Goal: Contribute content: Add original content to the website for others to see

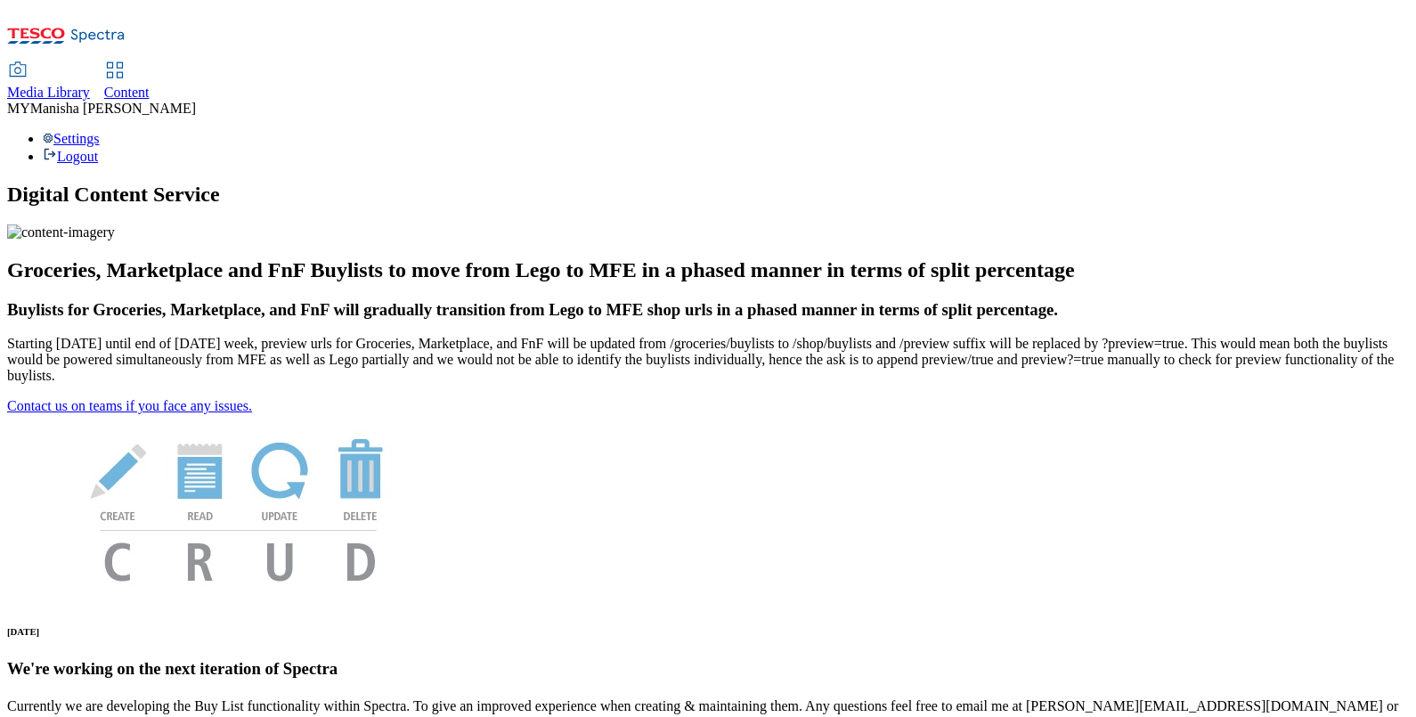
click at [150, 85] on div "Content" at bounding box center [126, 93] width 45 height 16
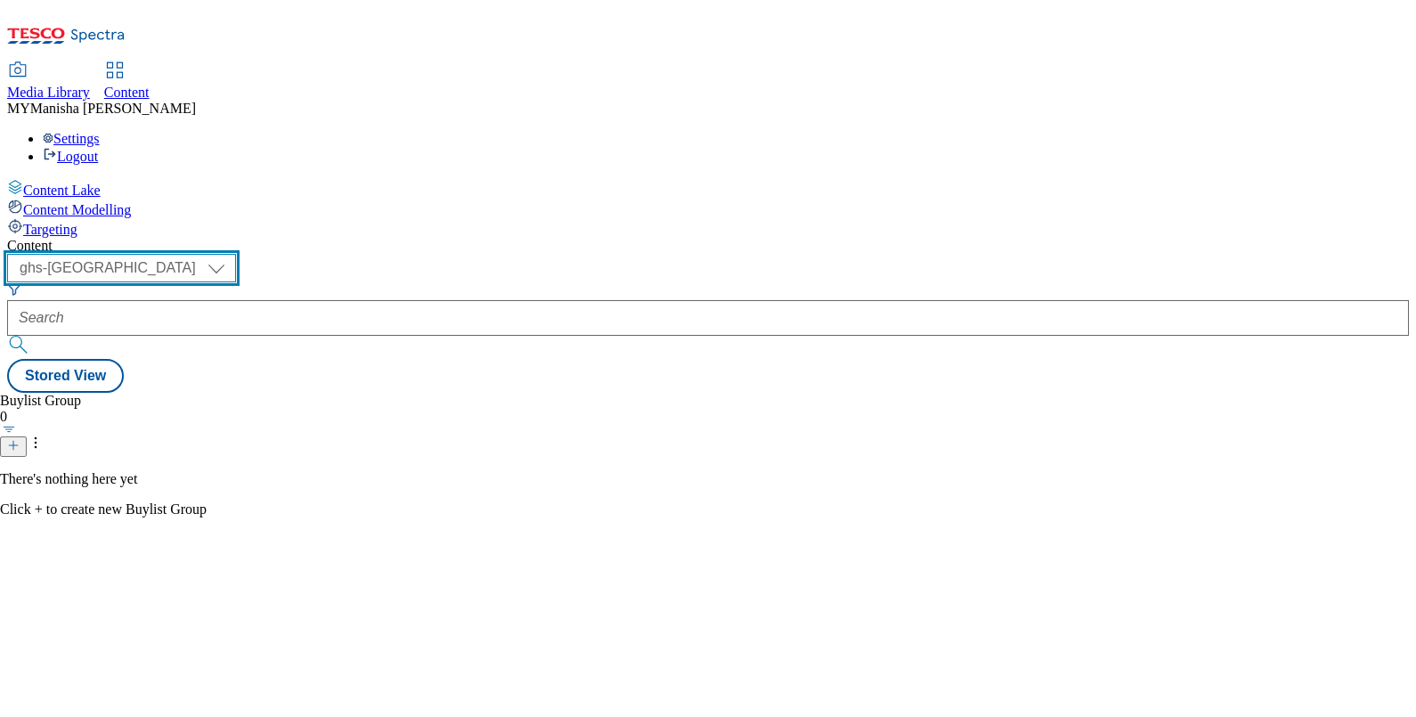
click at [236, 254] on select "ghs-roi ghs-uk ighs-cz ighs-hu ighs-sk" at bounding box center [121, 268] width 229 height 28
select select "ghs-roi"
click at [232, 254] on select "ghs-roi ghs-uk ighs-cz ighs-hu ighs-sk" at bounding box center [121, 268] width 229 height 28
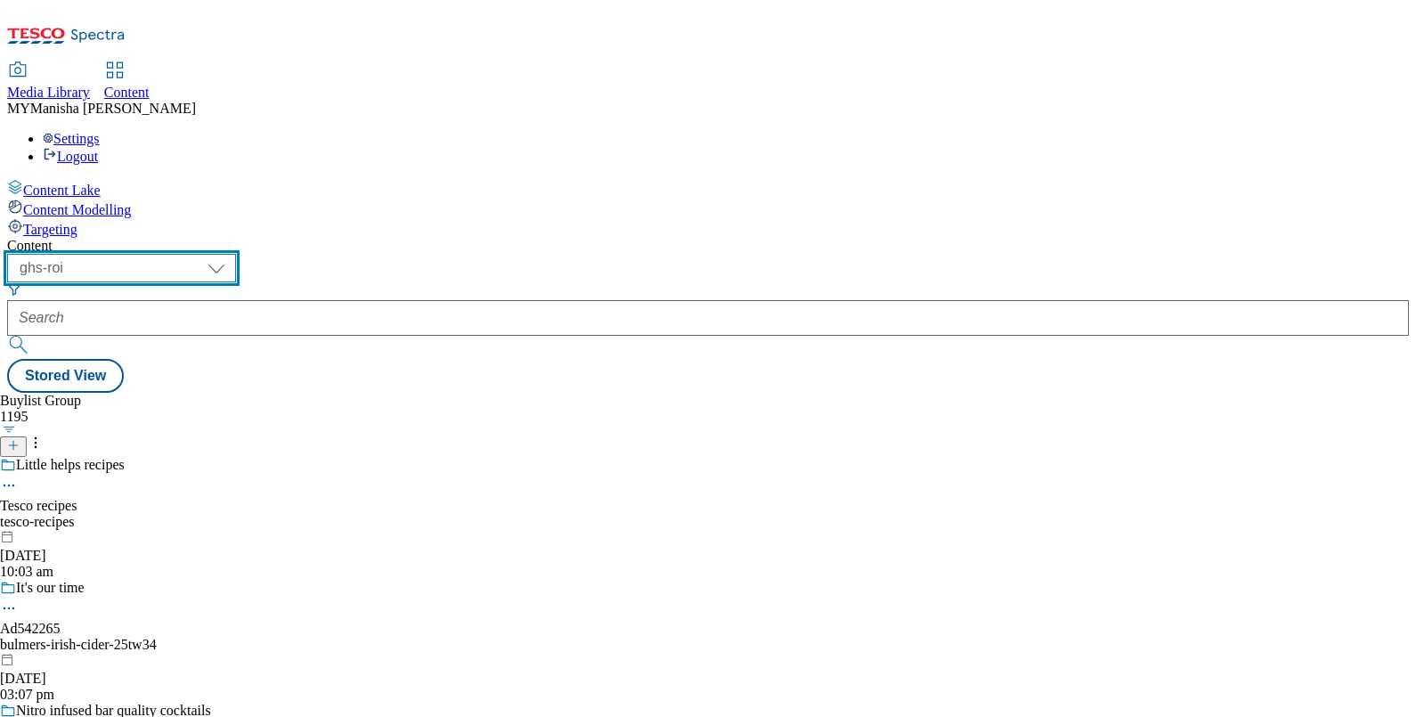
scroll to position [5636, 0]
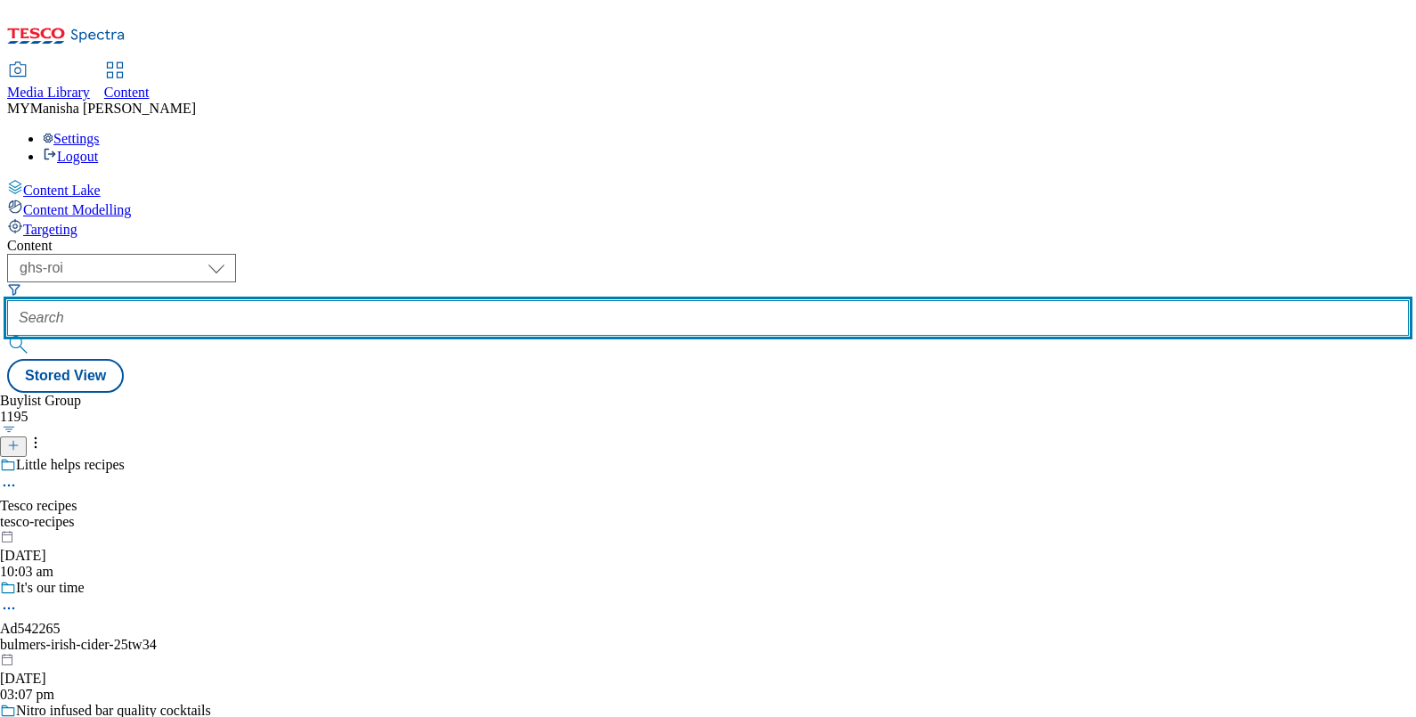
click at [419, 300] on input "text" at bounding box center [708, 318] width 1402 height 36
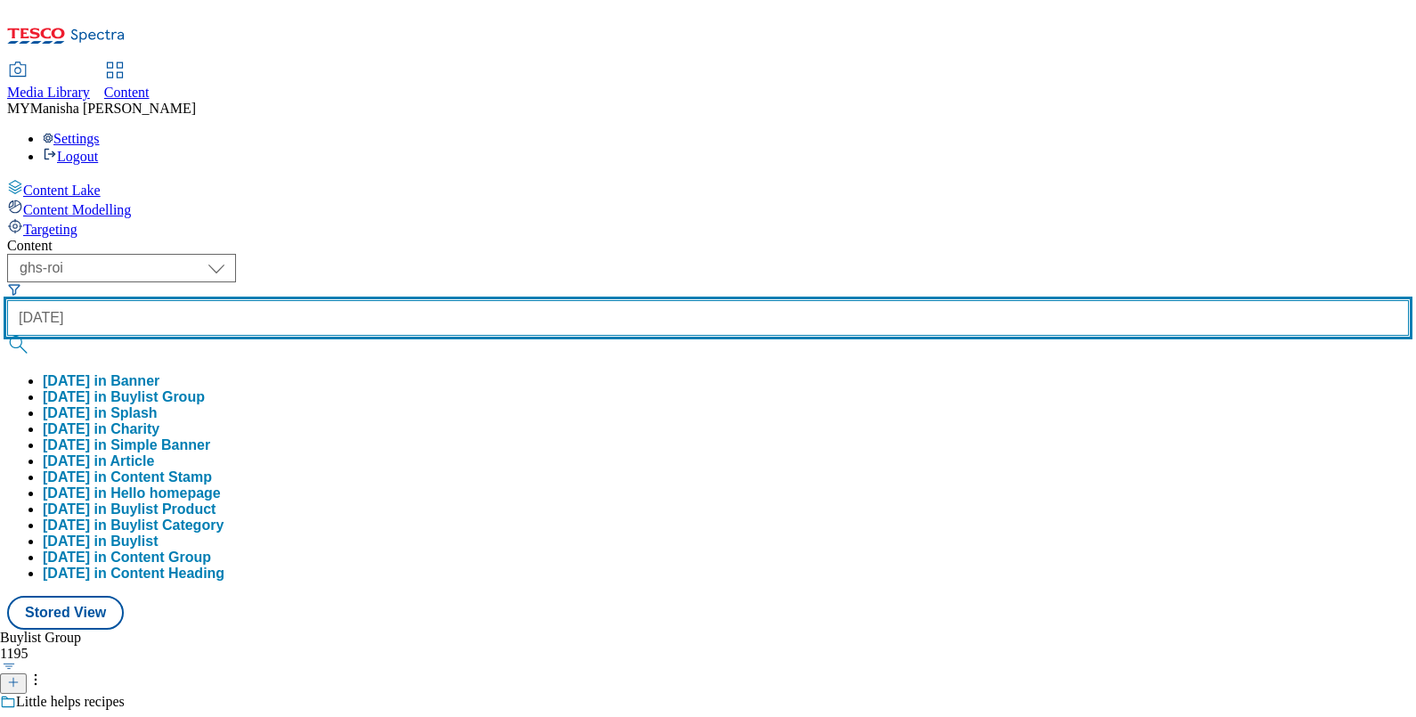
paste input "Halloween"
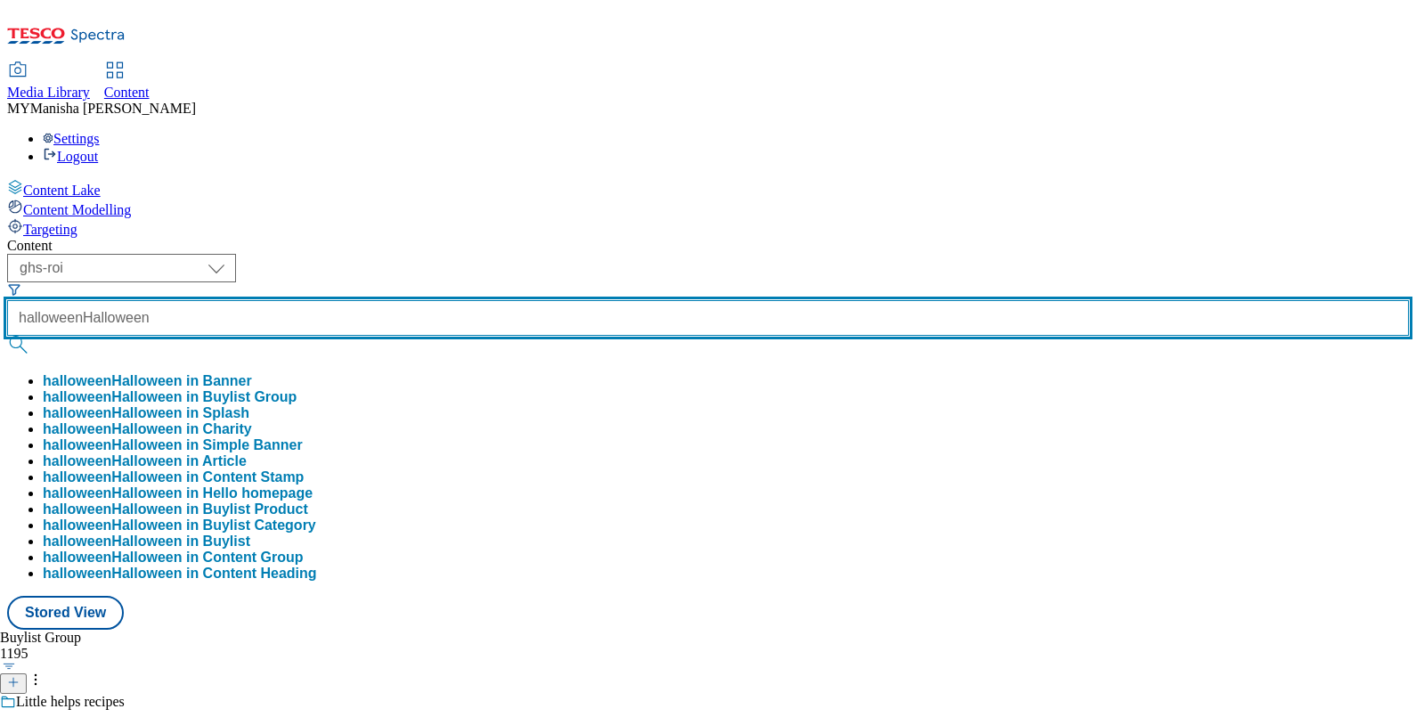
paste input "text"
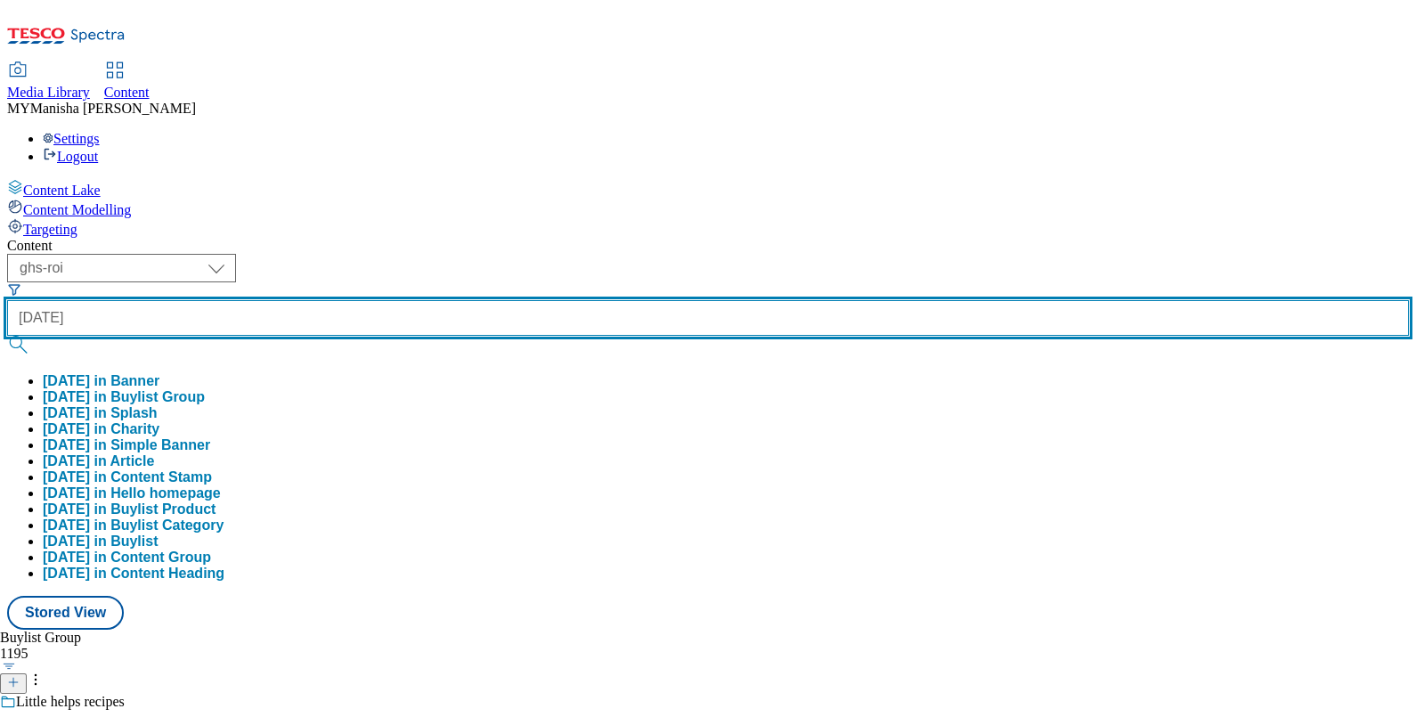
type input "Halloween"
click at [7, 336] on button "submit" at bounding box center [19, 345] width 25 height 18
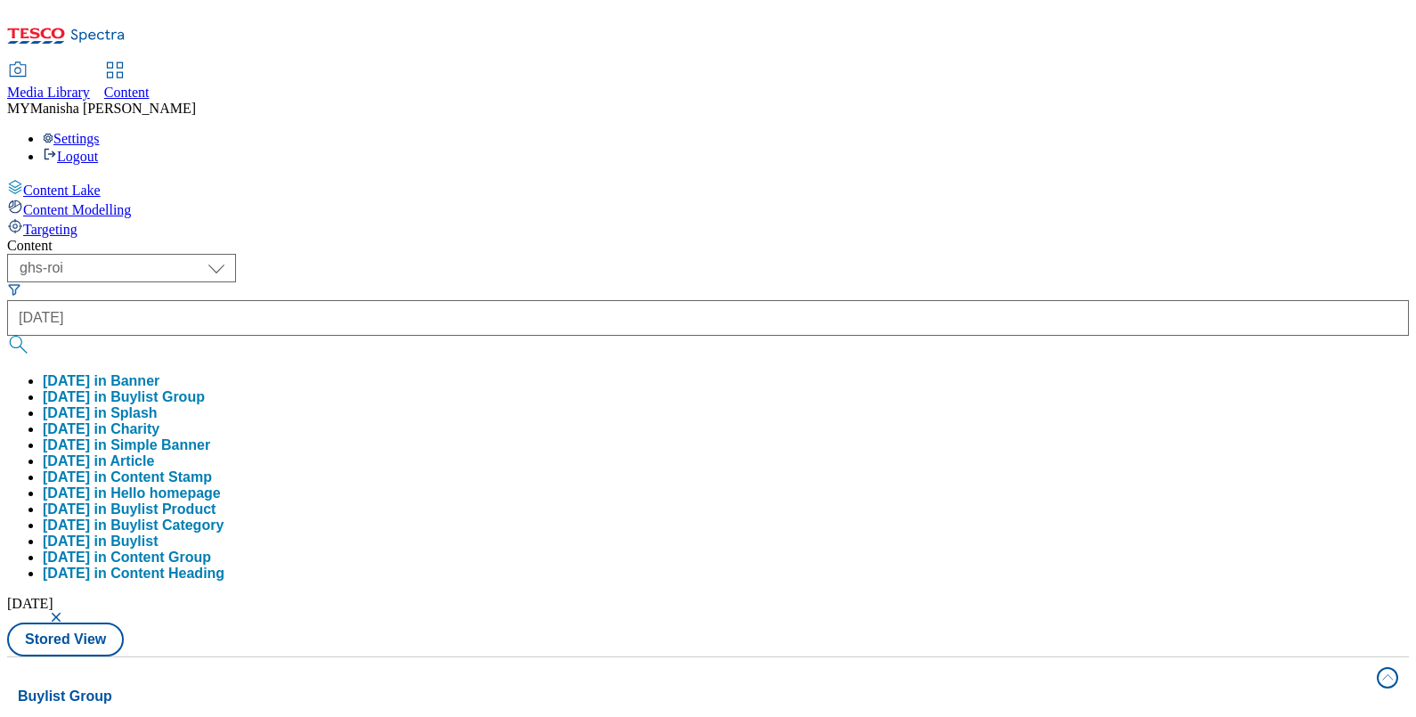
click at [205, 389] on button "Halloween in Buylist Group" at bounding box center [124, 397] width 162 height 16
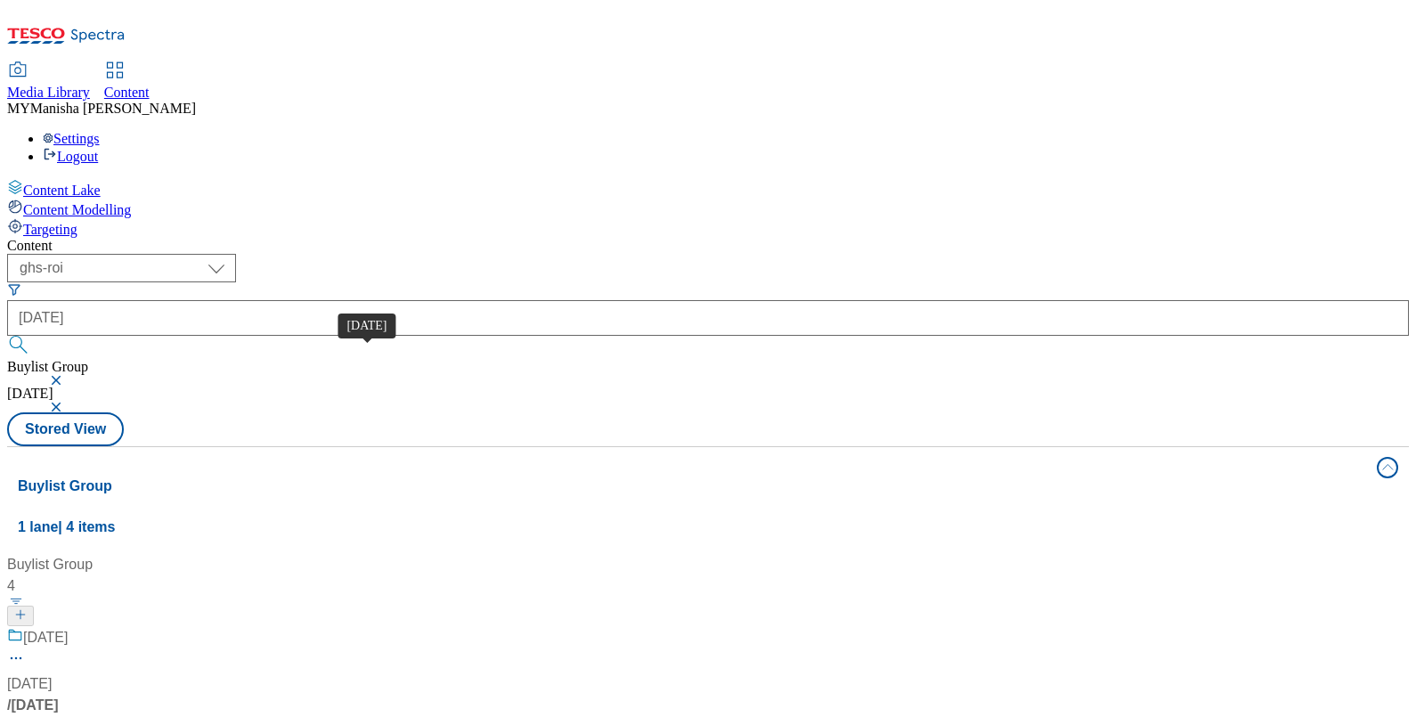
click at [68, 627] on div "Halloween" at bounding box center [45, 637] width 45 height 21
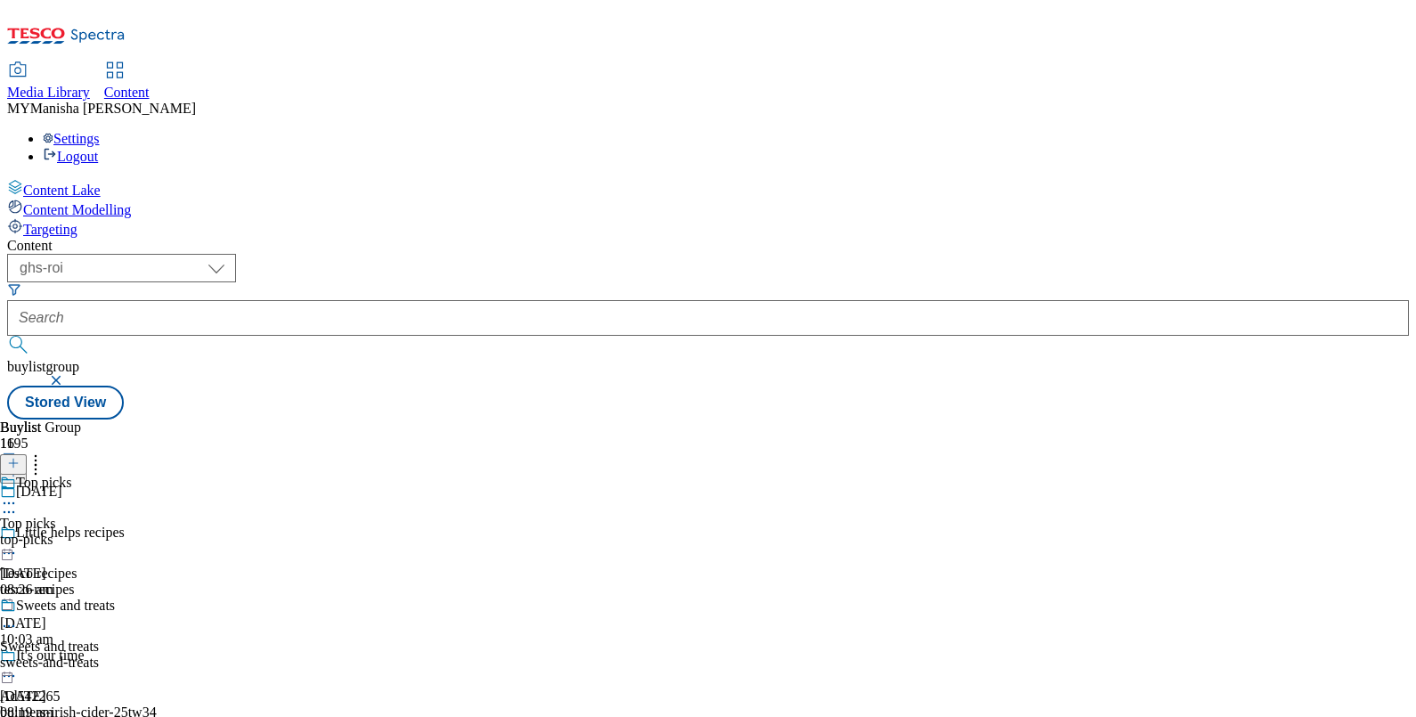
scroll to position [774, 0]
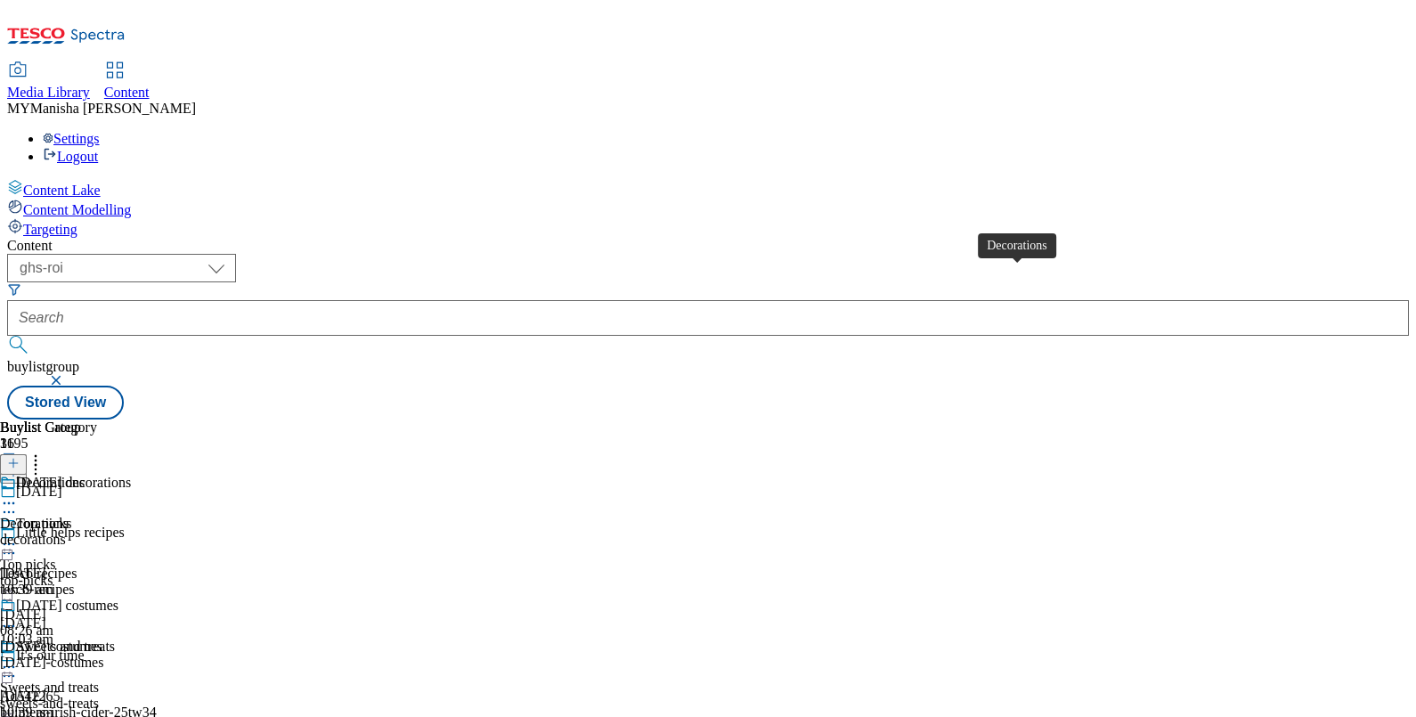
click at [85, 475] on div "Decorations" at bounding box center [50, 483] width 69 height 16
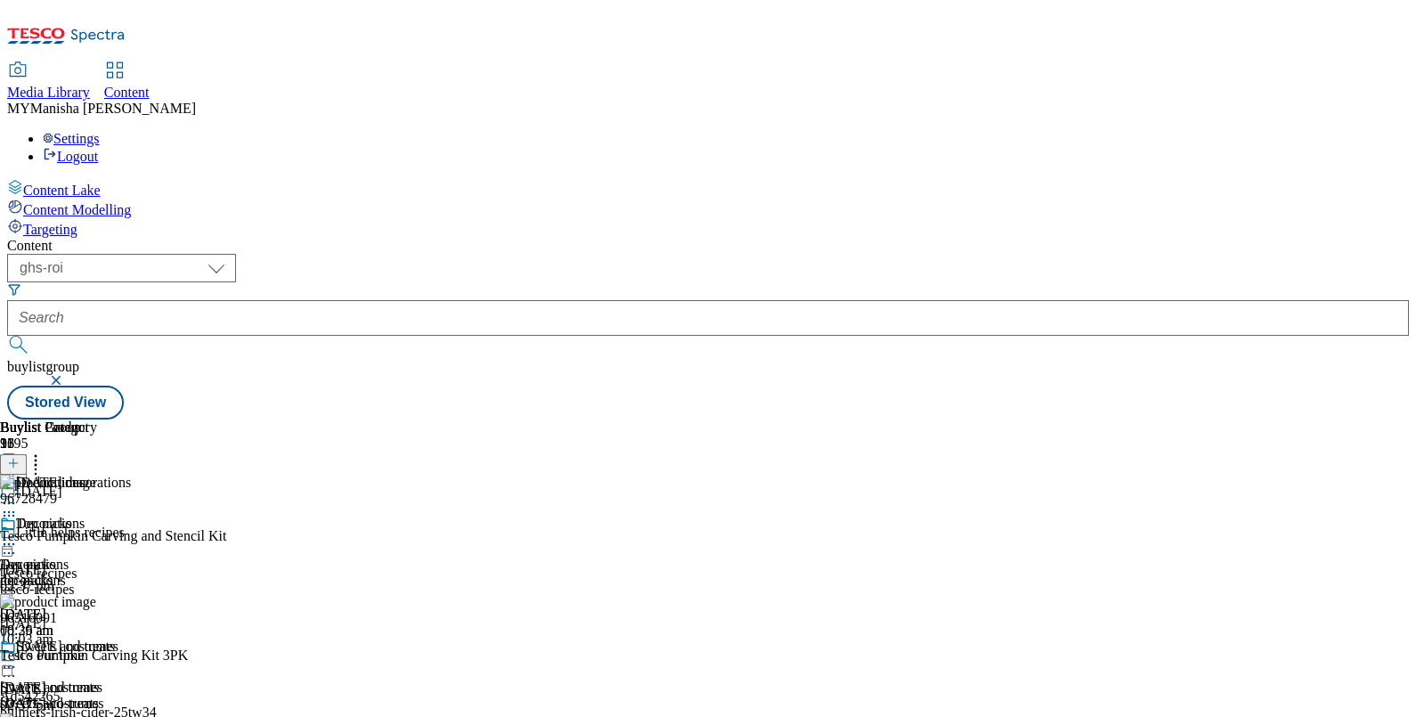
scroll to position [0, 165]
click at [45, 451] on icon at bounding box center [36, 460] width 18 height 18
click at [13, 459] on line at bounding box center [13, 463] width 0 height 9
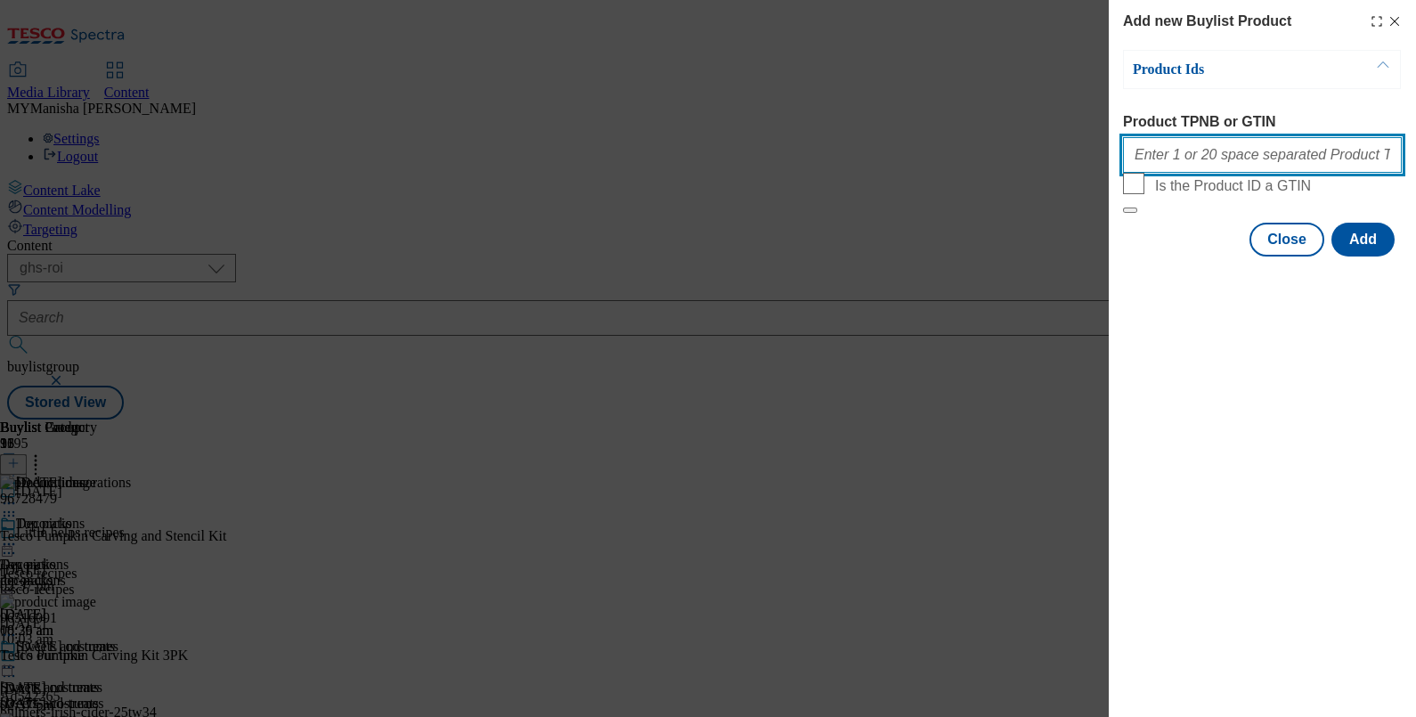
click at [1197, 160] on input "Product TPNB or GTIN" at bounding box center [1262, 155] width 279 height 36
paste input "96728715 96728865 96519773"
type input "96728715 96728865 96519773"
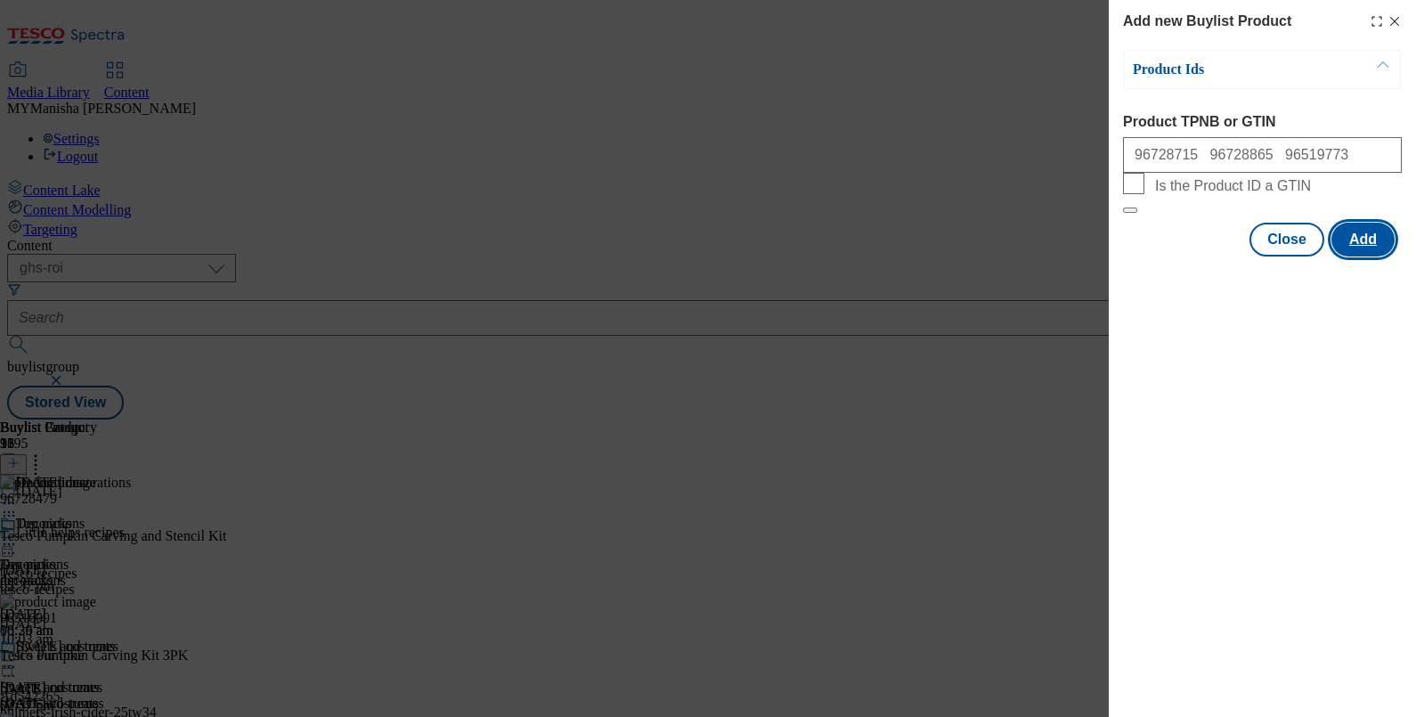
click at [1354, 256] on button "Add" at bounding box center [1362, 240] width 63 height 34
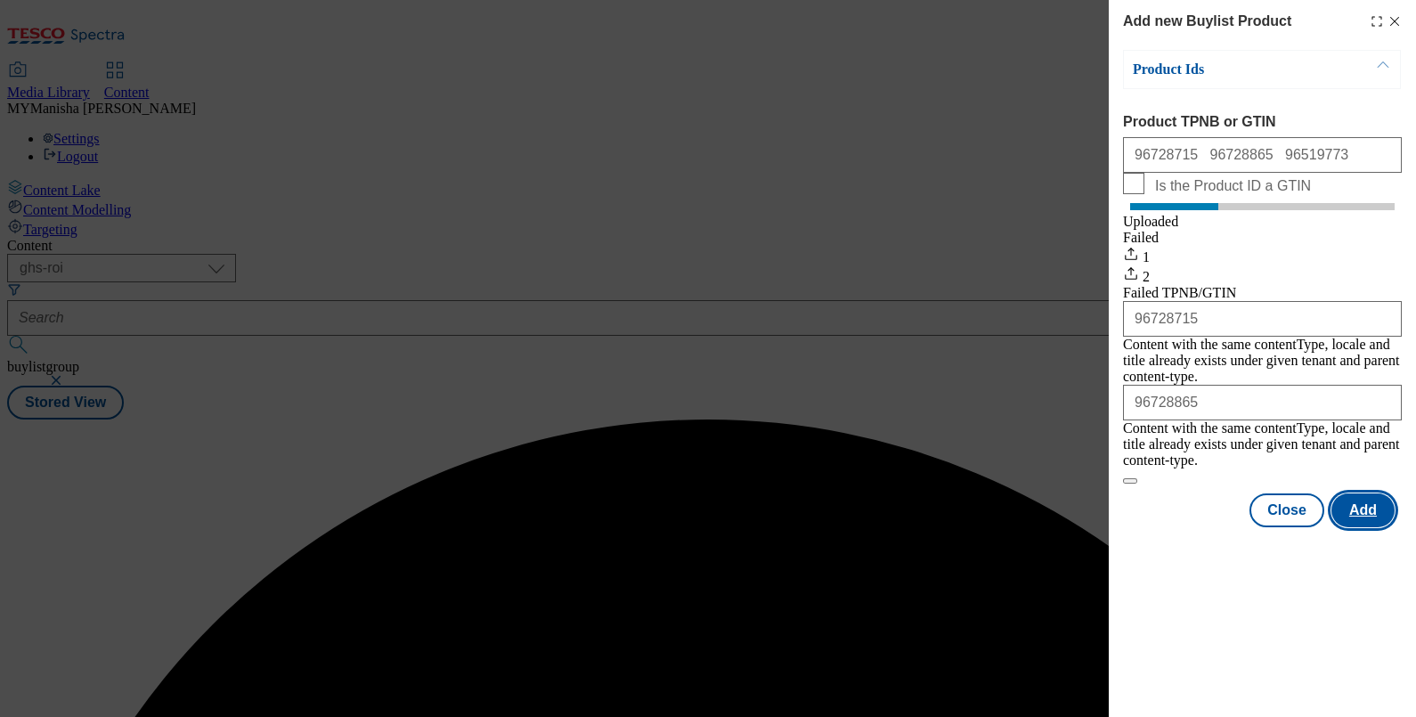
scroll to position [0, 0]
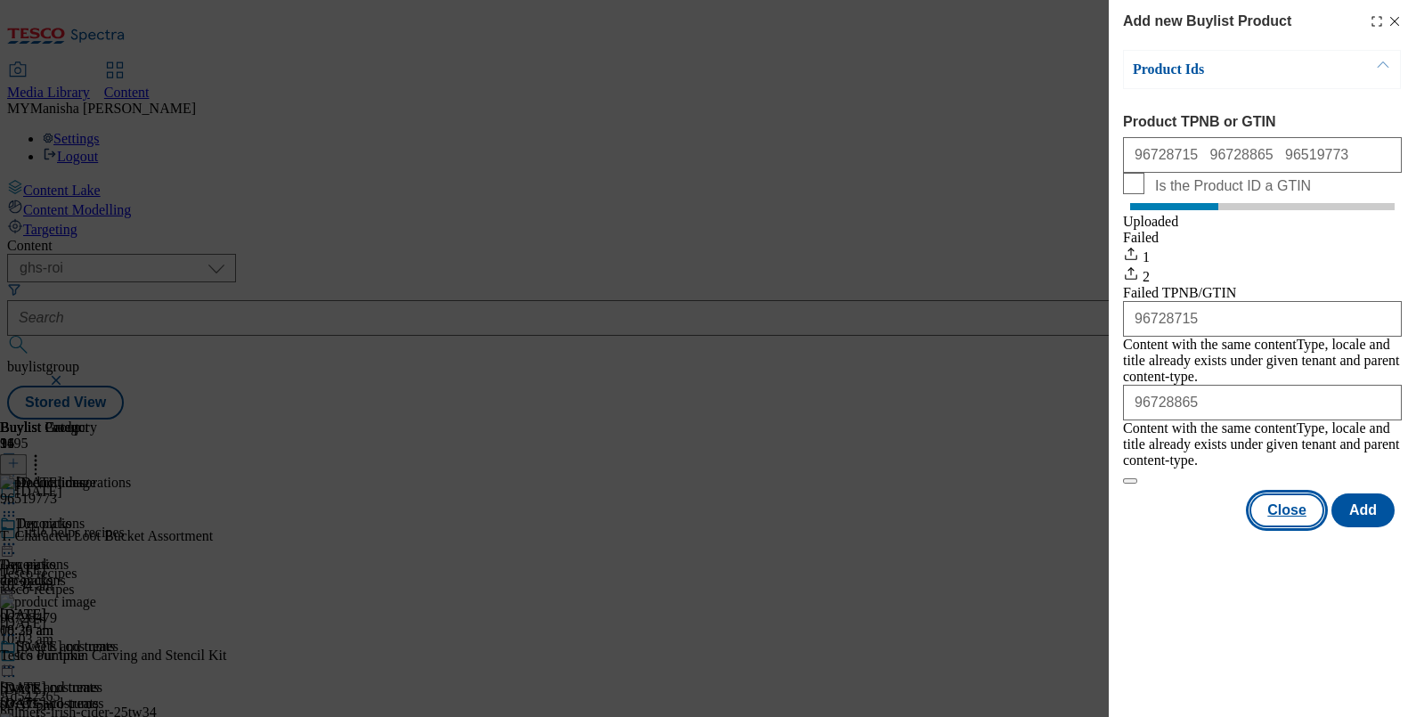
click at [1300, 502] on button "Close" at bounding box center [1286, 510] width 75 height 34
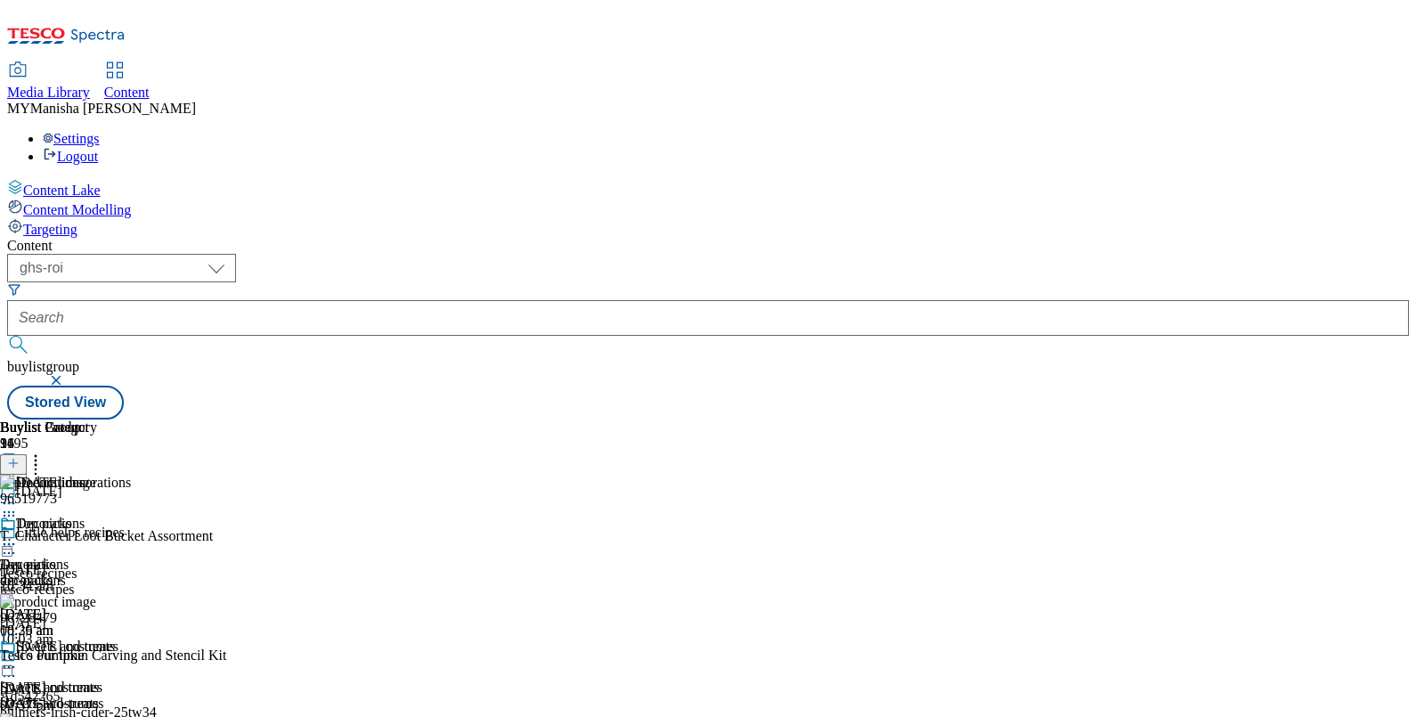
scroll to position [0, 165]
click at [45, 451] on icon at bounding box center [36, 460] width 18 height 18
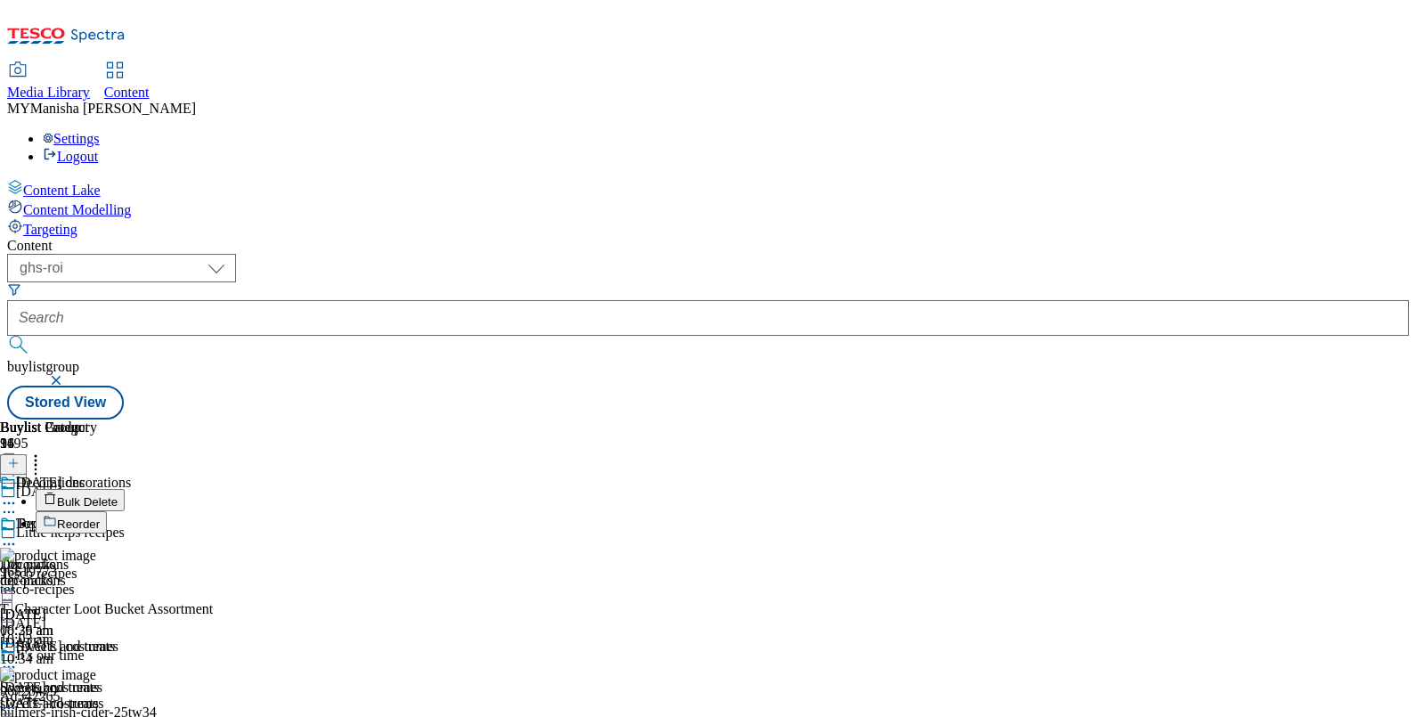
click at [100, 517] on span "Reorder" at bounding box center [78, 523] width 43 height 13
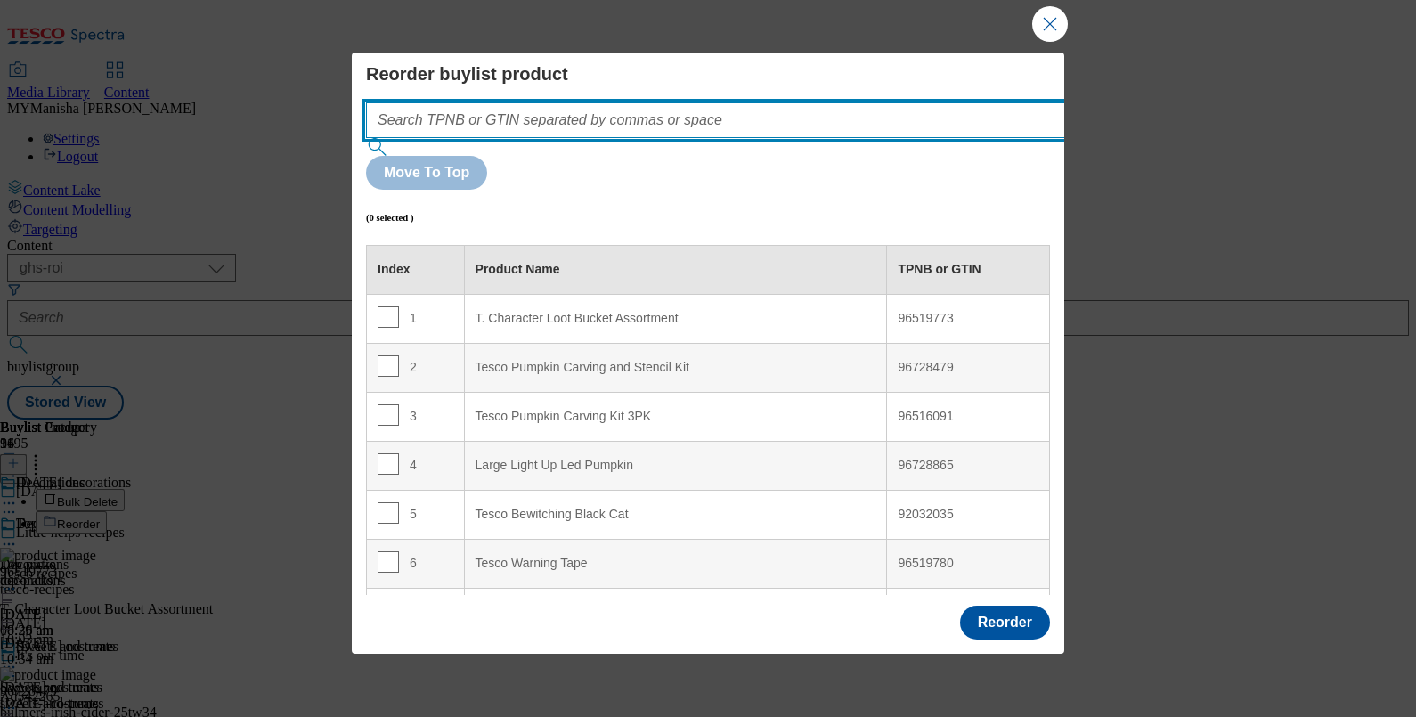
click at [539, 119] on input "Modal" at bounding box center [742, 120] width 752 height 36
paste input "96728715 96728865 96519773"
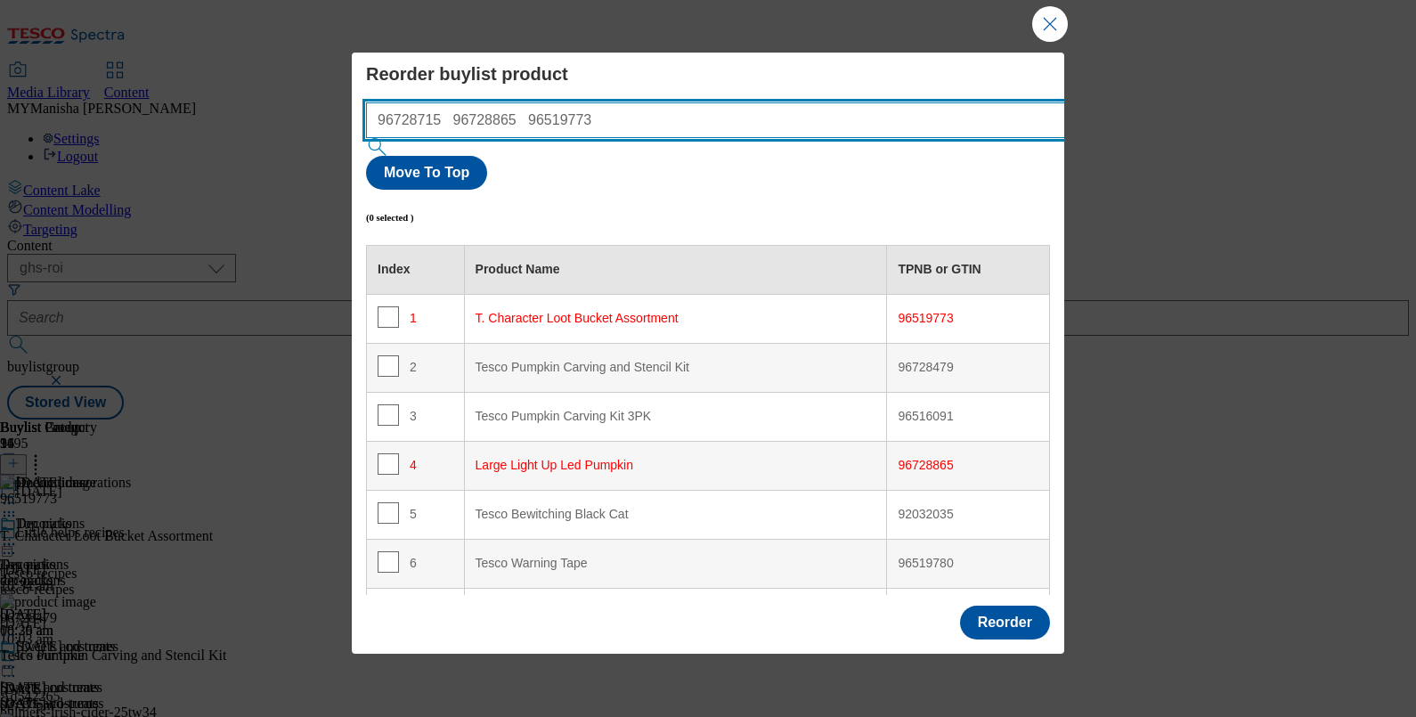
click at [539, 119] on input "96728715 96728865 96519773" at bounding box center [742, 120] width 752 height 36
type input "96728715 96728865 96519773"
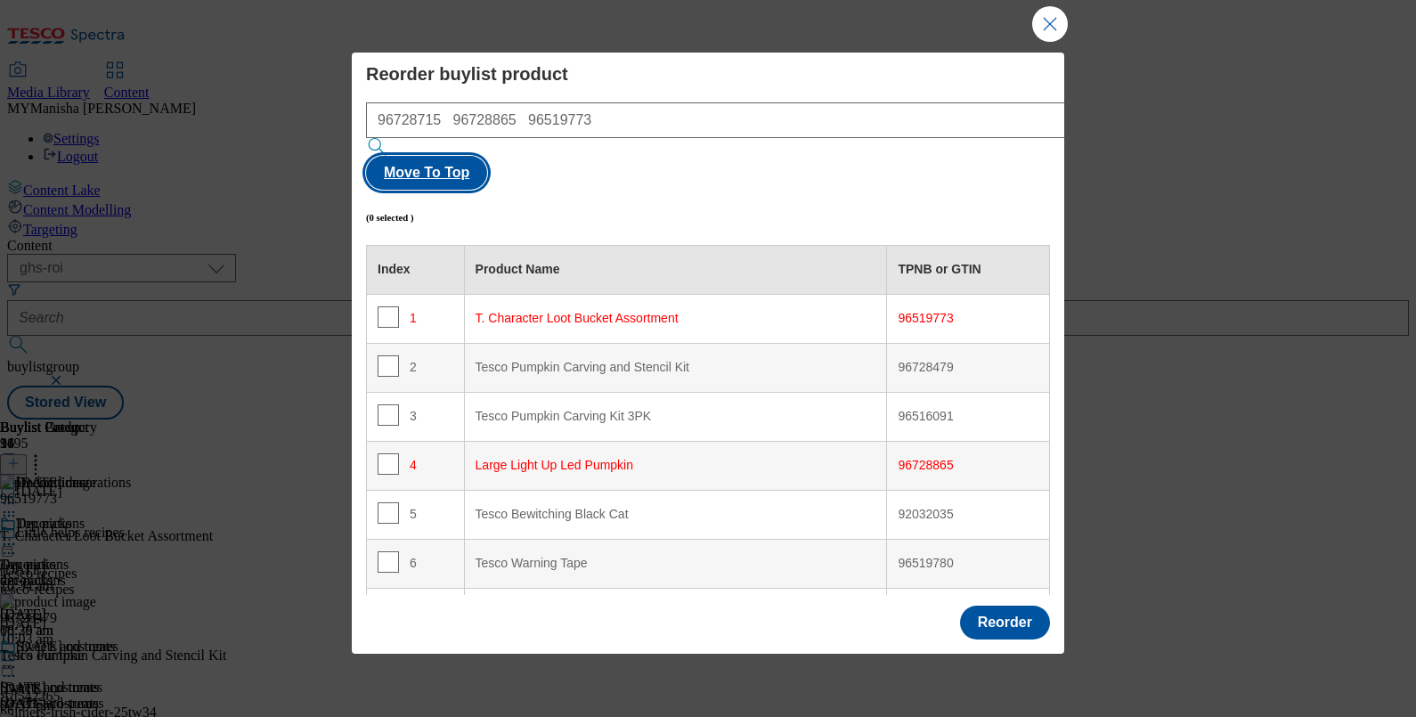
click at [487, 156] on button "Move To Top" at bounding box center [426, 173] width 121 height 34
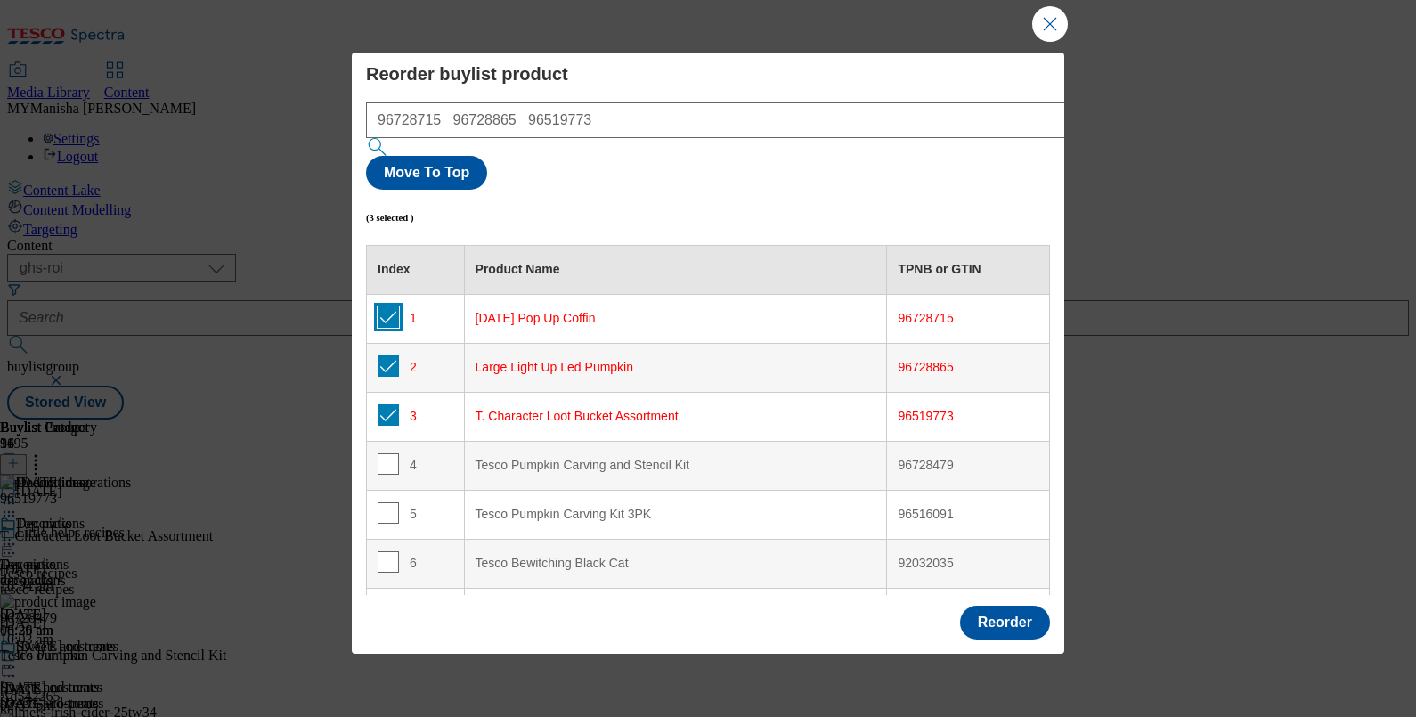
click at [387, 306] on input "Modal" at bounding box center [388, 316] width 21 height 21
checkbox input "false"
click at [389, 355] on input "Modal" at bounding box center [388, 365] width 21 height 21
checkbox input "false"
click at [386, 404] on input "Modal" at bounding box center [388, 414] width 21 height 21
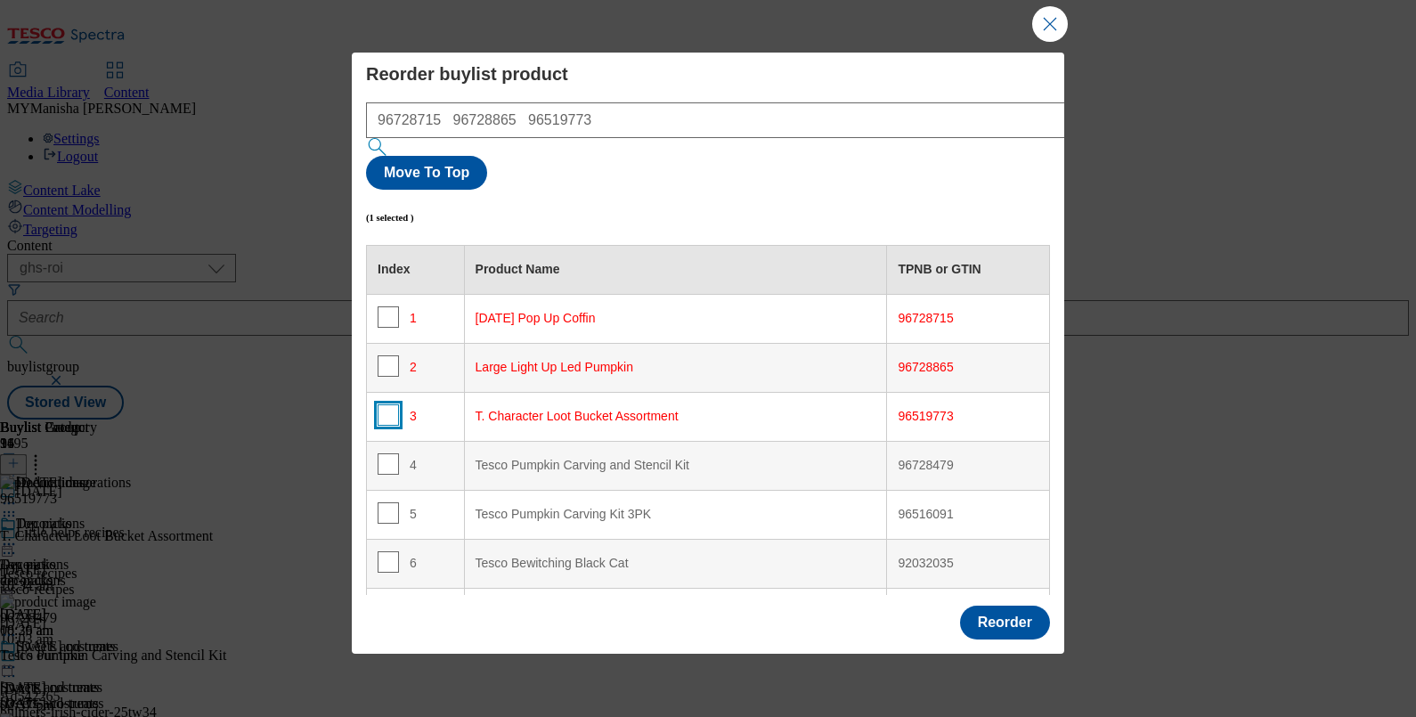
checkbox input "false"
click at [386, 502] on input "Modal" at bounding box center [388, 512] width 21 height 21
checkbox input "true"
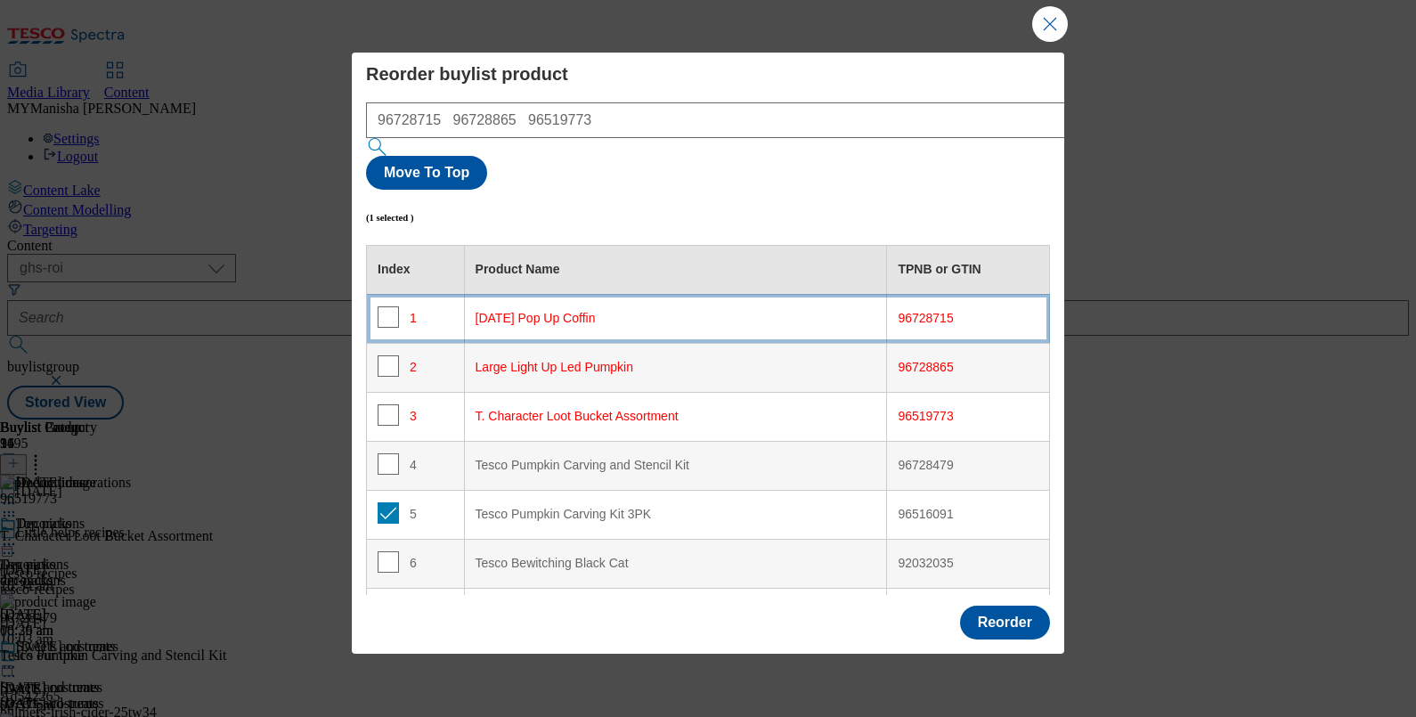
click at [440, 306] on div "1" at bounding box center [416, 319] width 76 height 26
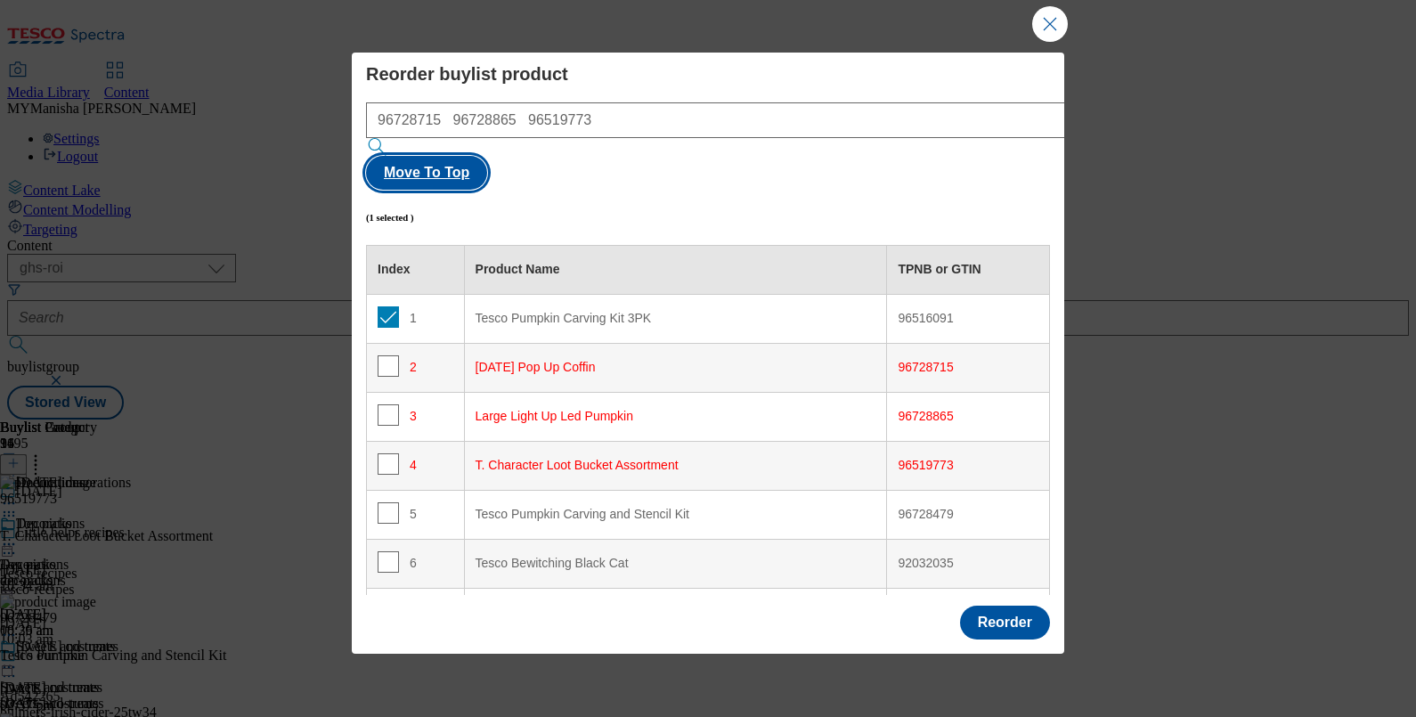
click at [487, 156] on button "Move To Top" at bounding box center [426, 173] width 121 height 34
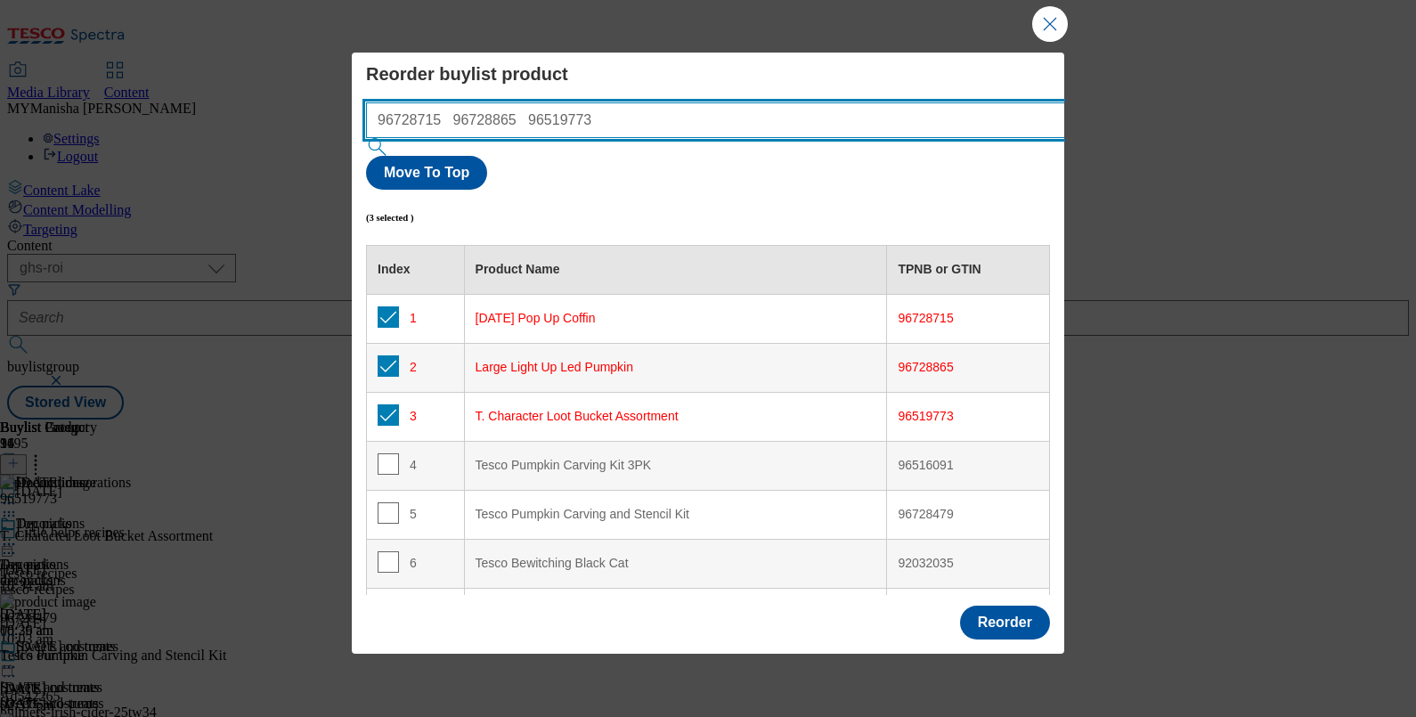
drag, startPoint x: 664, startPoint y: 118, endPoint x: 443, endPoint y: 118, distance: 220.8
click at [443, 118] on input "96728715 96728865 96519773" at bounding box center [742, 120] width 752 height 36
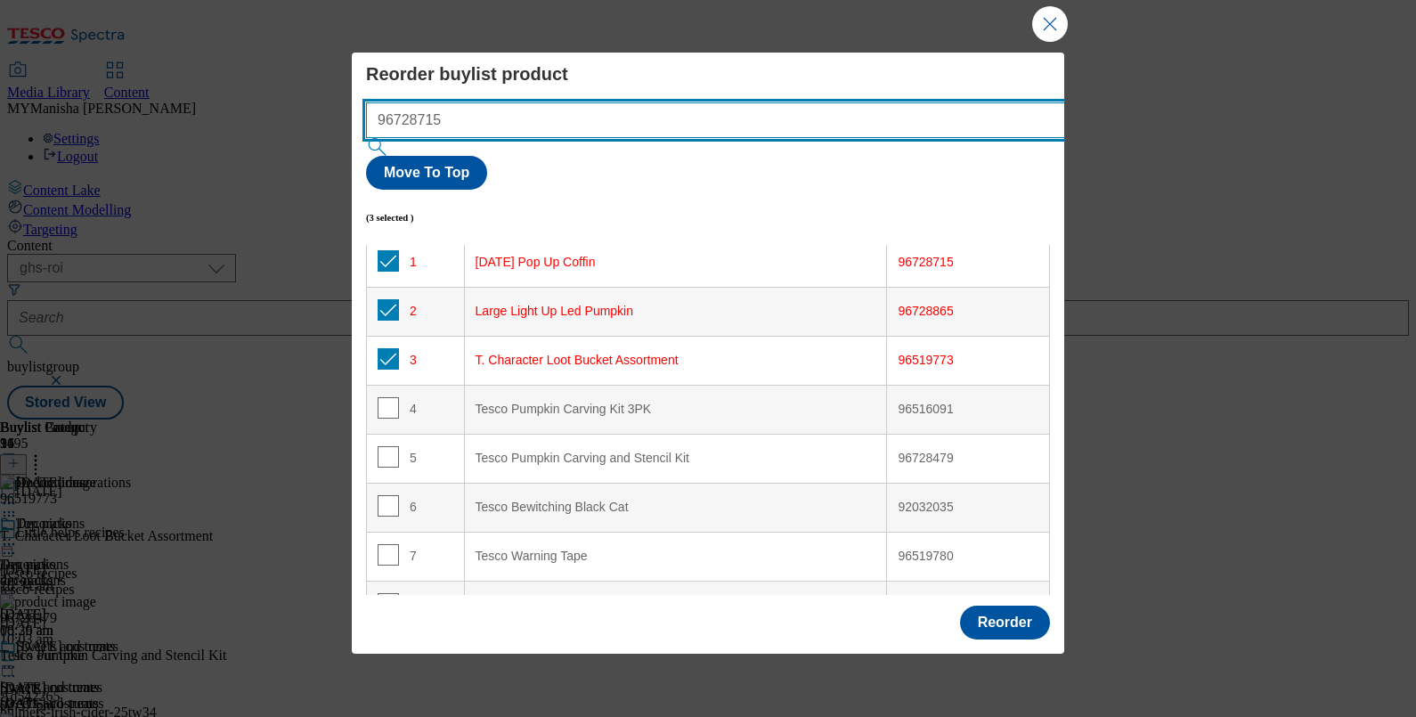
scroll to position [65, 0]
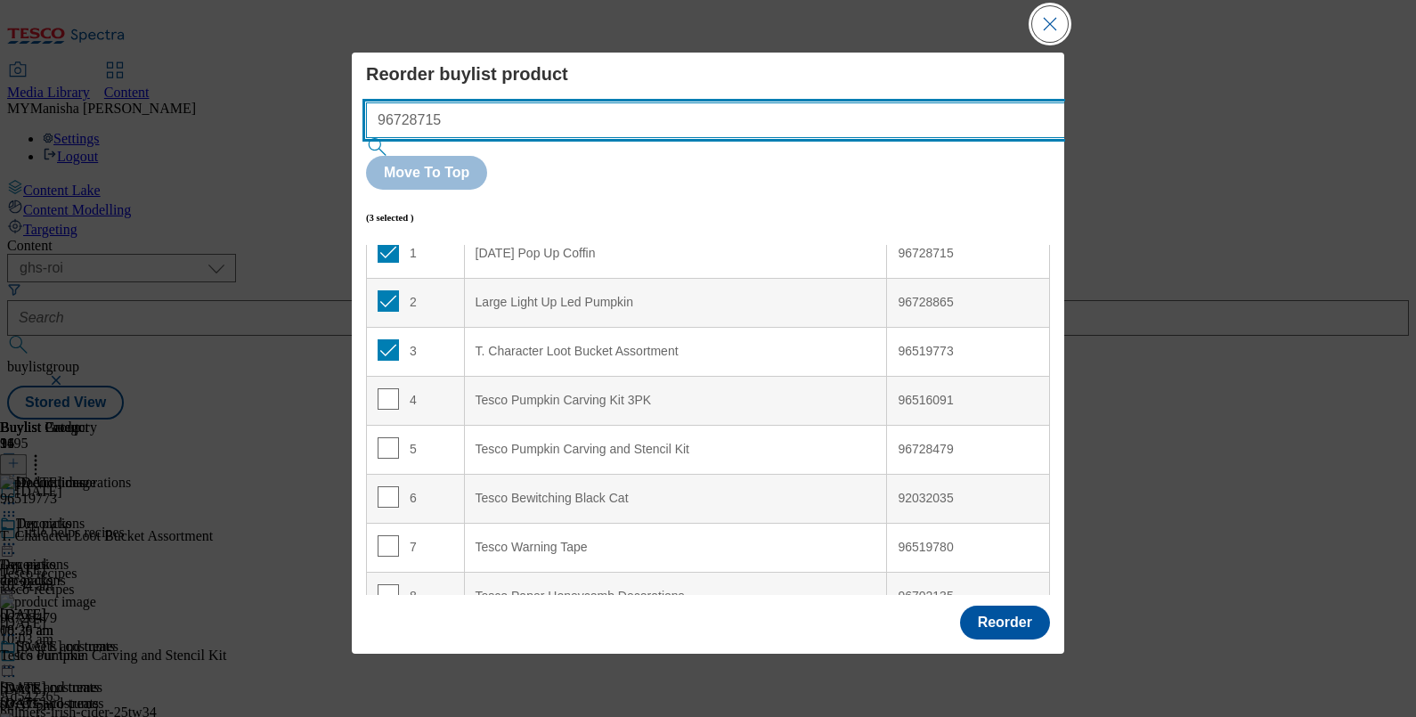
type input "96728715"
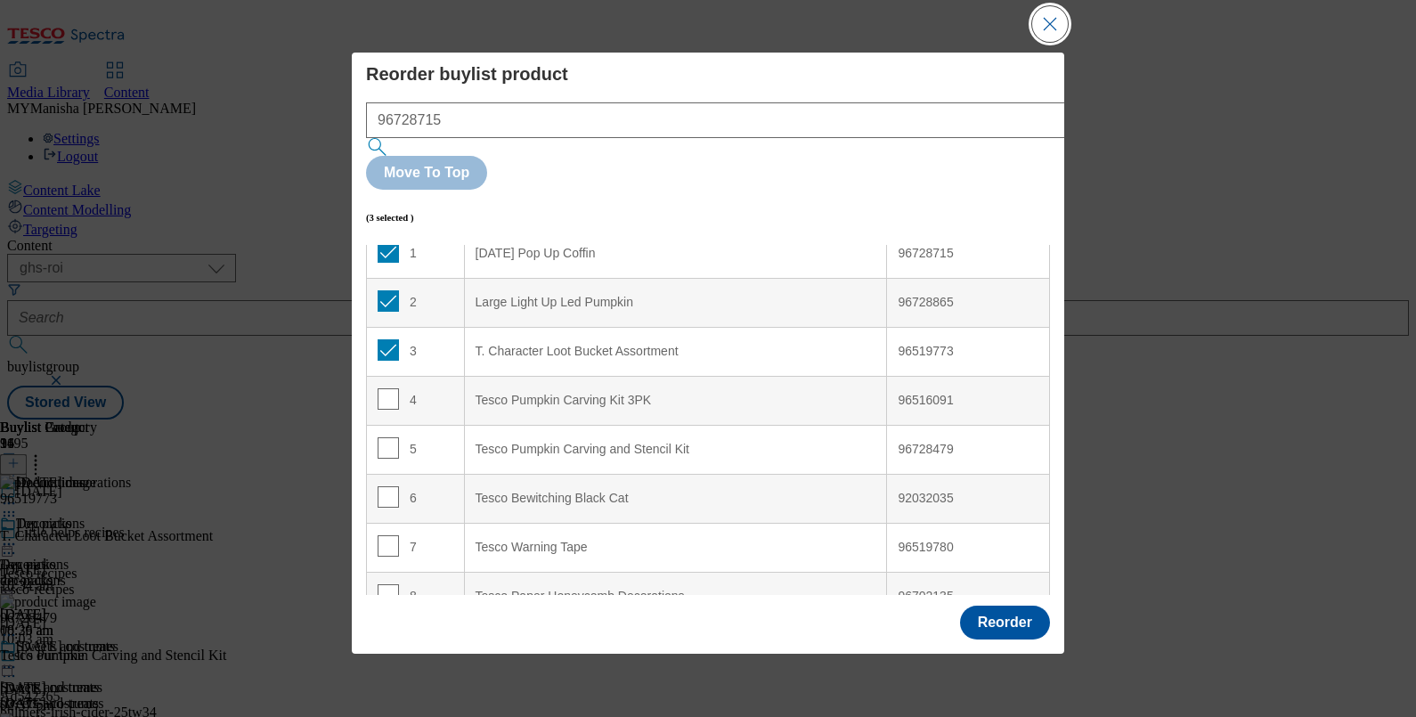
click at [1049, 24] on button "Close Modal" at bounding box center [1050, 24] width 36 height 36
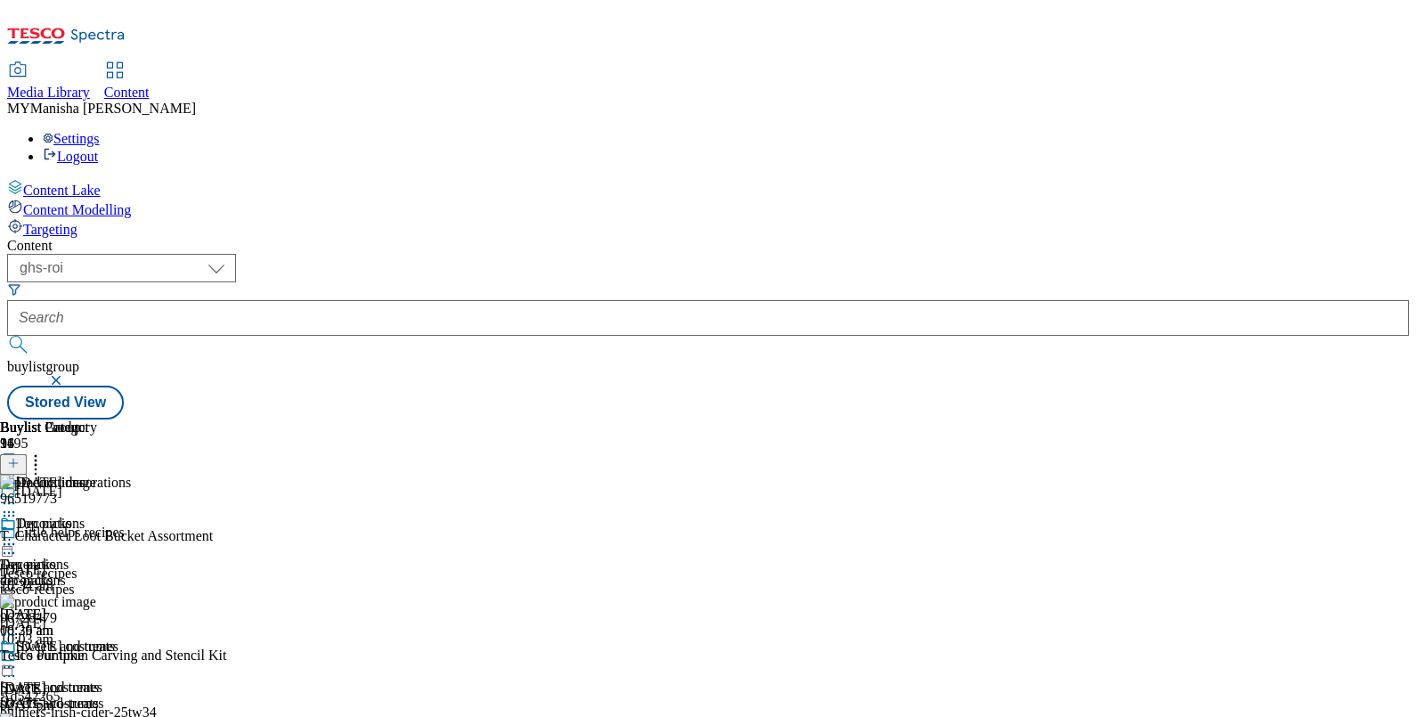
click at [20, 457] on icon at bounding box center [13, 463] width 12 height 12
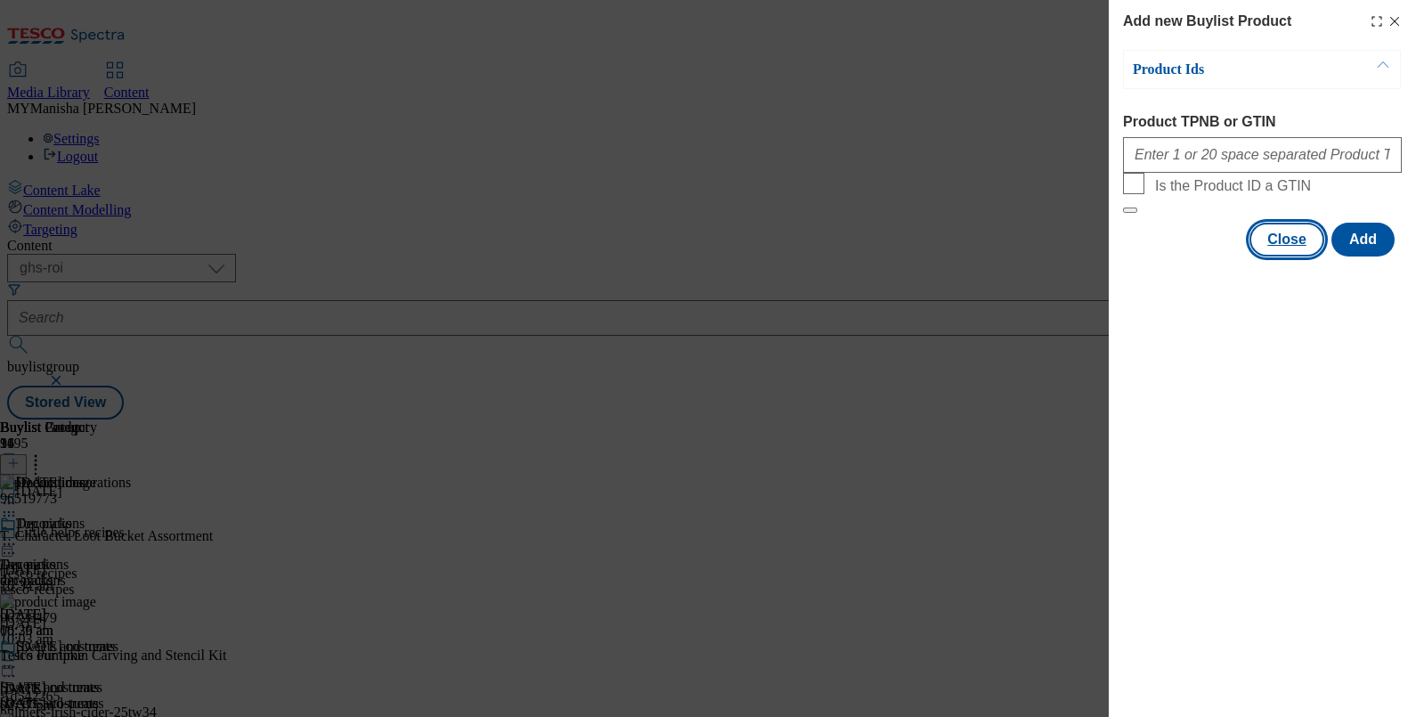
click at [1270, 256] on button "Close" at bounding box center [1286, 240] width 75 height 34
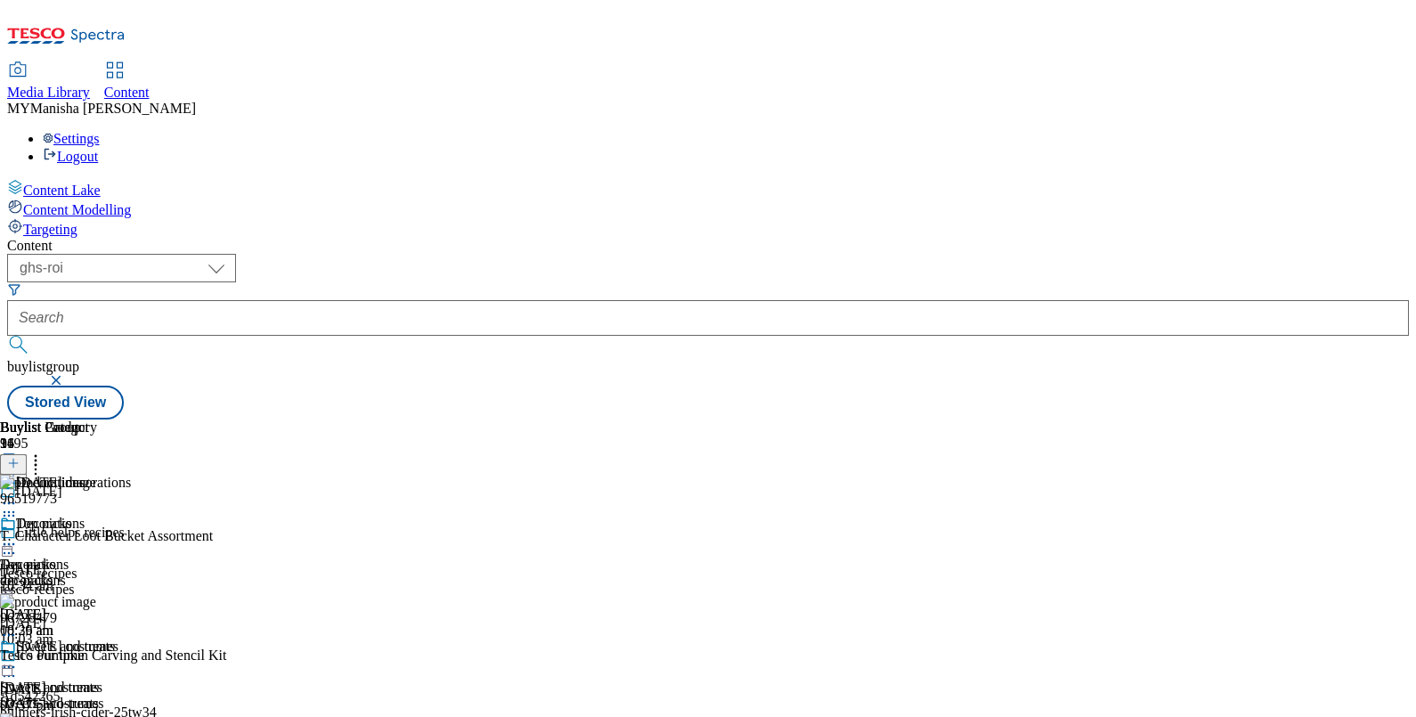
click at [45, 451] on icon at bounding box center [36, 460] width 18 height 18
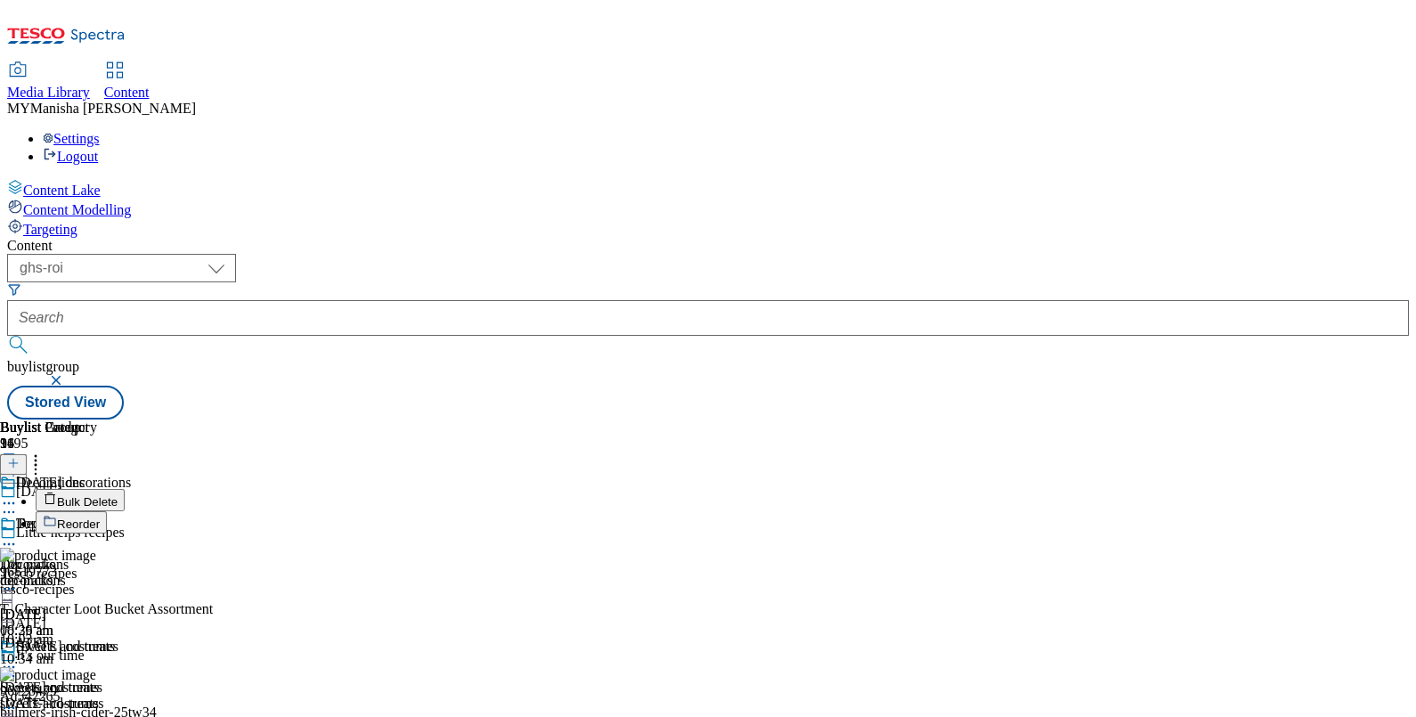
click at [100, 517] on span "Reorder" at bounding box center [78, 523] width 43 height 13
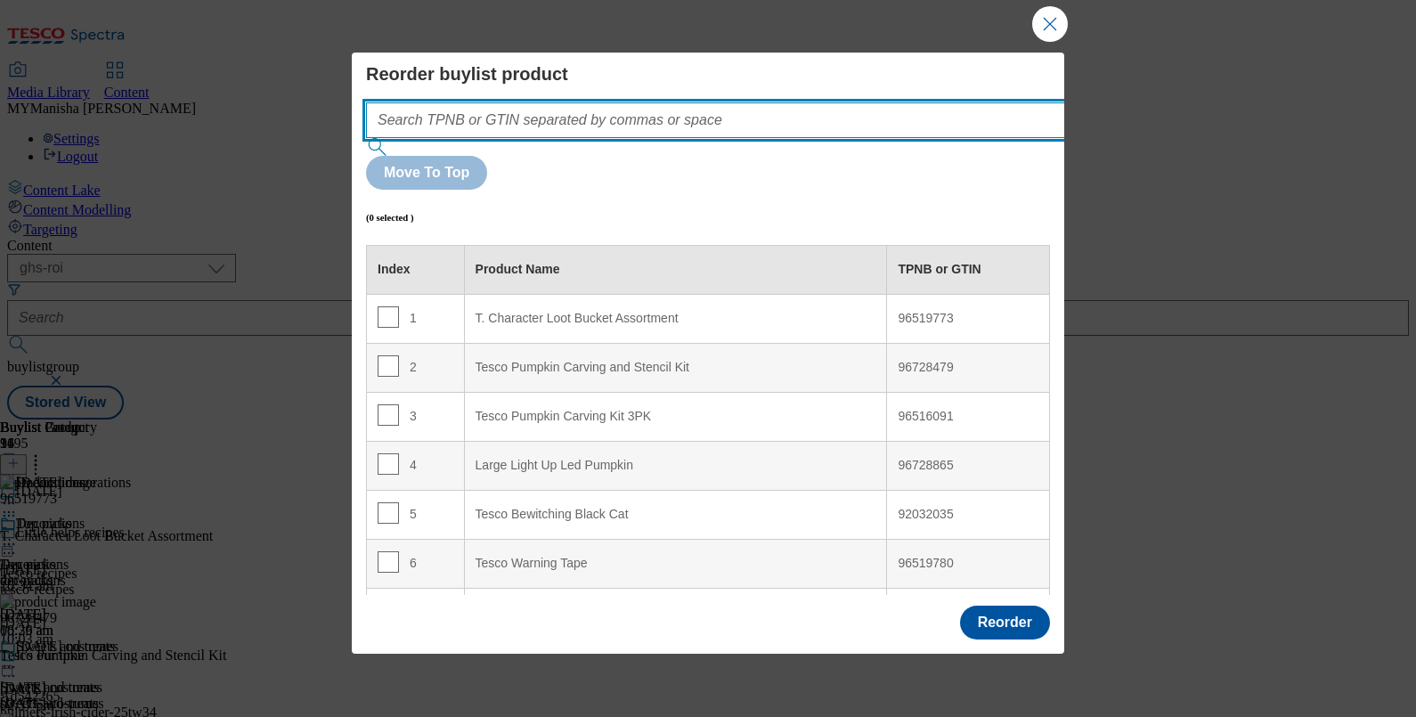
click at [618, 118] on input "Modal" at bounding box center [742, 120] width 752 height 36
paste input "96728715 96728865 96519773"
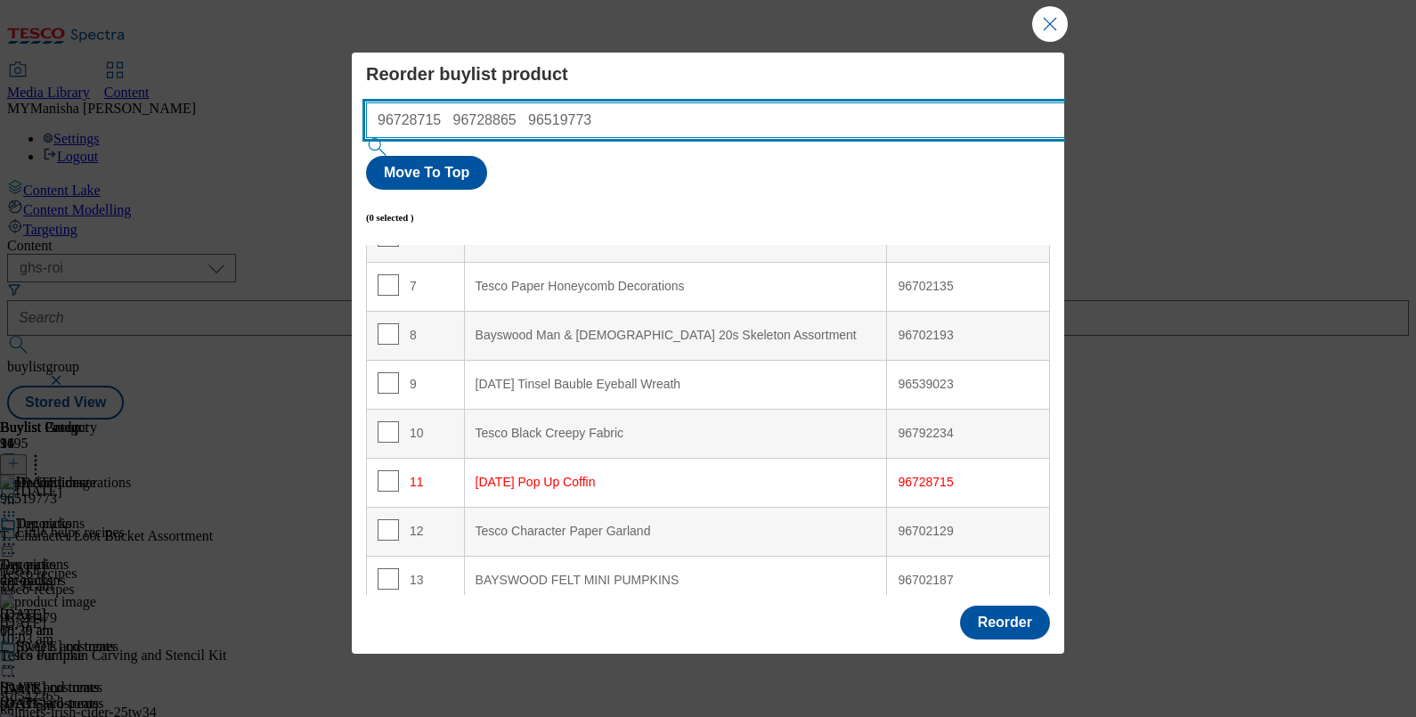
scroll to position [0, 0]
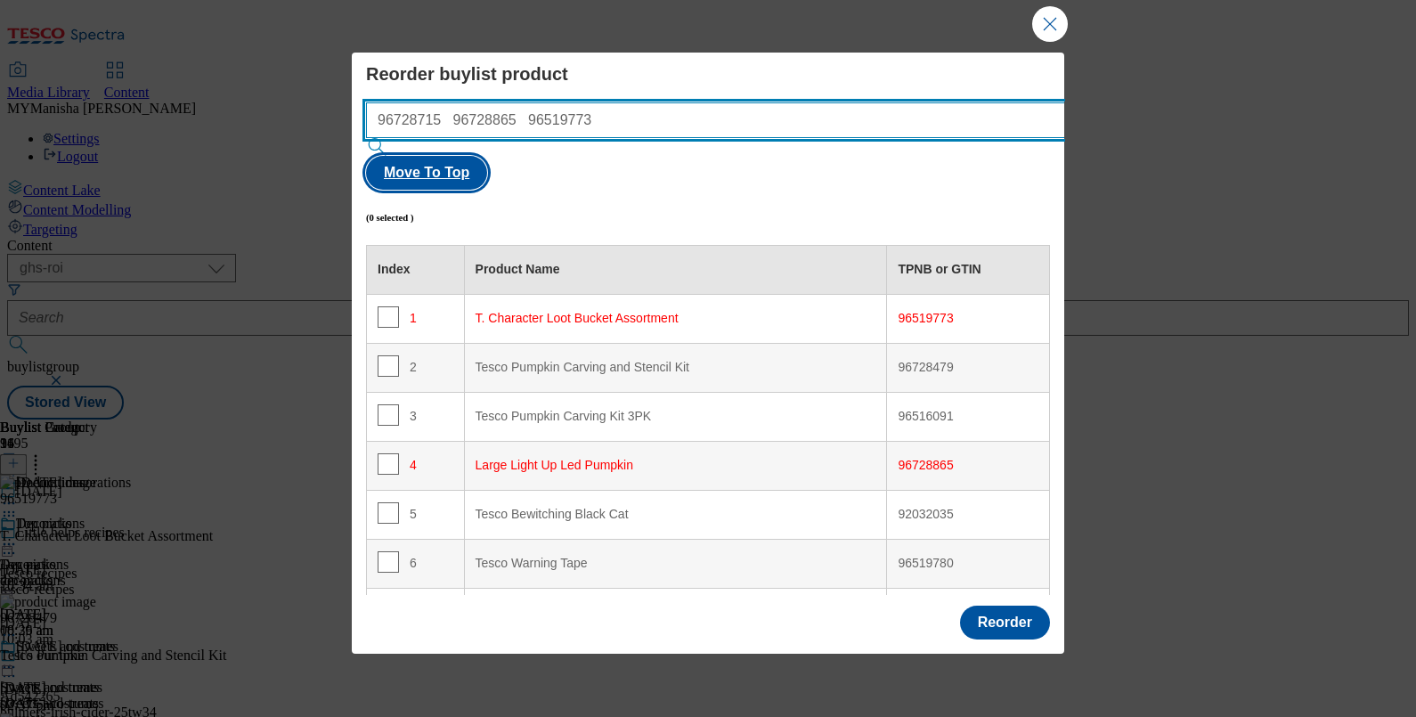
type input "96728715 96728865 96519773"
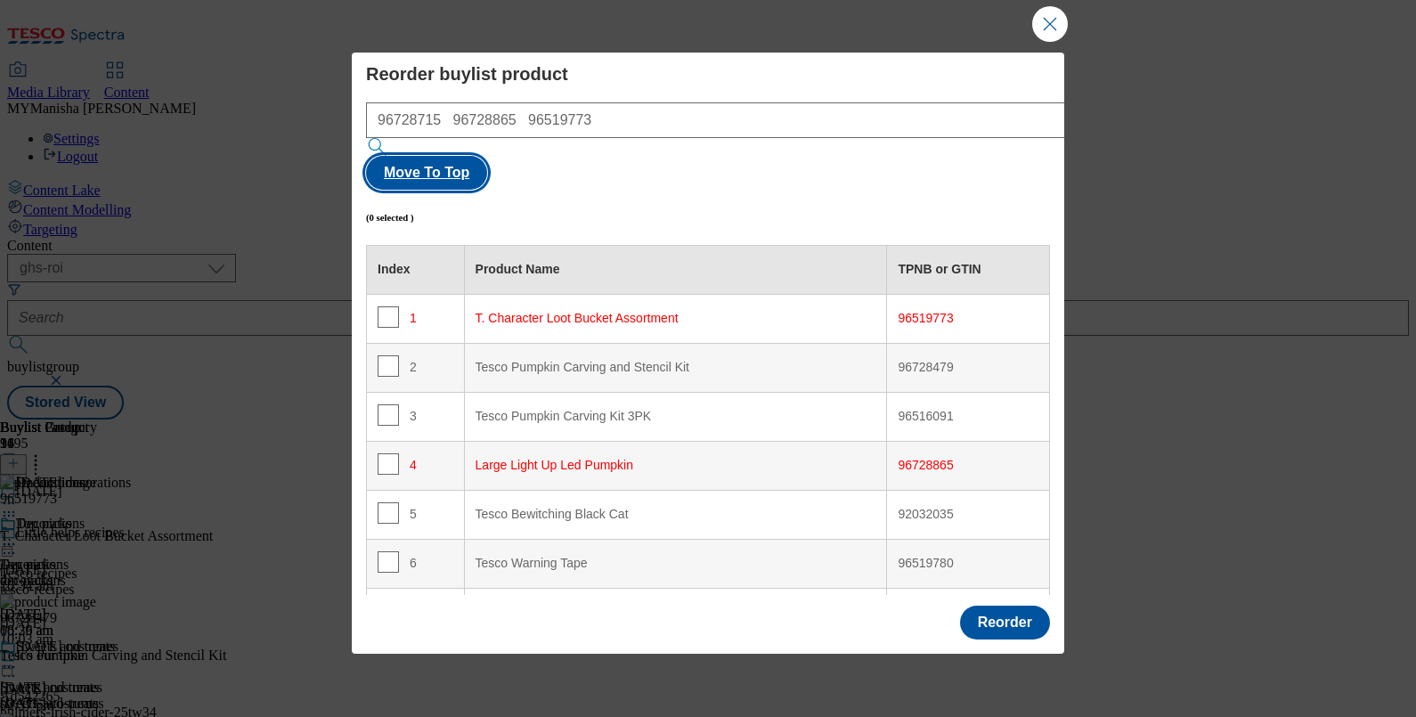
click at [487, 156] on button "Move To Top" at bounding box center [426, 173] width 121 height 34
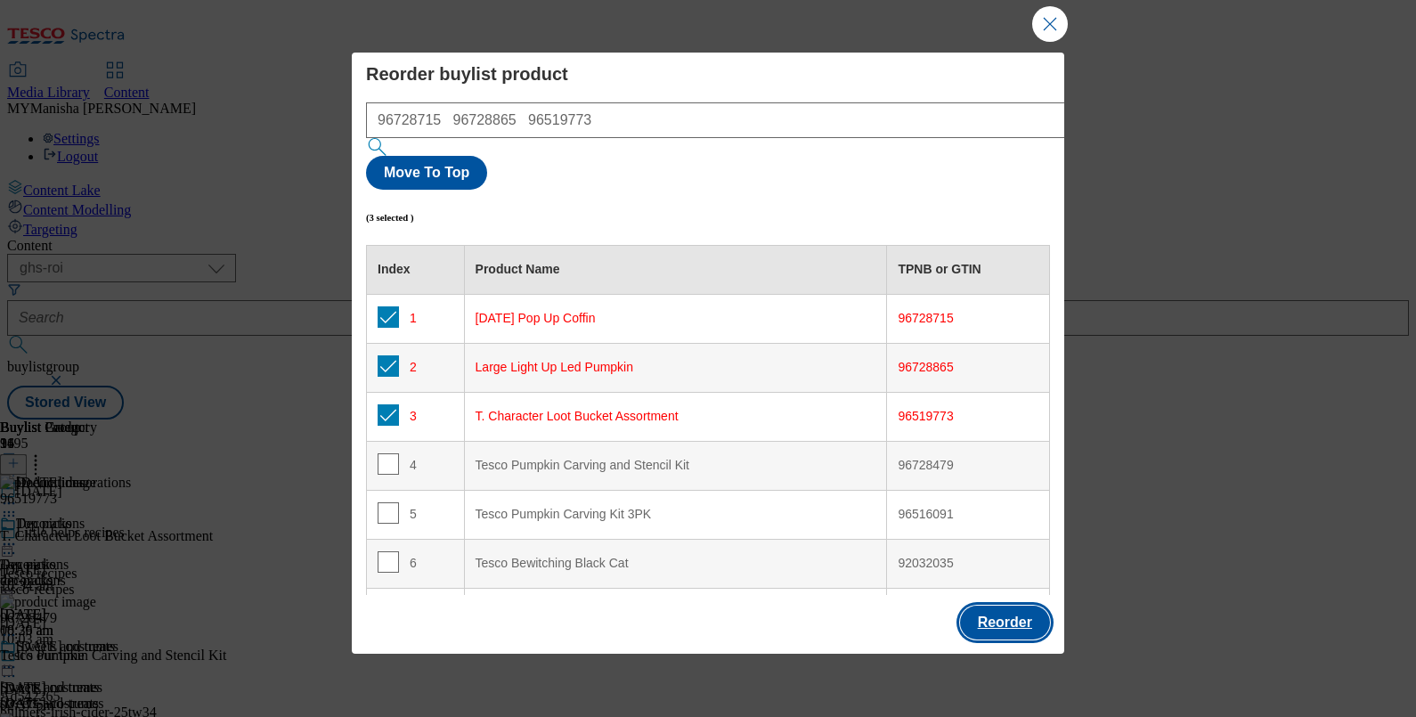
click at [1011, 606] on button "Reorder" at bounding box center [1005, 623] width 90 height 34
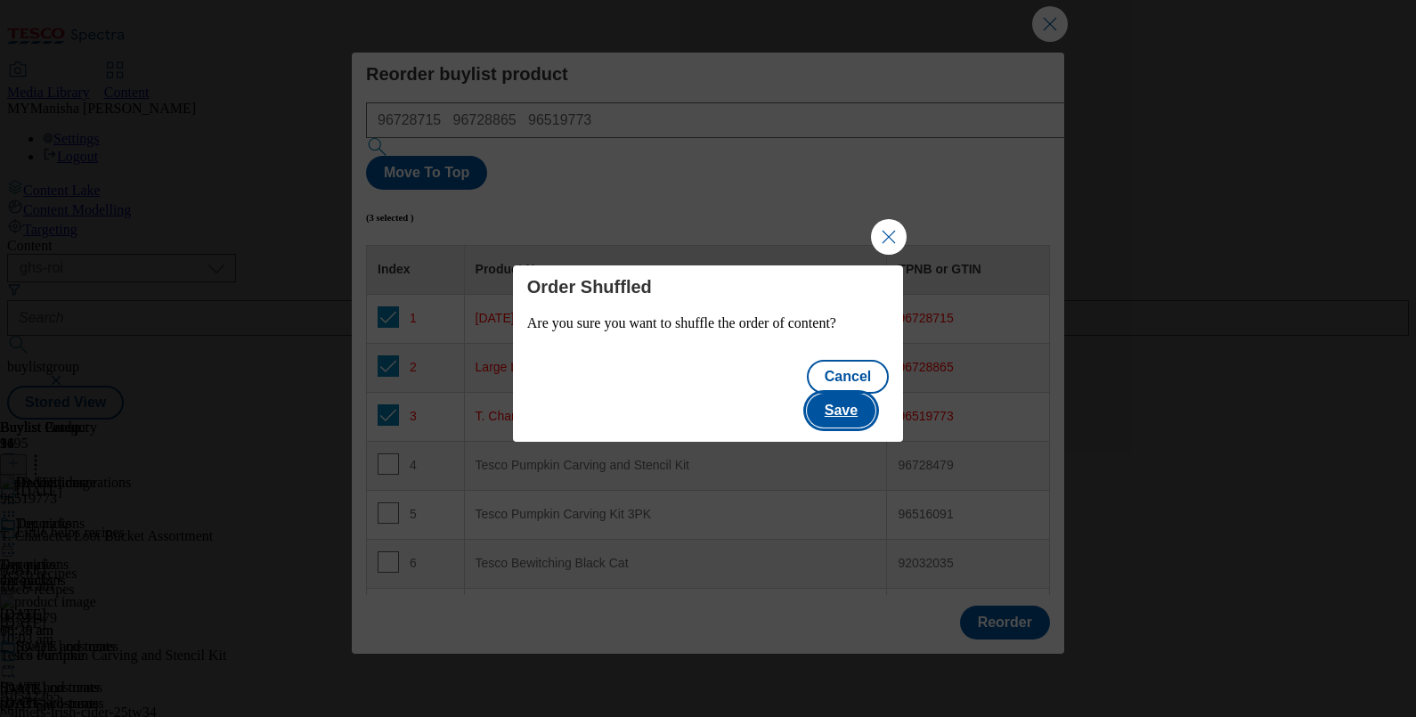
click at [859, 394] on button "Save" at bounding box center [841, 411] width 69 height 34
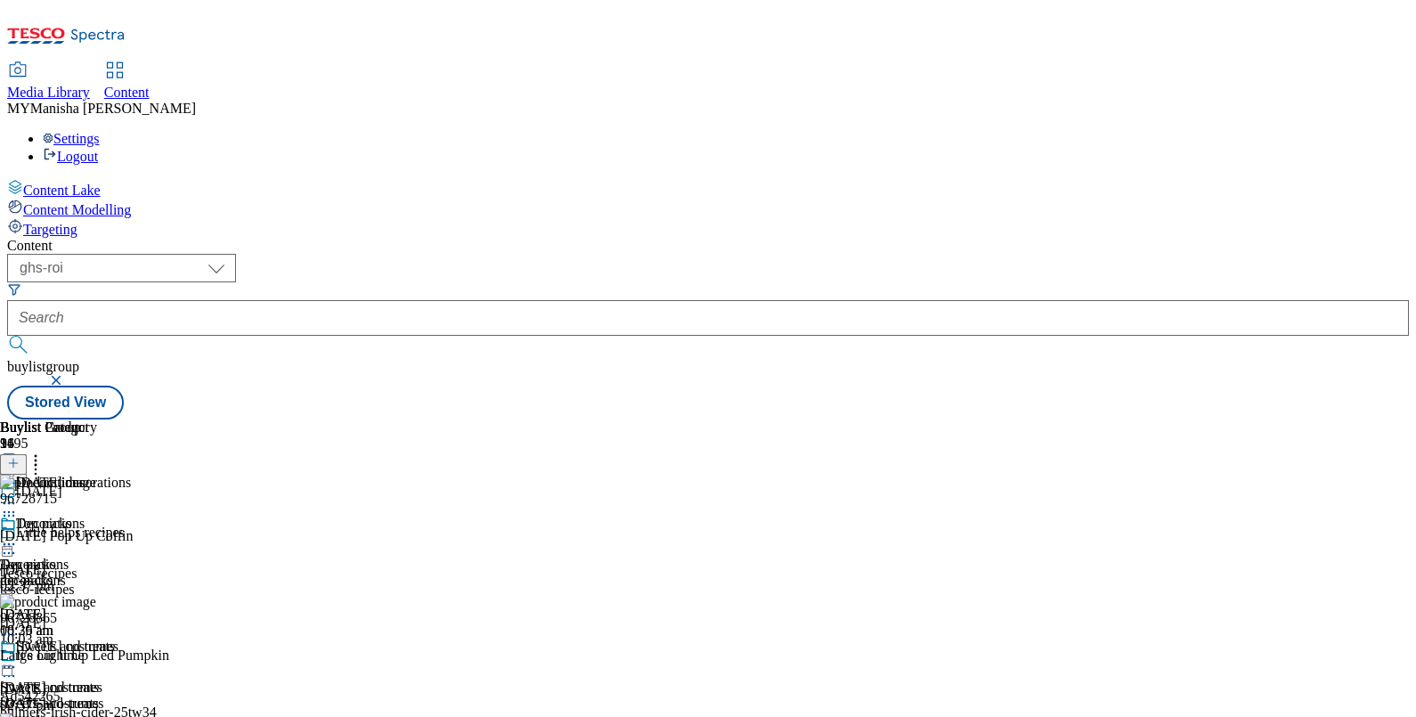
click at [18, 535] on icon at bounding box center [9, 544] width 18 height 18
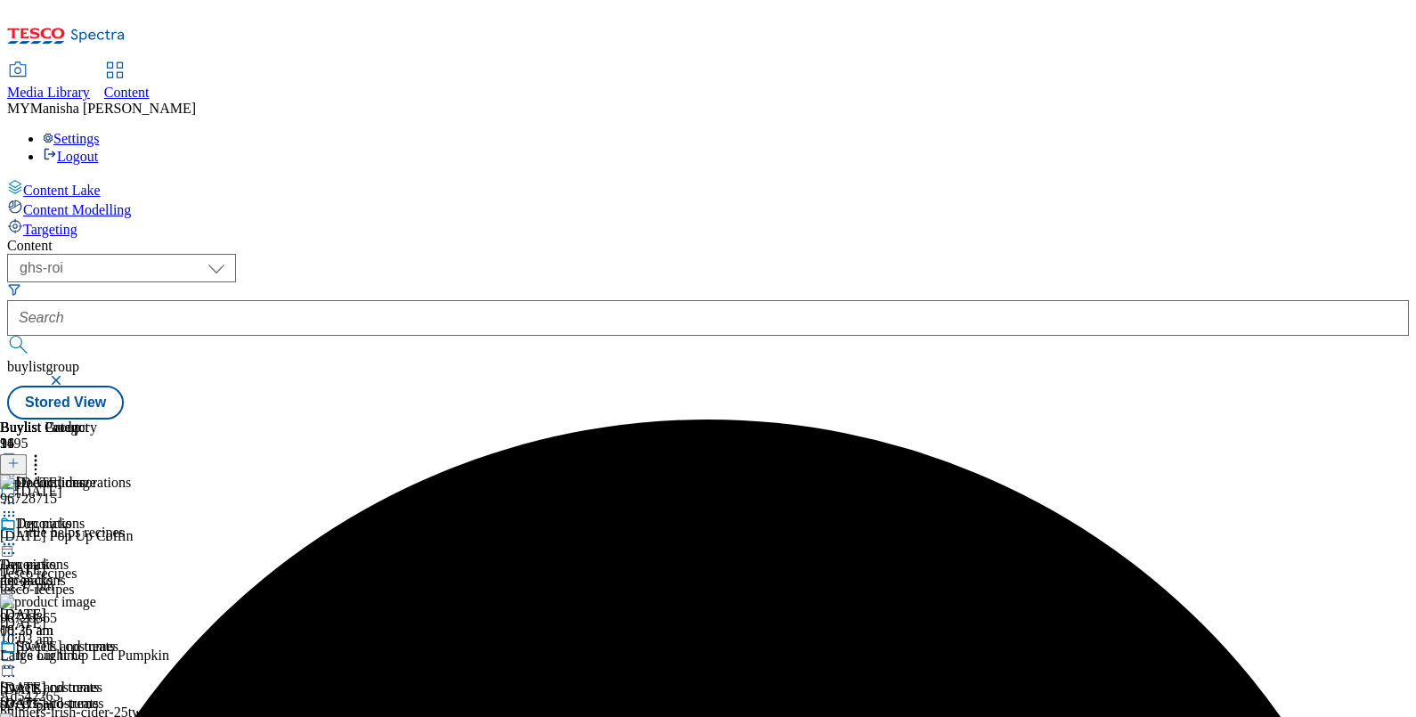
click at [18, 535] on icon at bounding box center [9, 544] width 18 height 18
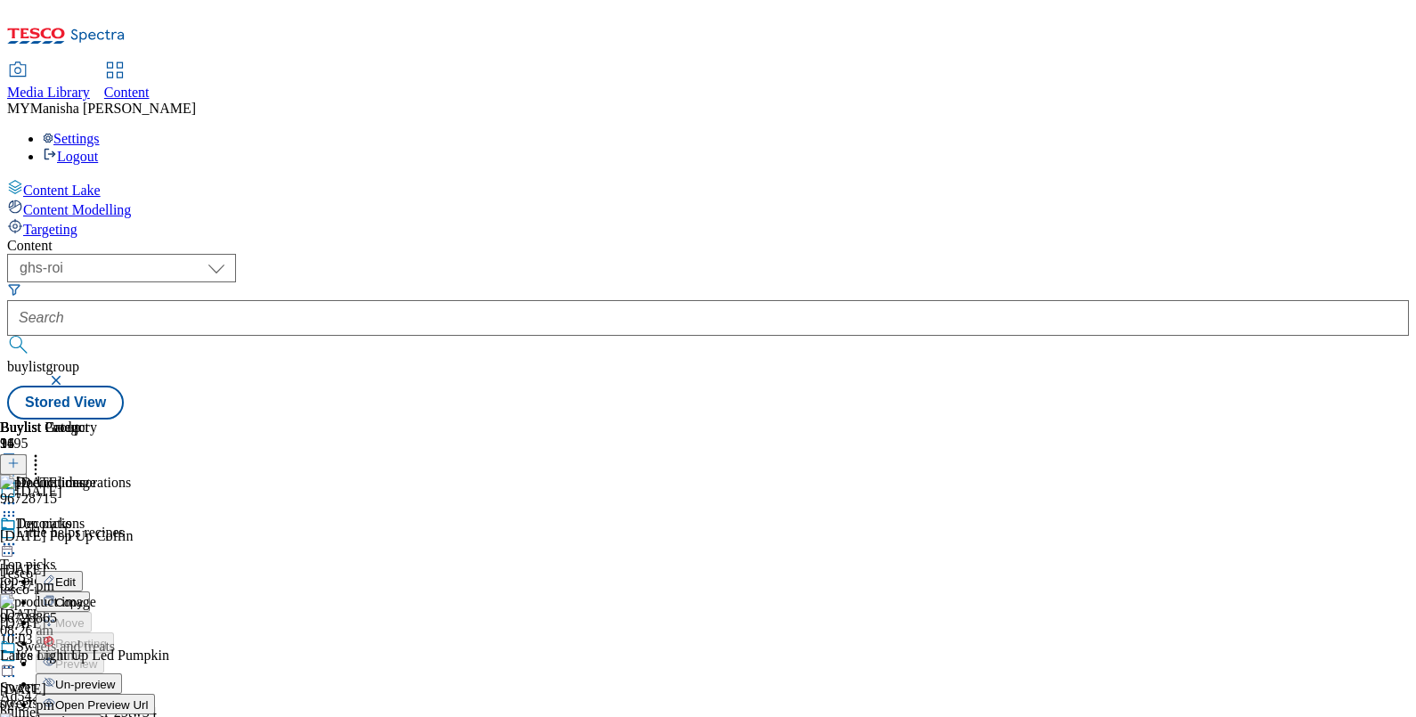
click at [122, 673] on button "Un-preview" at bounding box center [79, 683] width 86 height 20
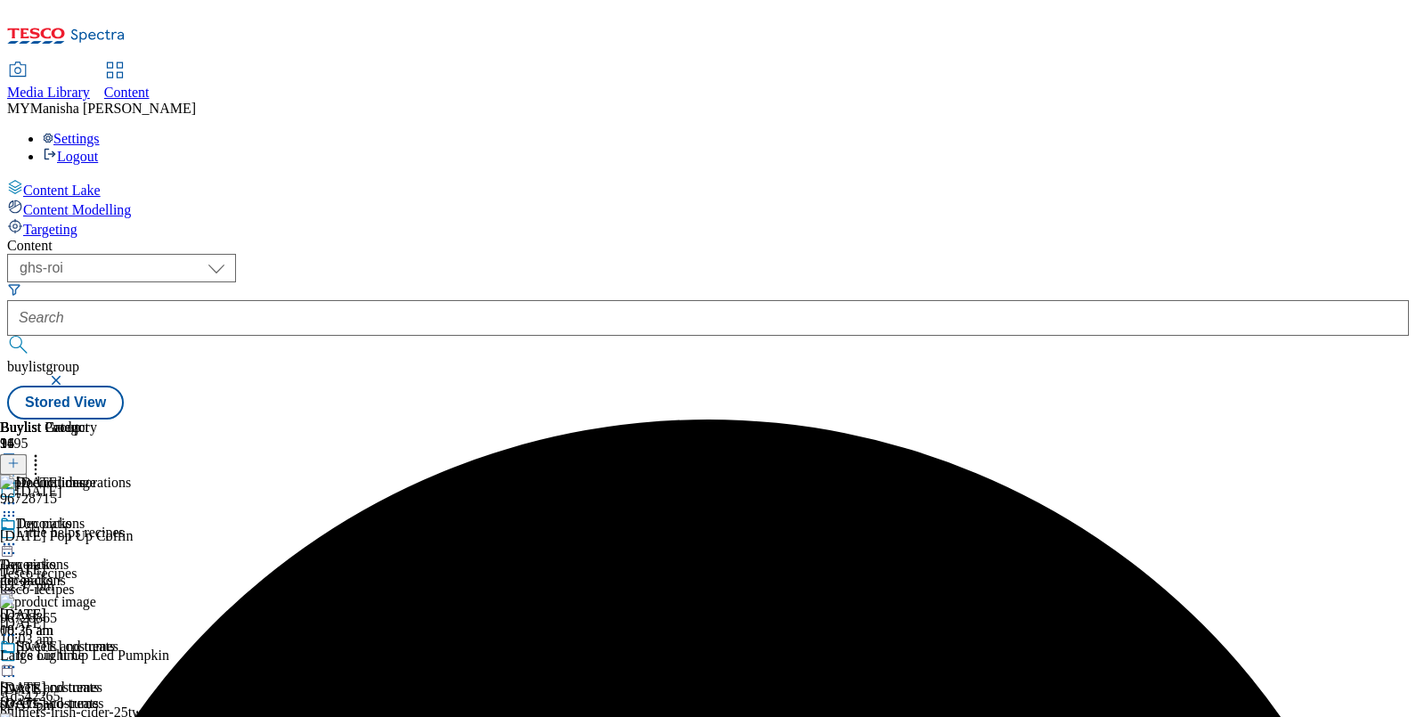
click at [18, 535] on icon at bounding box center [9, 544] width 18 height 18
click at [97, 657] on span "Preview" at bounding box center [76, 663] width 42 height 13
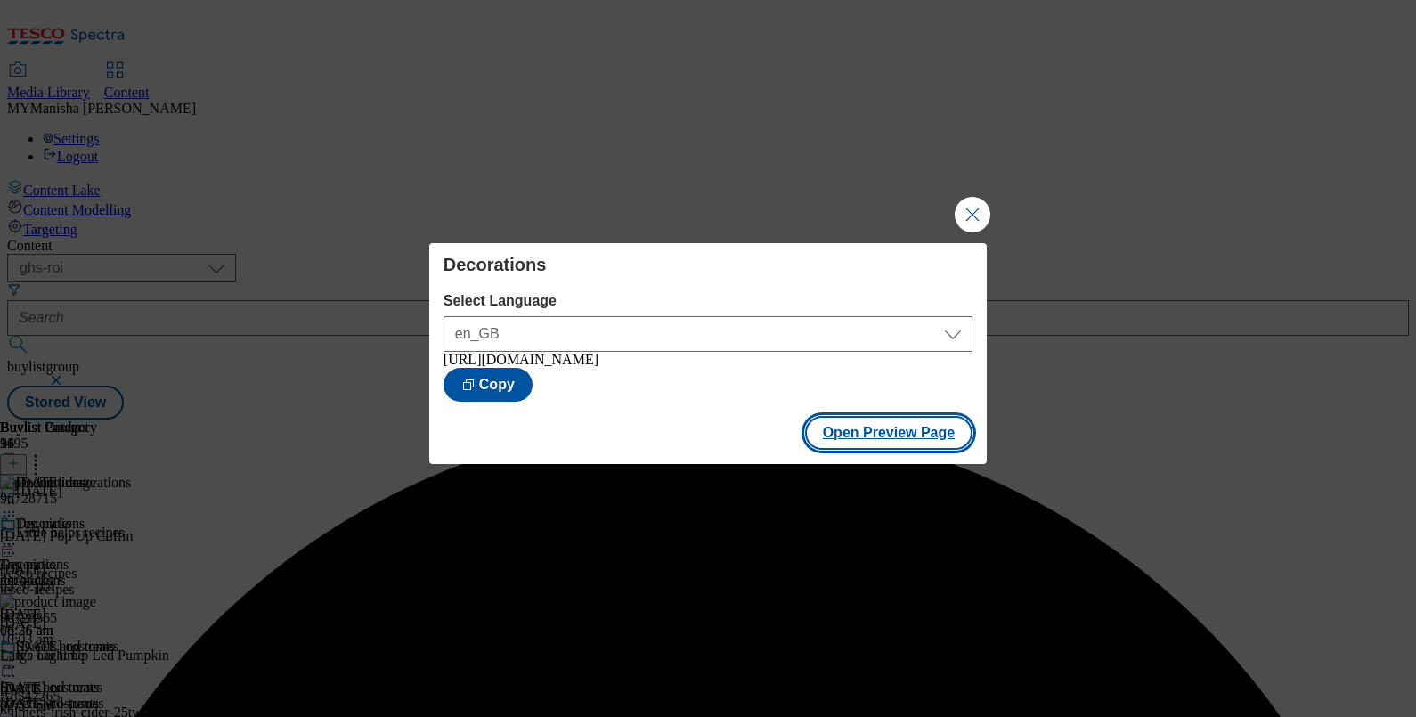
click at [914, 450] on button "Open Preview Page" at bounding box center [889, 433] width 168 height 34
click at [977, 200] on button "Close Modal" at bounding box center [973, 215] width 36 height 36
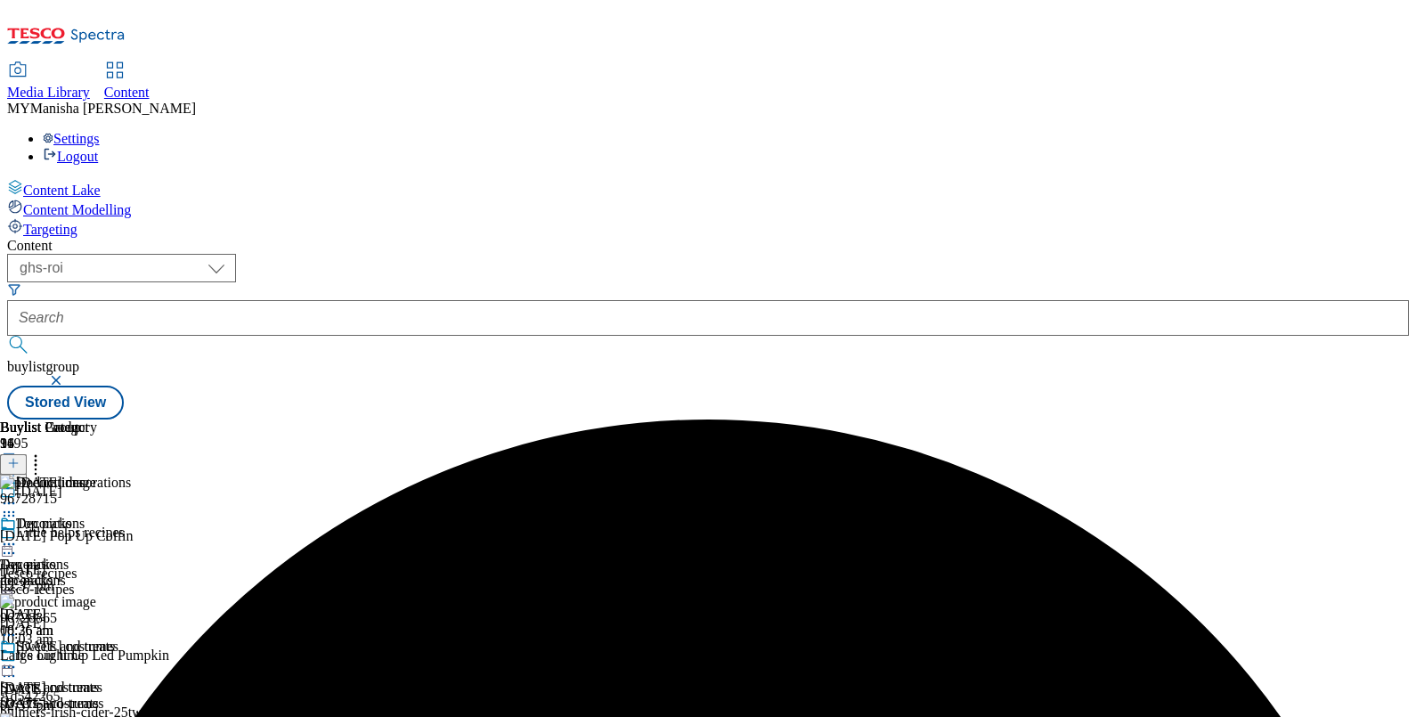
click at [18, 535] on icon at bounding box center [9, 544] width 18 height 18
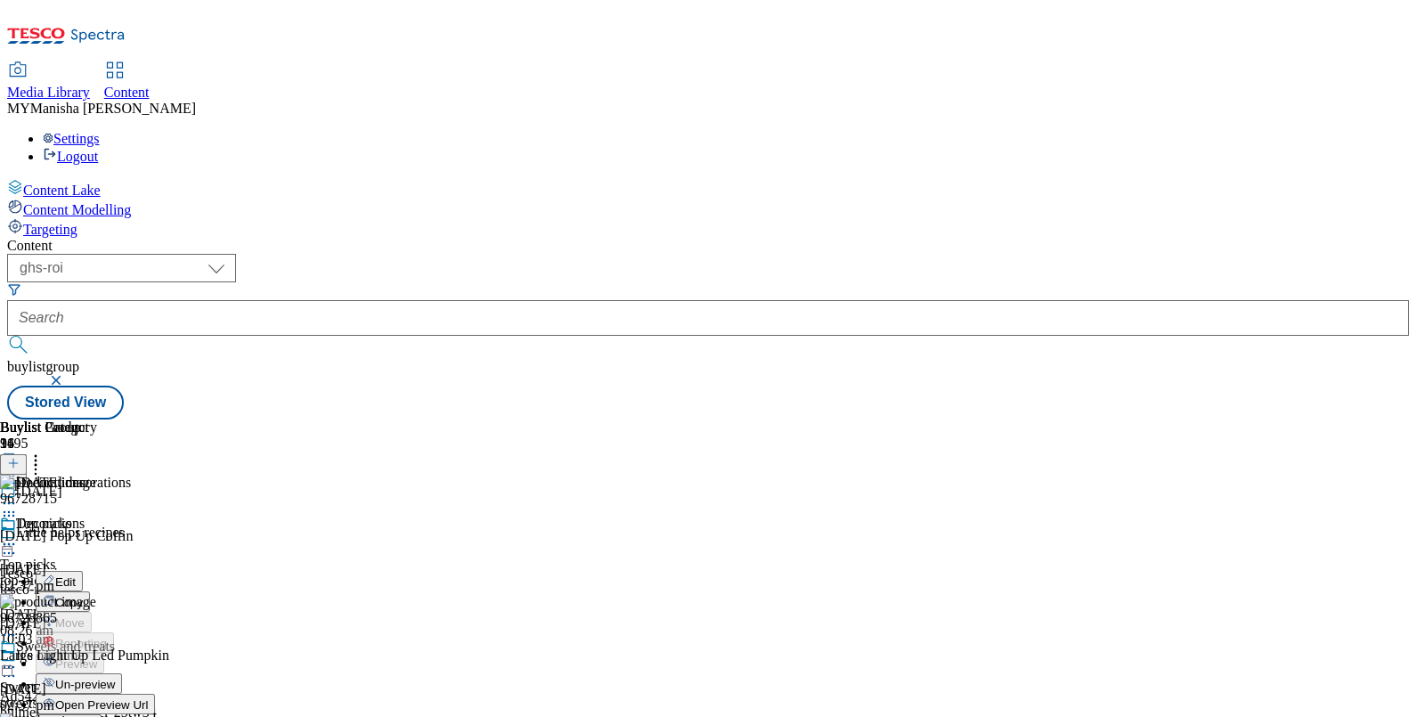
click at [94, 716] on span "Publish" at bounding box center [74, 725] width 39 height 13
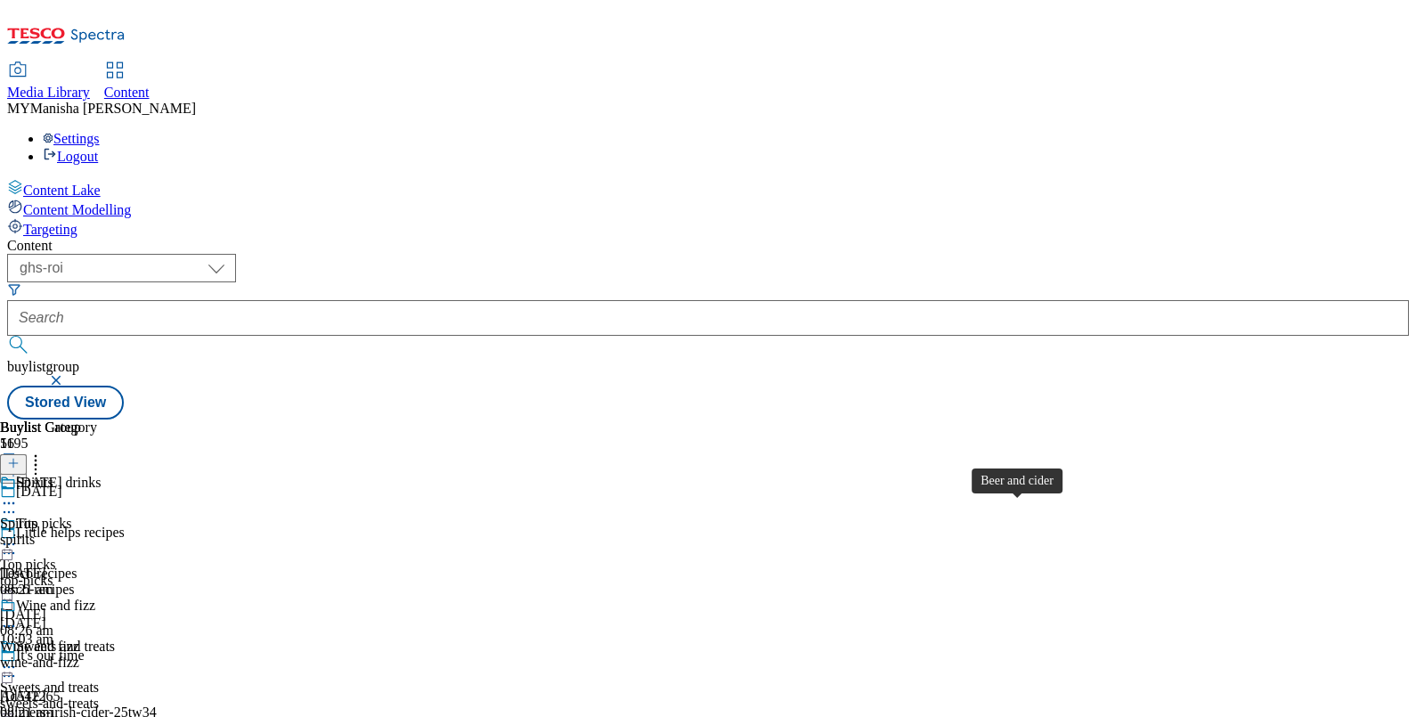
click at [99, 716] on div "Beer and cider" at bounding box center [57, 728] width 83 height 16
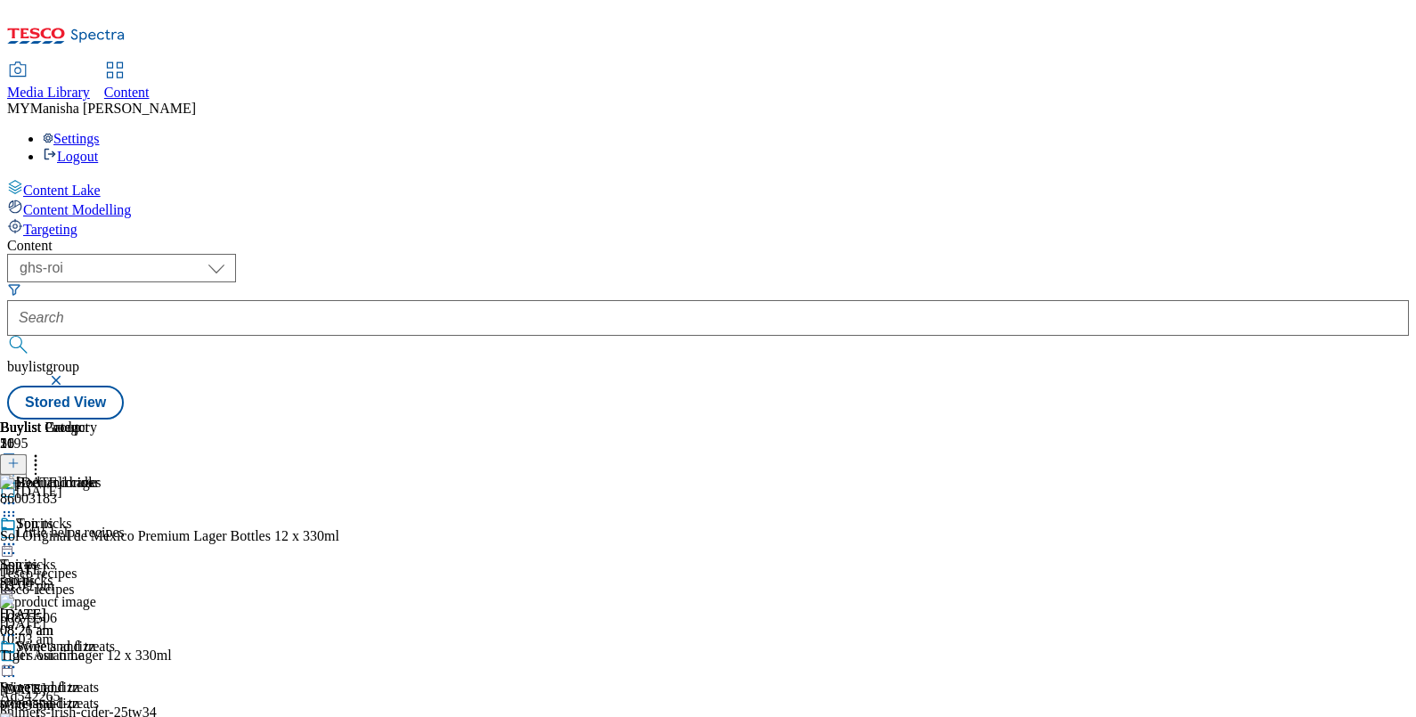
click at [13, 459] on line at bounding box center [13, 463] width 0 height 9
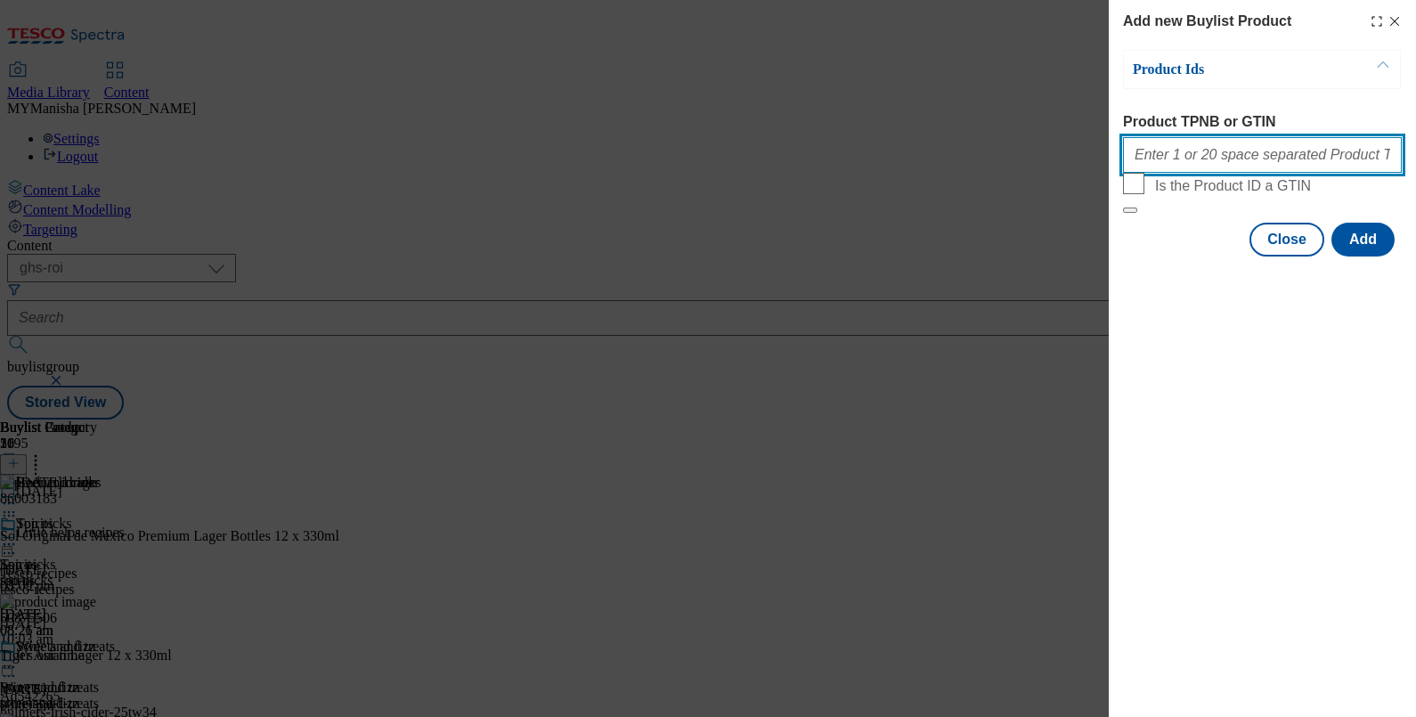
click at [1219, 173] on input "Product TPNB or GTIN" at bounding box center [1262, 155] width 279 height 36
paste input "81757939"
type input "81757939"
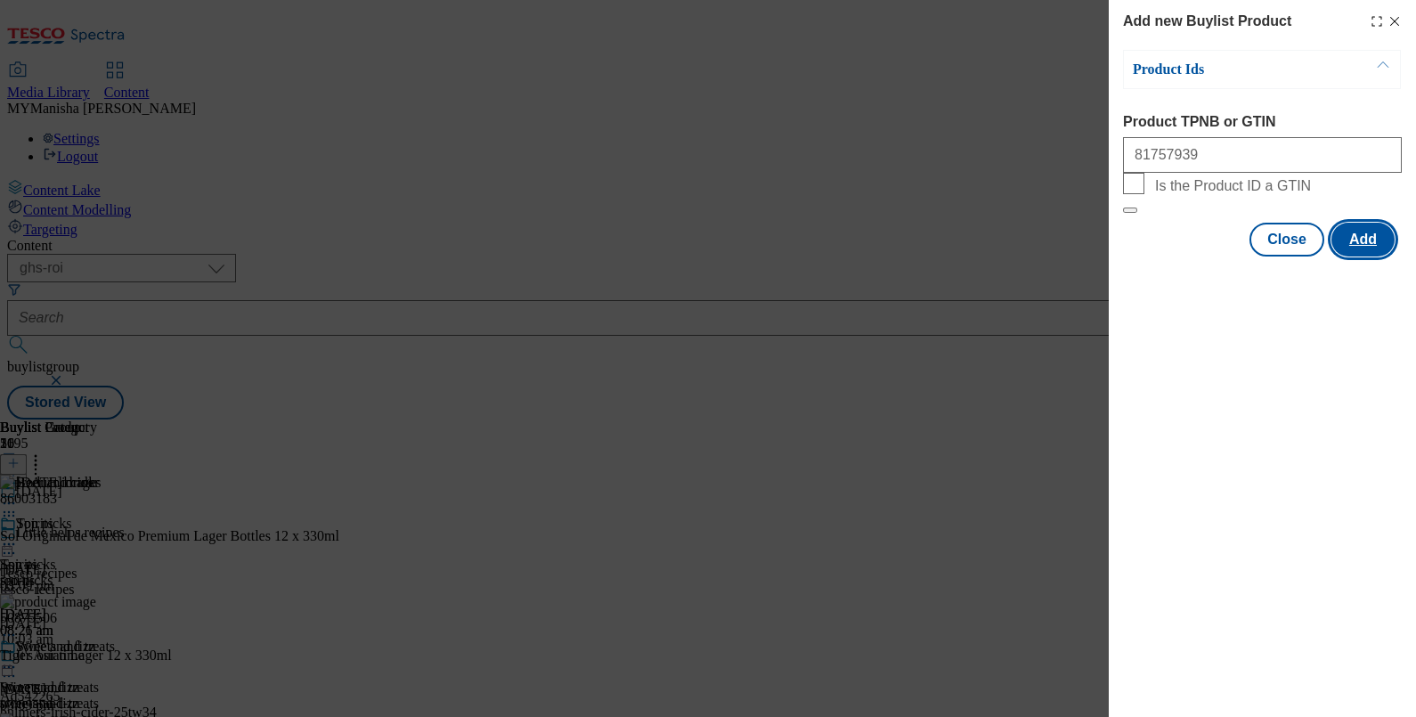
click at [1362, 256] on button "Add" at bounding box center [1362, 240] width 63 height 34
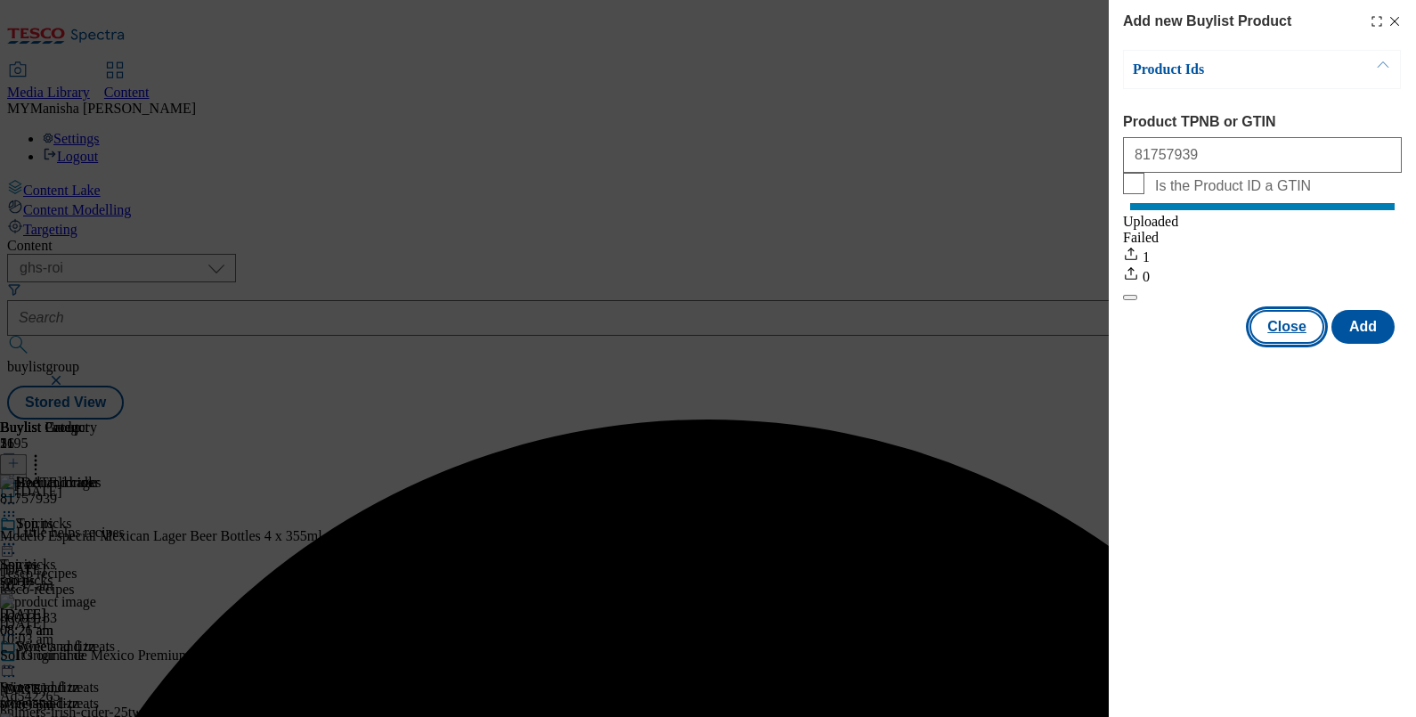
click at [1291, 344] on button "Close" at bounding box center [1286, 327] width 75 height 34
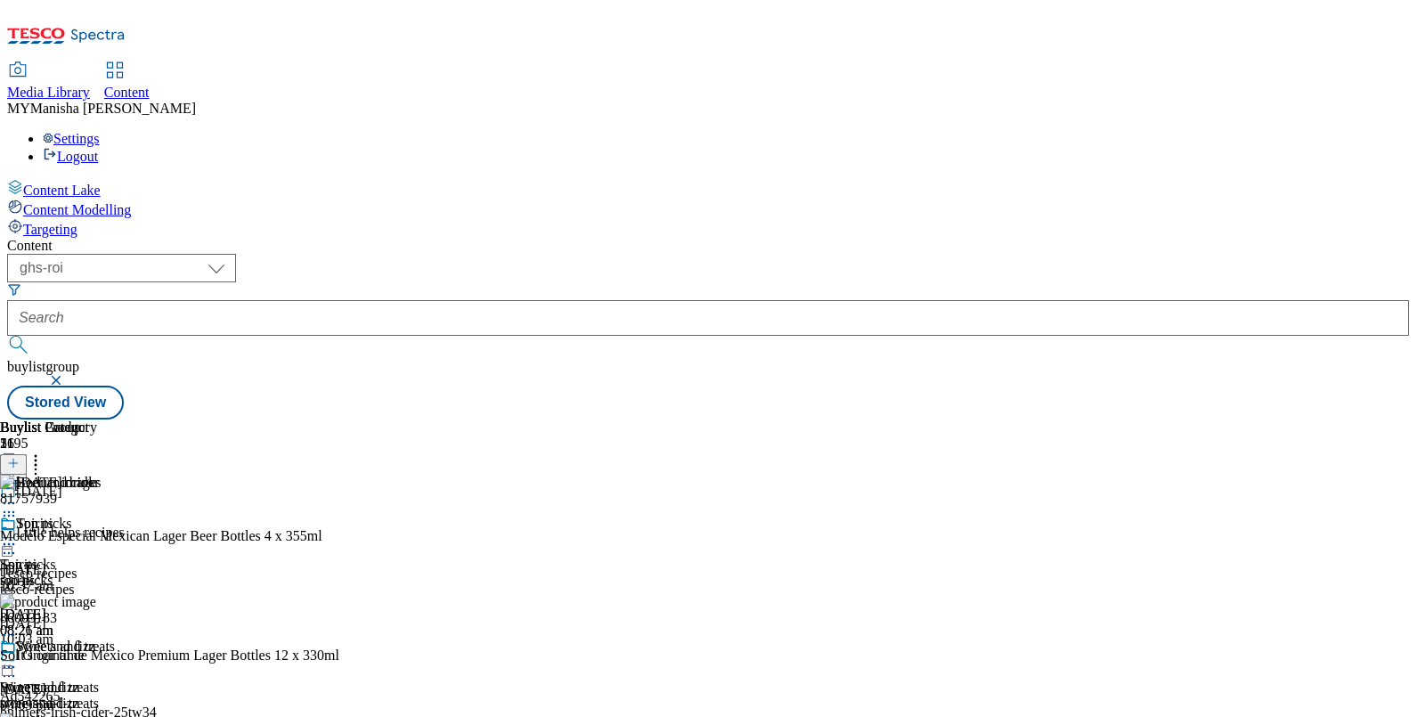
scroll to position [162, 0]
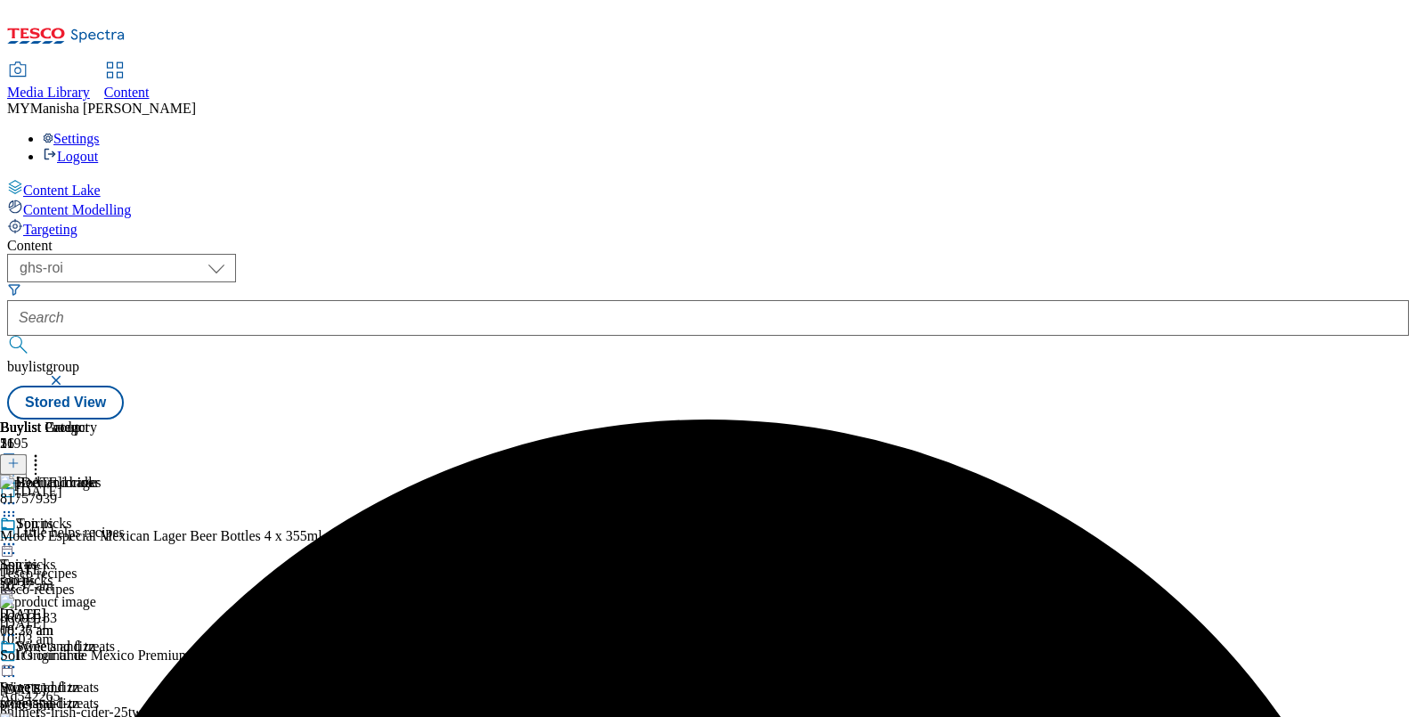
scroll to position [278, 0]
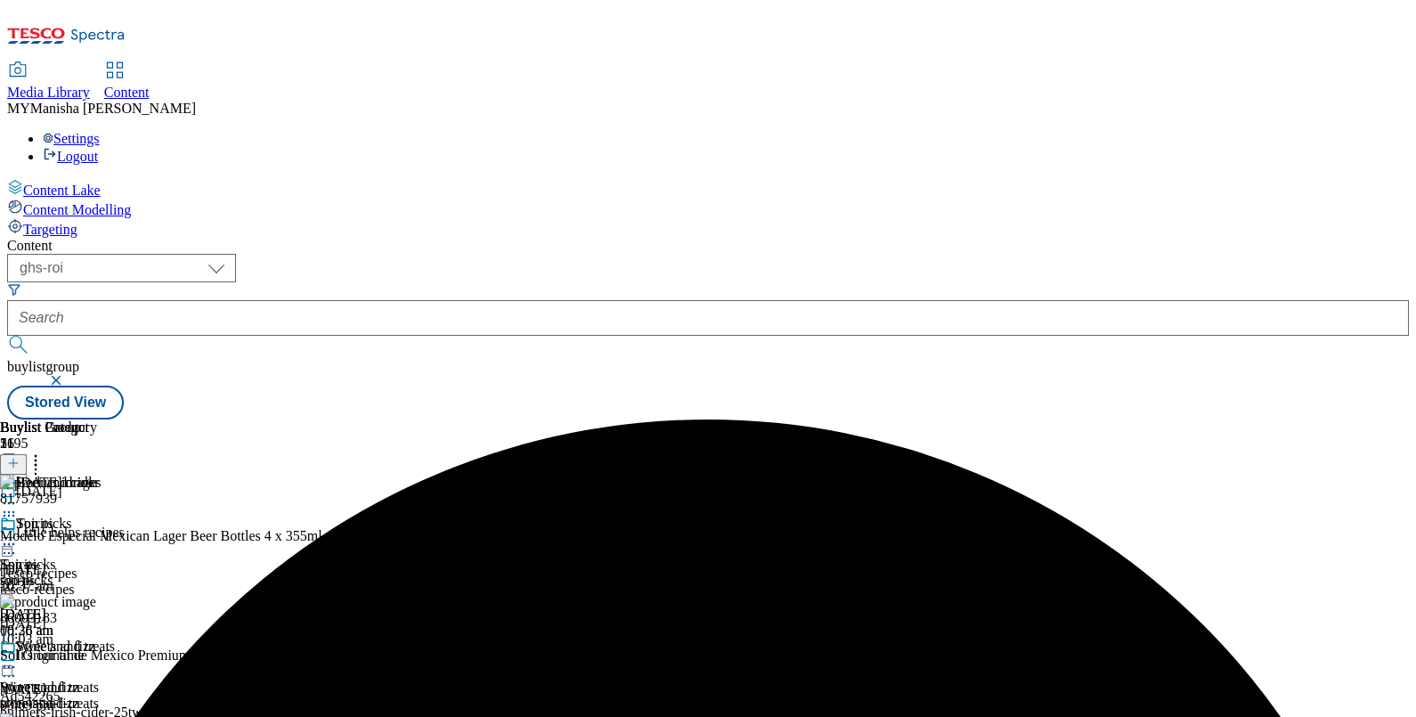
scroll to position [171, 0]
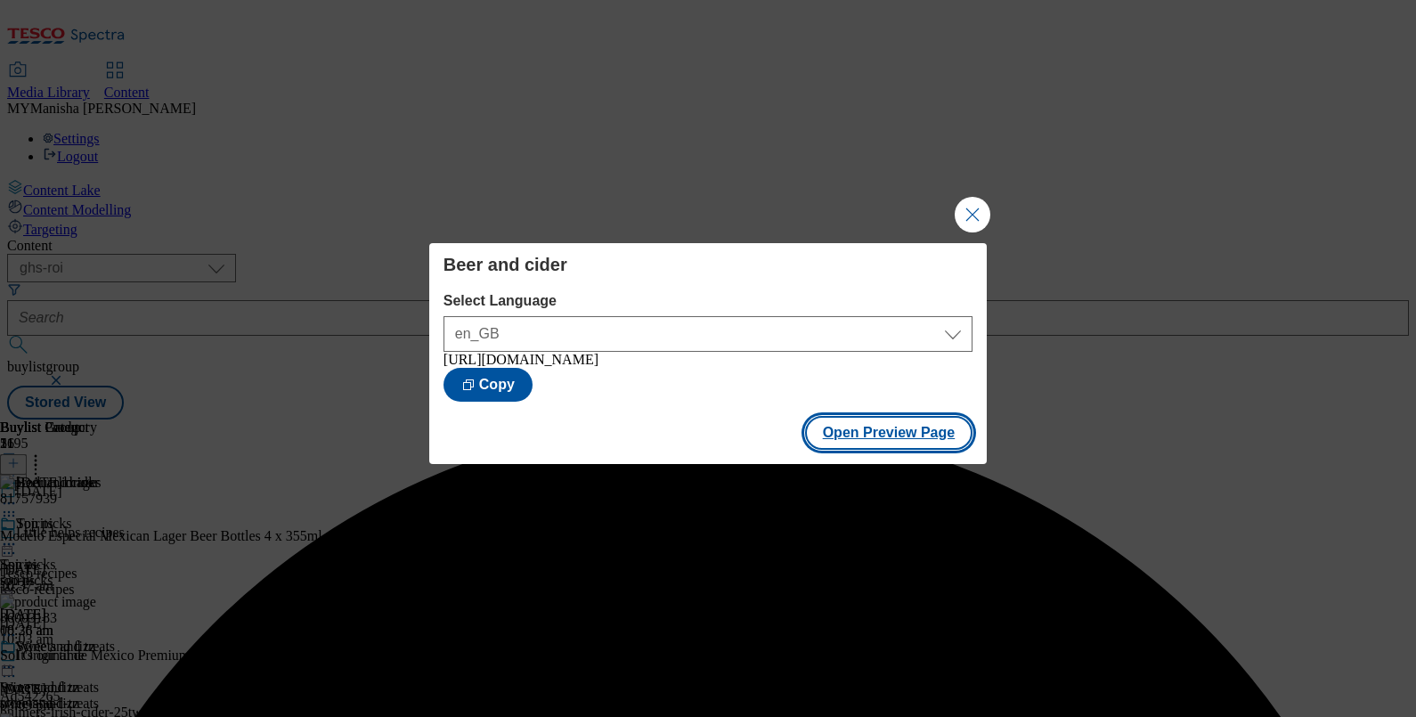
click at [897, 441] on button "Open Preview Page" at bounding box center [889, 433] width 168 height 34
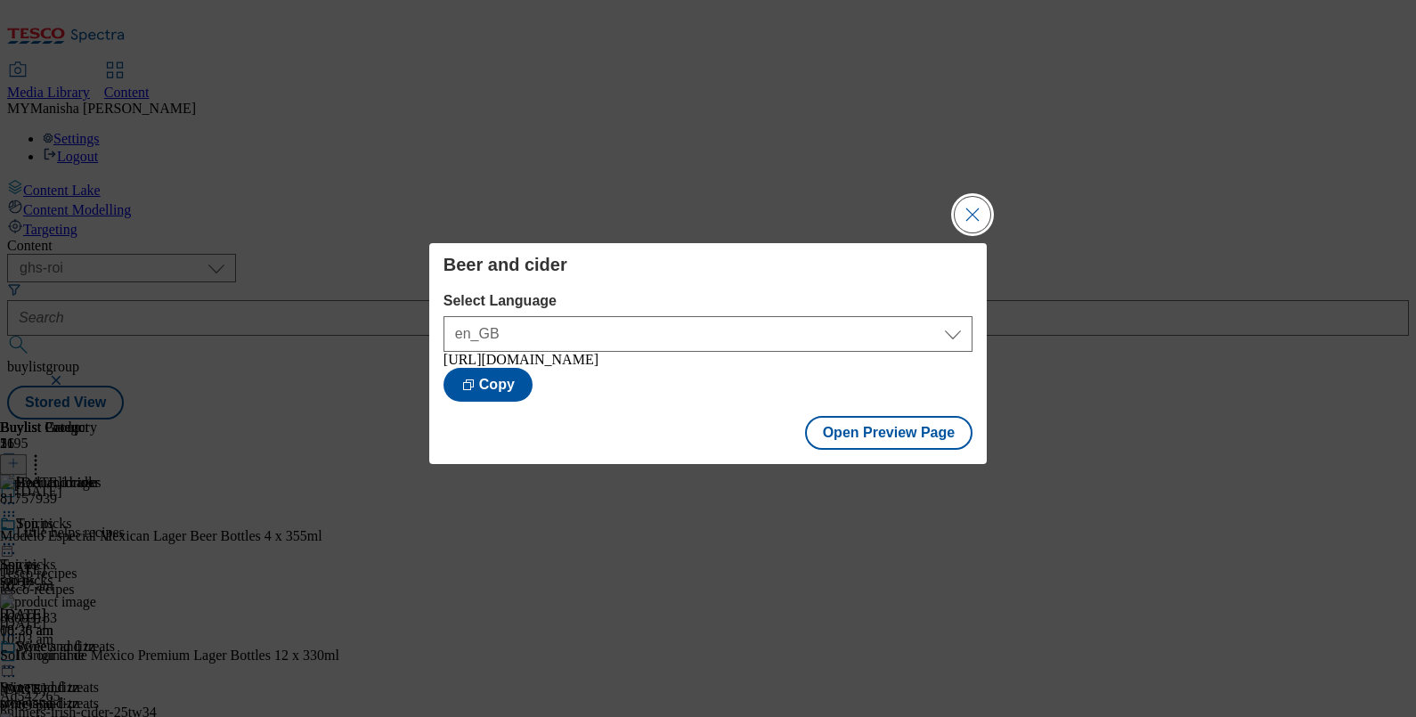
click at [969, 197] on button "Close Modal" at bounding box center [973, 215] width 36 height 36
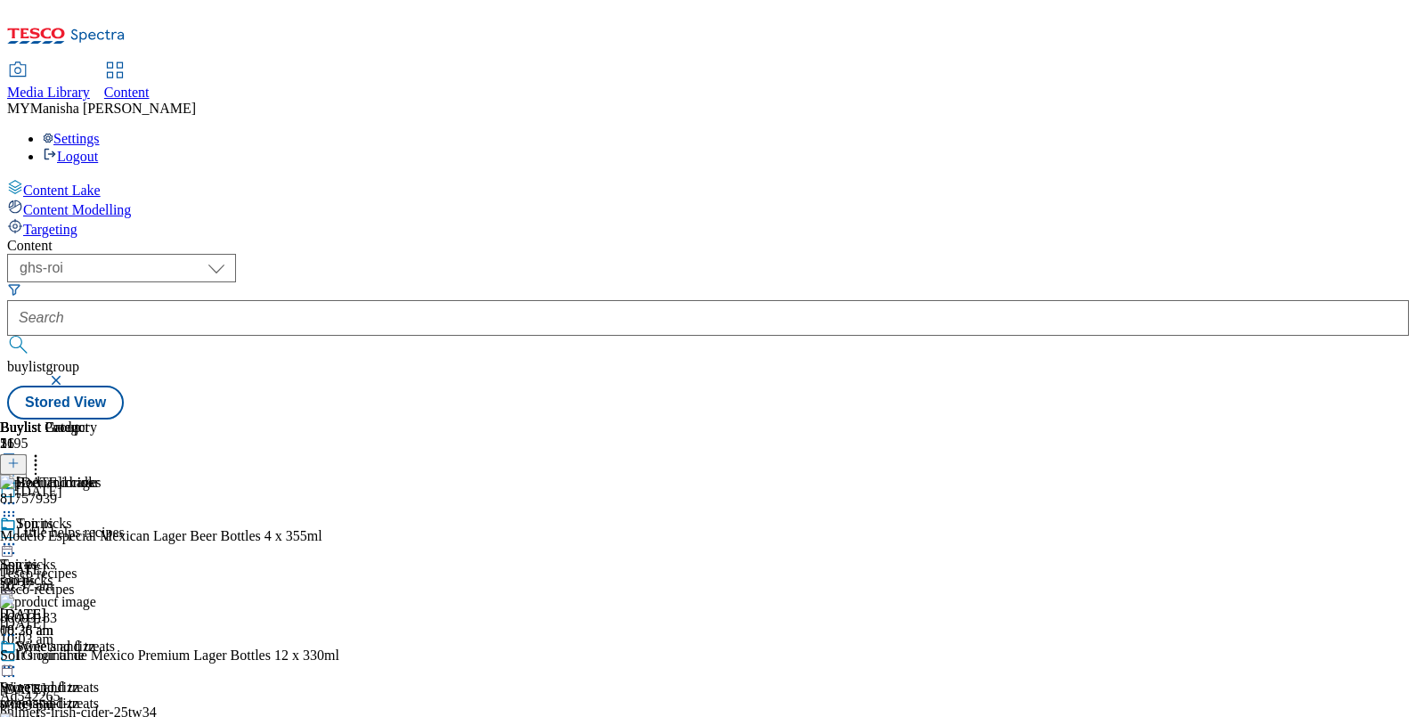
scroll to position [226, 0]
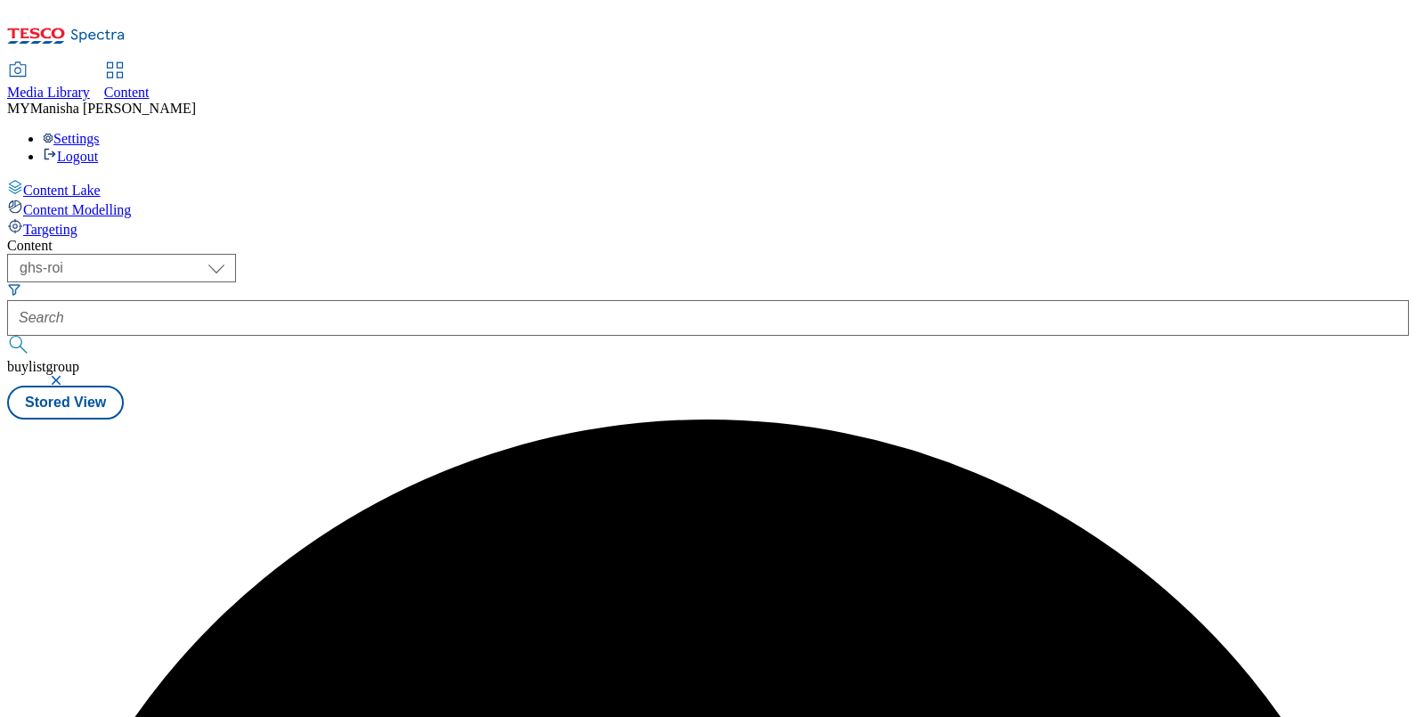
scroll to position [0, 0]
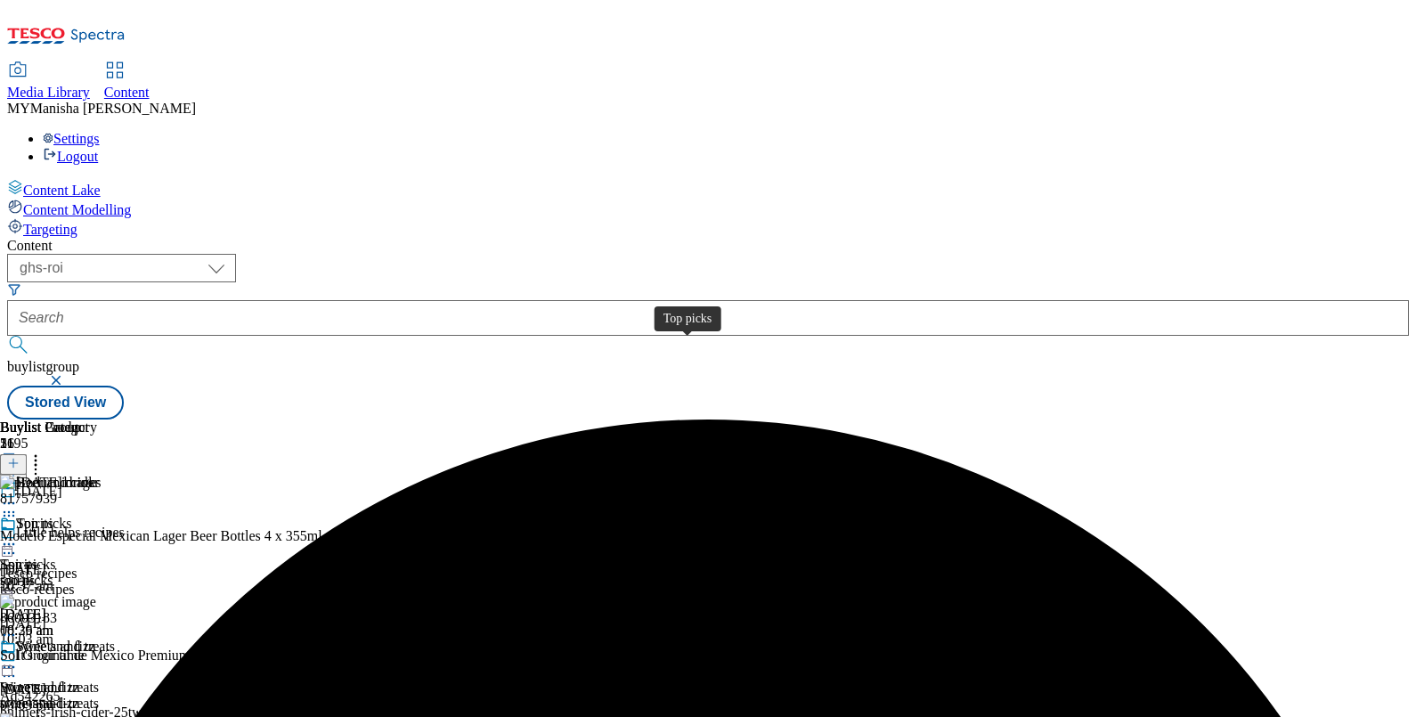
click at [71, 516] on div "Top picks" at bounding box center [43, 524] width 55 height 16
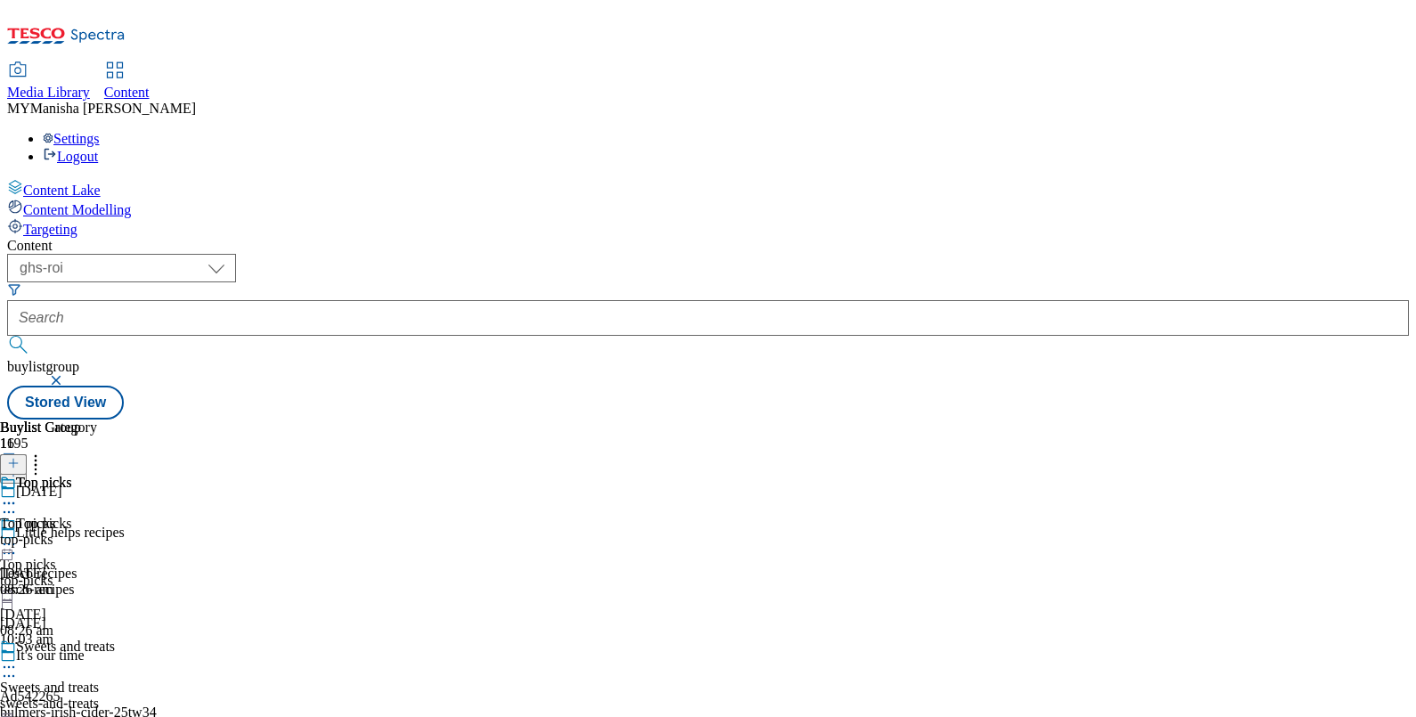
click at [97, 475] on div "Top picks Top picks top-picks 14 Oct 2025 08:26 am" at bounding box center [48, 536] width 97 height 123
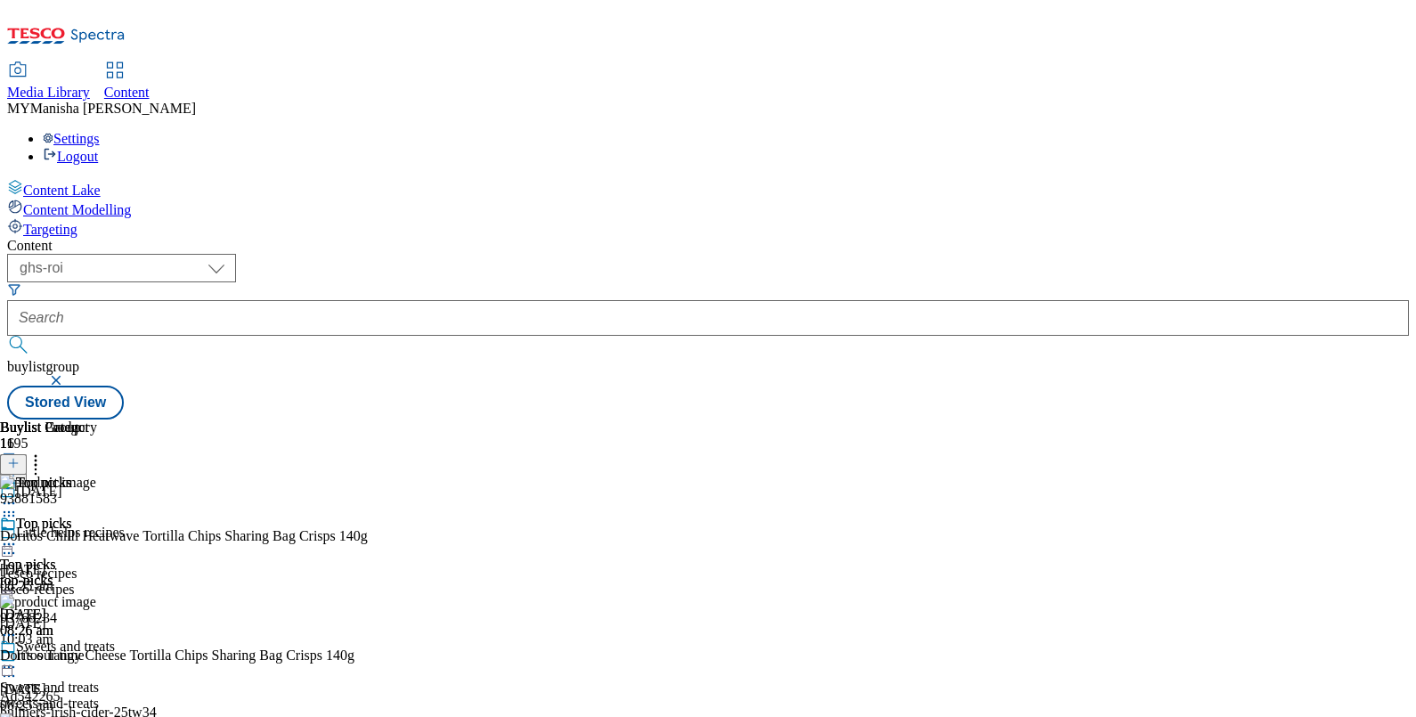
scroll to position [0, 165]
click at [20, 457] on icon at bounding box center [13, 463] width 12 height 12
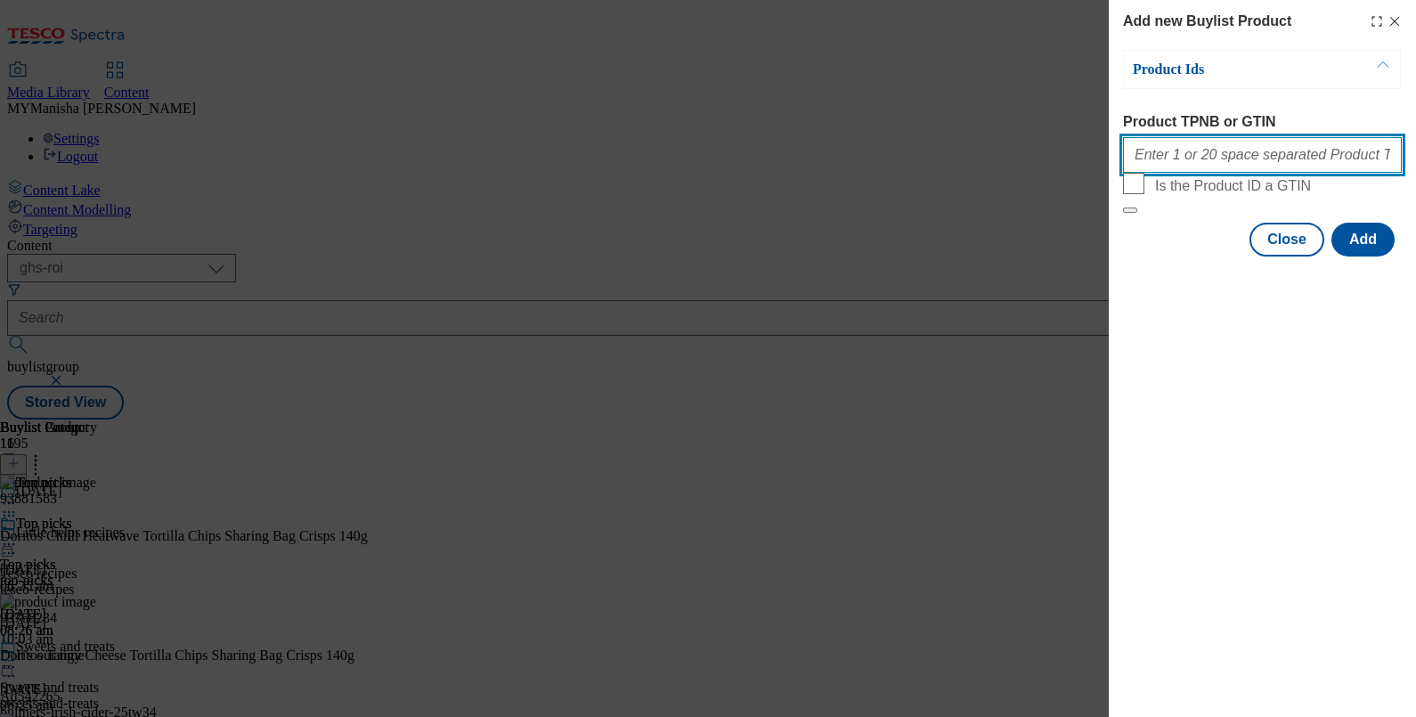
click at [1211, 173] on input "Product TPNB or GTIN" at bounding box center [1262, 155] width 279 height 36
paste input "097028701"
type input "097028701"
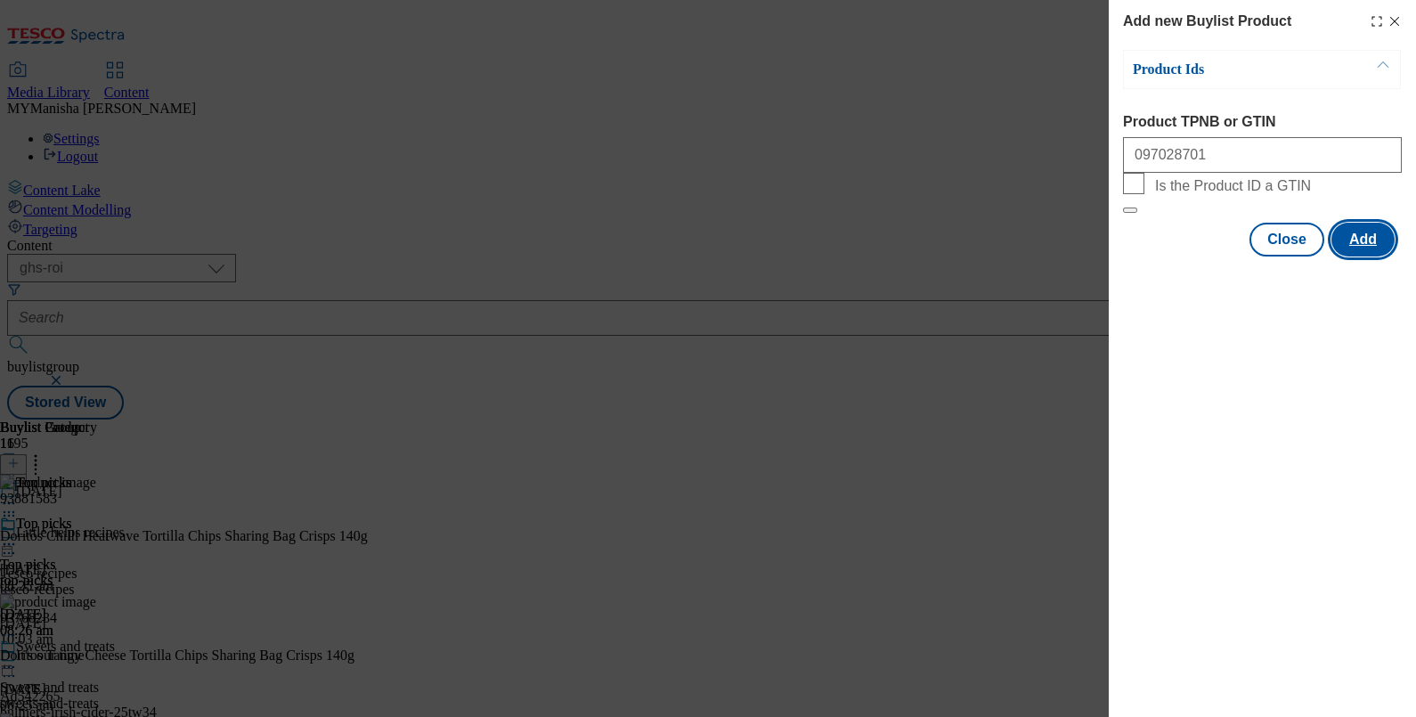
click at [1373, 256] on button "Add" at bounding box center [1362, 240] width 63 height 34
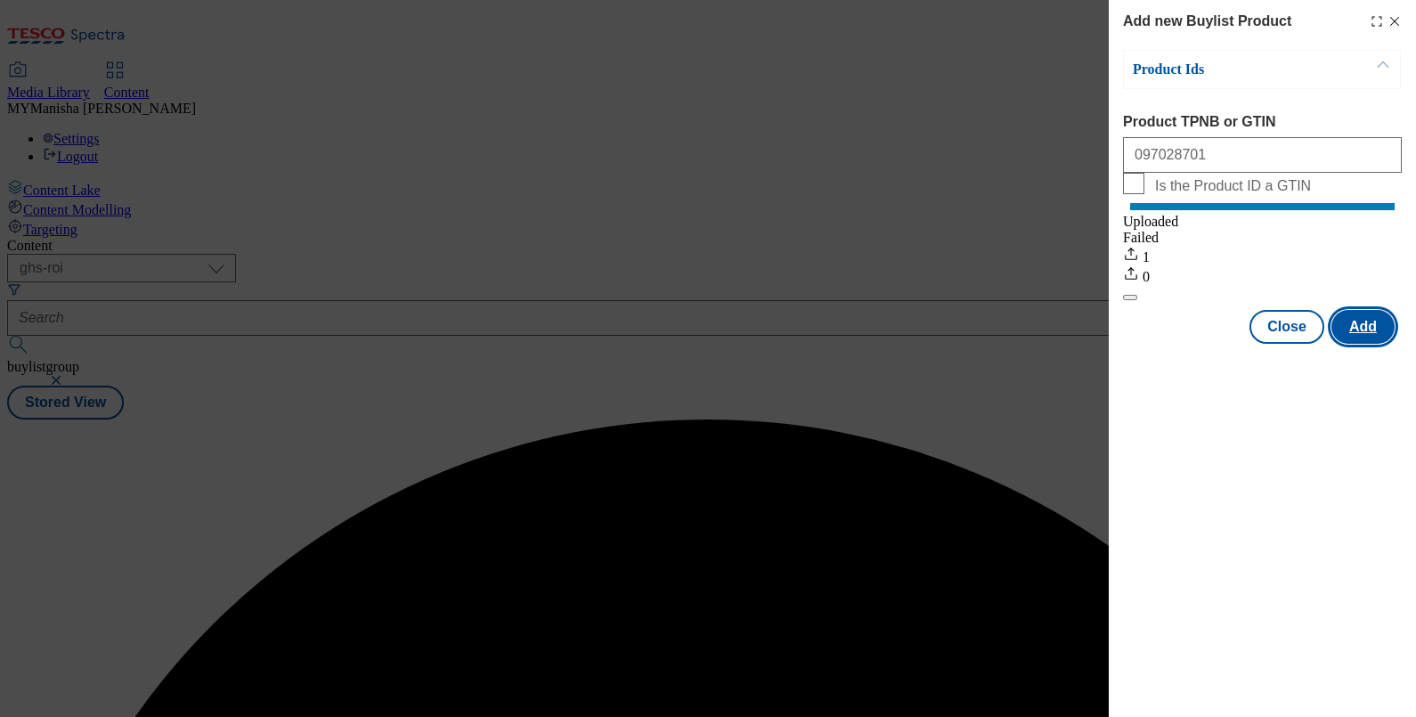
scroll to position [0, 0]
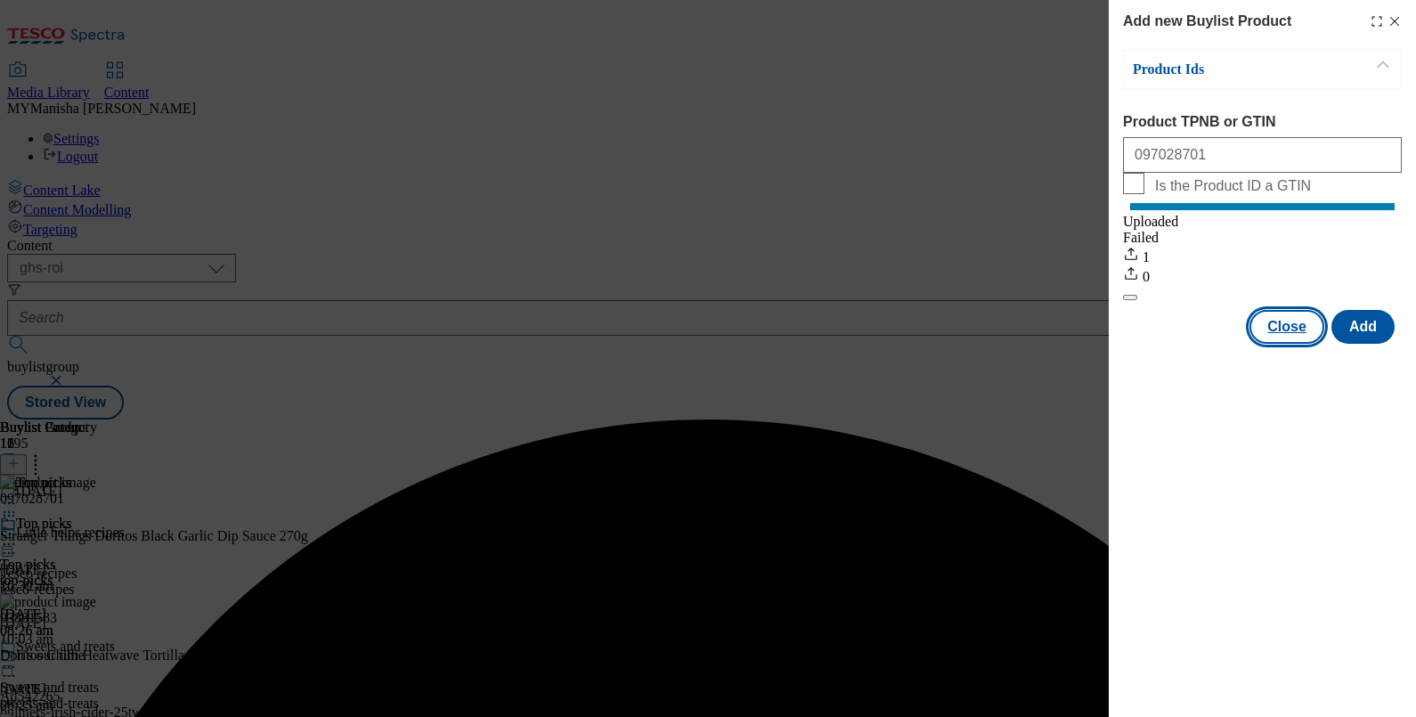
click at [1294, 343] on button "Close" at bounding box center [1286, 327] width 75 height 34
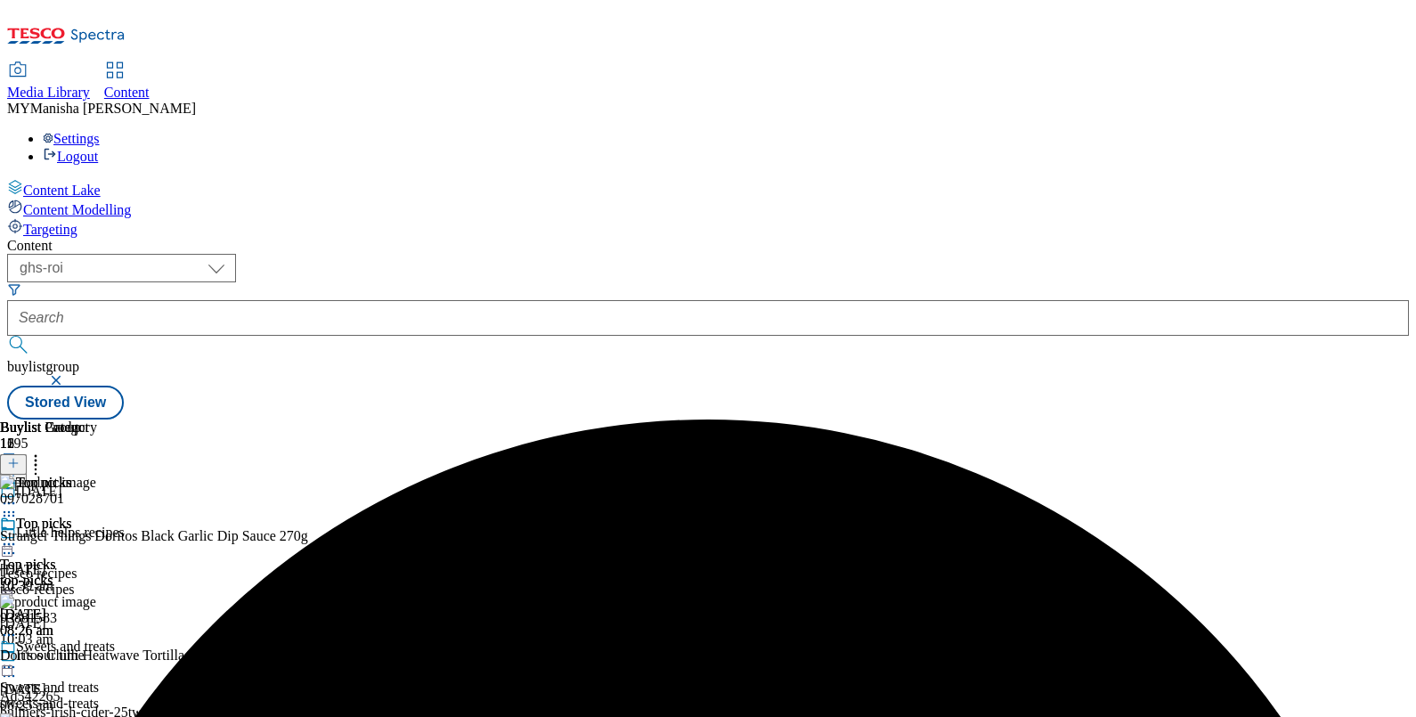
click at [18, 535] on icon at bounding box center [9, 544] width 18 height 18
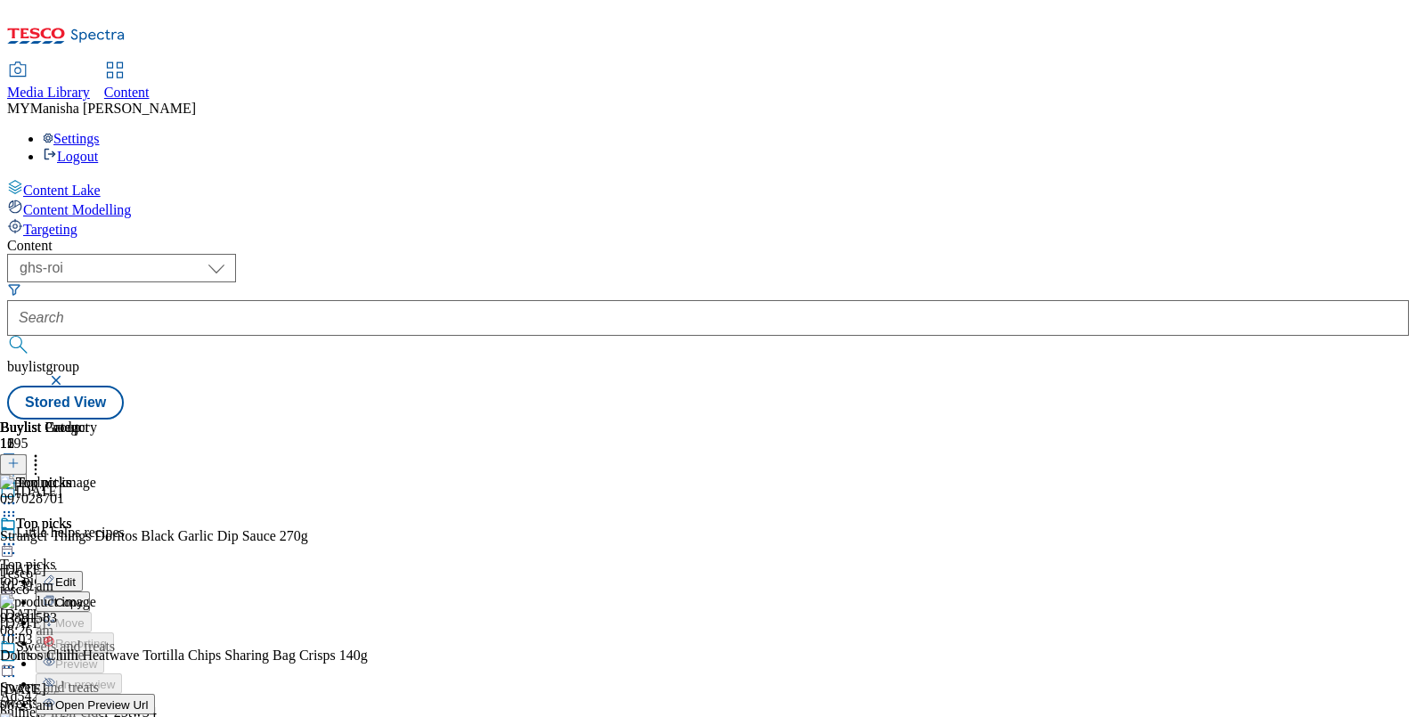
click at [18, 535] on icon at bounding box center [9, 544] width 18 height 18
click at [115, 678] on span "Un-preview" at bounding box center [85, 684] width 60 height 13
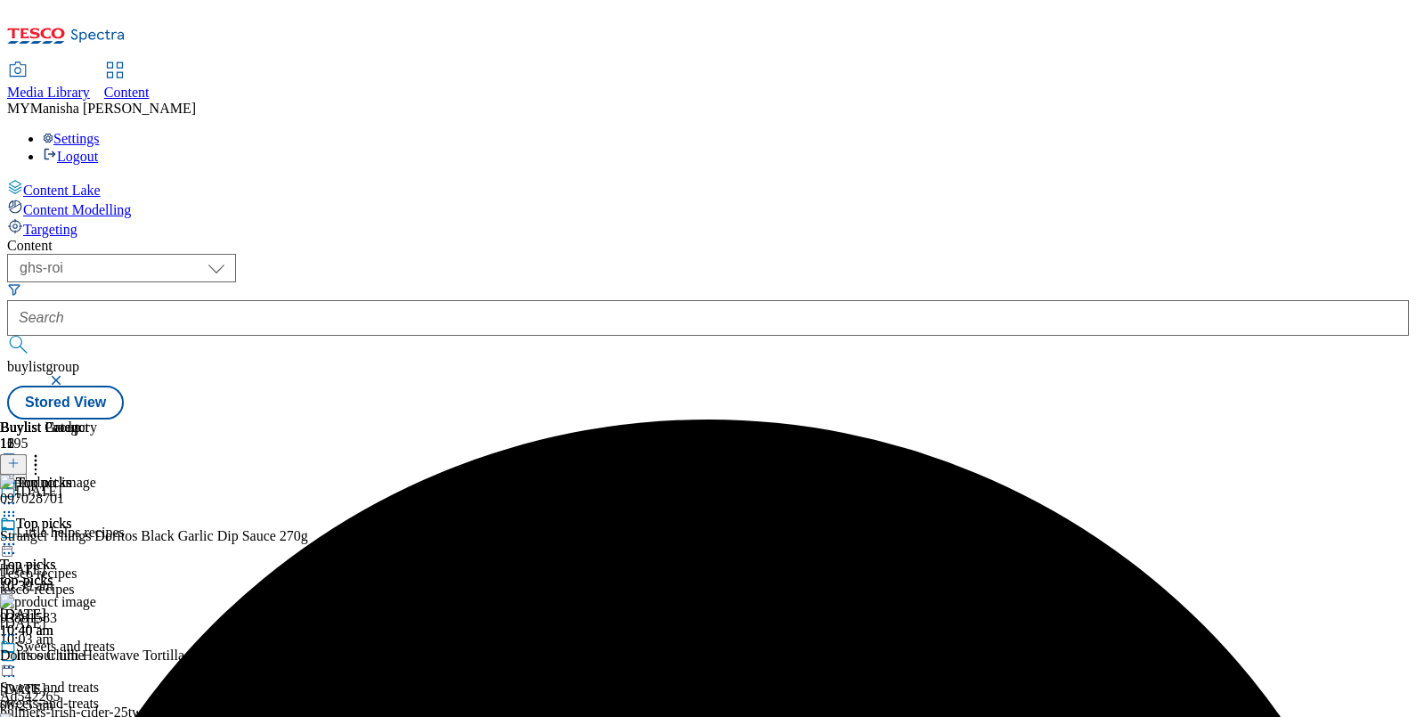
click at [18, 535] on icon at bounding box center [9, 544] width 18 height 18
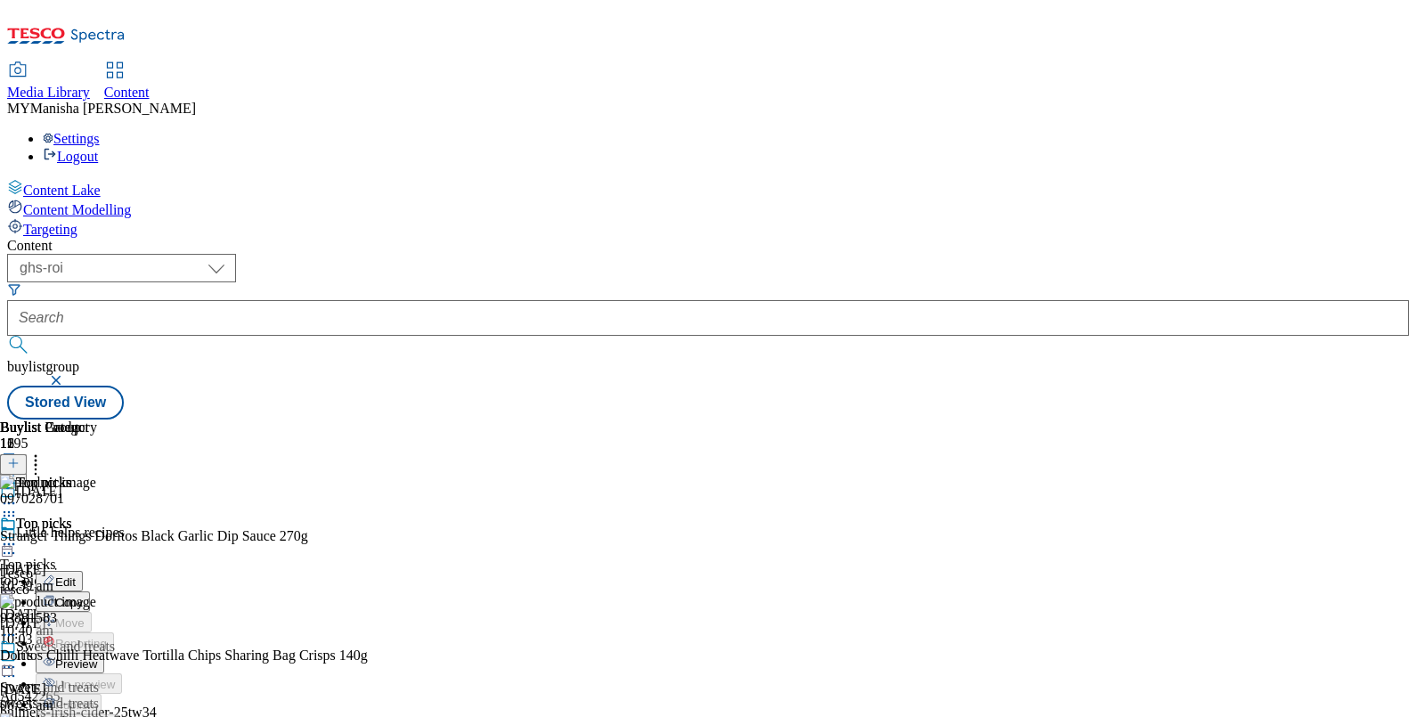
click at [97, 657] on span "Preview" at bounding box center [76, 663] width 42 height 13
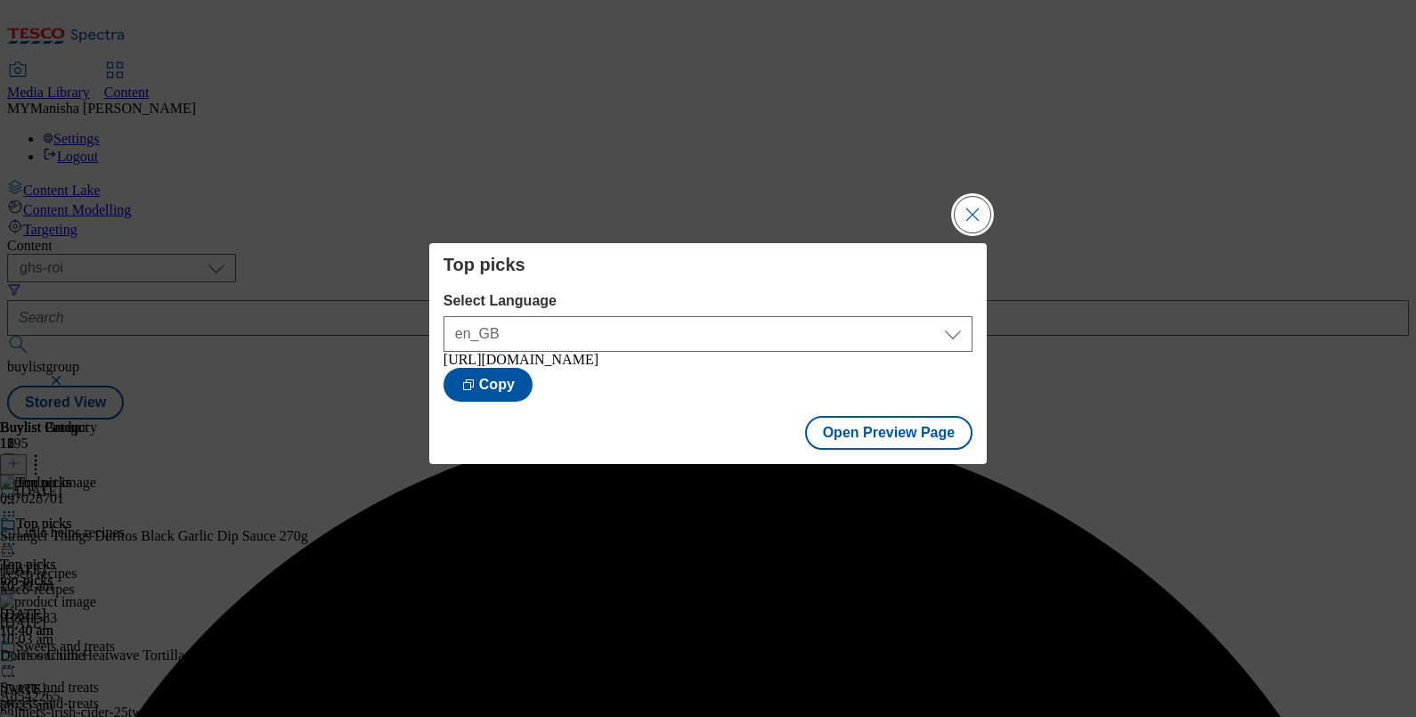
click at [975, 207] on button "Close Modal" at bounding box center [973, 215] width 36 height 36
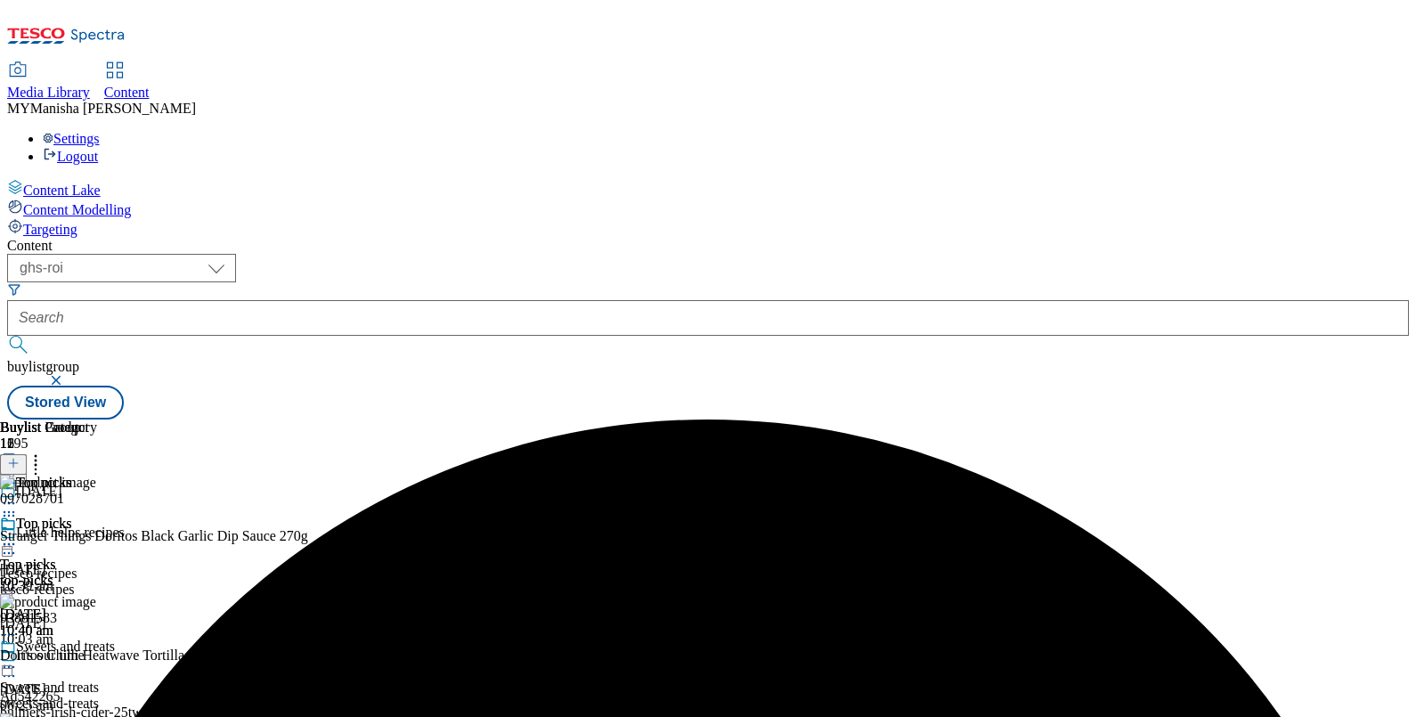
click at [18, 535] on icon at bounding box center [9, 544] width 18 height 18
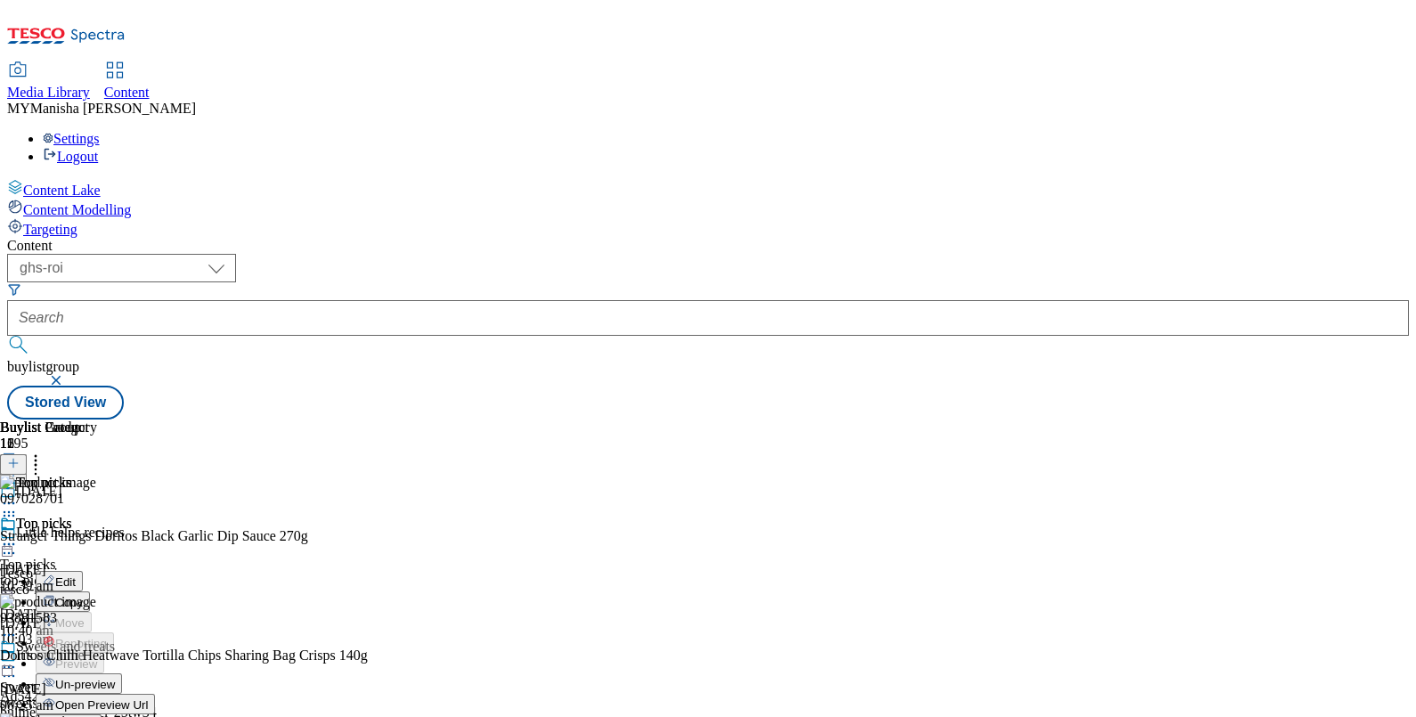
click at [94, 716] on span "Publish" at bounding box center [74, 725] width 39 height 13
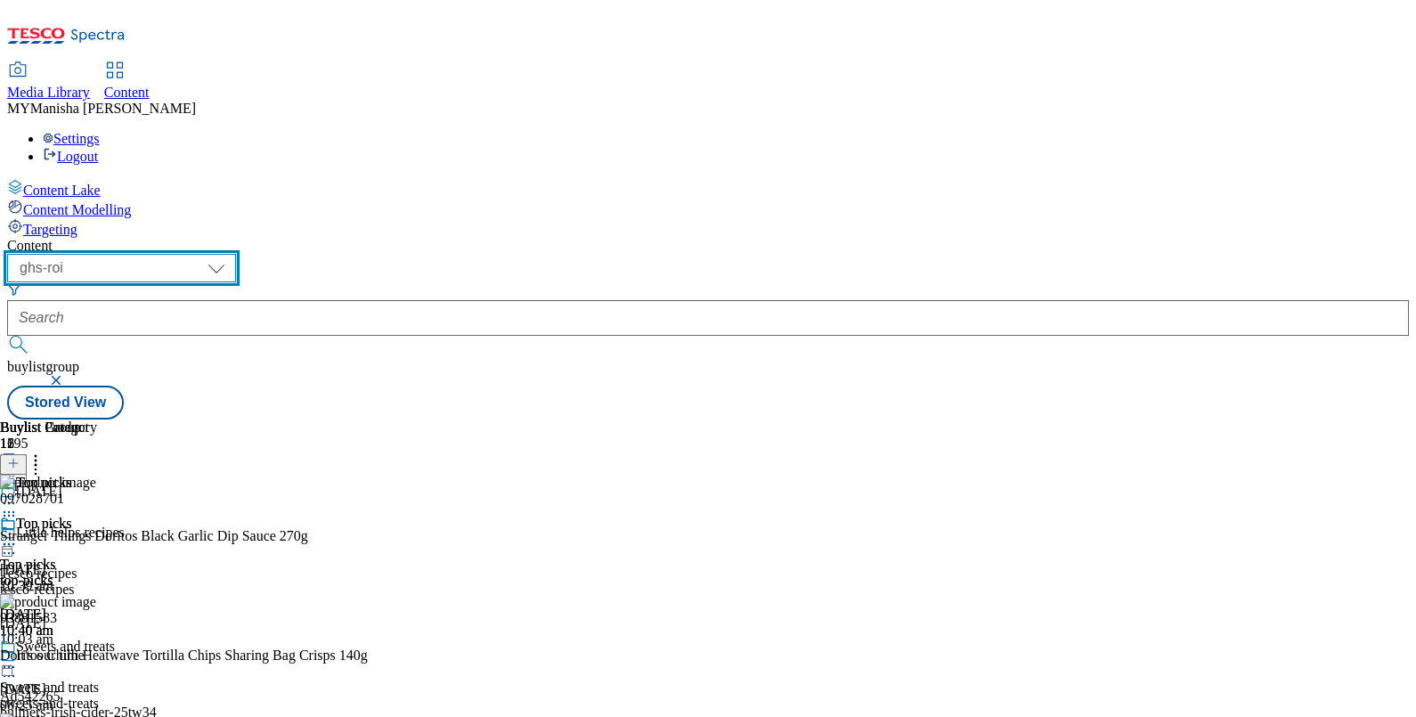
click at [236, 254] on select "ghs-roi ghs-uk ighs-cz ighs-hu ighs-sk" at bounding box center [121, 268] width 229 height 28
select select "ighs-hu"
click at [232, 254] on select "ghs-roi ghs-uk ighs-cz ighs-hu ighs-sk" at bounding box center [121, 268] width 229 height 28
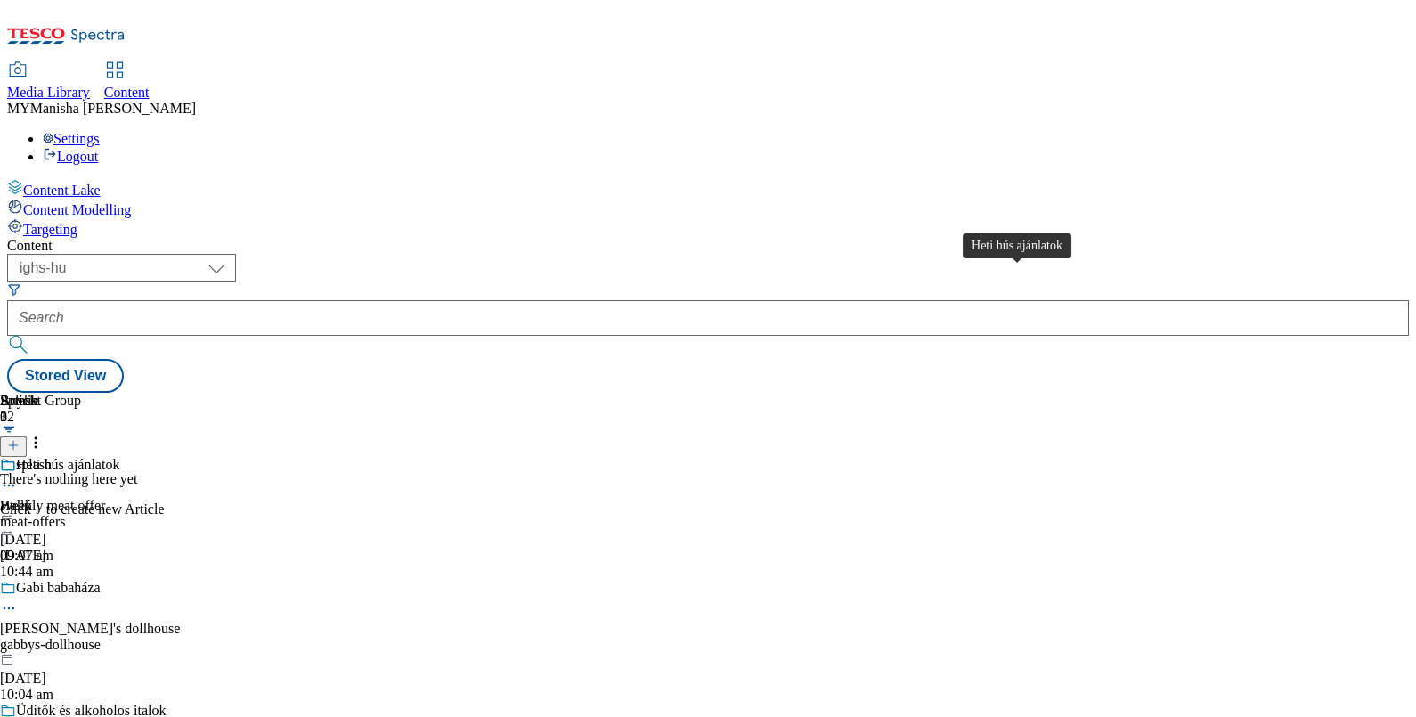
click at [119, 457] on div "Heti hús ajánlatok" at bounding box center [67, 465] width 103 height 16
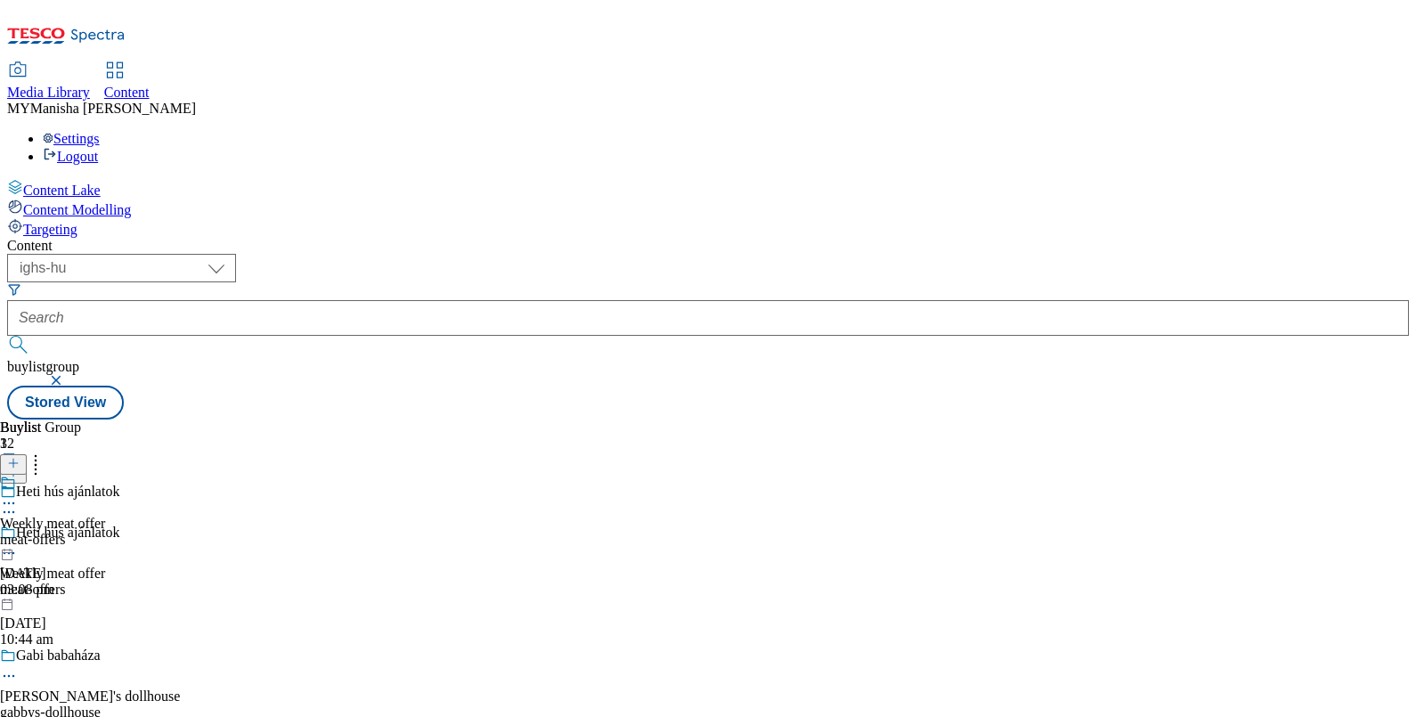
click at [6, 502] on circle at bounding box center [5, 503] width 3 height 3
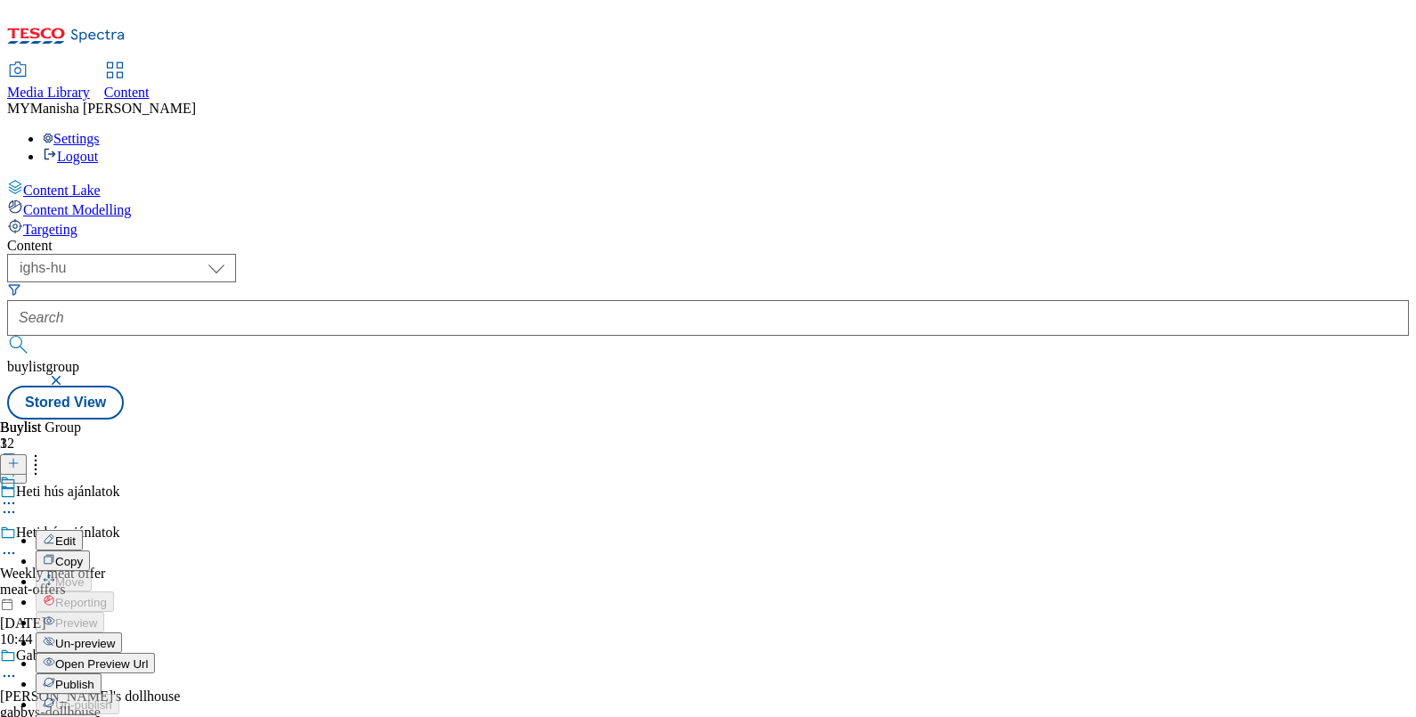
click at [94, 678] on span "Publish" at bounding box center [74, 684] width 39 height 13
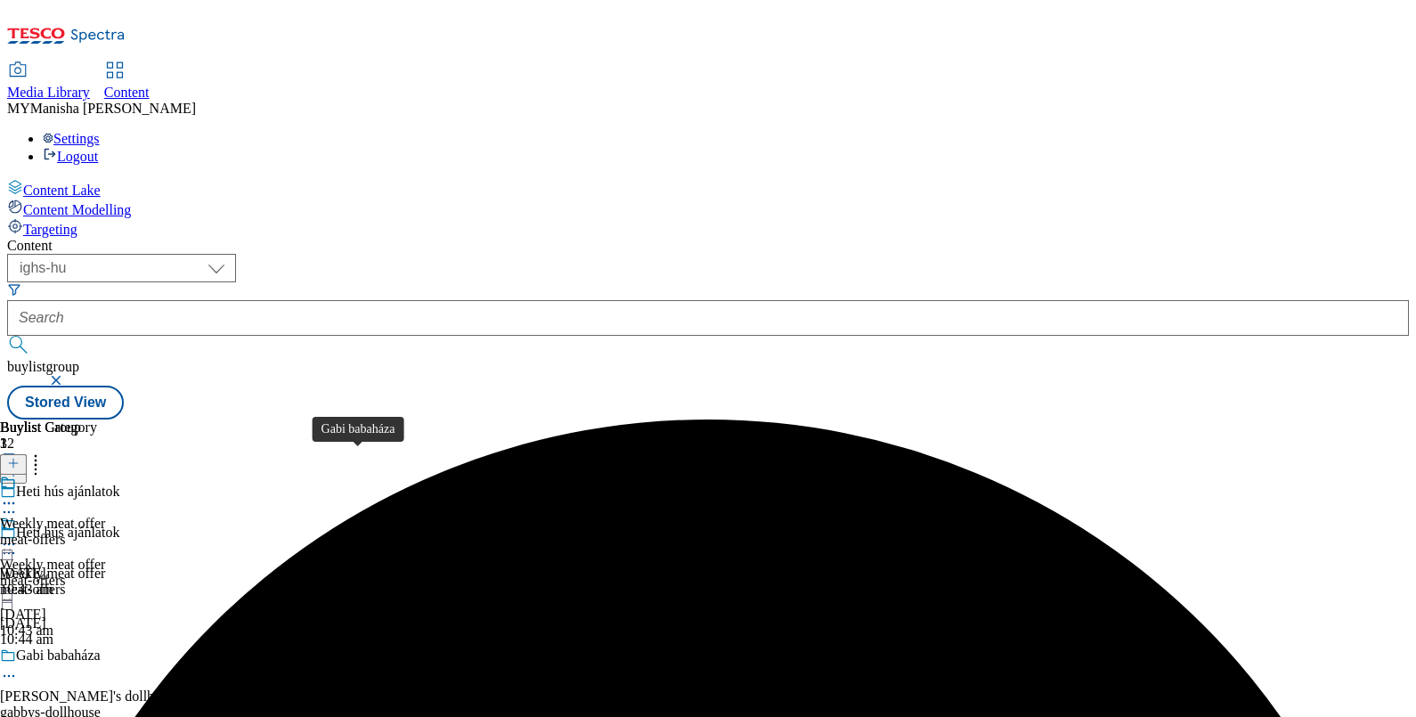
click at [101, 647] on div "Gabi babaháza" at bounding box center [58, 655] width 85 height 16
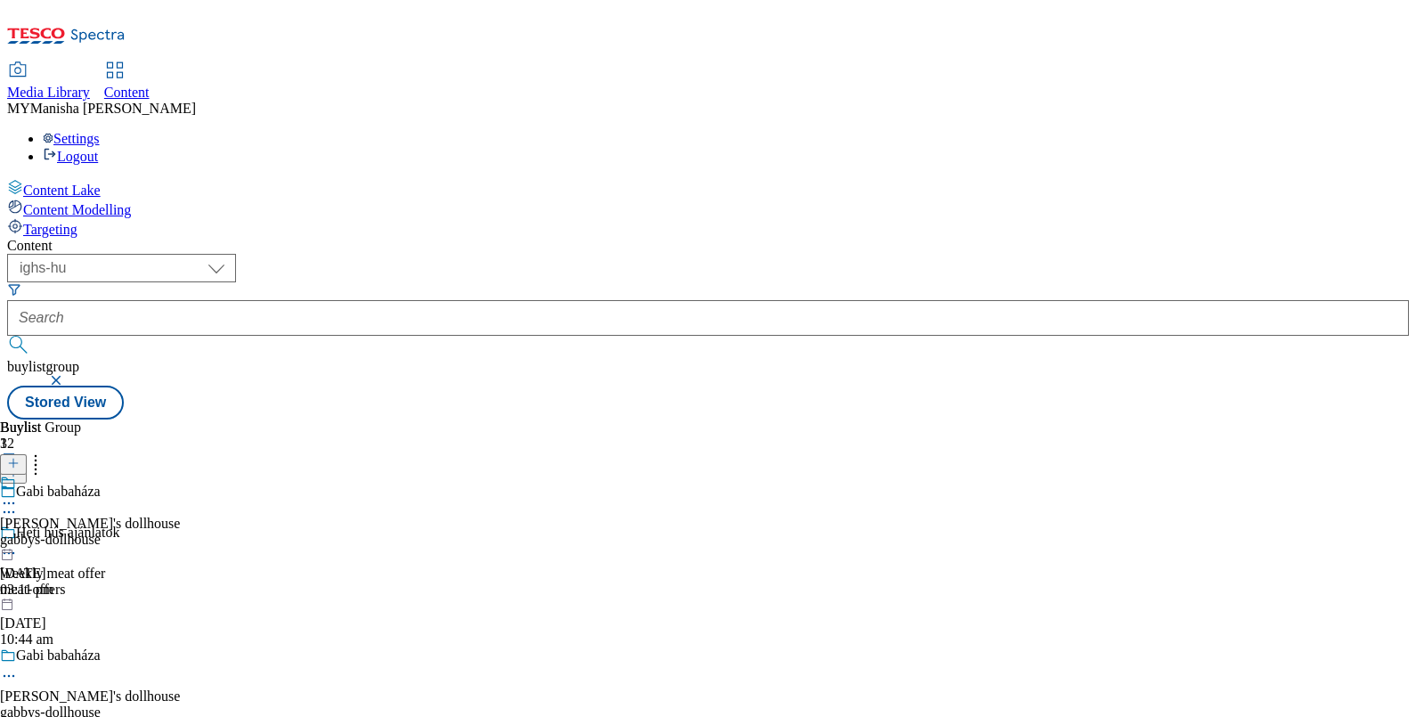
click at [18, 494] on icon at bounding box center [9, 503] width 18 height 18
click at [180, 516] on div "Gabby's dollhouse" at bounding box center [90, 524] width 180 height 16
click at [18, 535] on icon at bounding box center [9, 544] width 18 height 18
click at [94, 716] on span "Publish" at bounding box center [74, 725] width 39 height 13
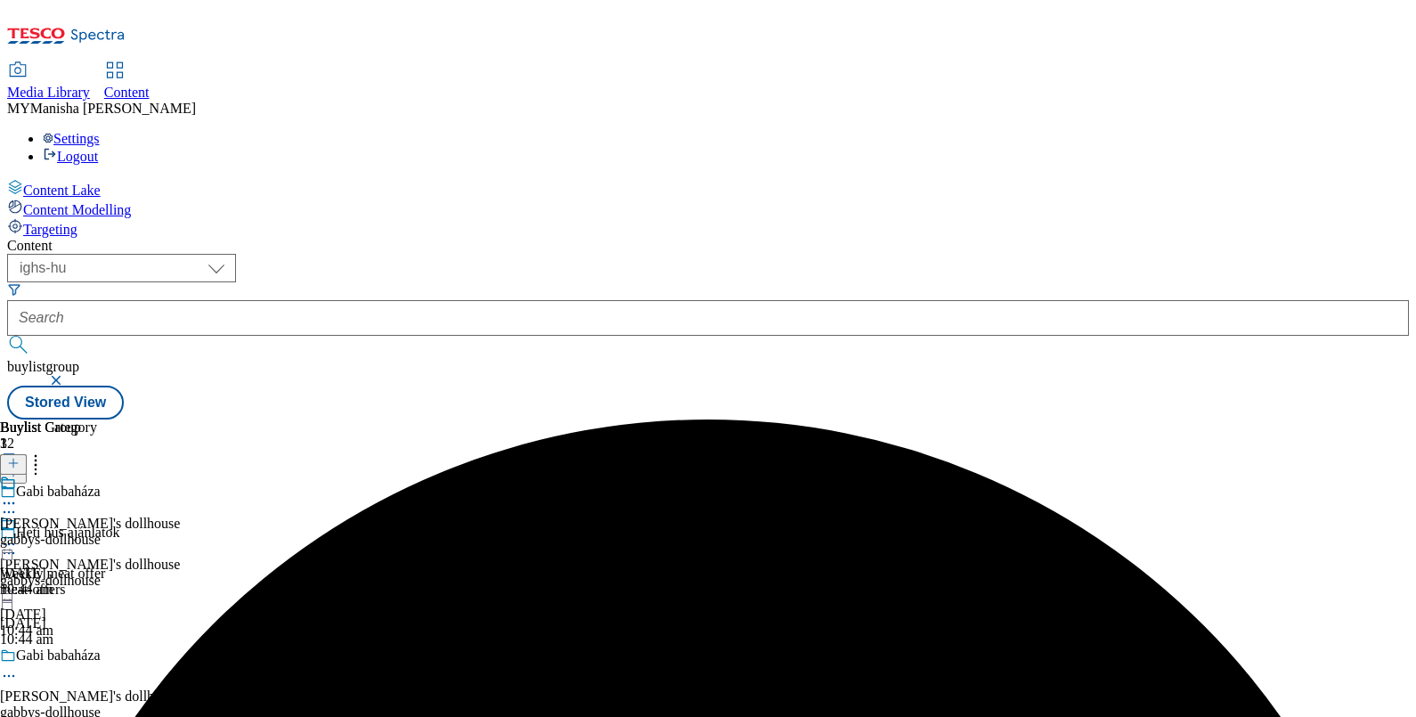
scroll to position [193, 0]
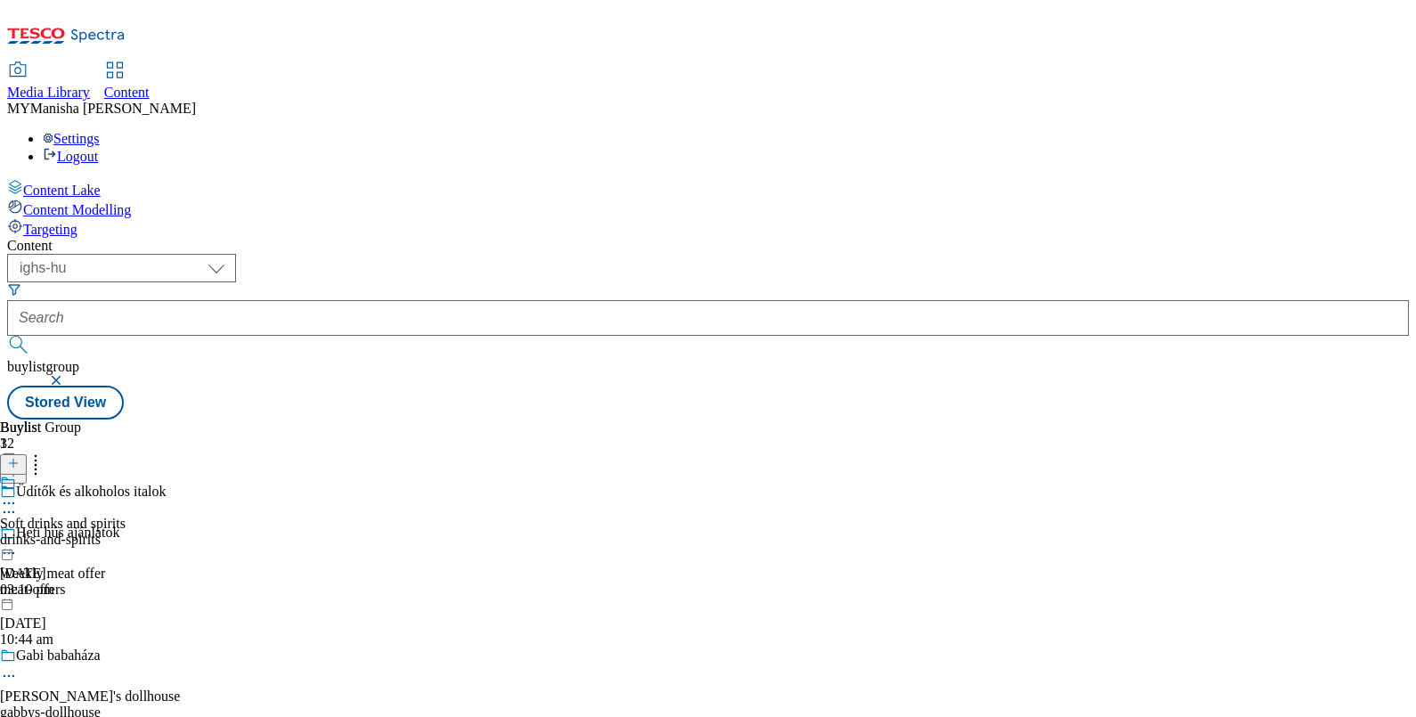
click at [18, 494] on icon at bounding box center [9, 503] width 18 height 18
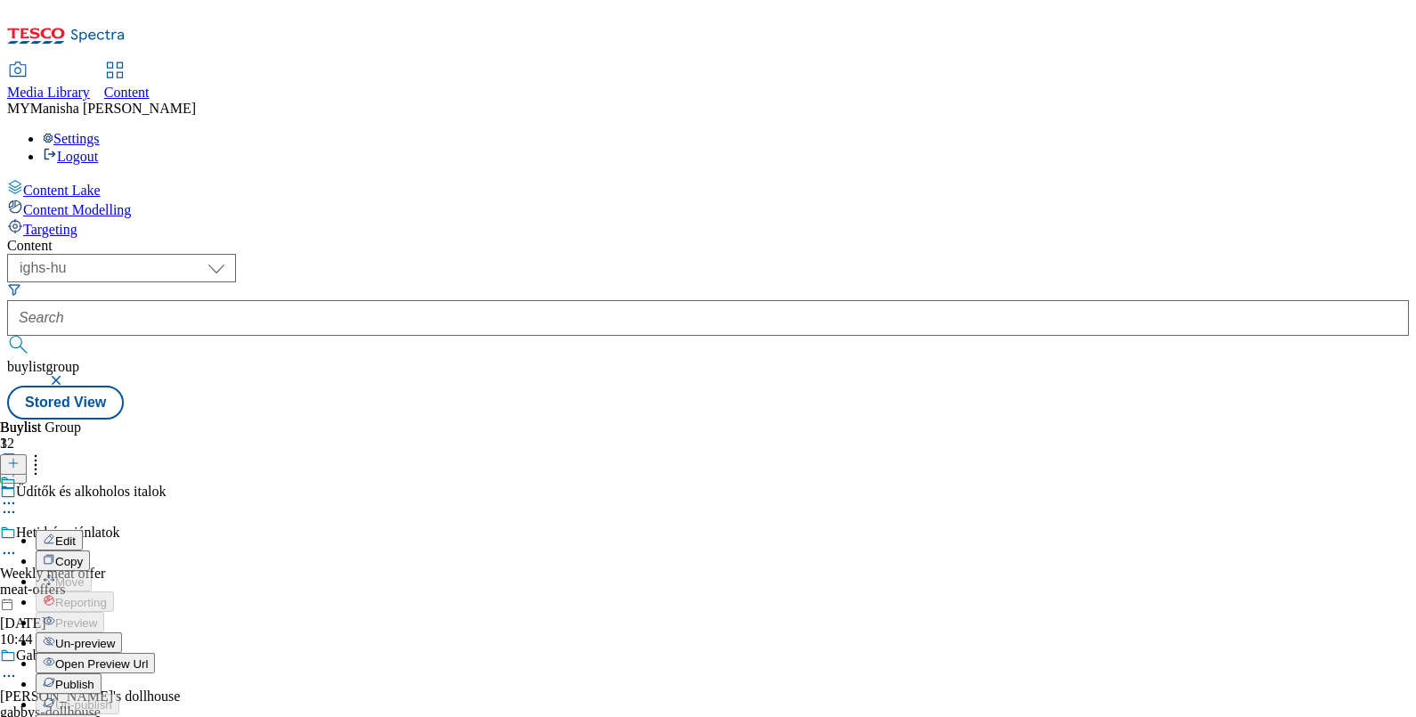
click at [94, 678] on span "Publish" at bounding box center [74, 684] width 39 height 13
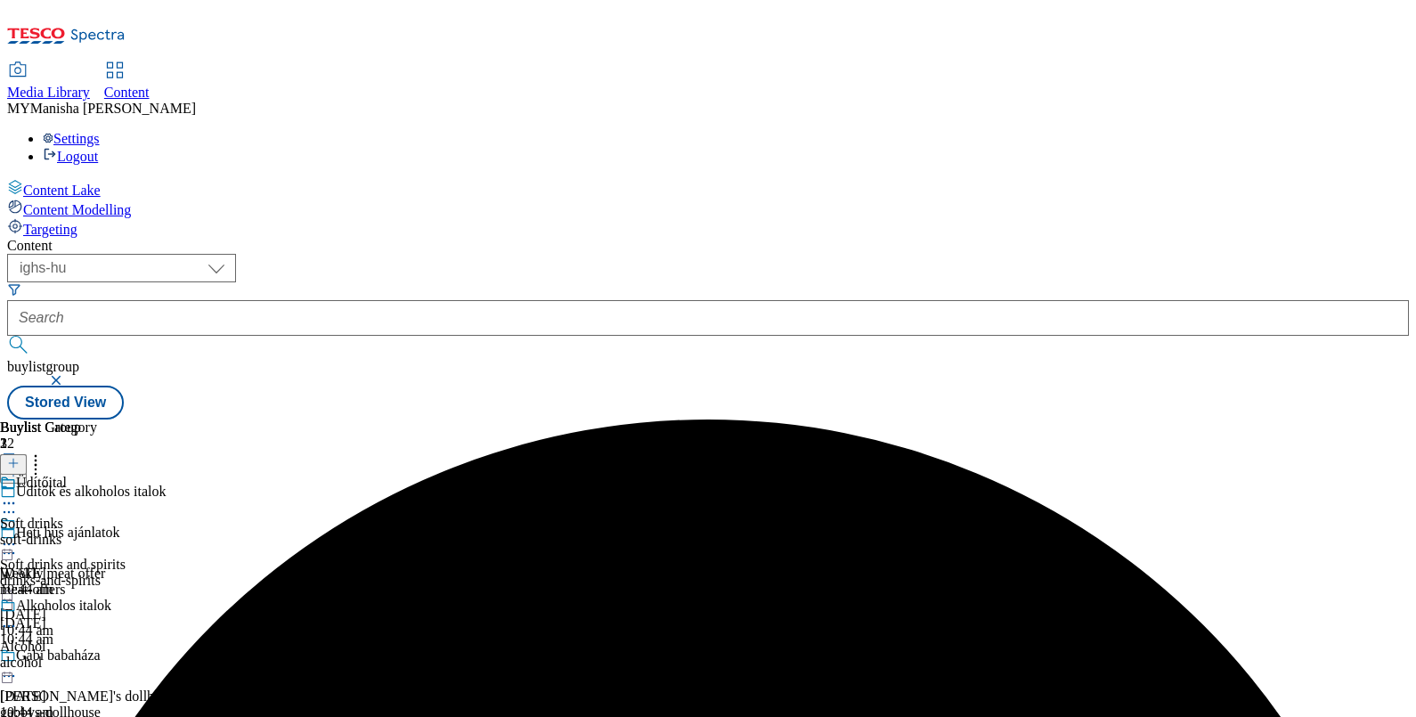
scroll to position [422, 0]
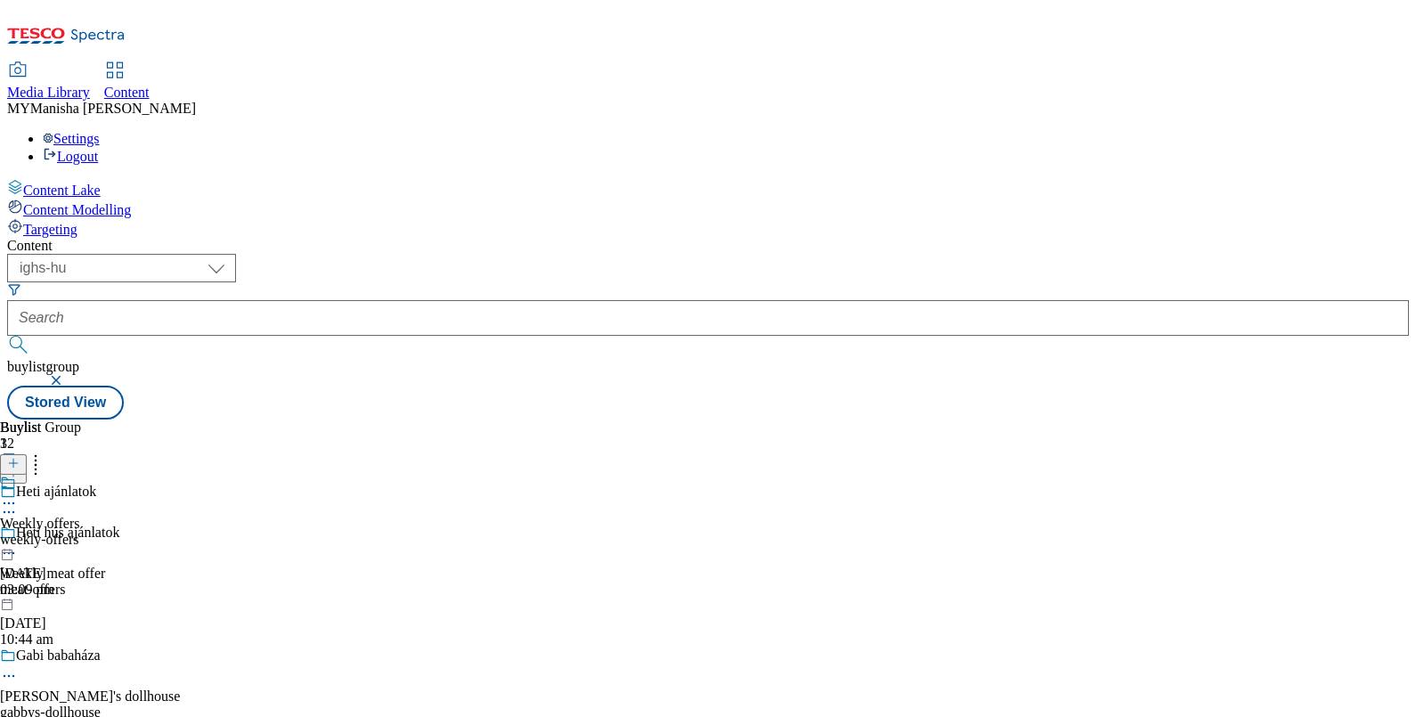
click at [18, 494] on icon at bounding box center [9, 503] width 18 height 18
click at [80, 516] on div "Weekly offers" at bounding box center [40, 524] width 80 height 16
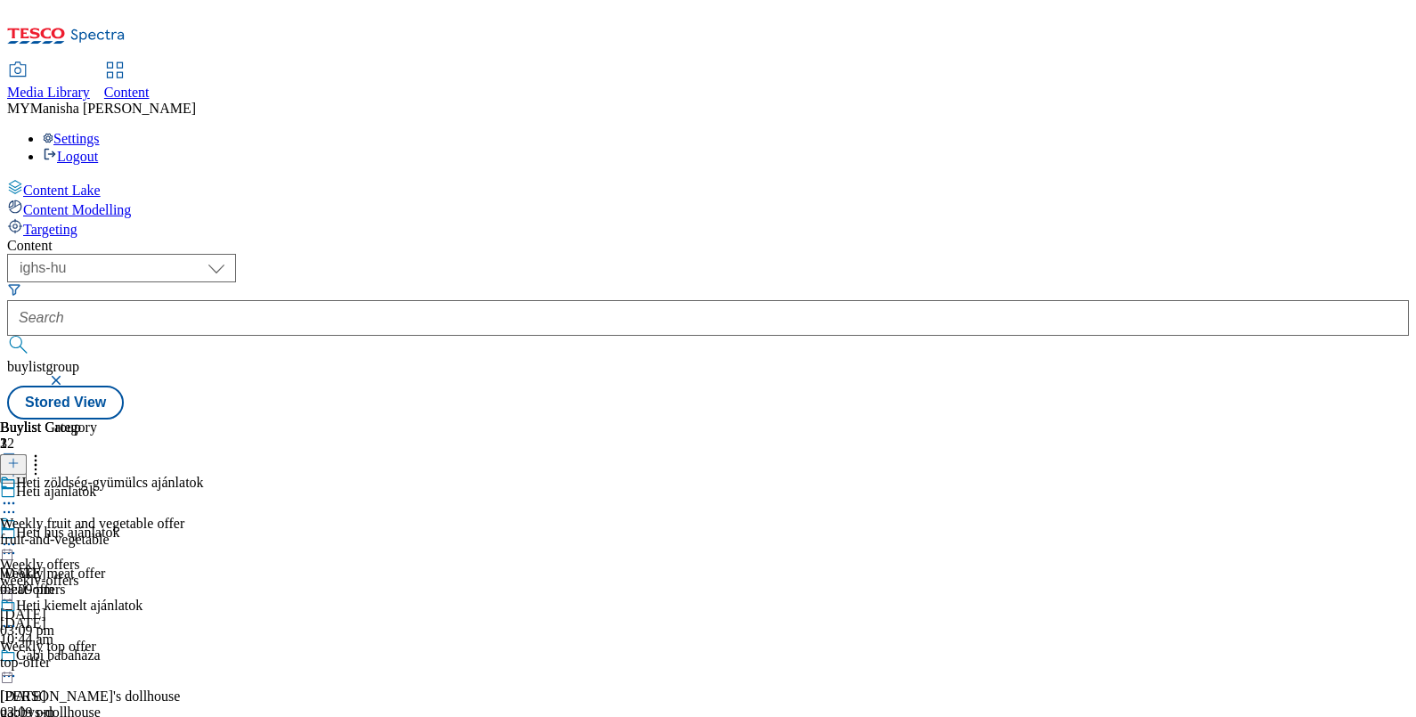
click at [6, 543] on circle at bounding box center [5, 544] width 3 height 3
click at [18, 494] on icon at bounding box center [9, 503] width 18 height 18
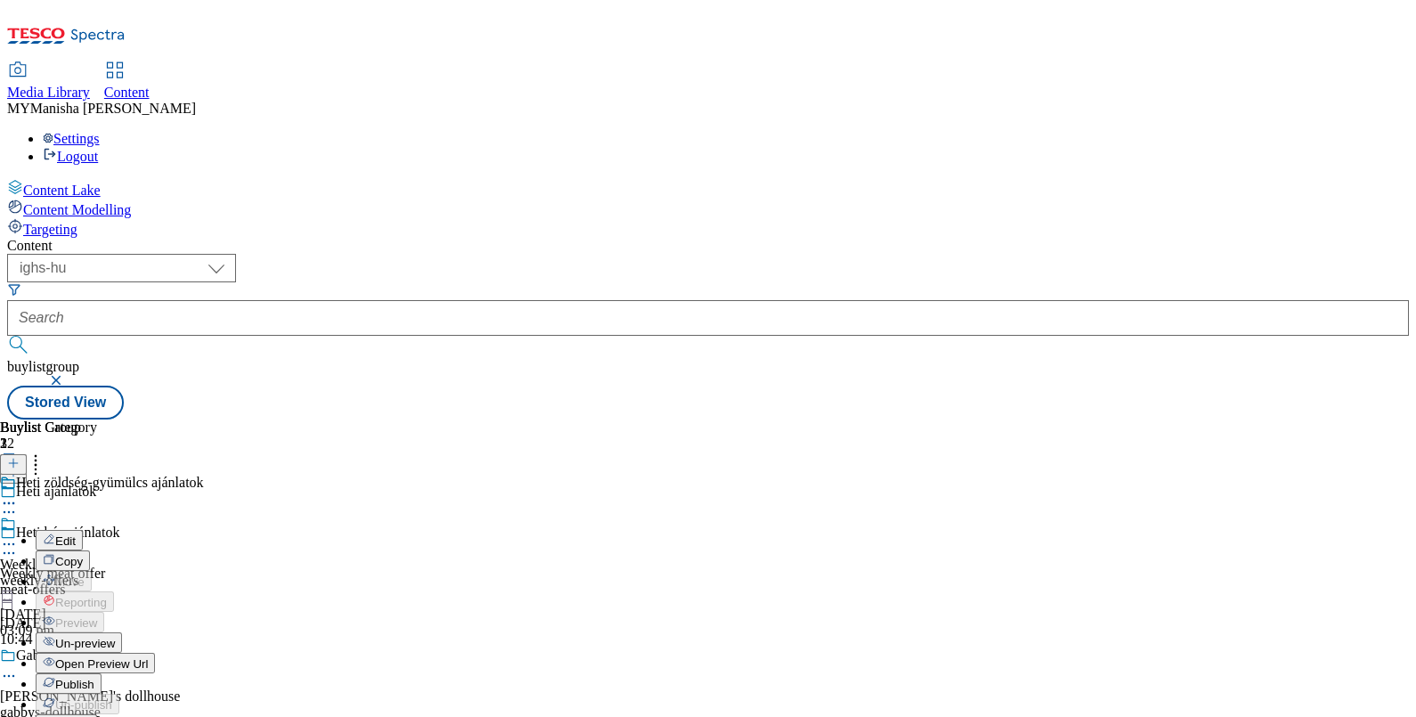
click at [94, 678] on span "Publish" at bounding box center [74, 684] width 39 height 13
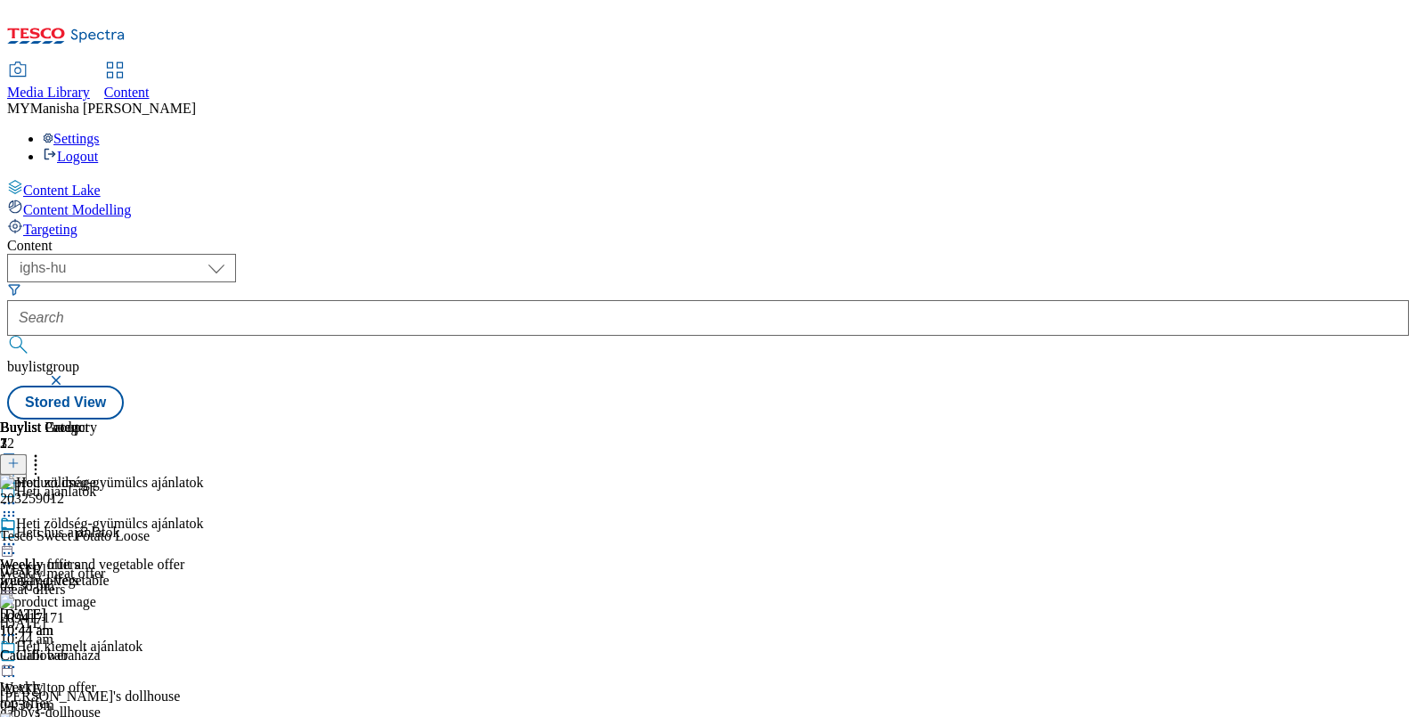
click at [18, 535] on icon at bounding box center [9, 544] width 18 height 18
click at [20, 466] on icon at bounding box center [13, 472] width 12 height 12
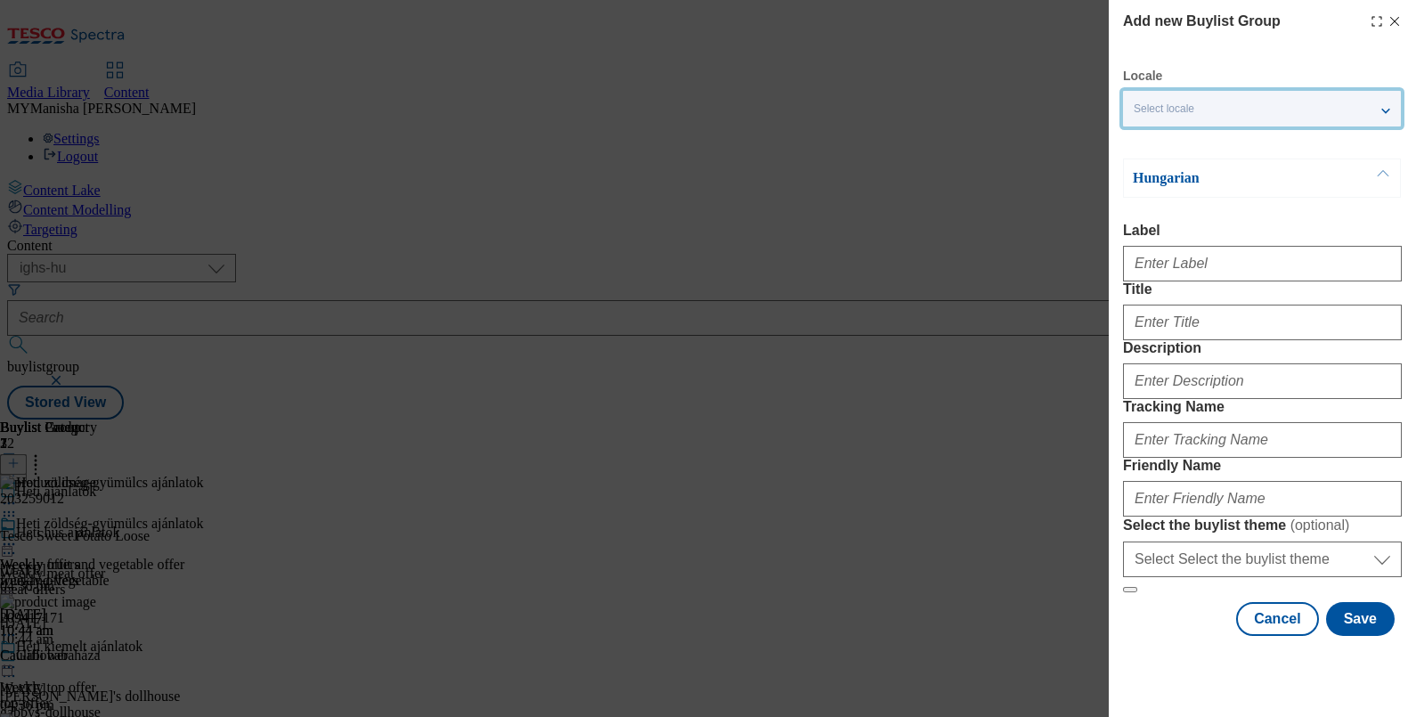
click at [1205, 118] on div "Select locale" at bounding box center [1262, 109] width 278 height 36
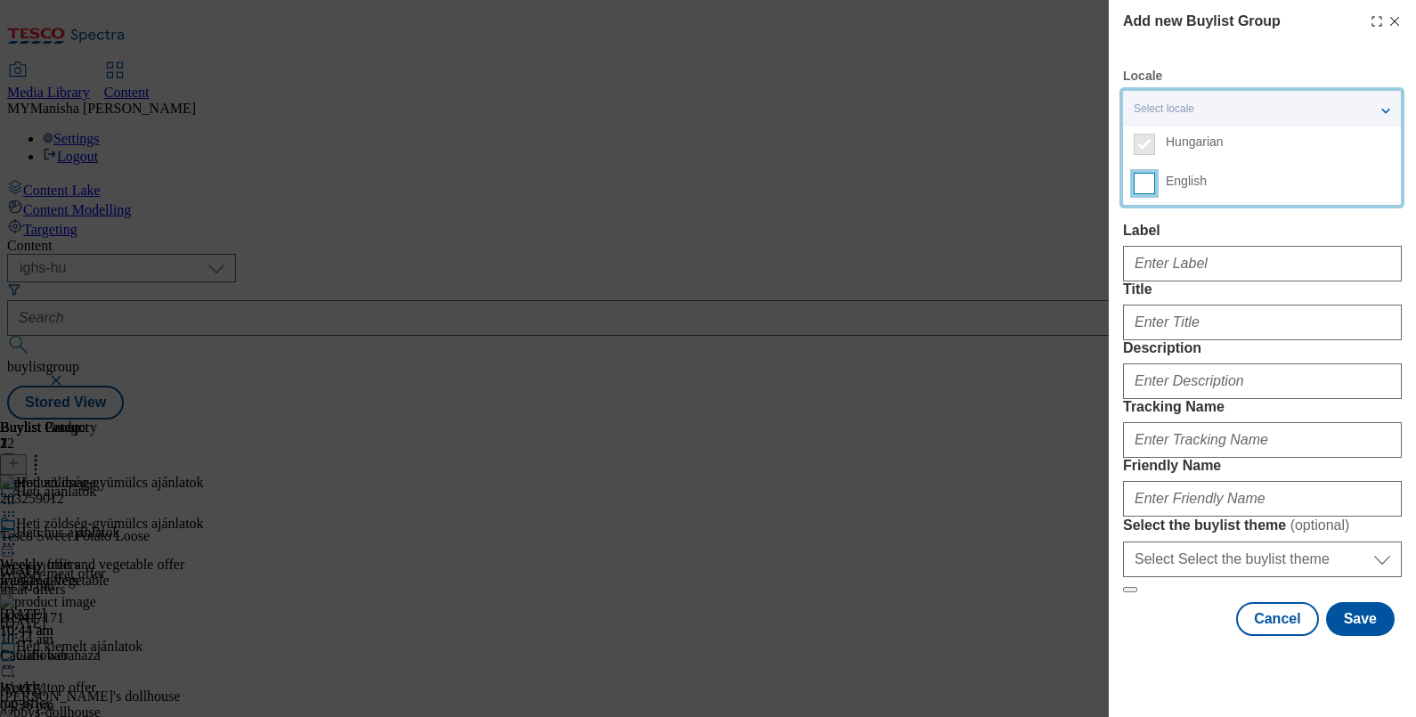
click at [1151, 185] on input "English" at bounding box center [1144, 183] width 21 height 21
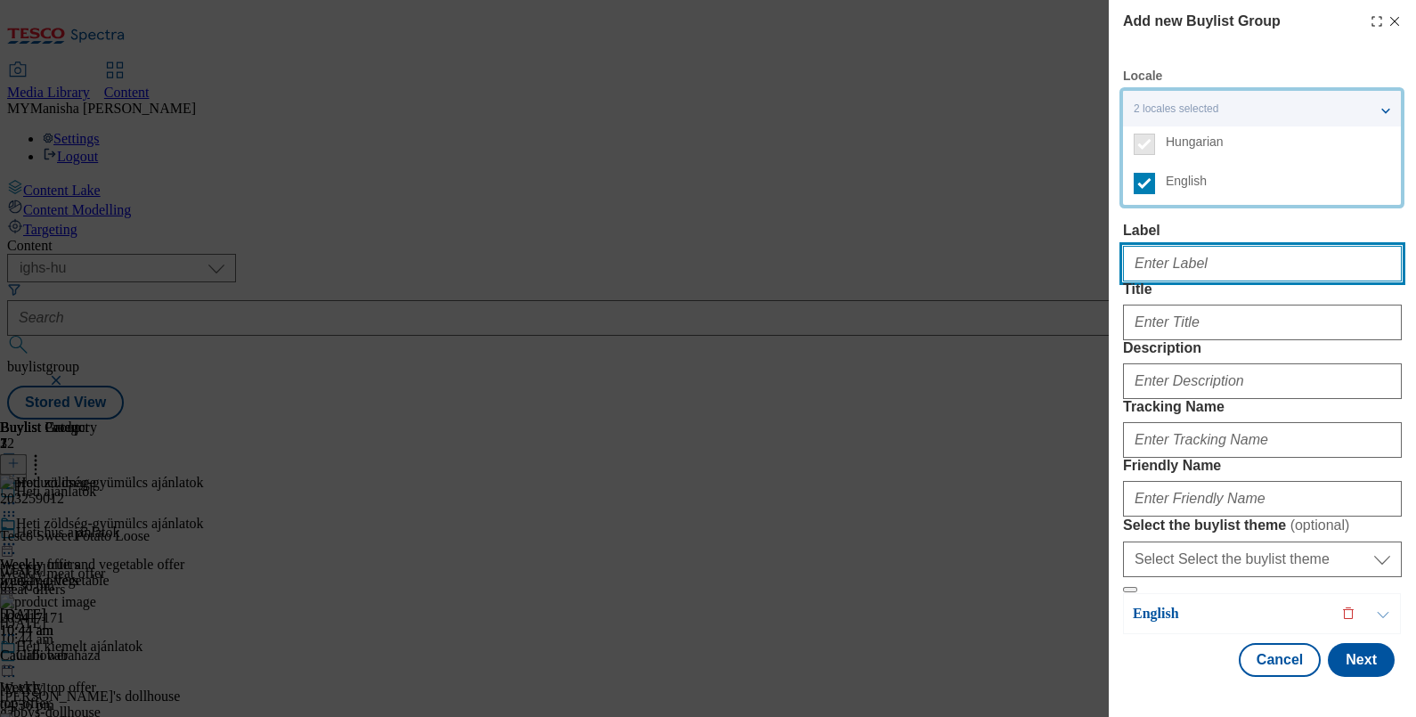
click at [1160, 273] on input "Label" at bounding box center [1262, 264] width 279 height 36
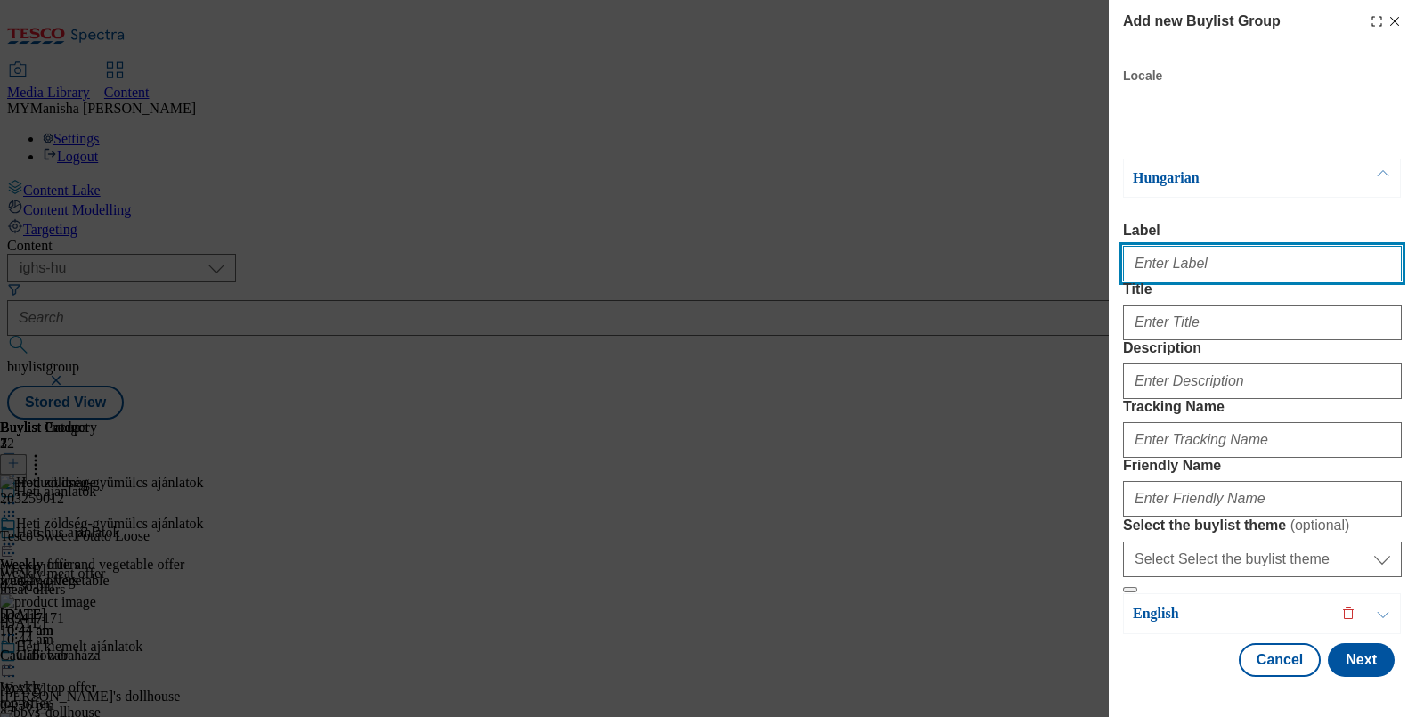
paste input "Premium experience, excellent quality"
type input "Premium experience, excellent quality"
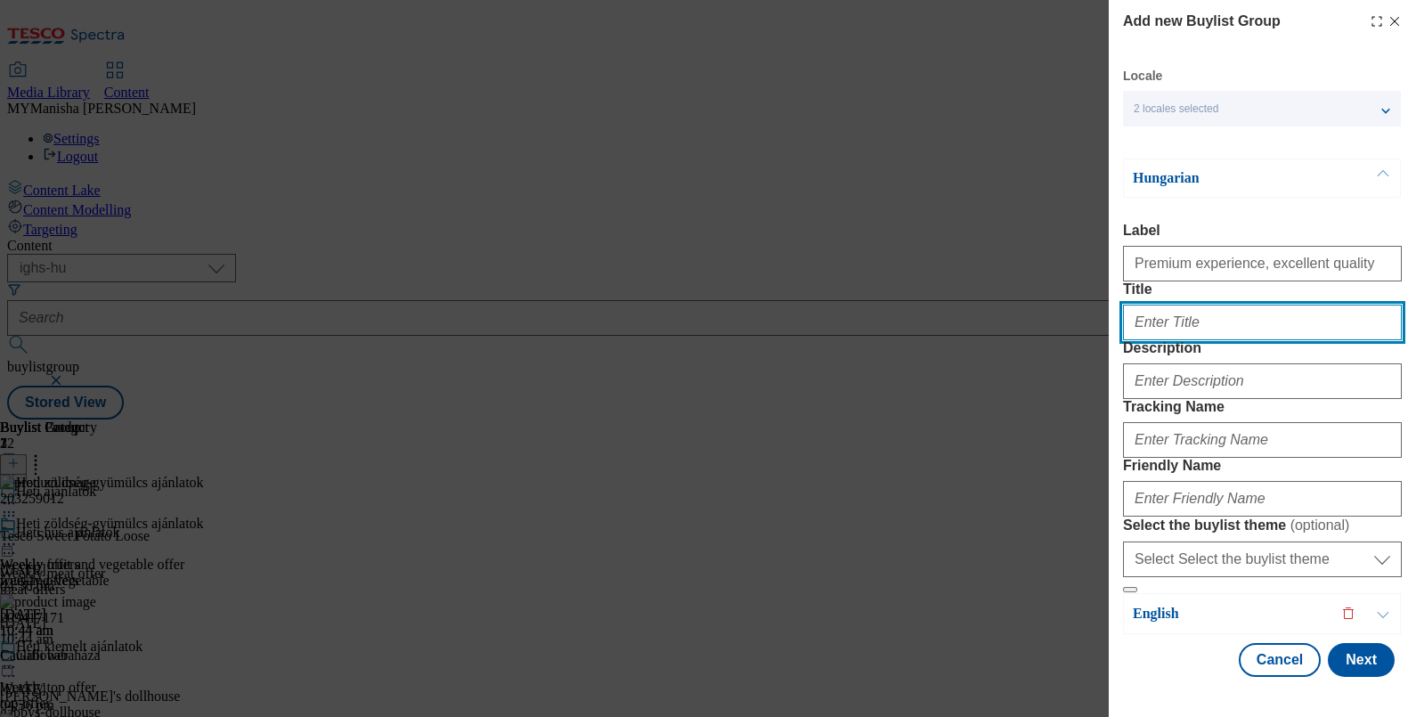
paste input "Prémium élmény, kiváló minőség"
type input "Prémium élmény, kiváló minőség"
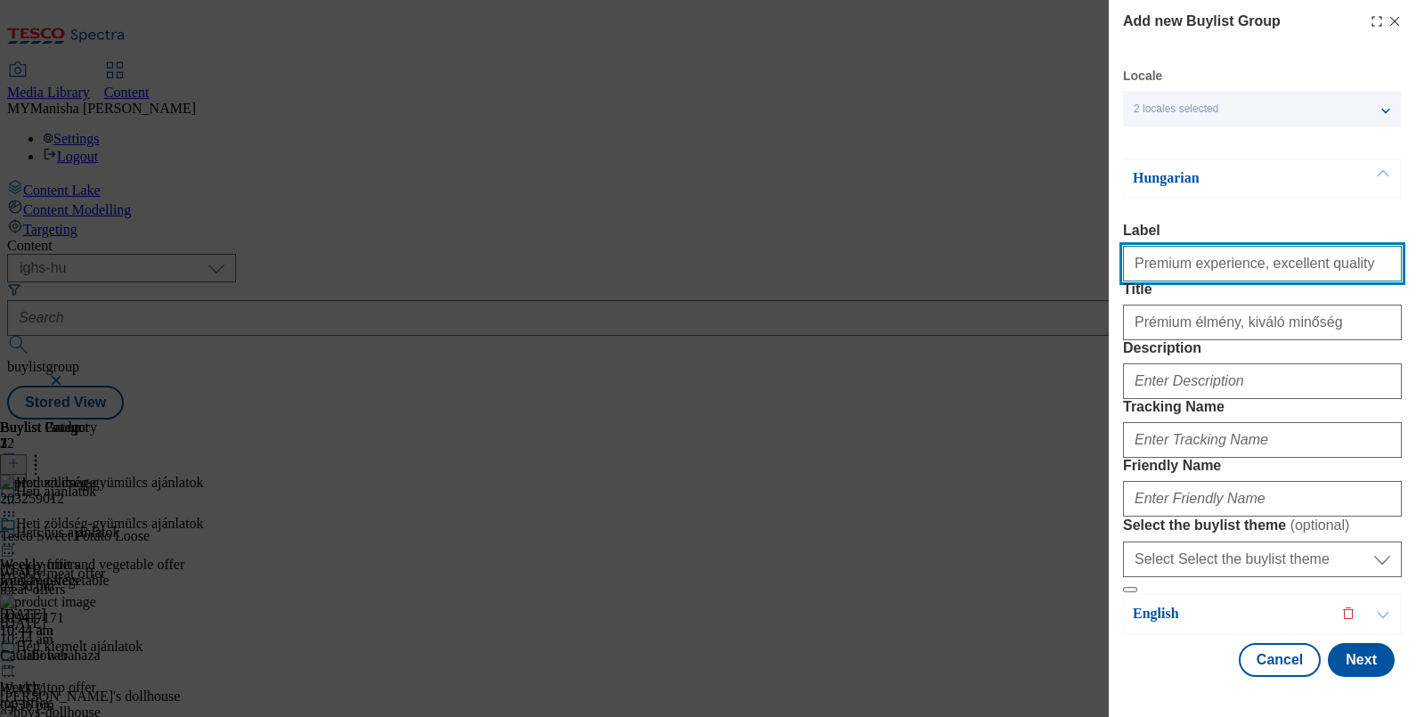
click at [1267, 260] on input "Premium experience, excellent quality" at bounding box center [1262, 264] width 279 height 36
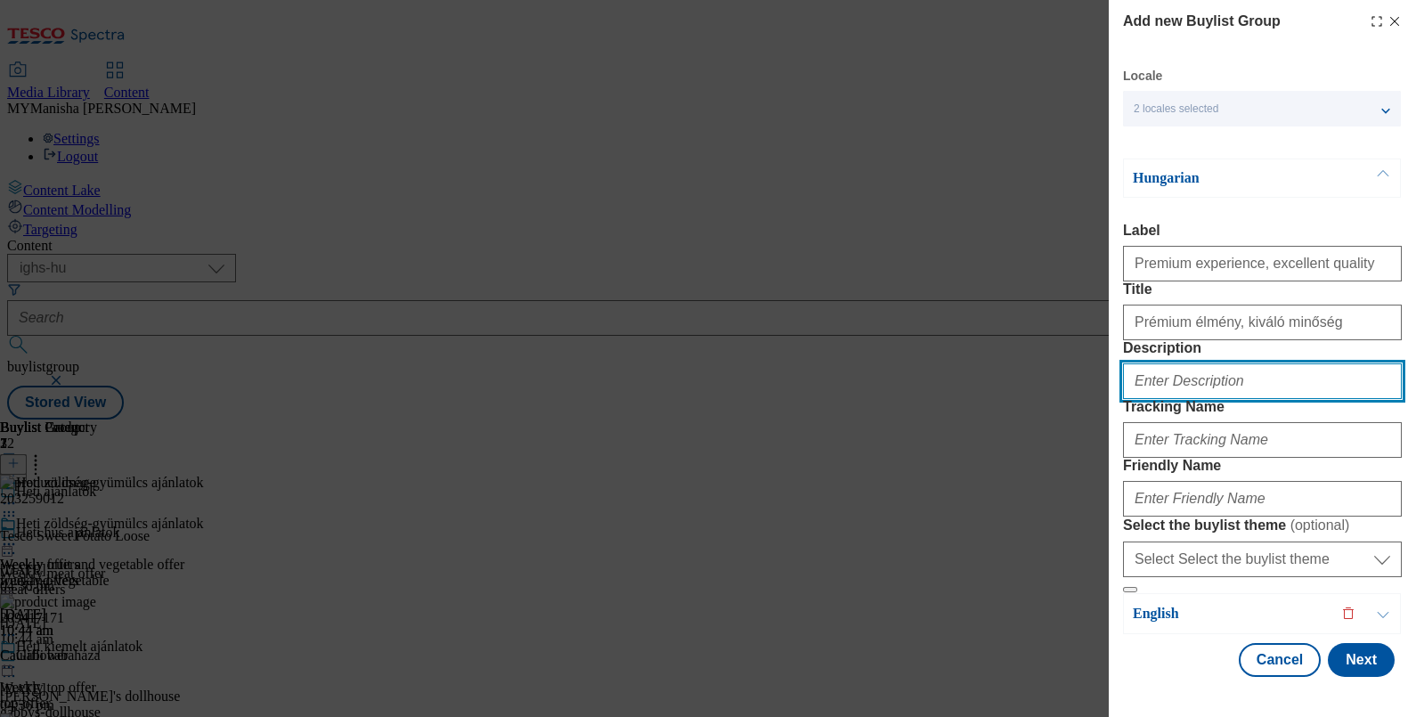
paste input "Premium experience, excellent quality"
type input "Premium experience, excellent quality"
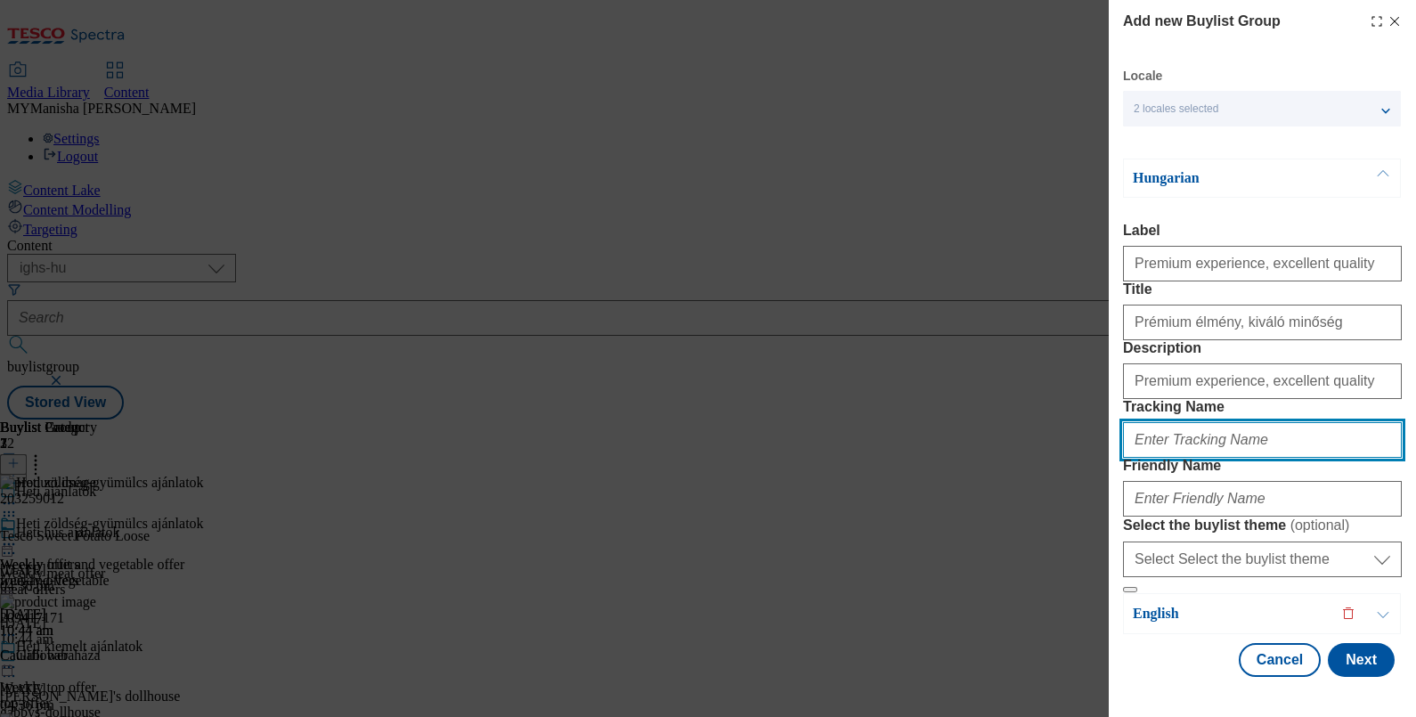
click at [1213, 422] on input "Tracking Name" at bounding box center [1262, 440] width 279 height 36
type input "premium quality"
click at [1167, 516] on label "Select the buylist theme ( optional )" at bounding box center [1262, 525] width 279 height 18
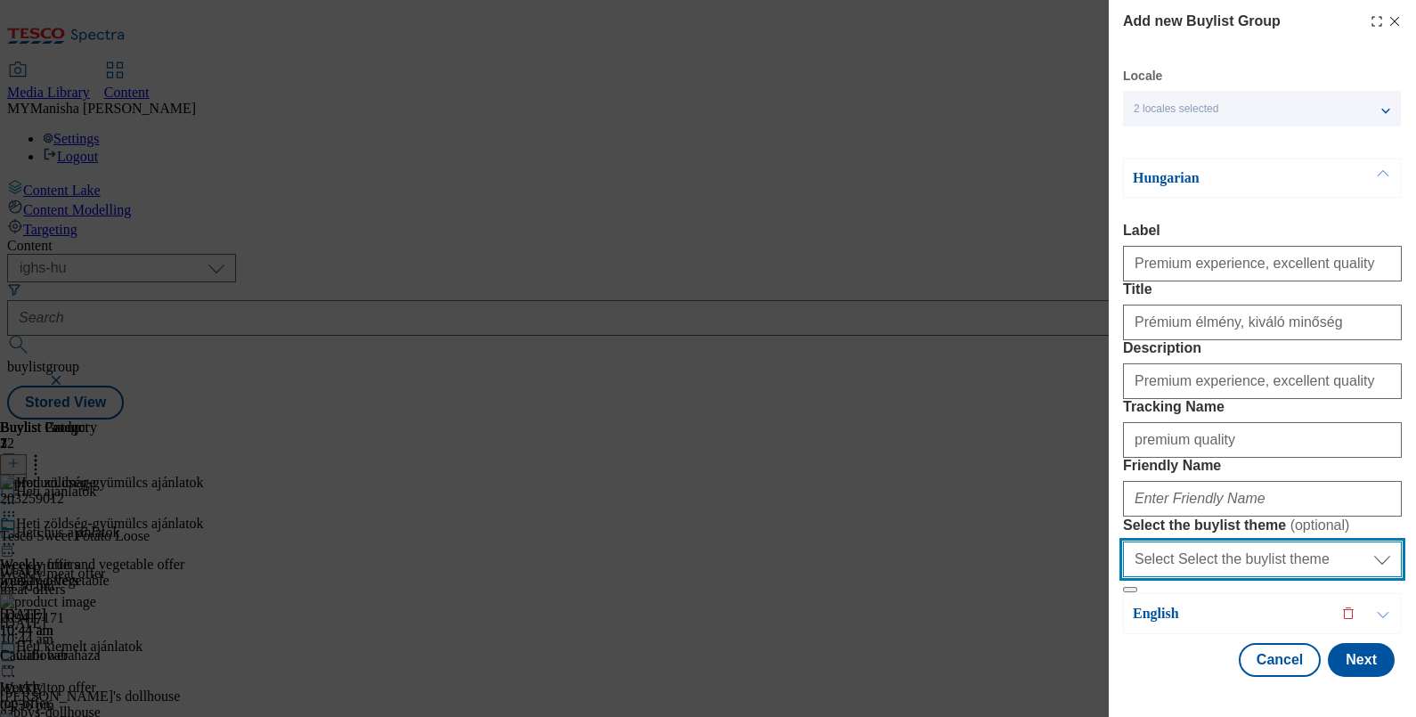
click at [1167, 541] on select "Select Select the buylist theme default fandf" at bounding box center [1262, 559] width 279 height 36
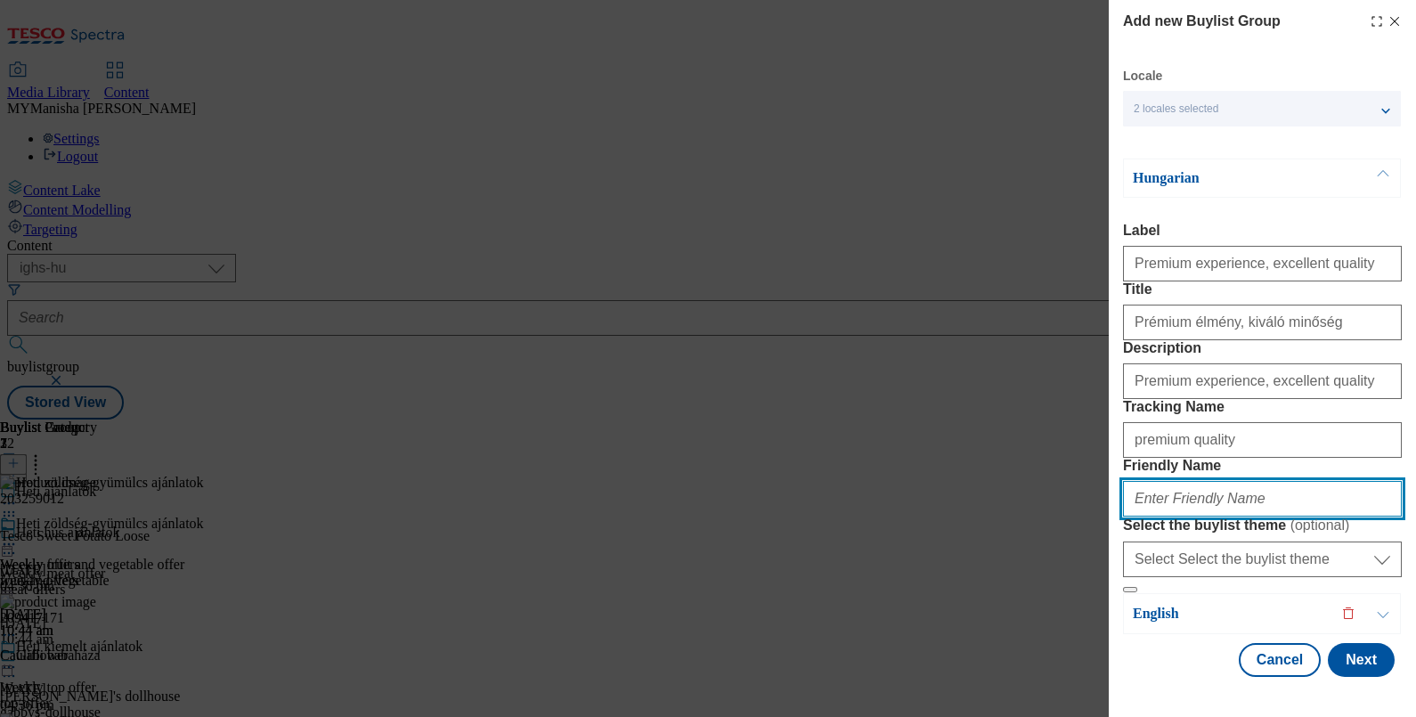
click at [1214, 481] on input "Friendly Name" at bounding box center [1262, 499] width 279 height 36
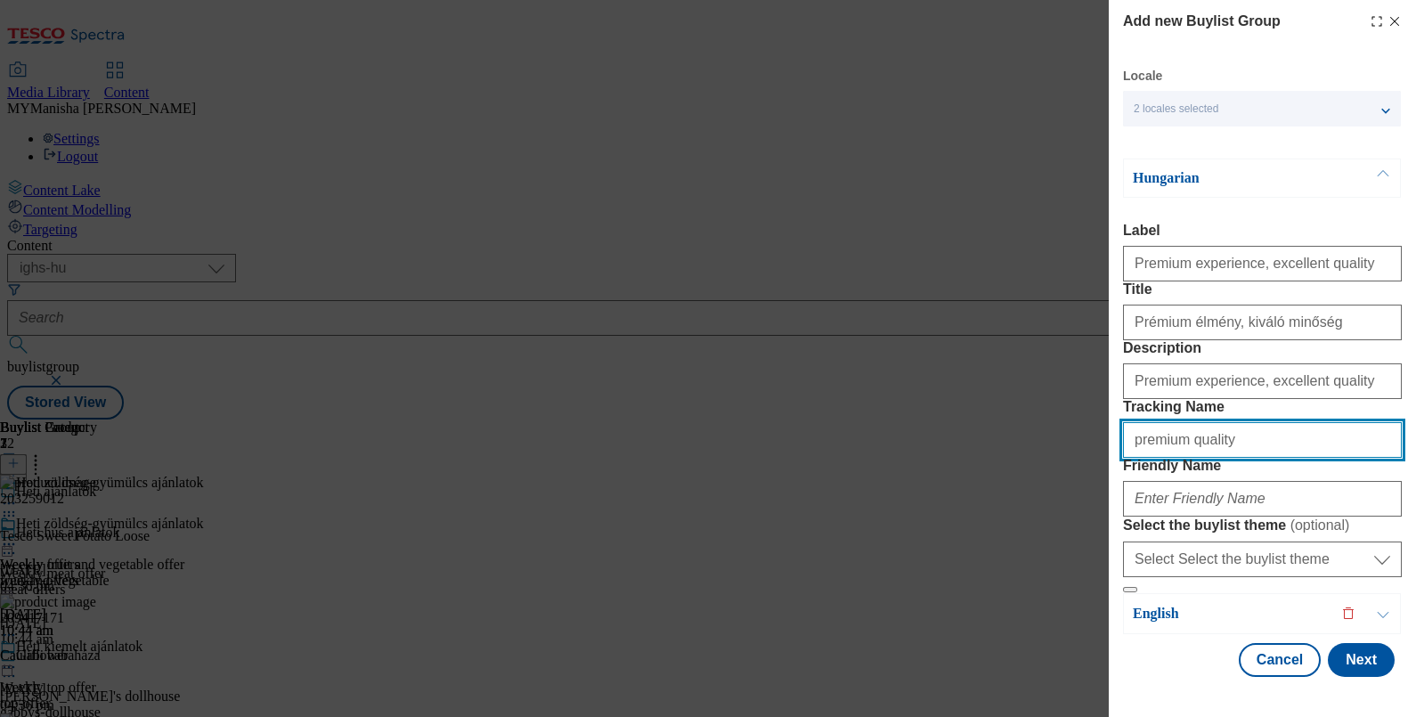
click at [1237, 422] on input "premium quality" at bounding box center [1262, 440] width 279 height 36
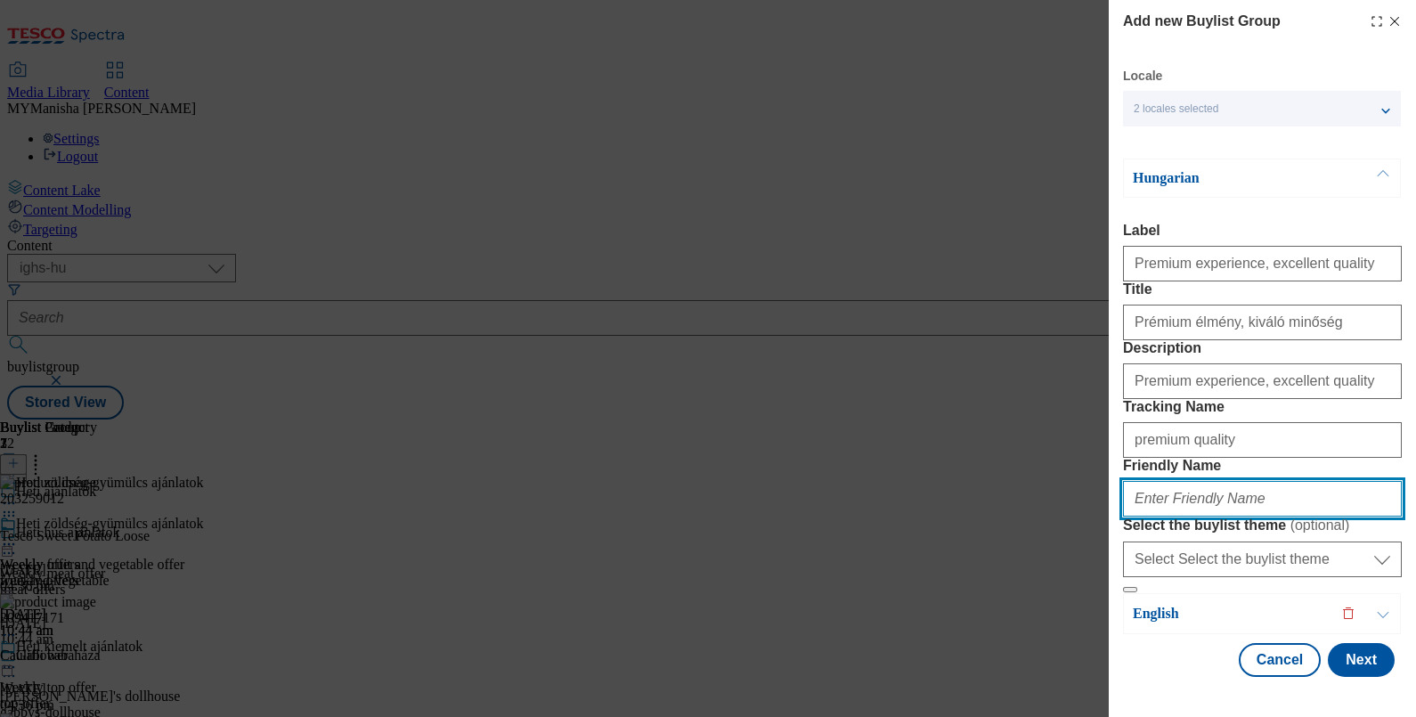
click at [1164, 481] on input "Friendly Name" at bounding box center [1262, 499] width 279 height 36
click at [1180, 481] on input "premium quality" at bounding box center [1262, 499] width 279 height 36
type input "premium-quality"
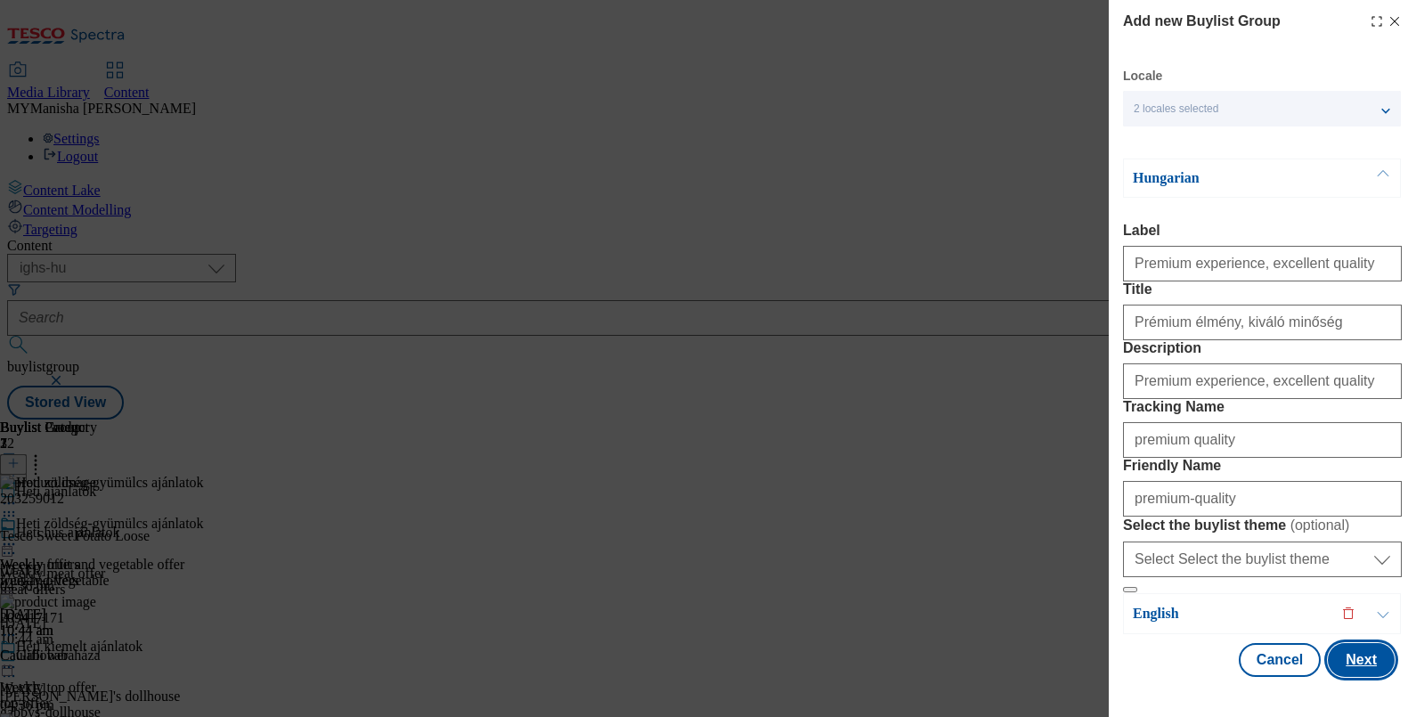
click at [1346, 665] on button "Next" at bounding box center [1361, 660] width 67 height 34
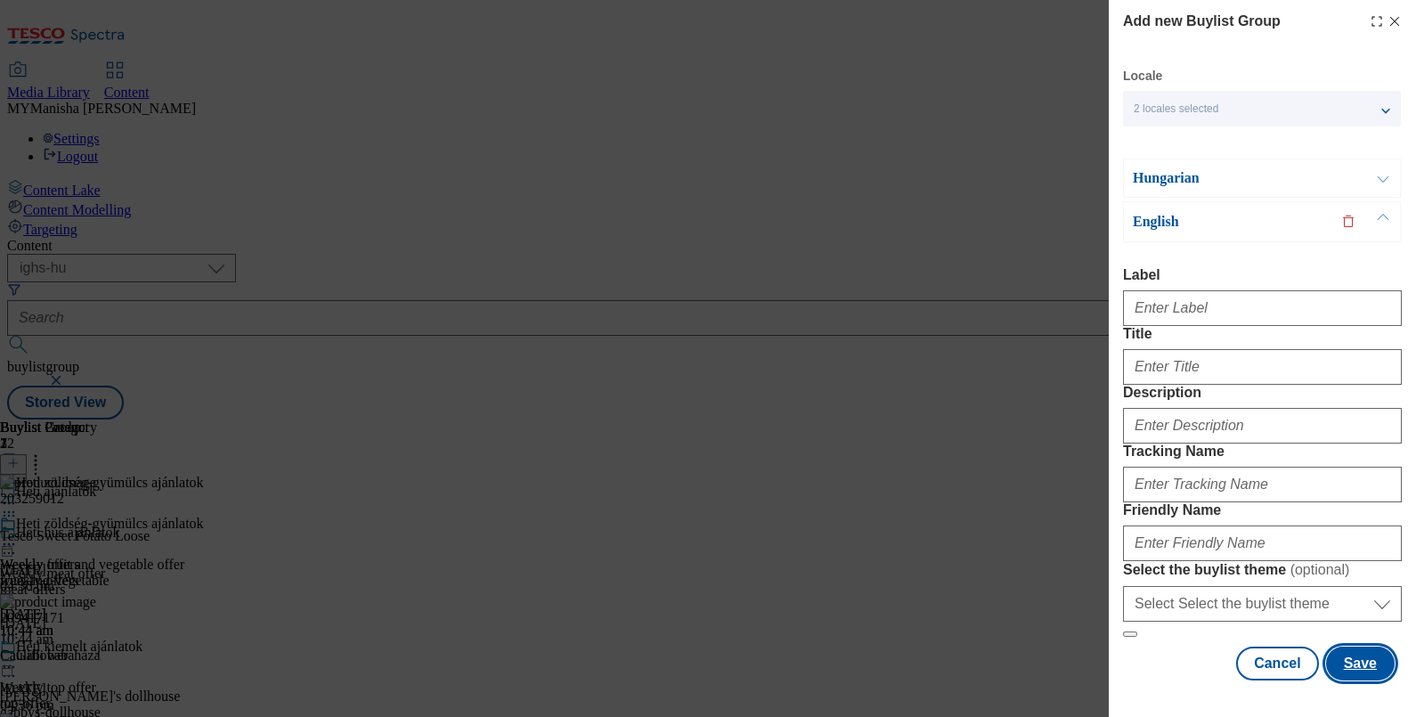
scroll to position [0, 0]
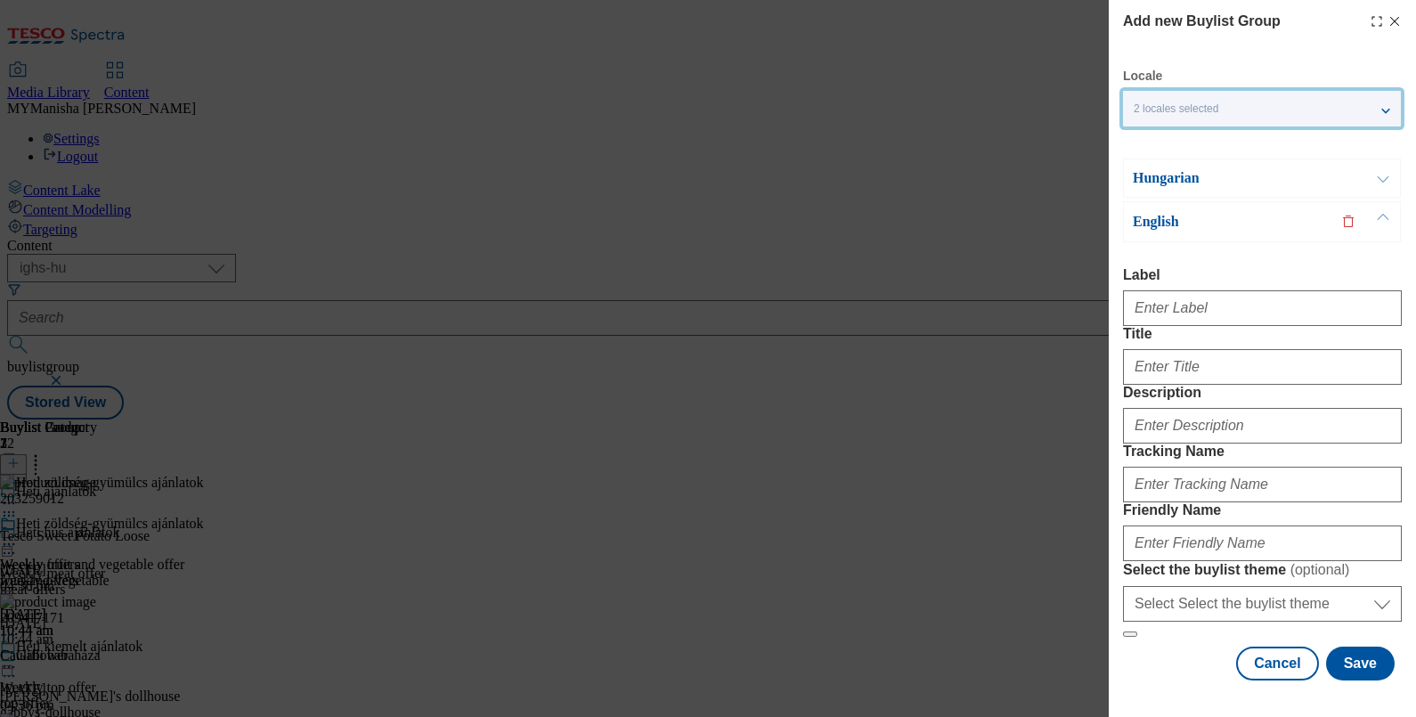
click at [1200, 119] on div "2 locales selected" at bounding box center [1262, 109] width 278 height 36
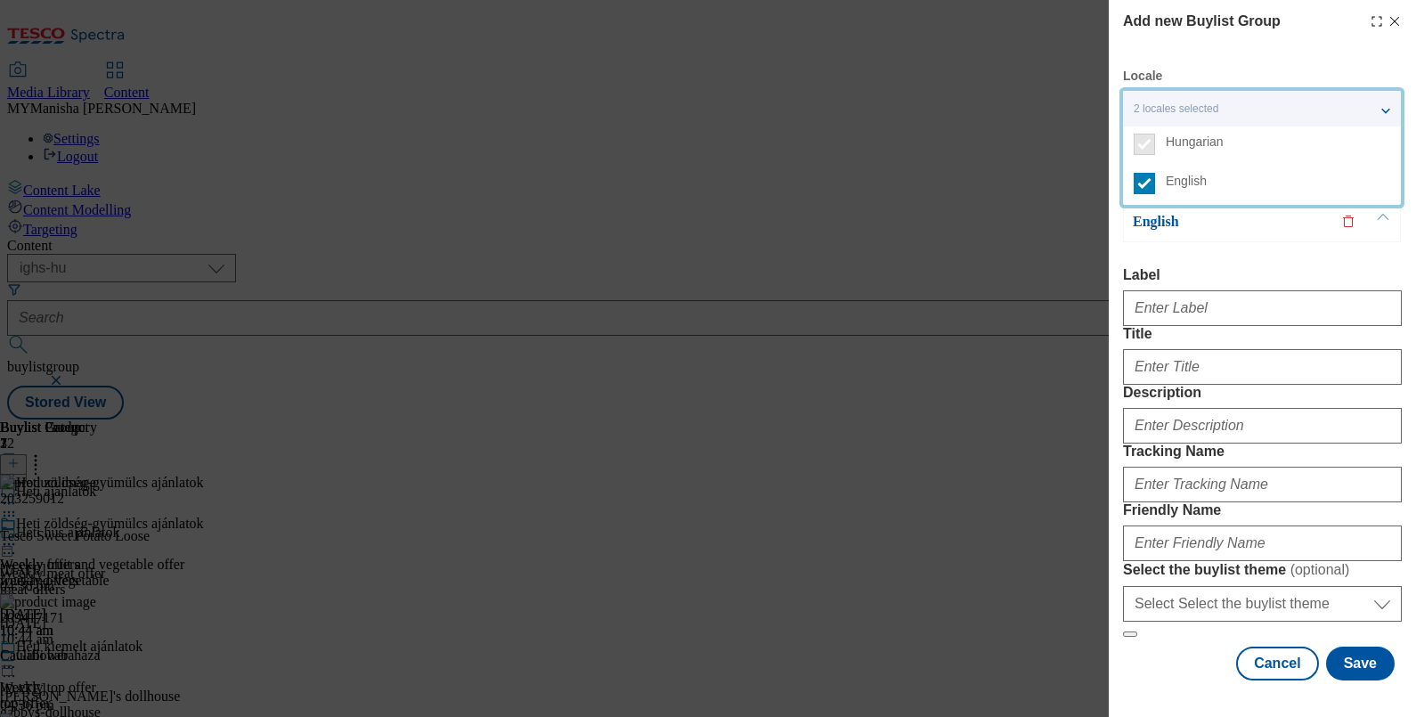
click at [1231, 272] on label "Label" at bounding box center [1262, 275] width 279 height 16
click at [0, 0] on input "Premium experience, excellent quality" at bounding box center [0, 0] width 0 height 0
click at [1377, 174] on span "English" at bounding box center [1278, 181] width 224 height 16
click at [1155, 174] on input "English" at bounding box center [1144, 183] width 21 height 21
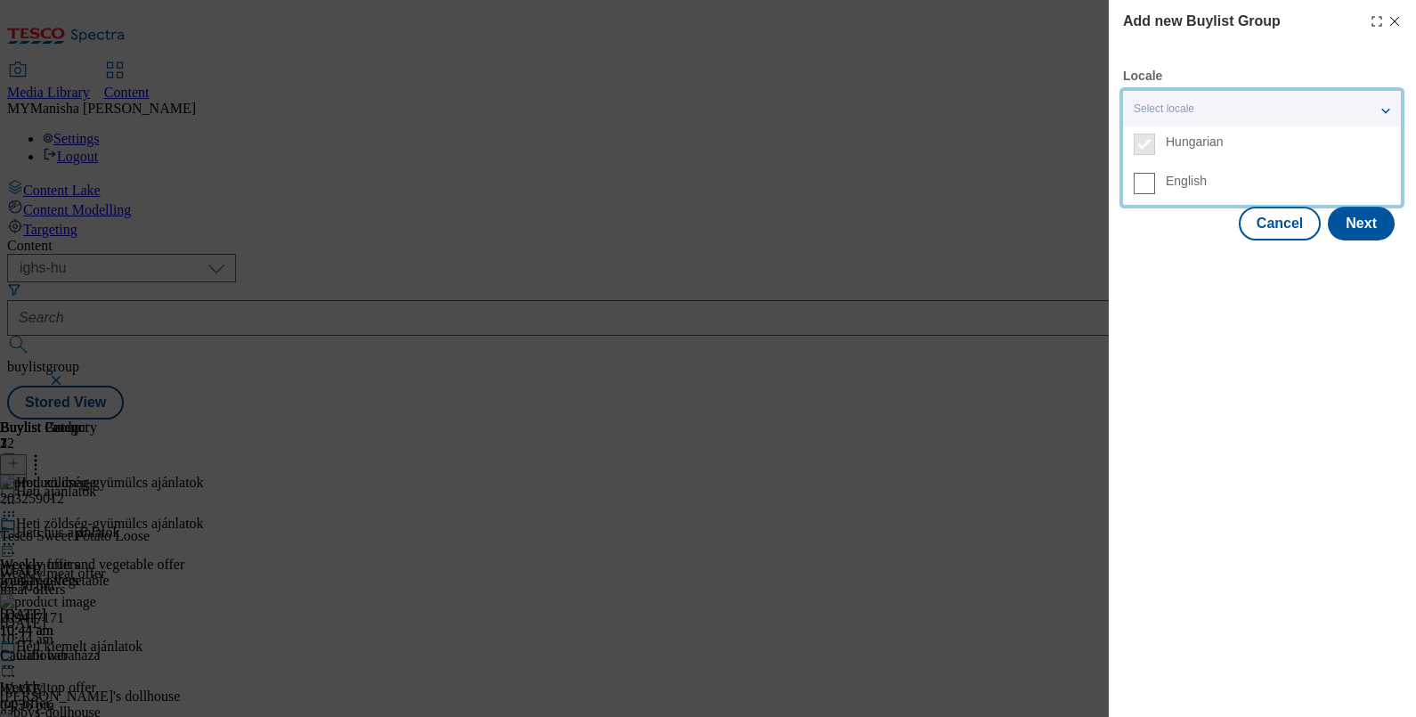
click at [1140, 194] on label "English" at bounding box center [1262, 185] width 278 height 39
click at [1140, 194] on input "English" at bounding box center [1144, 183] width 21 height 21
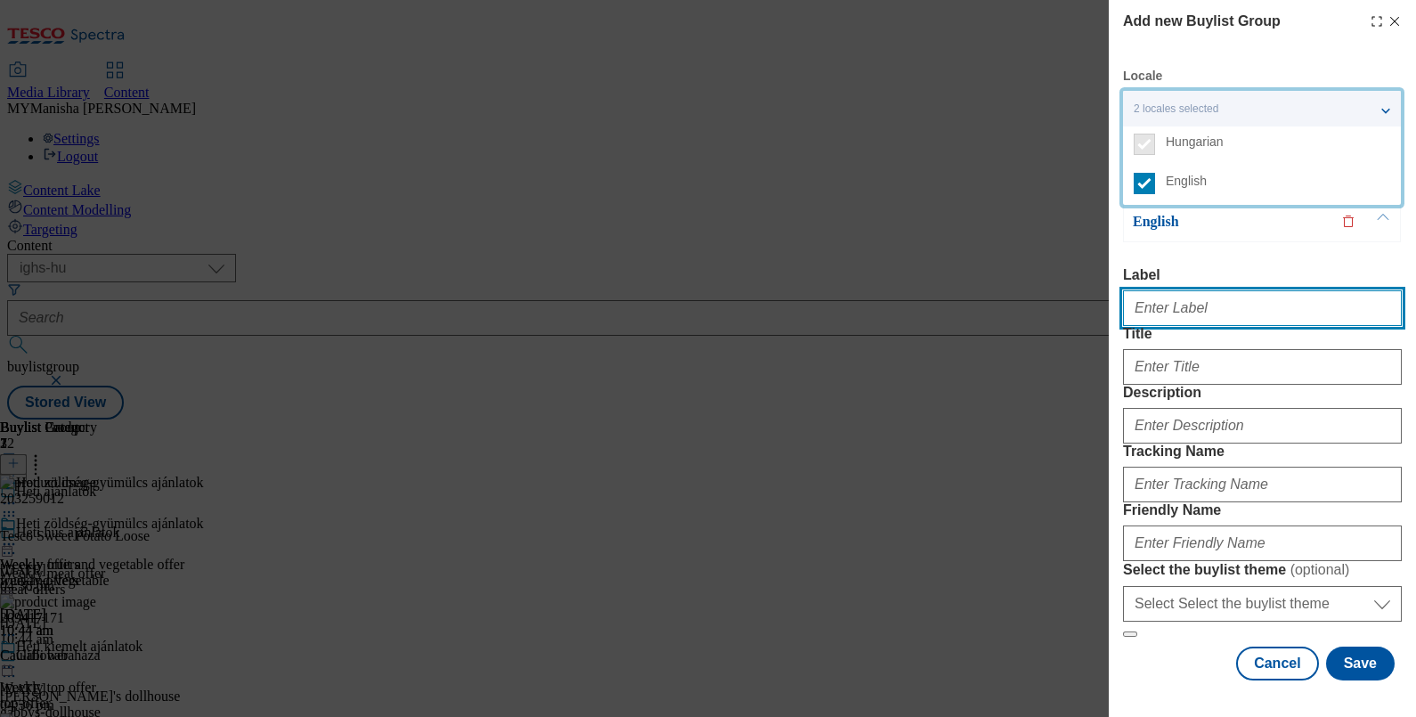
click at [1308, 303] on input "Label" at bounding box center [1262, 308] width 279 height 36
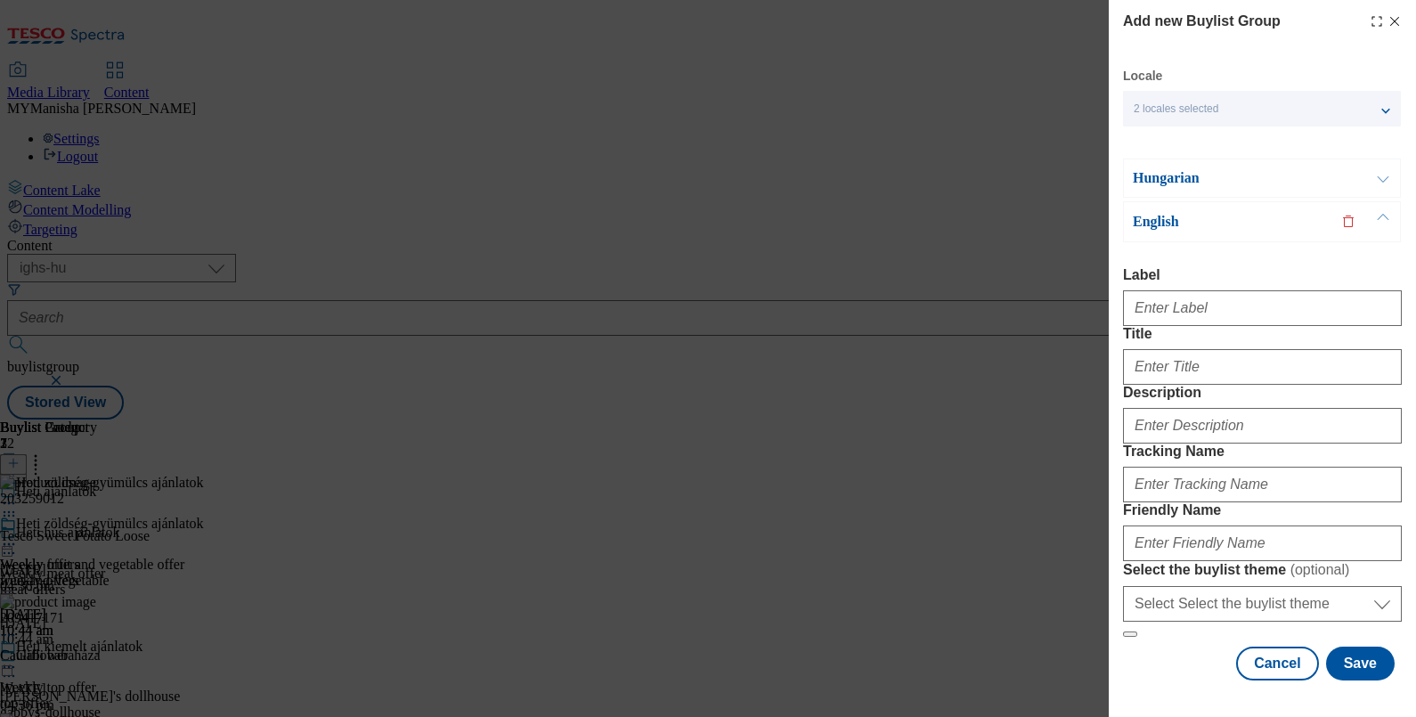
click at [1379, 183] on button "Modal" at bounding box center [1383, 177] width 34 height 37
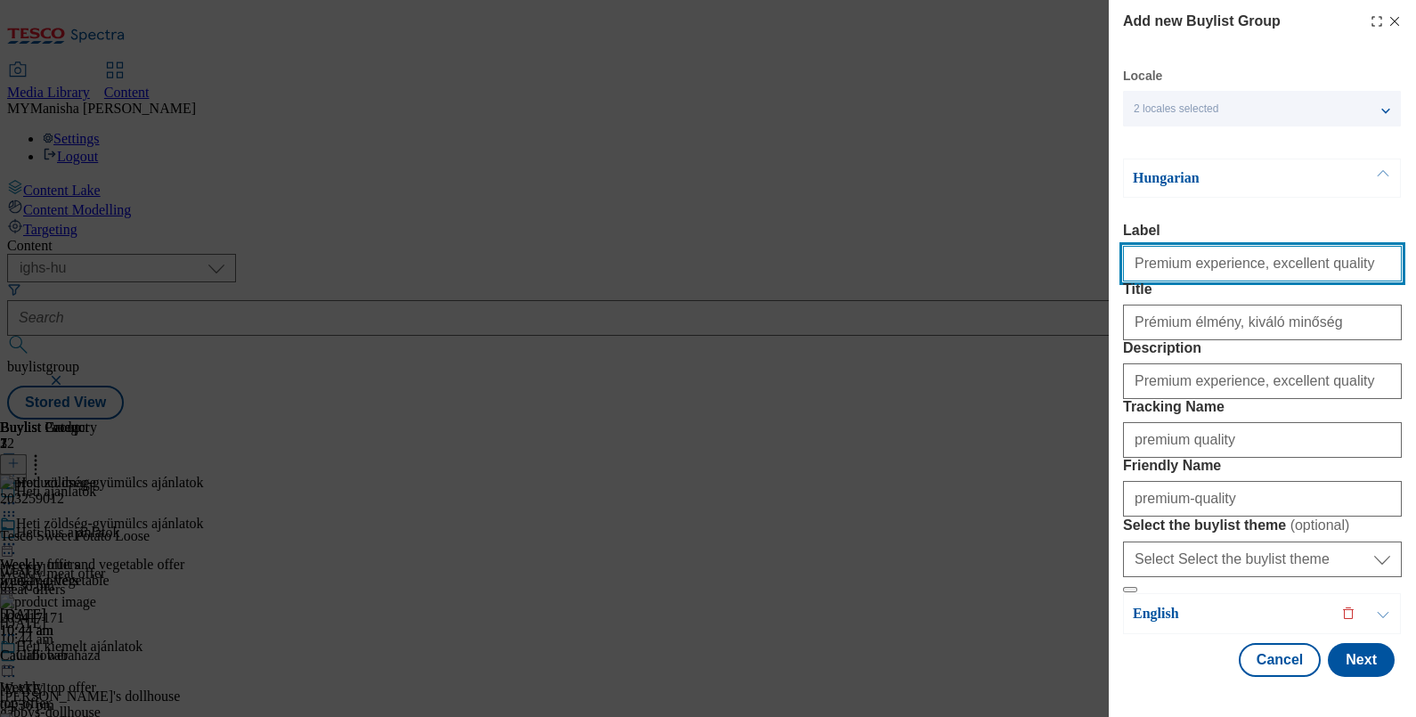
click at [1328, 273] on input "Premium experience, excellent quality" at bounding box center [1262, 264] width 279 height 36
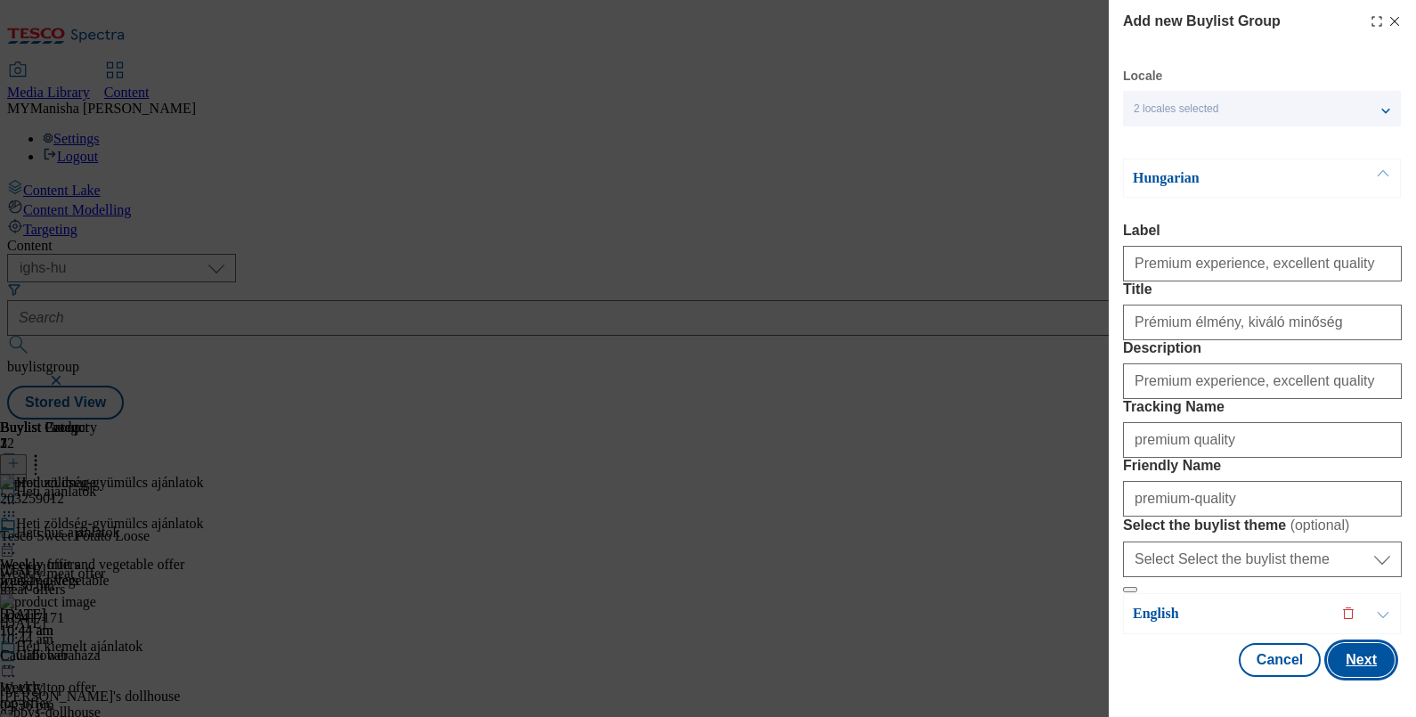
click at [1337, 643] on button "Next" at bounding box center [1361, 660] width 67 height 34
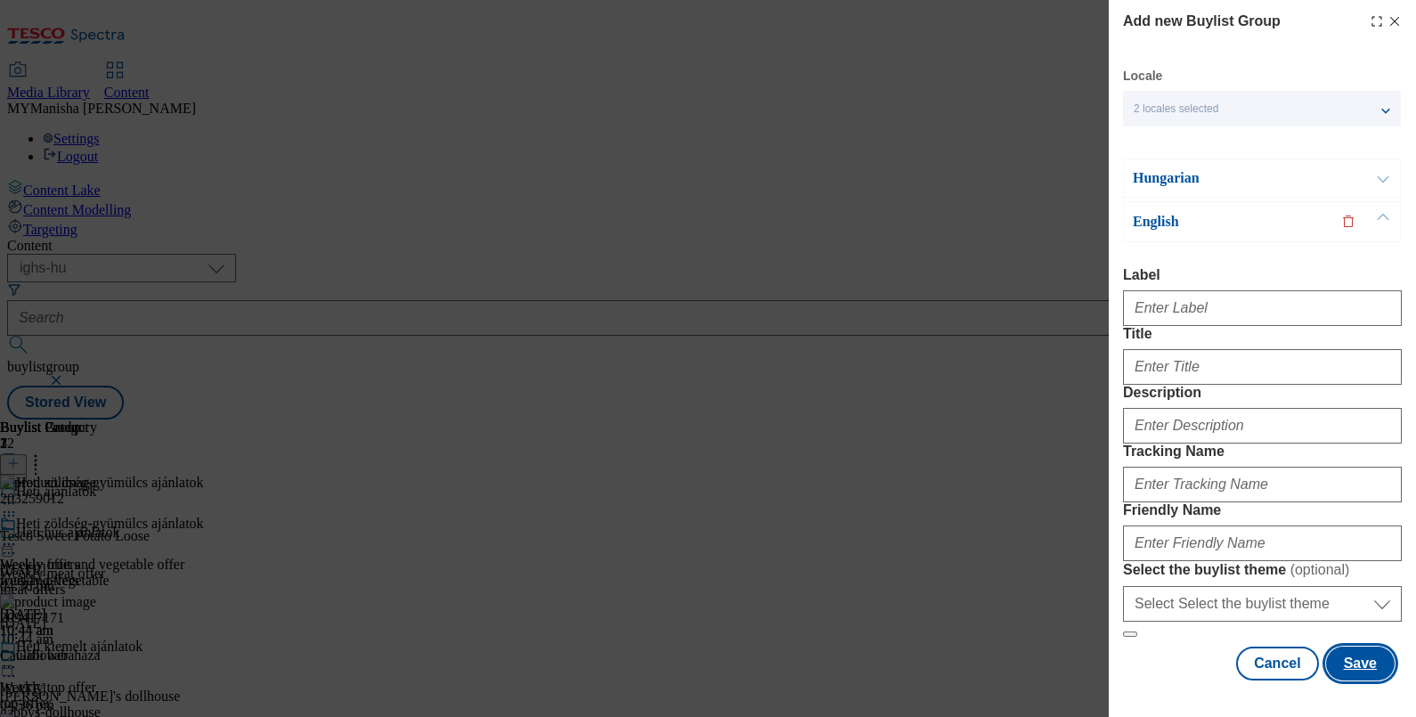
scroll to position [0, 0]
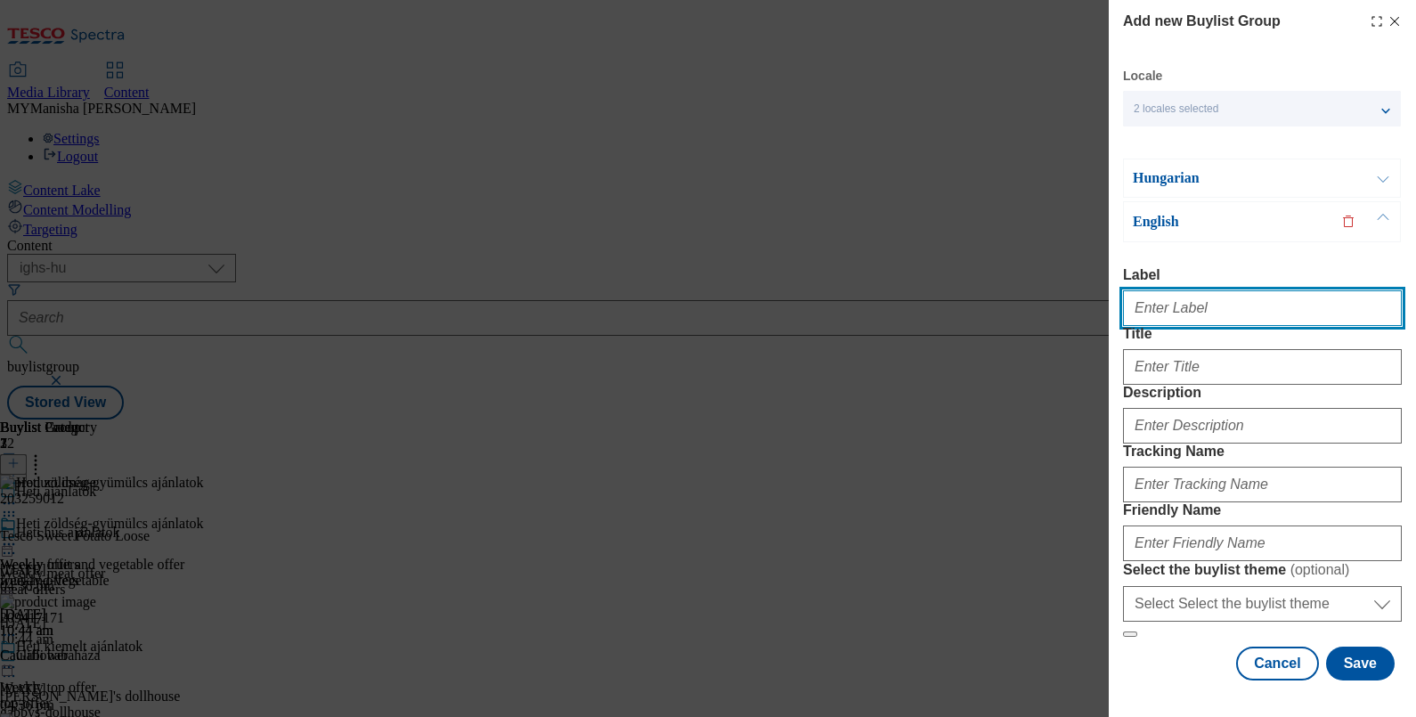
click at [1184, 303] on input "Label" at bounding box center [1262, 308] width 279 height 36
paste input "Premium experience, excellent quality"
type input "Premium experience, excellent quality"
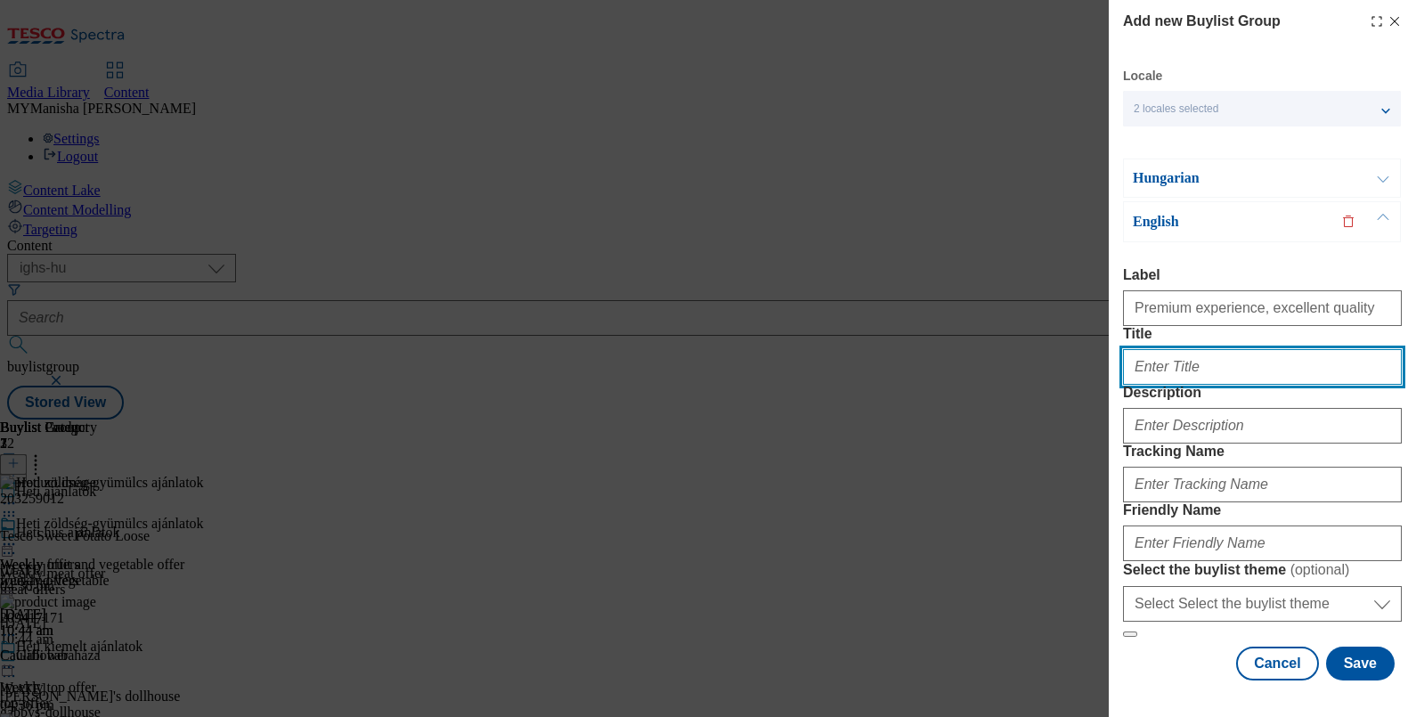
click at [1206, 385] on input "Title" at bounding box center [1262, 367] width 279 height 36
paste input "Premium experience, excellent quality"
type input "Premium experience, excellent quality"
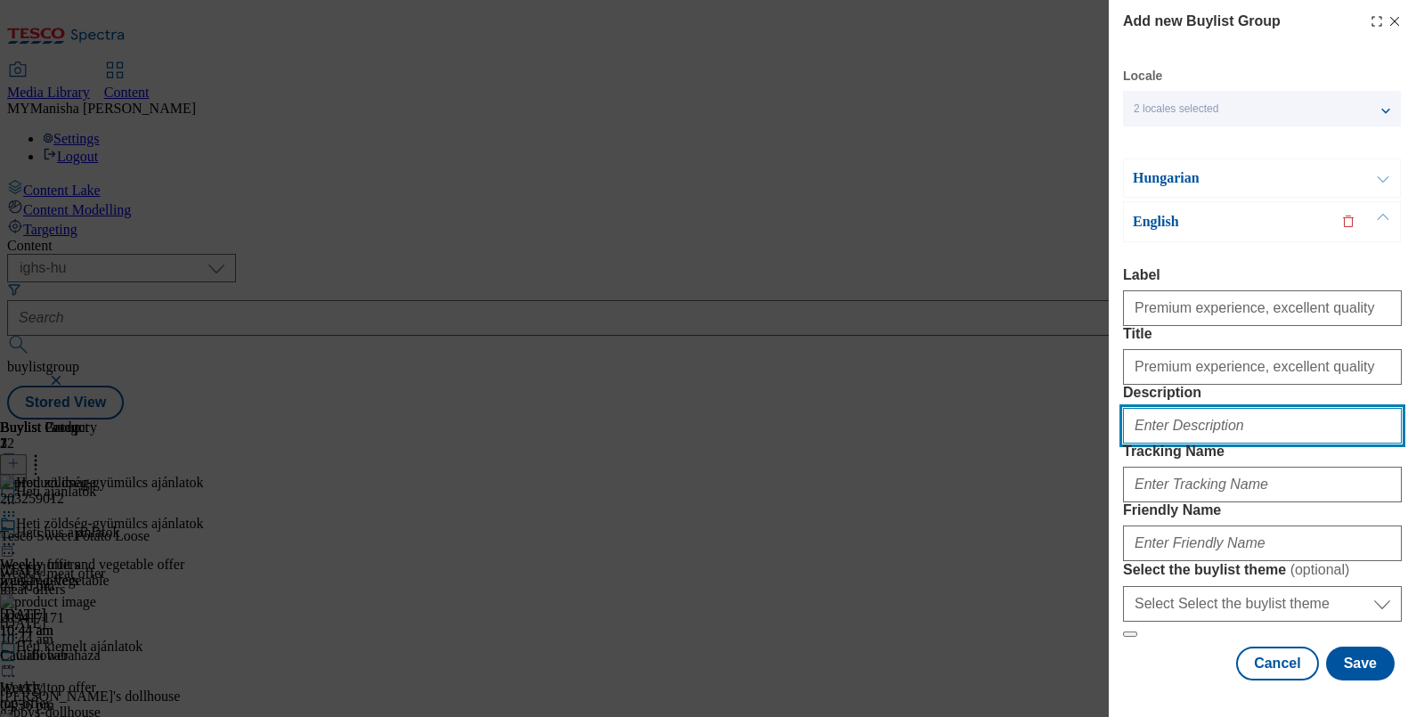
scroll to position [173, 0]
type input "premium quality"
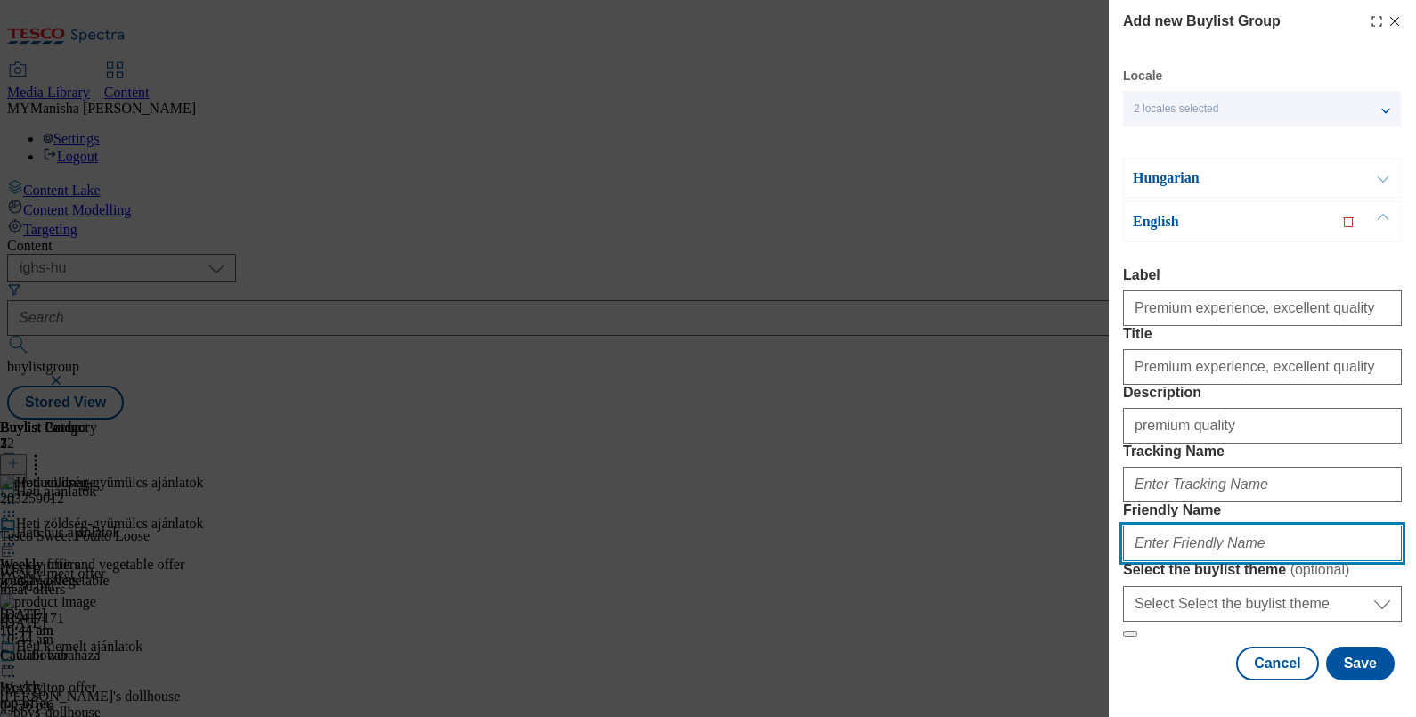
click at [1191, 525] on input "Friendly Name" at bounding box center [1262, 543] width 279 height 36
type input "premium-quality"
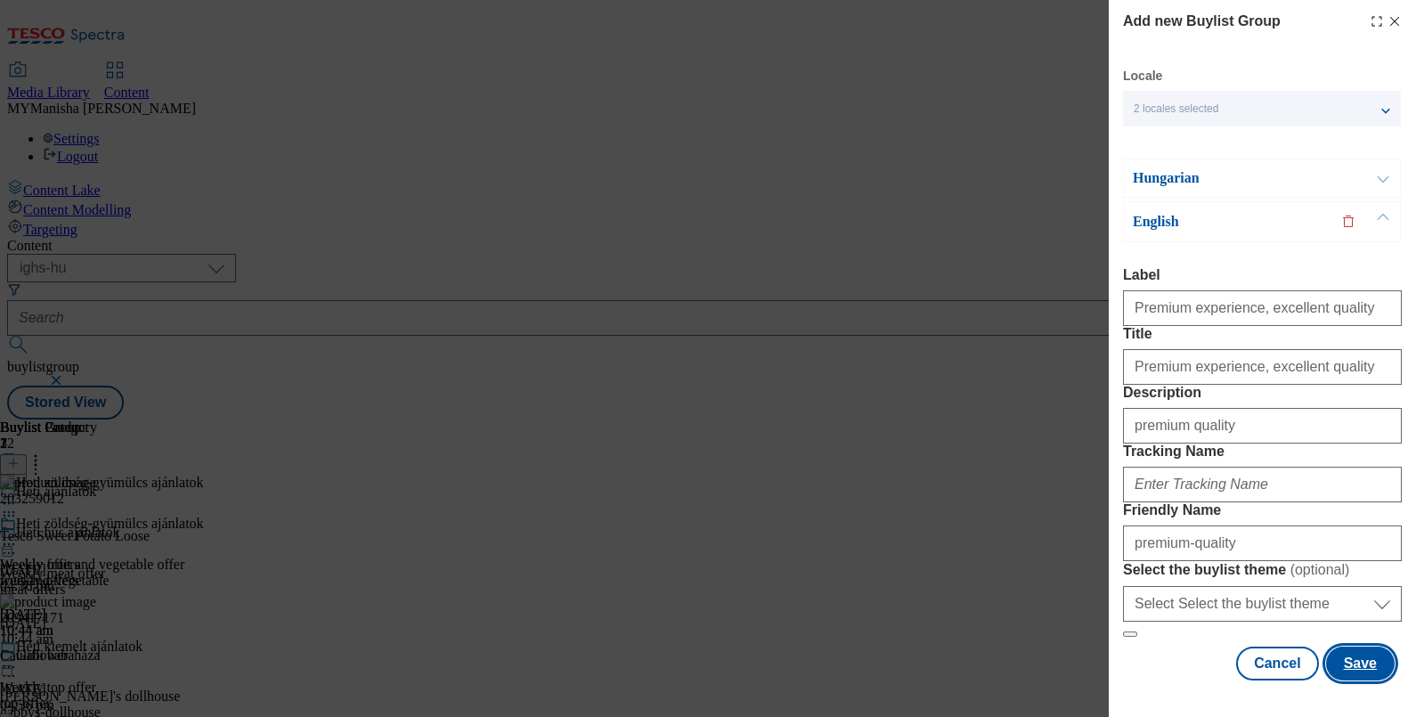
click at [1337, 658] on button "Save" at bounding box center [1360, 663] width 69 height 34
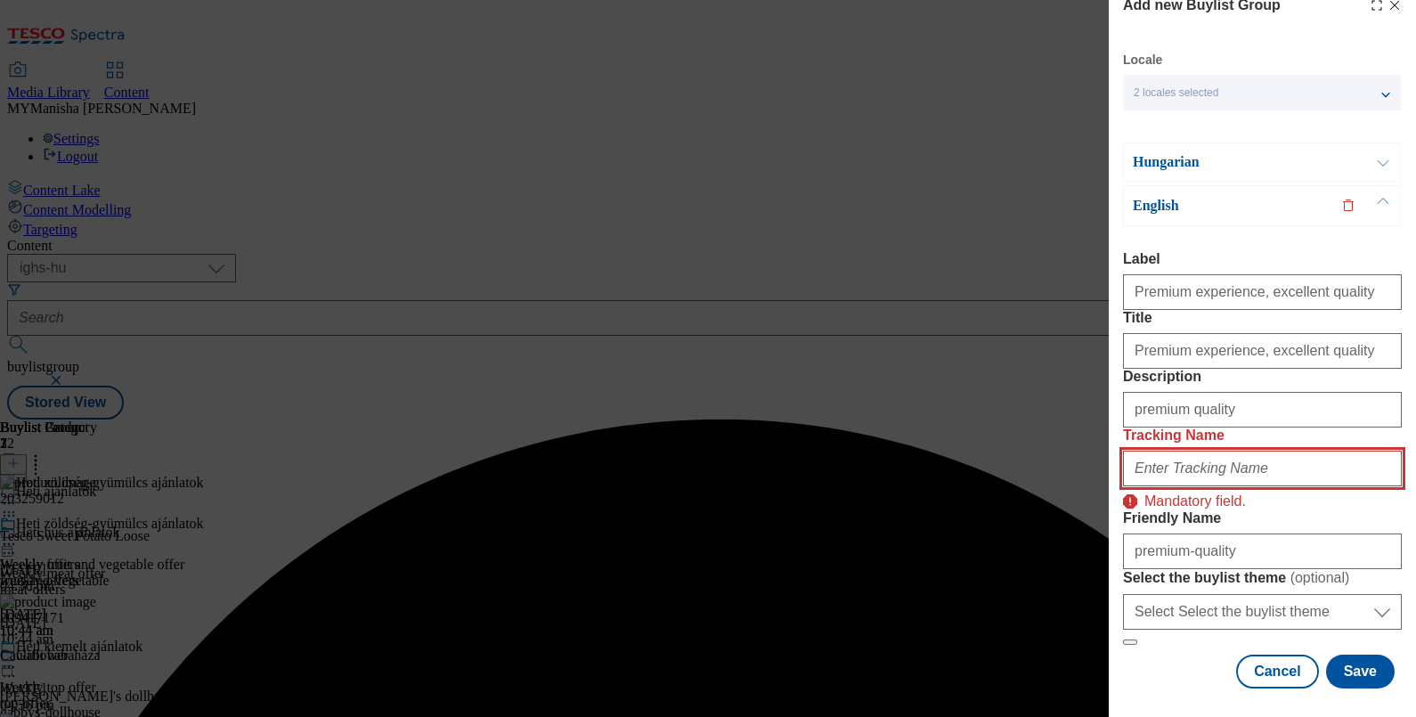
click at [1199, 451] on input "Tracking Name" at bounding box center [1262, 469] width 279 height 36
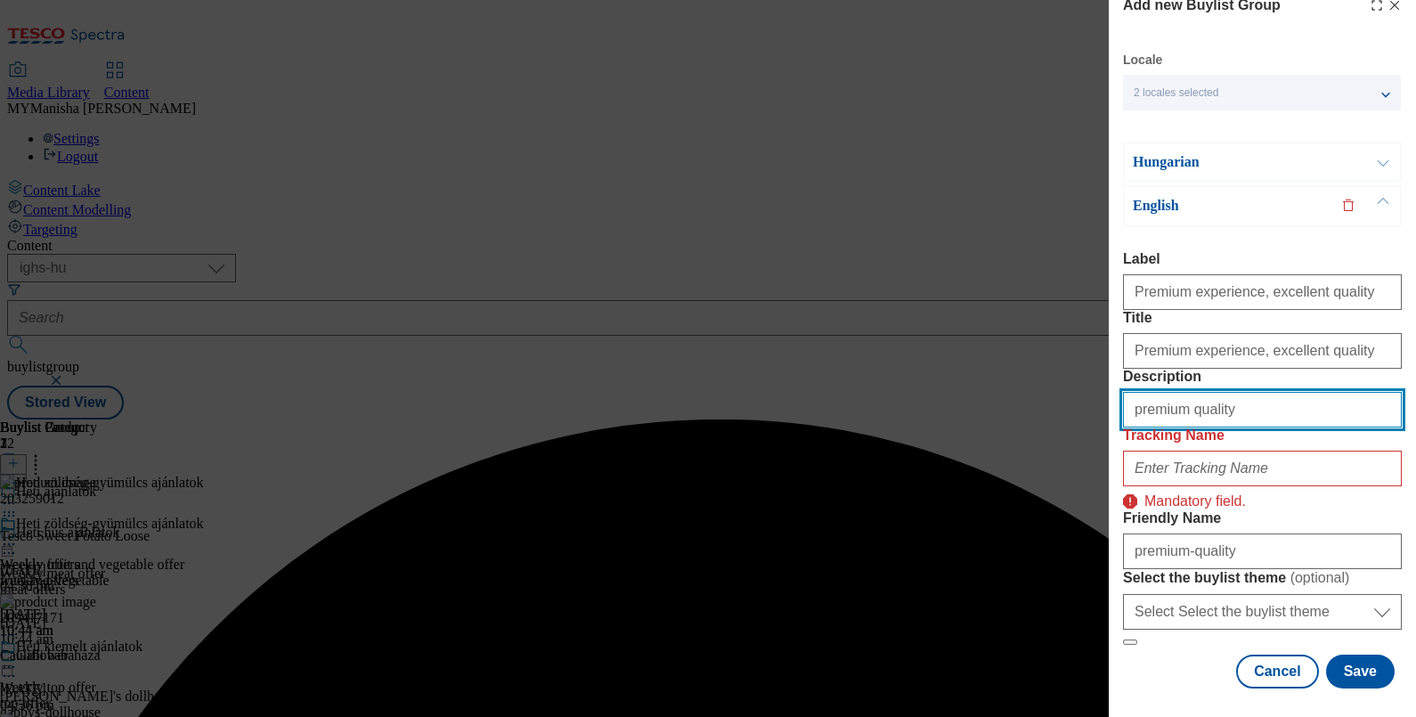
click at [1230, 392] on input "premium quality" at bounding box center [1262, 410] width 279 height 36
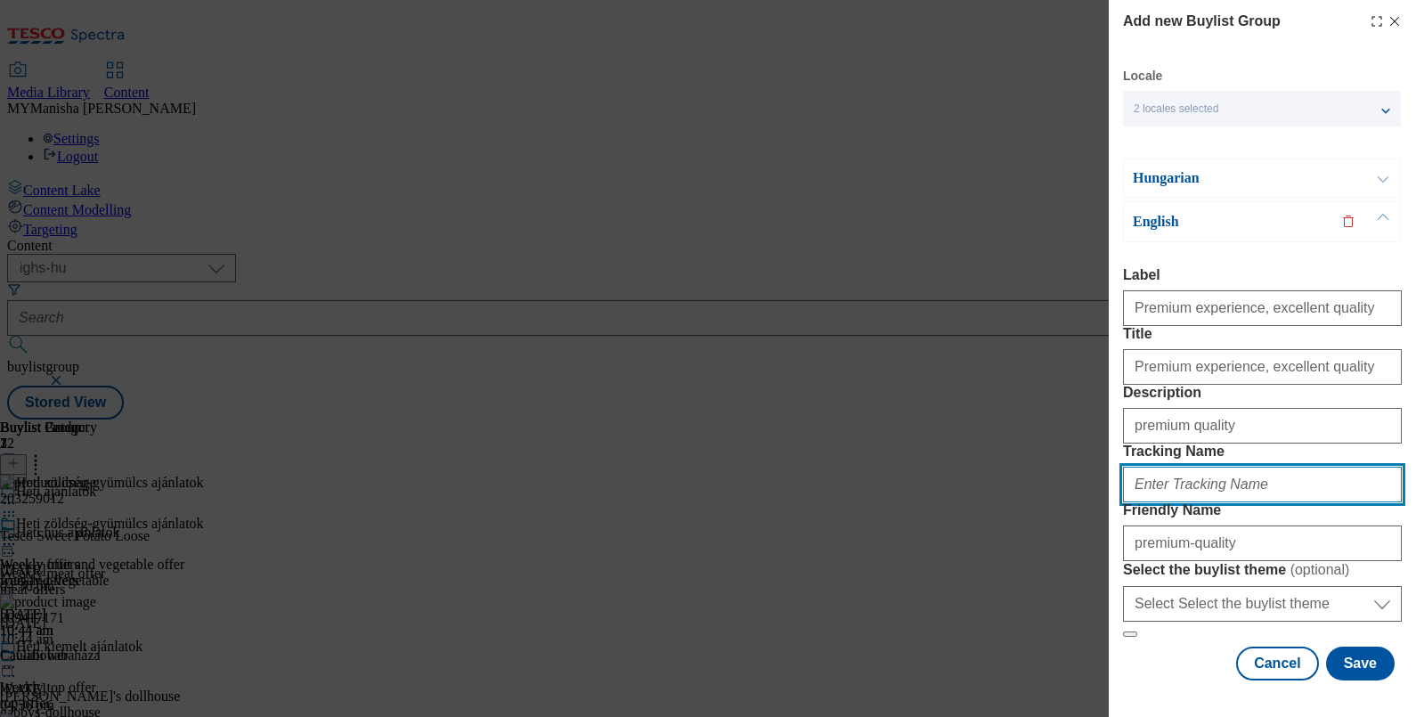
paste input "premium quality"
type input "premium quality"
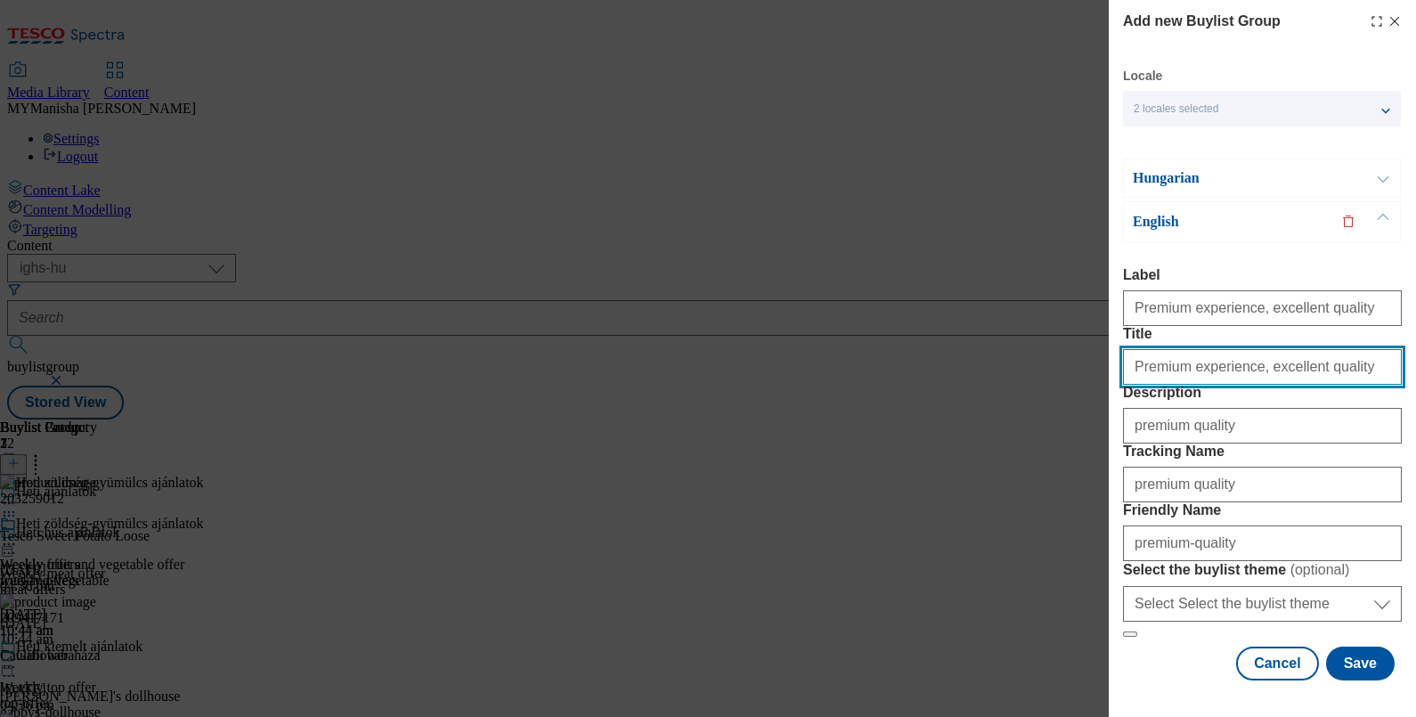
click at [1328, 349] on input "Premium experience, excellent quality" at bounding box center [1262, 367] width 279 height 36
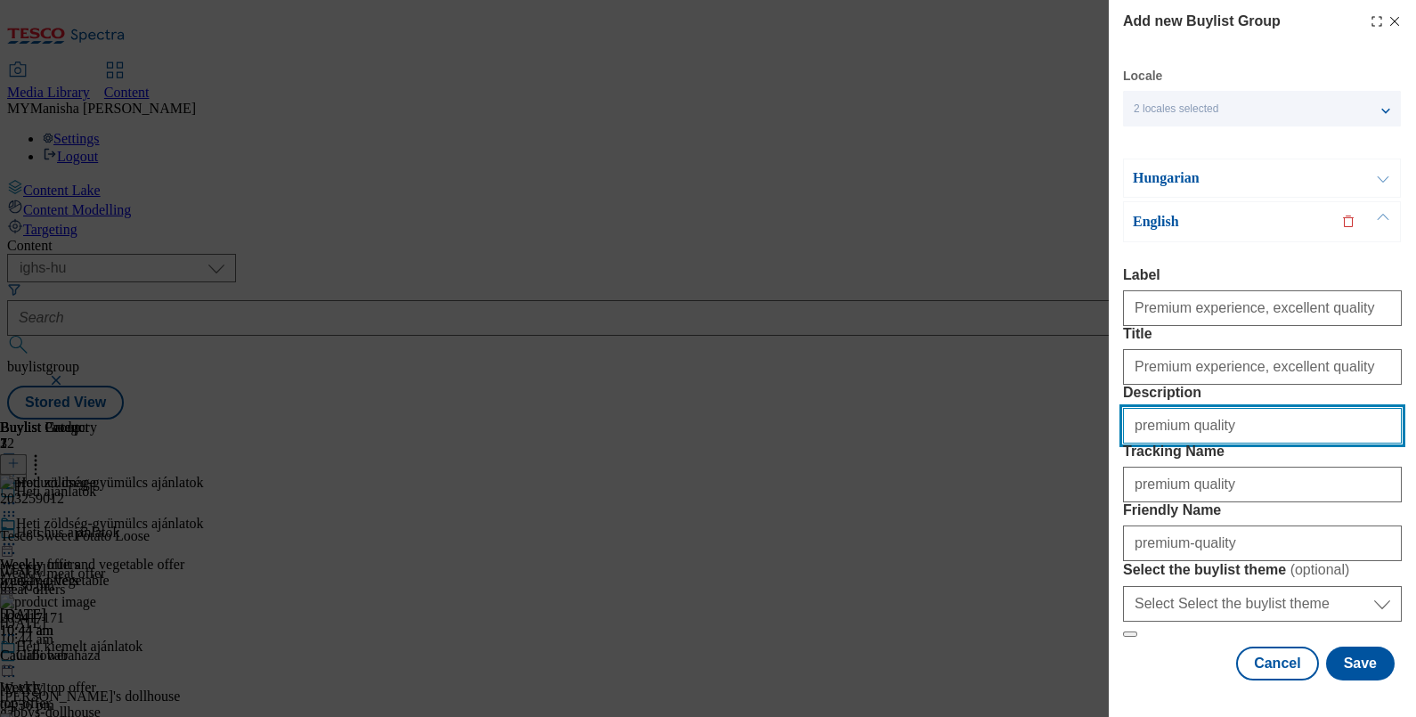
paste input "Premium experience, excellent"
type input "Premium experience, excellent quality"
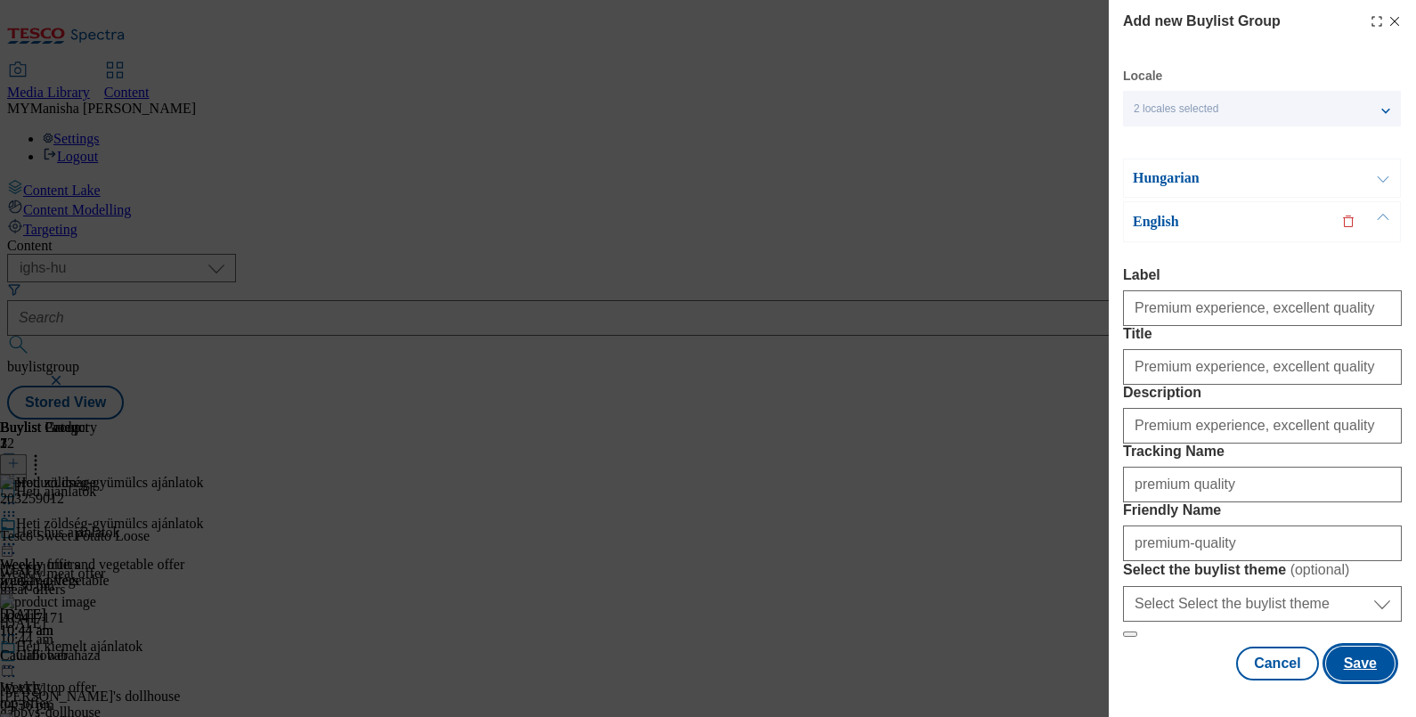
click at [1339, 648] on button "Save" at bounding box center [1360, 663] width 69 height 34
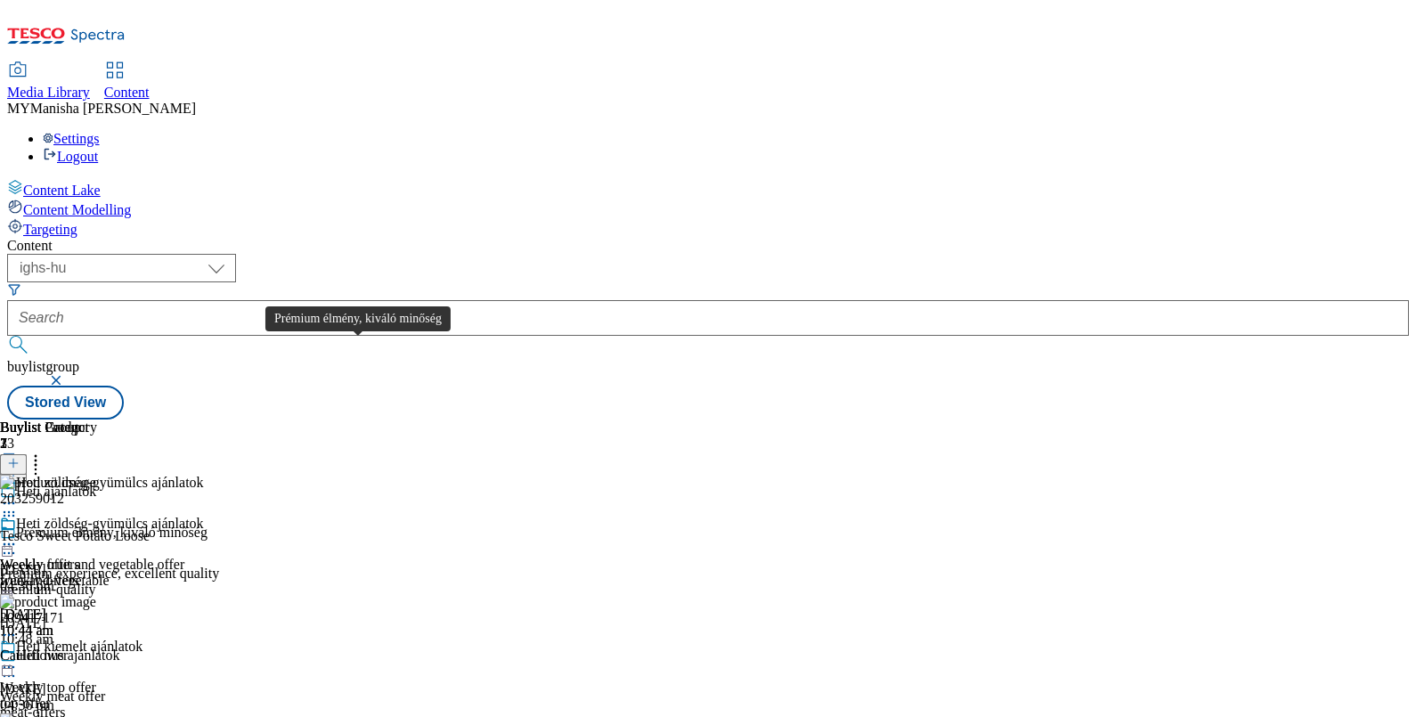
click at [207, 524] on div "Prémium élmény, kiváló minőség" at bounding box center [111, 532] width 191 height 16
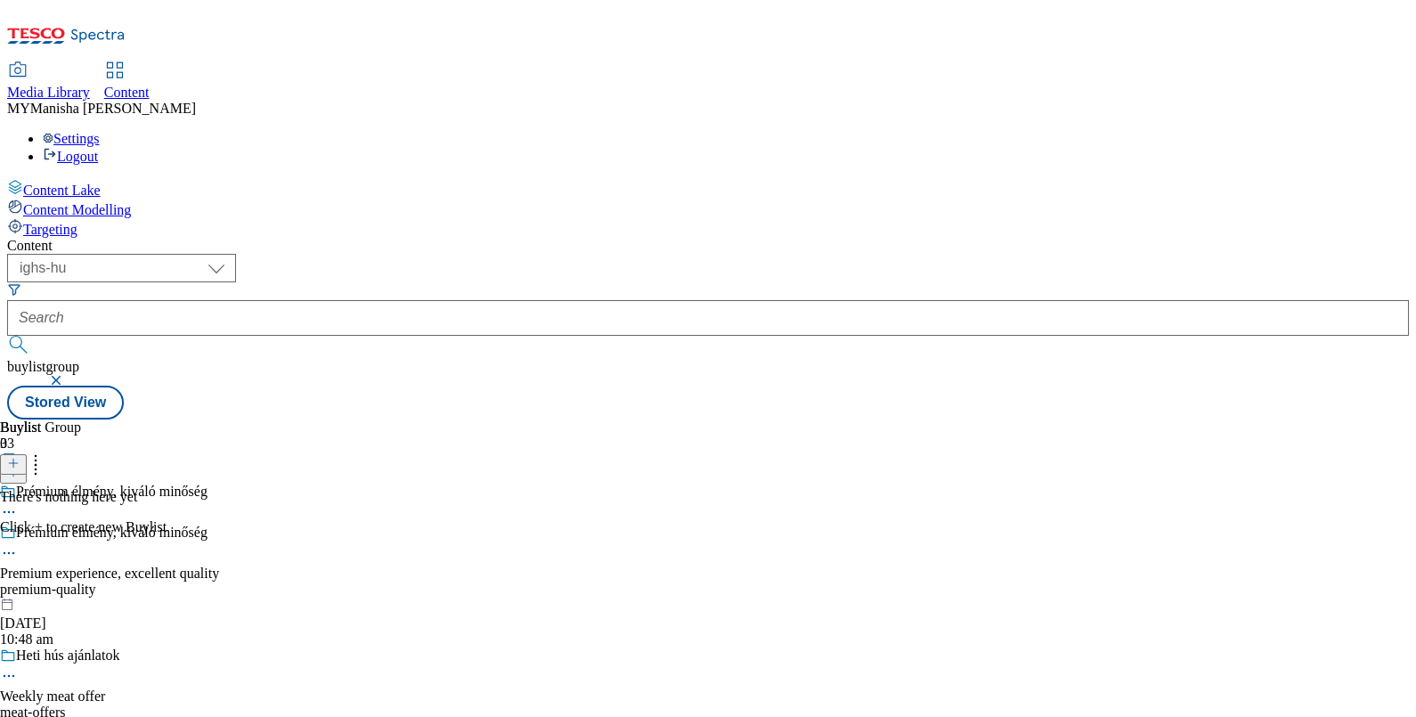
click at [20, 457] on icon at bounding box center [13, 463] width 12 height 12
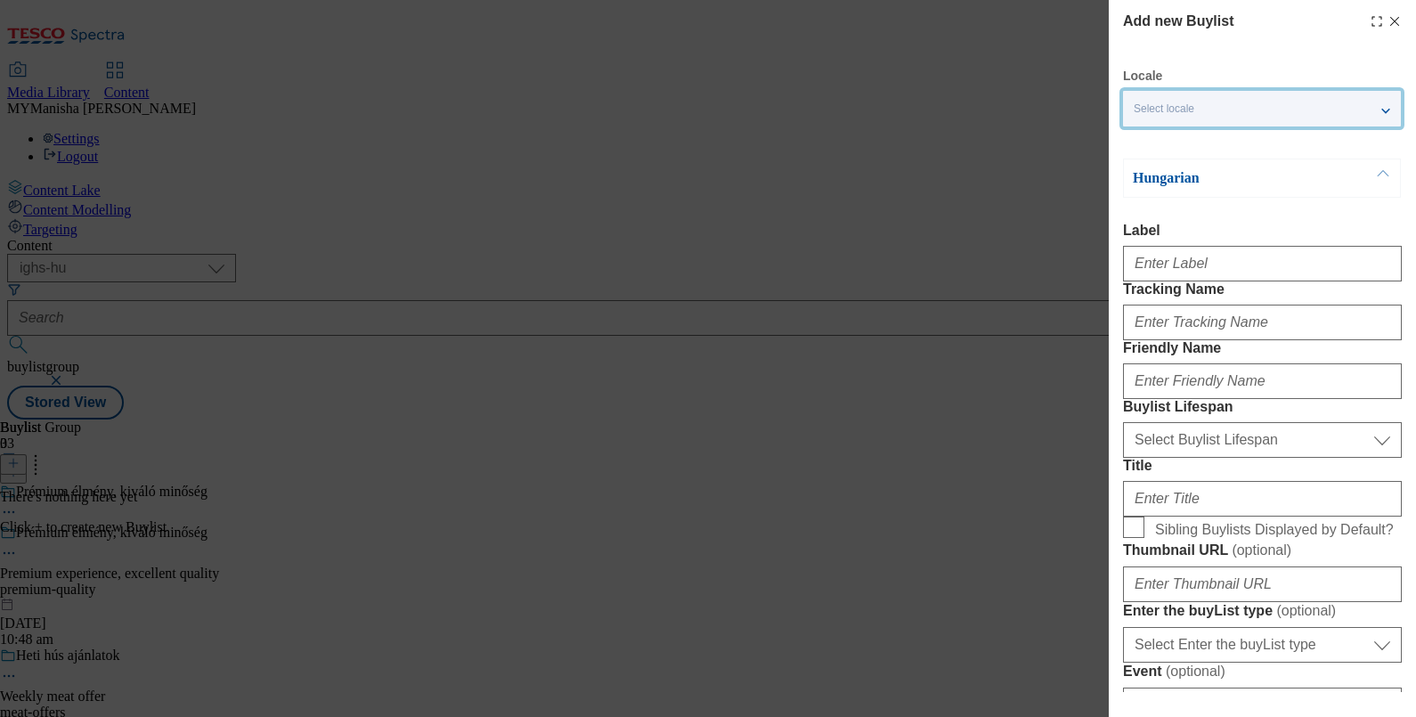
click at [1252, 112] on div "Select locale" at bounding box center [1262, 109] width 278 height 36
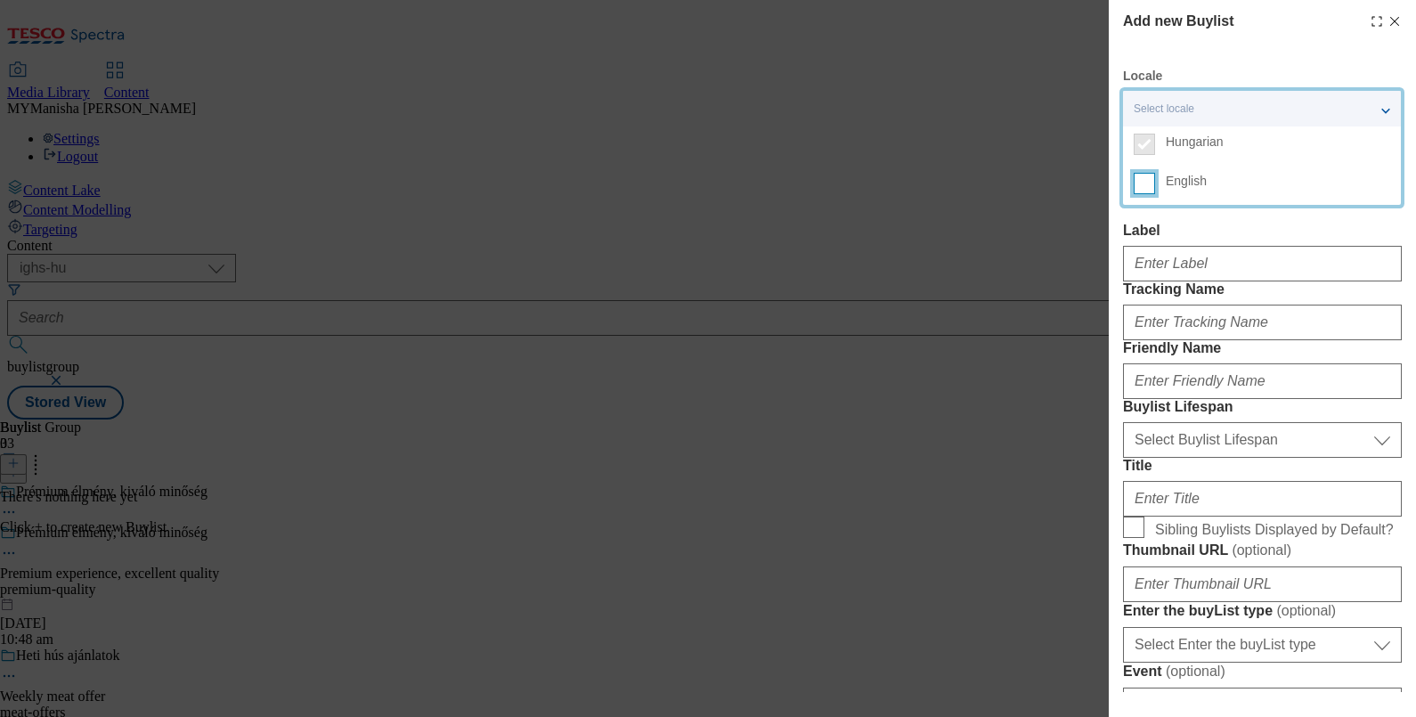
click at [1144, 185] on input "English" at bounding box center [1144, 183] width 21 height 21
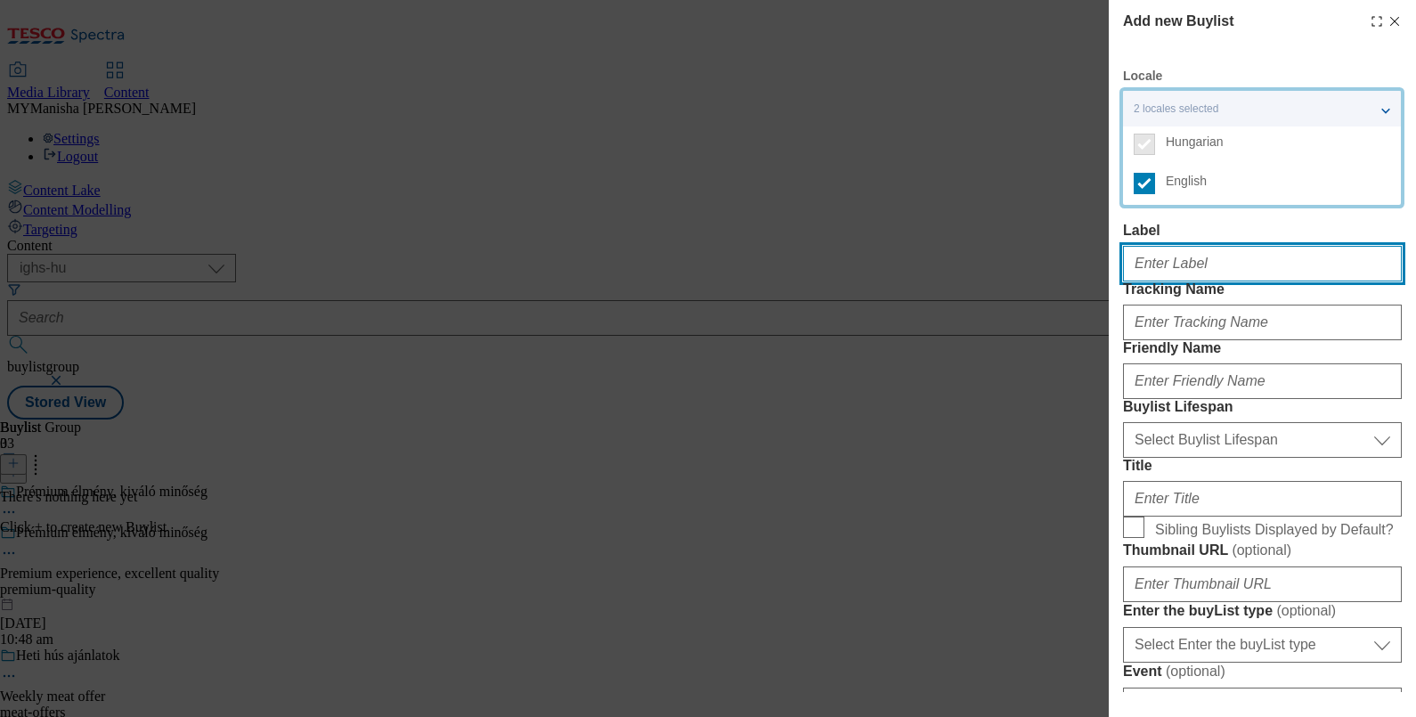
click at [1153, 281] on input "Label" at bounding box center [1262, 264] width 279 height 36
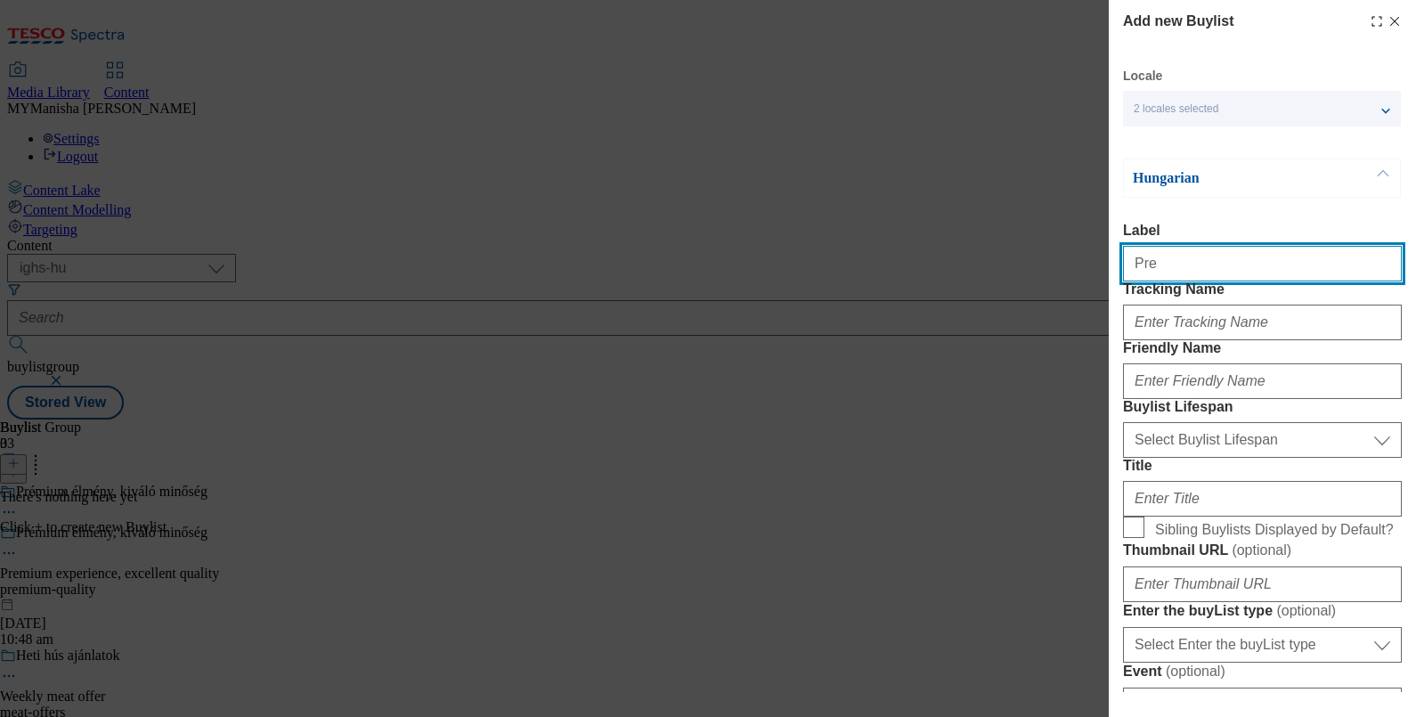
type input "Premium experience, excellent quality"
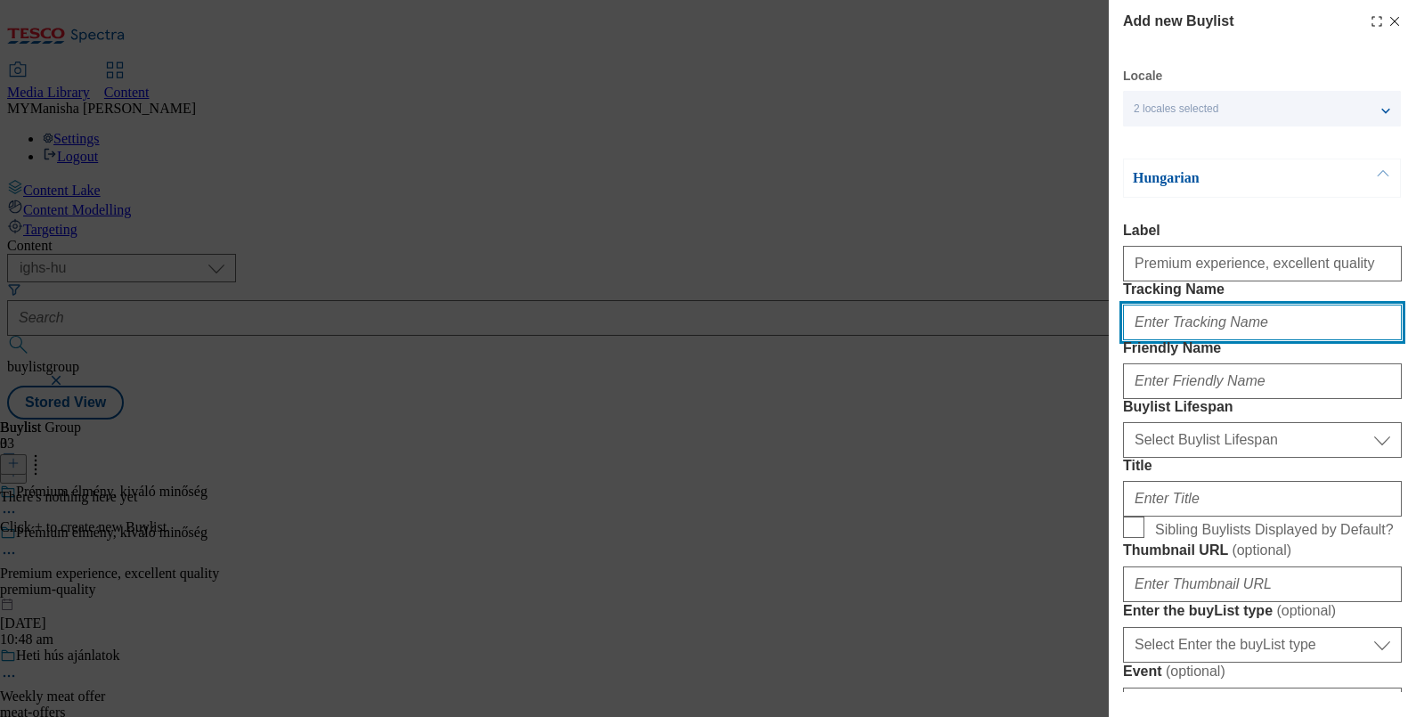
type input "premium quality"
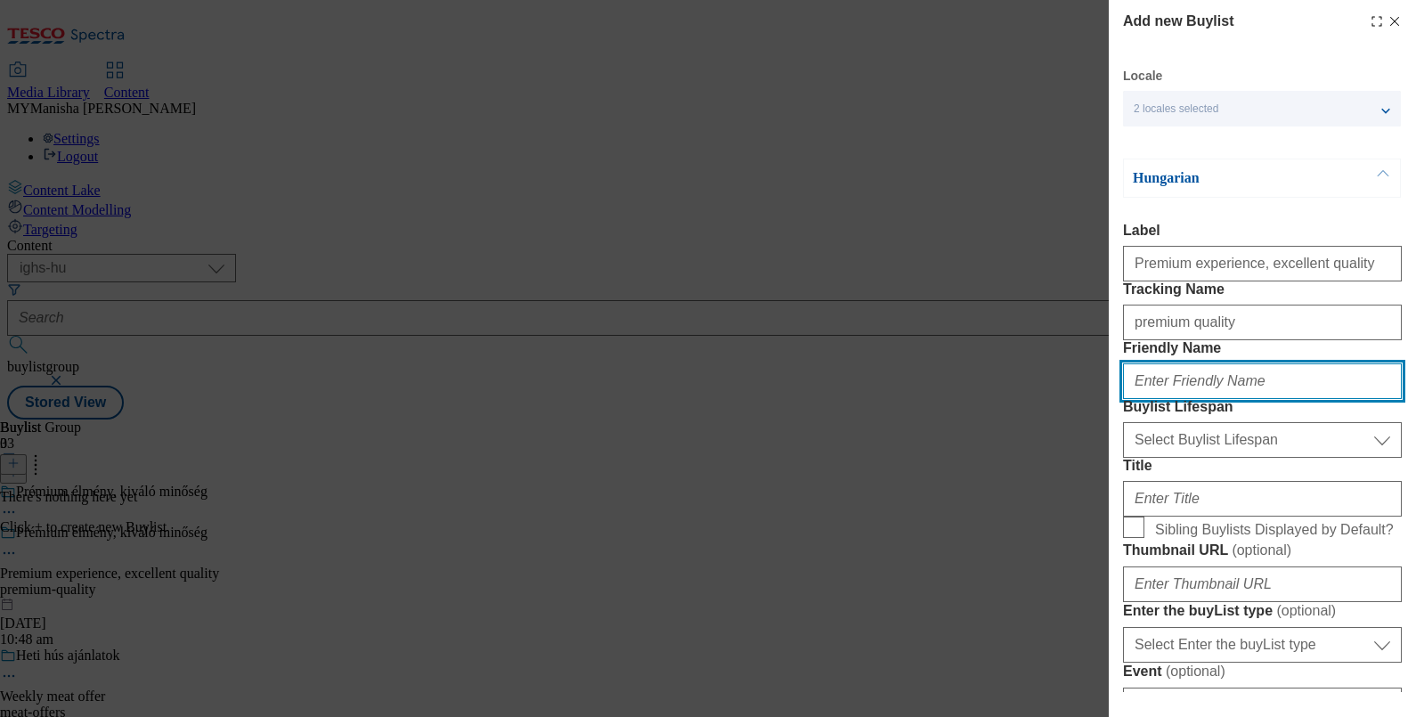
type input "premium-quality"
type input "Premium experience, excellent quality"
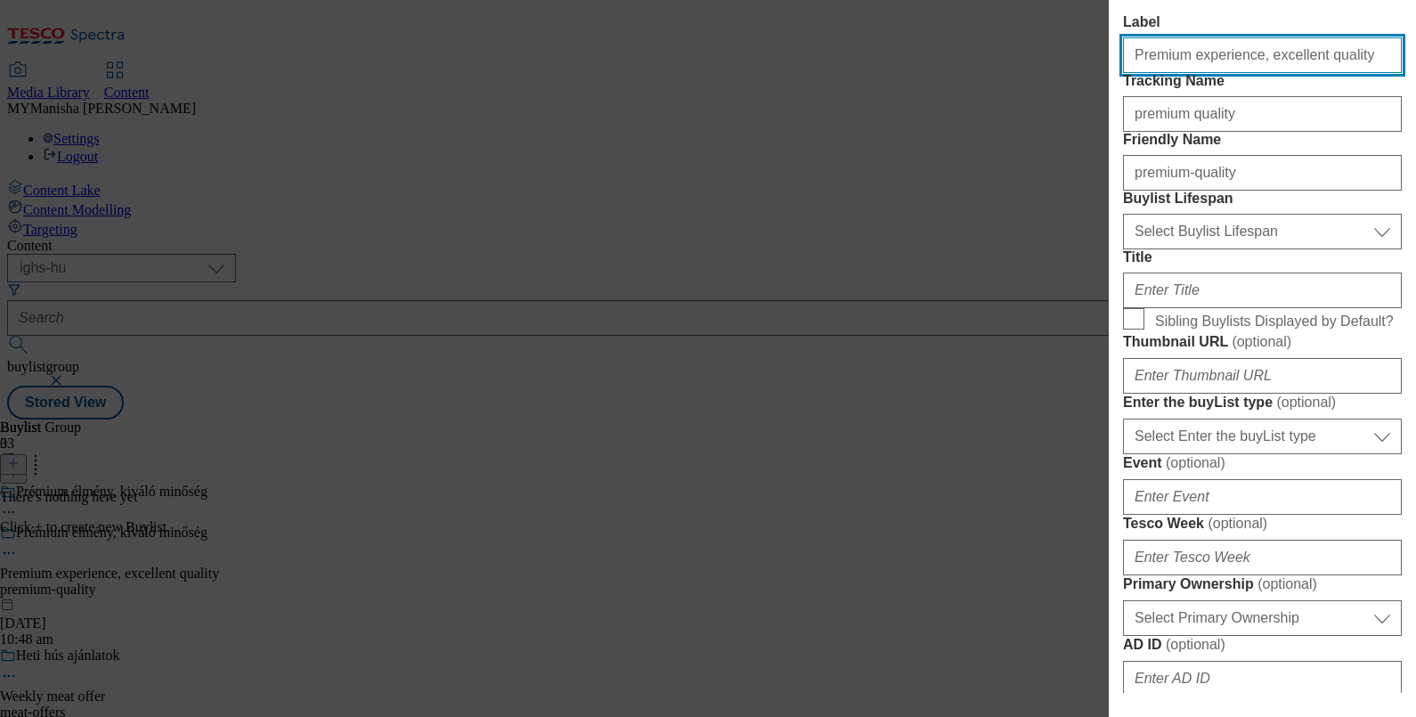
scroll to position [211, 0]
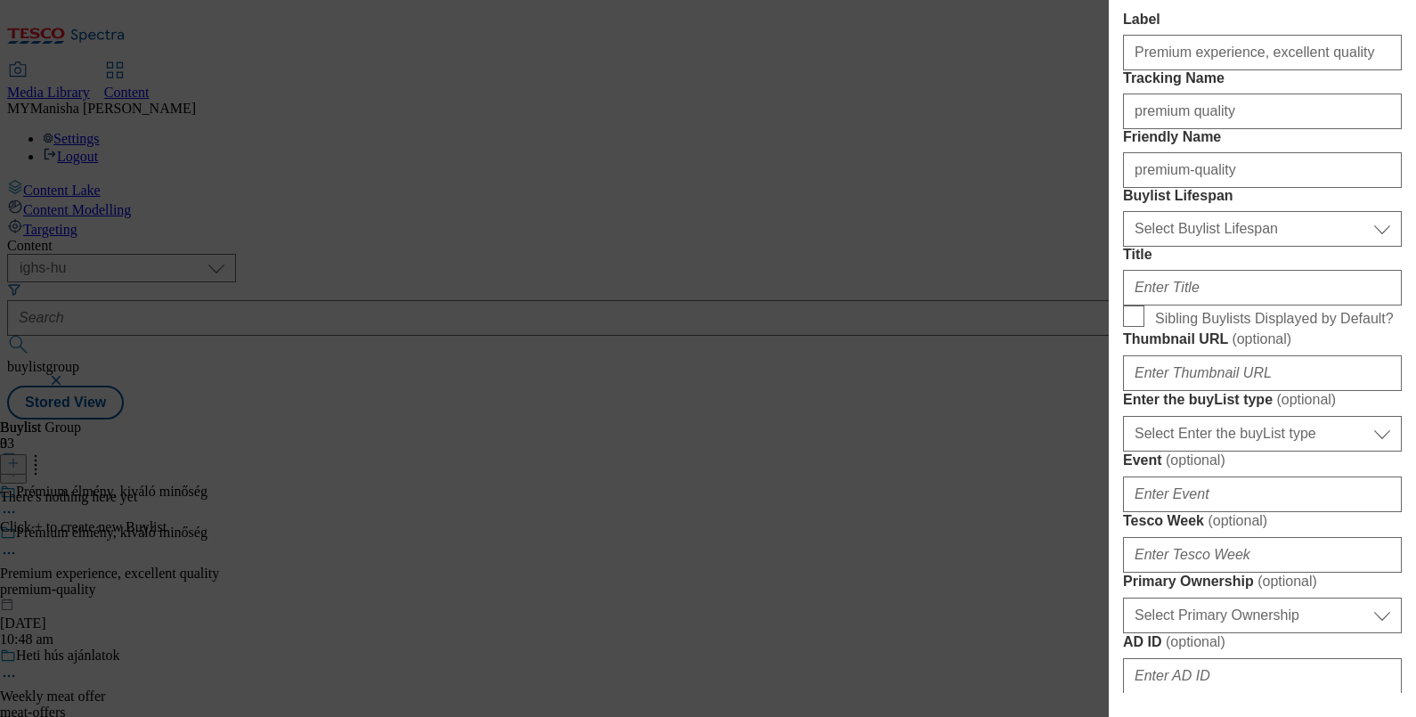
click at [1213, 345] on form "Label Premium experience, excellent quality Tracking Name premium quality Frien…" at bounding box center [1262, 637] width 279 height 1250
click at [1203, 247] on select "Select Buylist Lifespan evergreen seasonal tactical" at bounding box center [1262, 229] width 279 height 36
select select "evergreen"
click at [1123, 247] on select "Select Buylist Lifespan evergreen seasonal tactical" at bounding box center [1262, 229] width 279 height 36
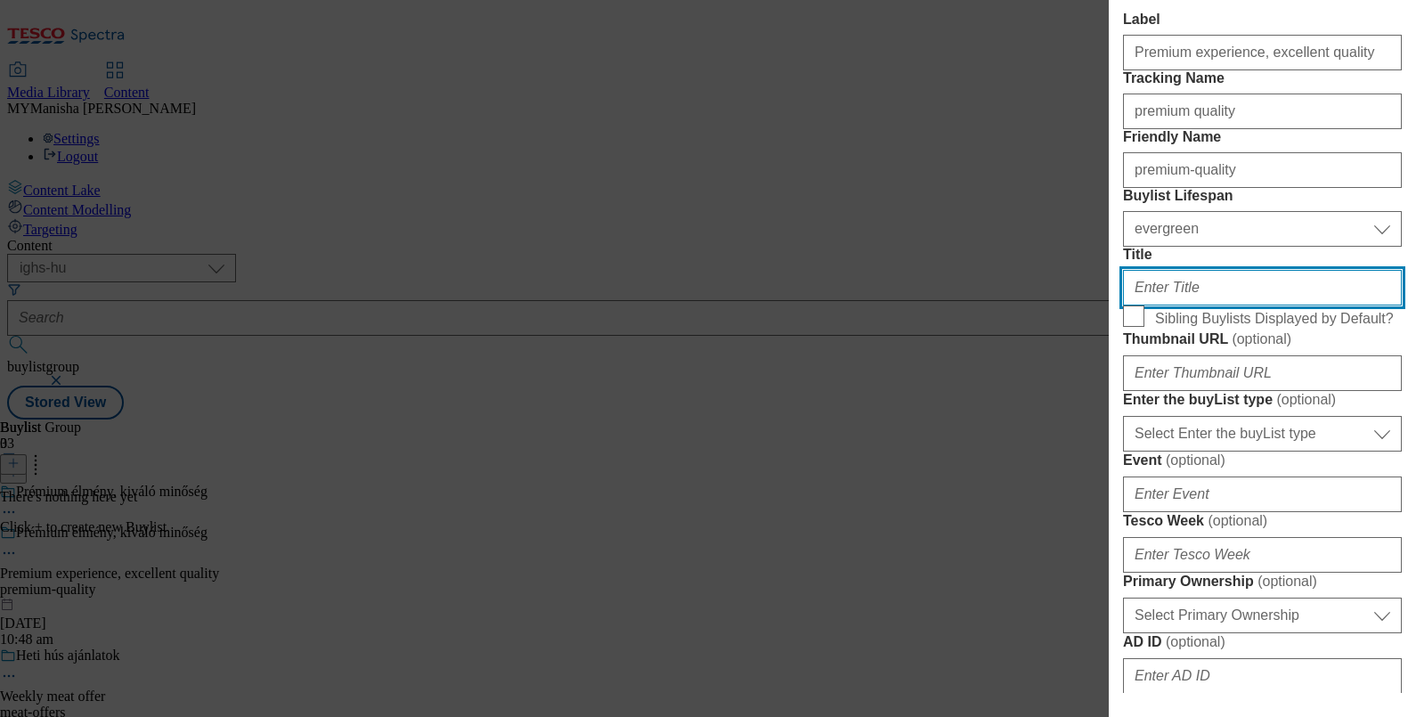
click at [1175, 305] on input "Title" at bounding box center [1262, 288] width 279 height 36
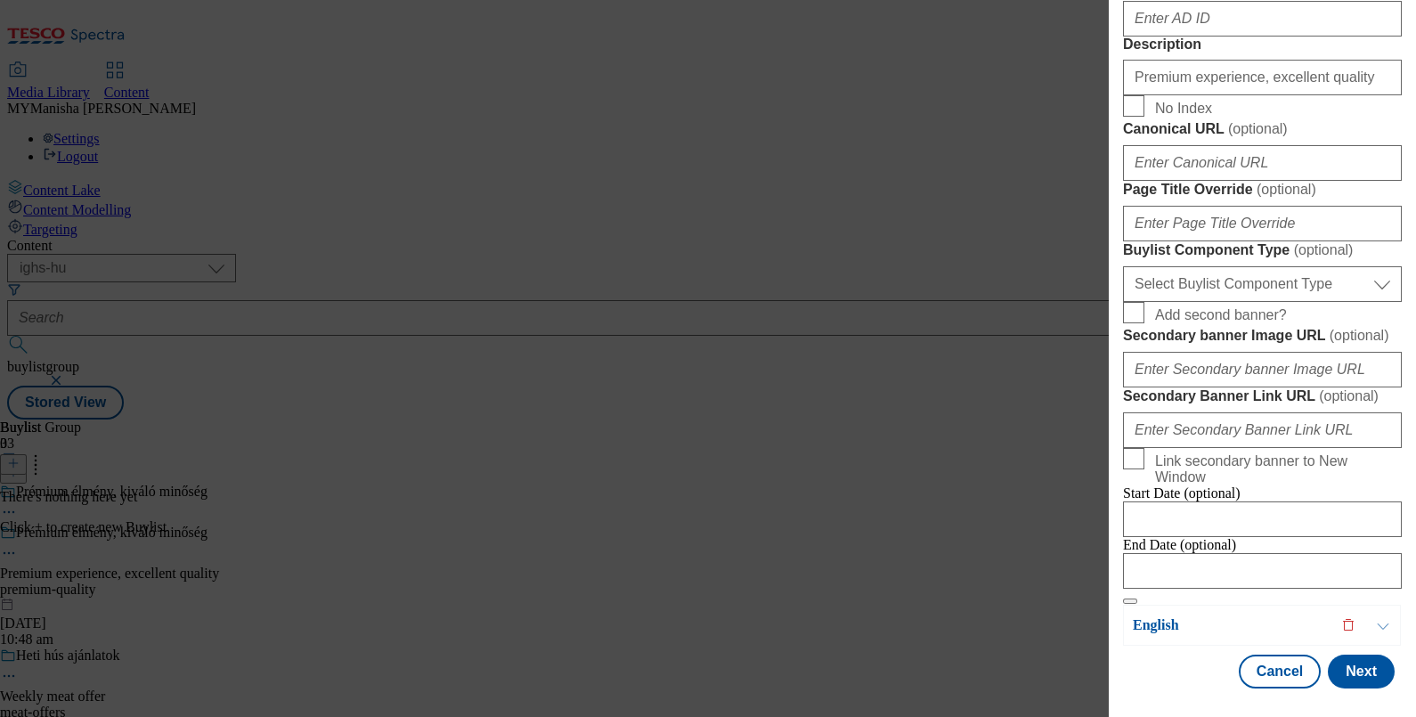
scroll to position [1531, 0]
click at [1341, 665] on button "Next" at bounding box center [1361, 672] width 67 height 34
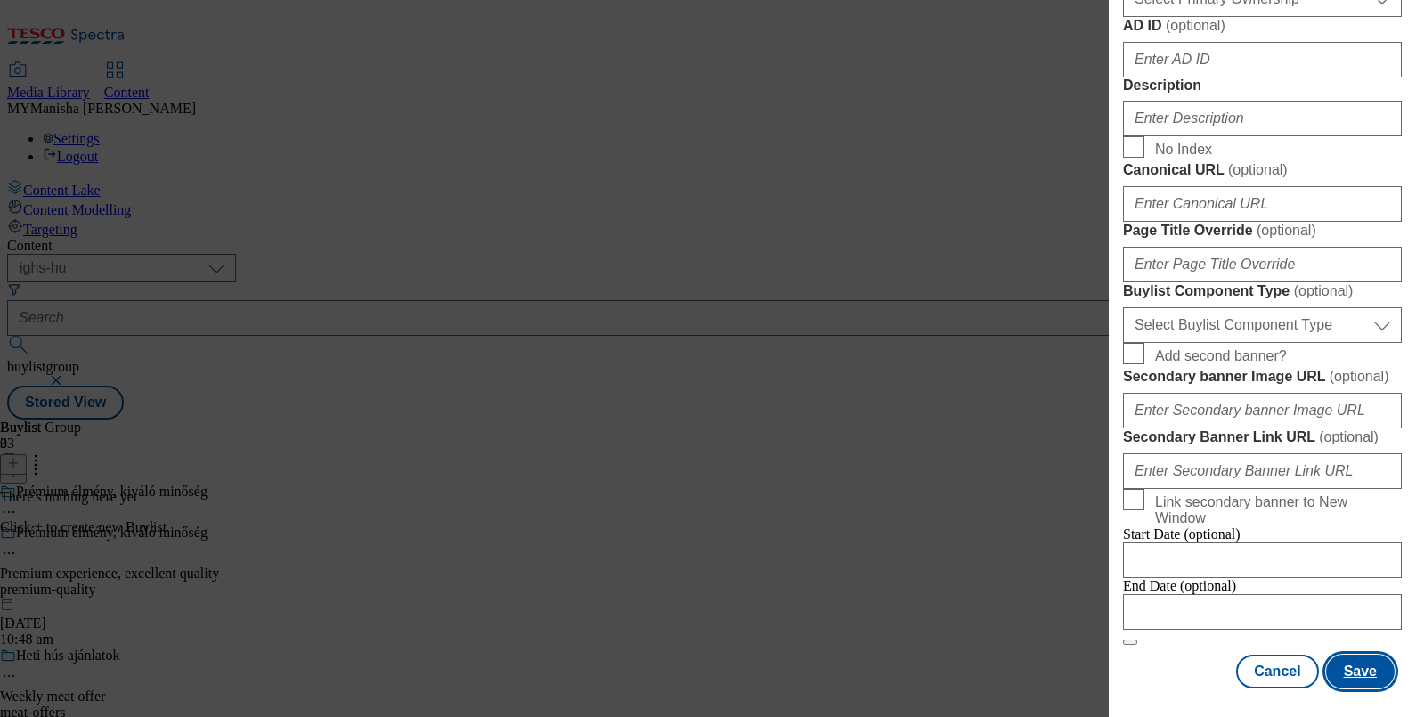
scroll to position [0, 4]
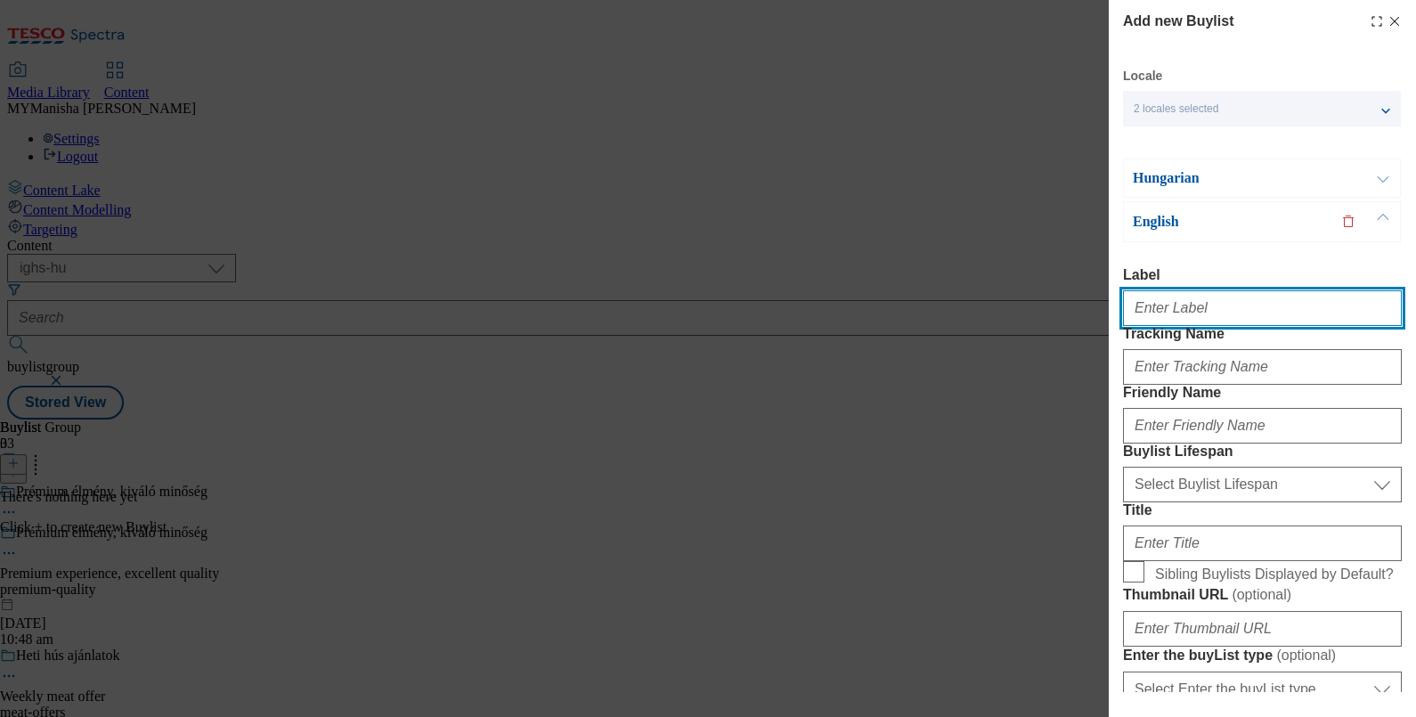
click at [1192, 307] on input "Label" at bounding box center [1262, 308] width 279 height 36
type input "Premium experience, excellent quality"
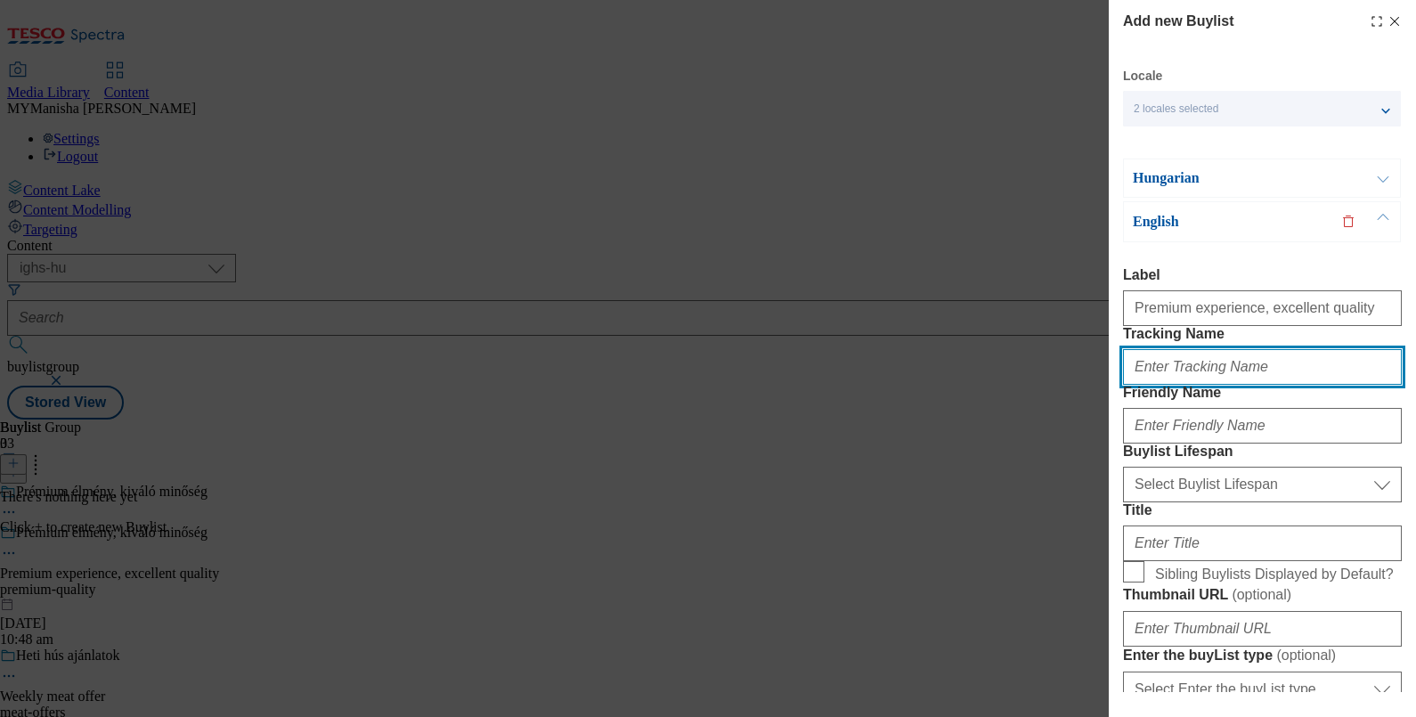
click at [1159, 385] on input "Tracking Name" at bounding box center [1262, 367] width 279 height 36
type input "premium quality"
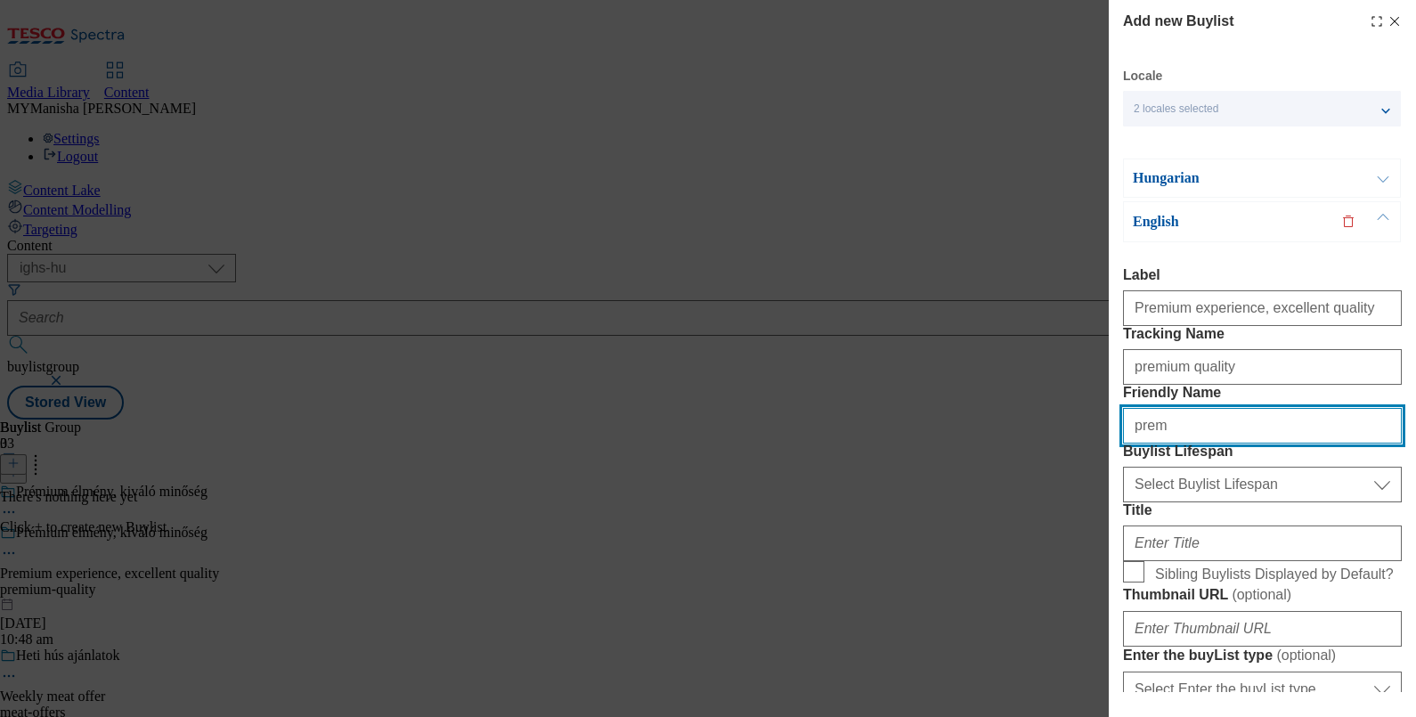
click at [1226, 443] on input "prem" at bounding box center [1262, 426] width 279 height 36
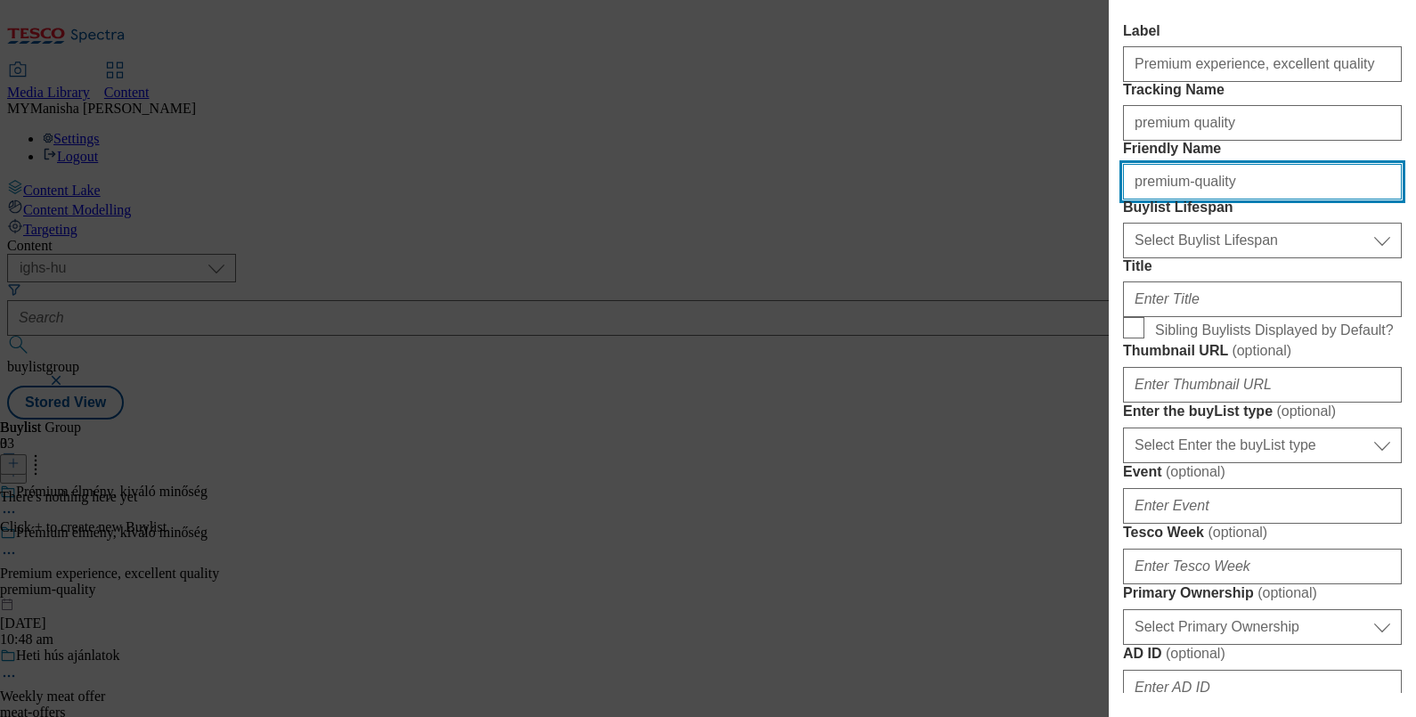
scroll to position [251, 4]
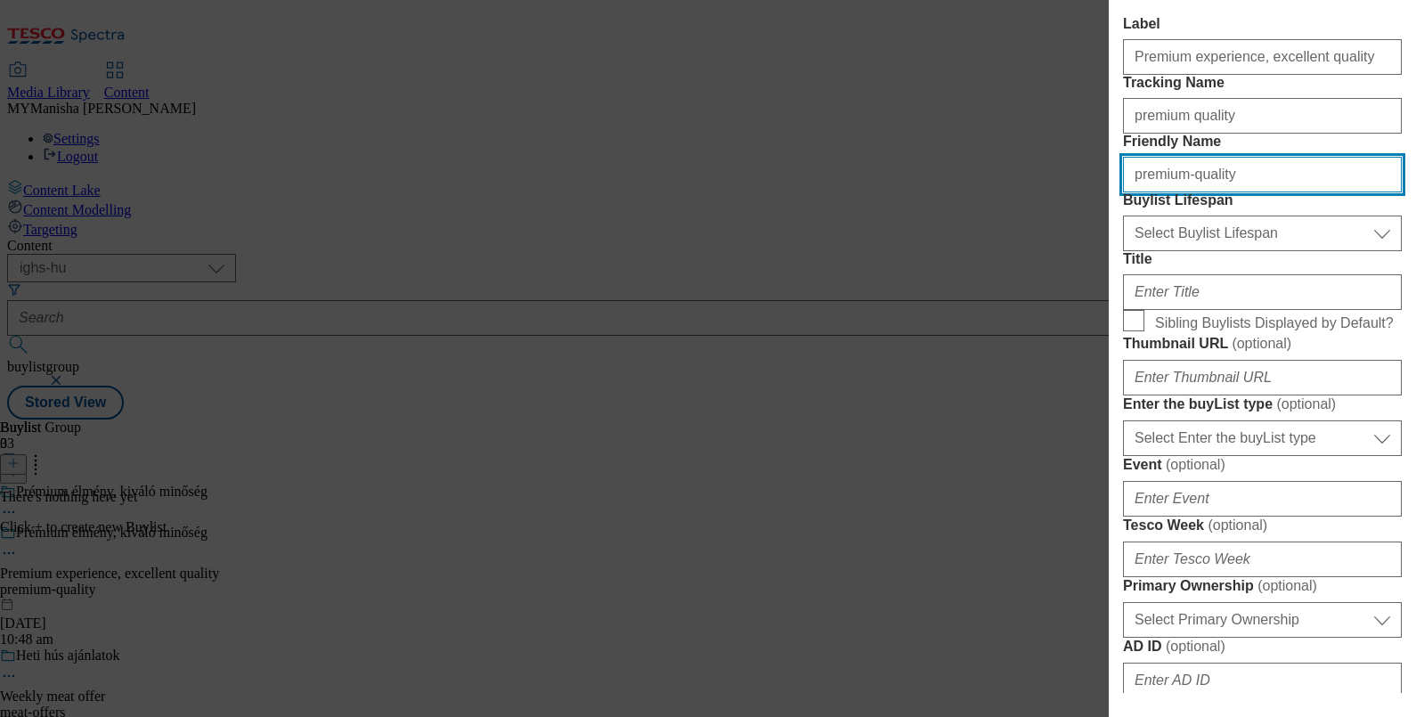
type input "premium-quality"
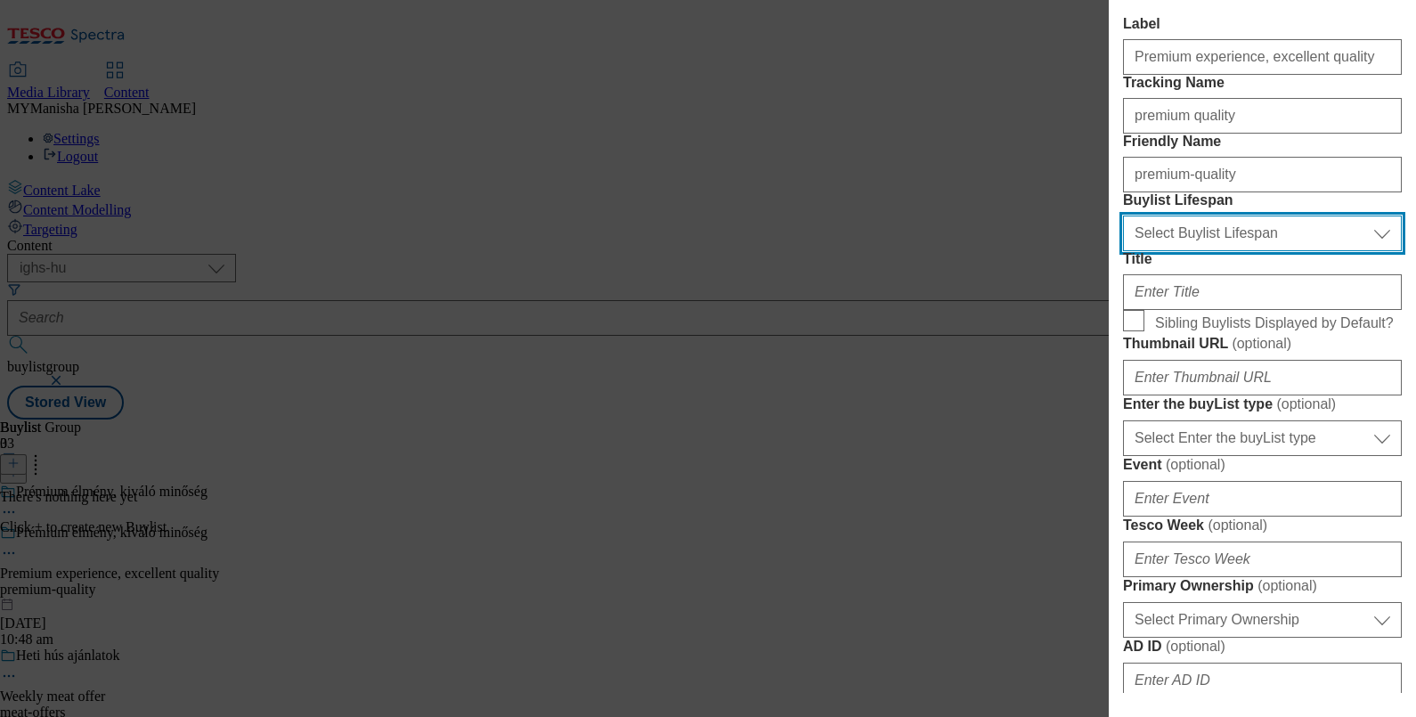
click at [1249, 251] on select "Select Buylist Lifespan evergreen seasonal tactical" at bounding box center [1262, 233] width 279 height 36
select select "evergreen"
click at [1123, 251] on select "Select Buylist Lifespan evergreen seasonal tactical" at bounding box center [1262, 233] width 279 height 36
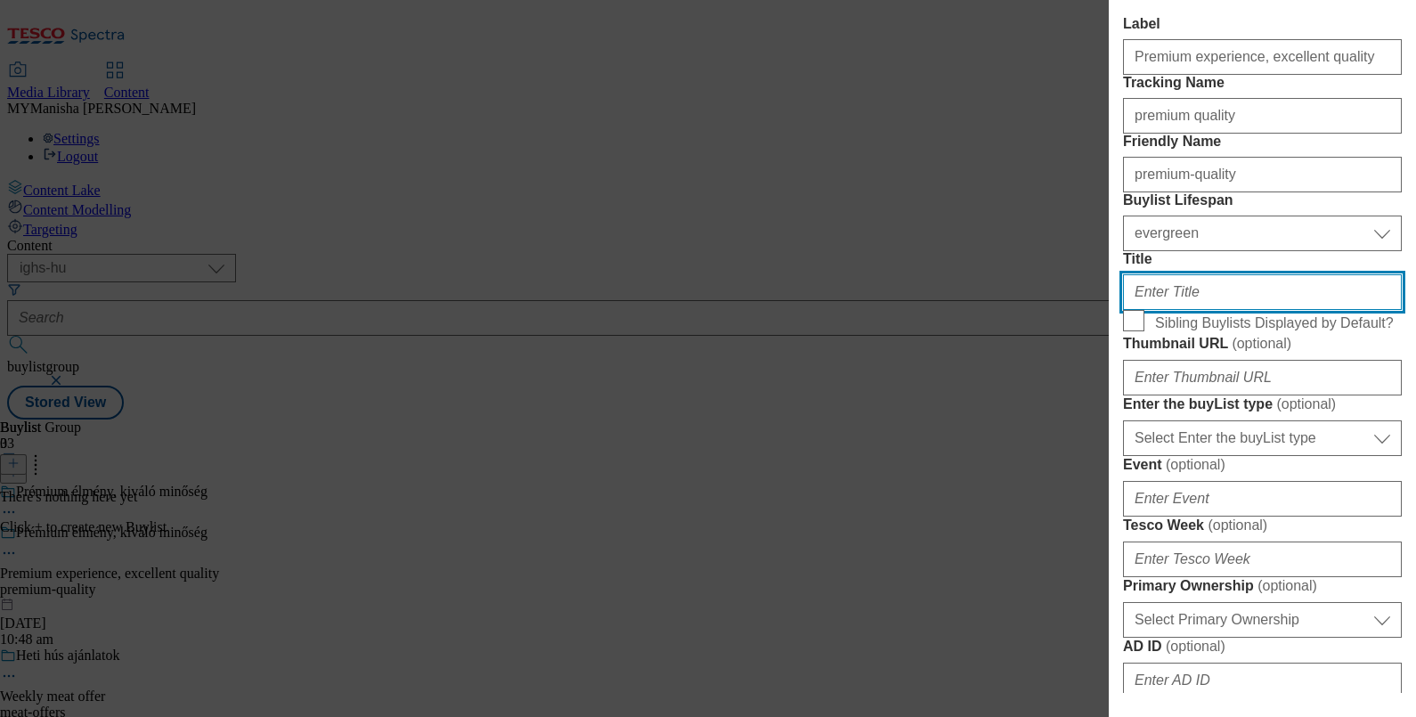
click at [1188, 310] on input "Title" at bounding box center [1262, 292] width 279 height 36
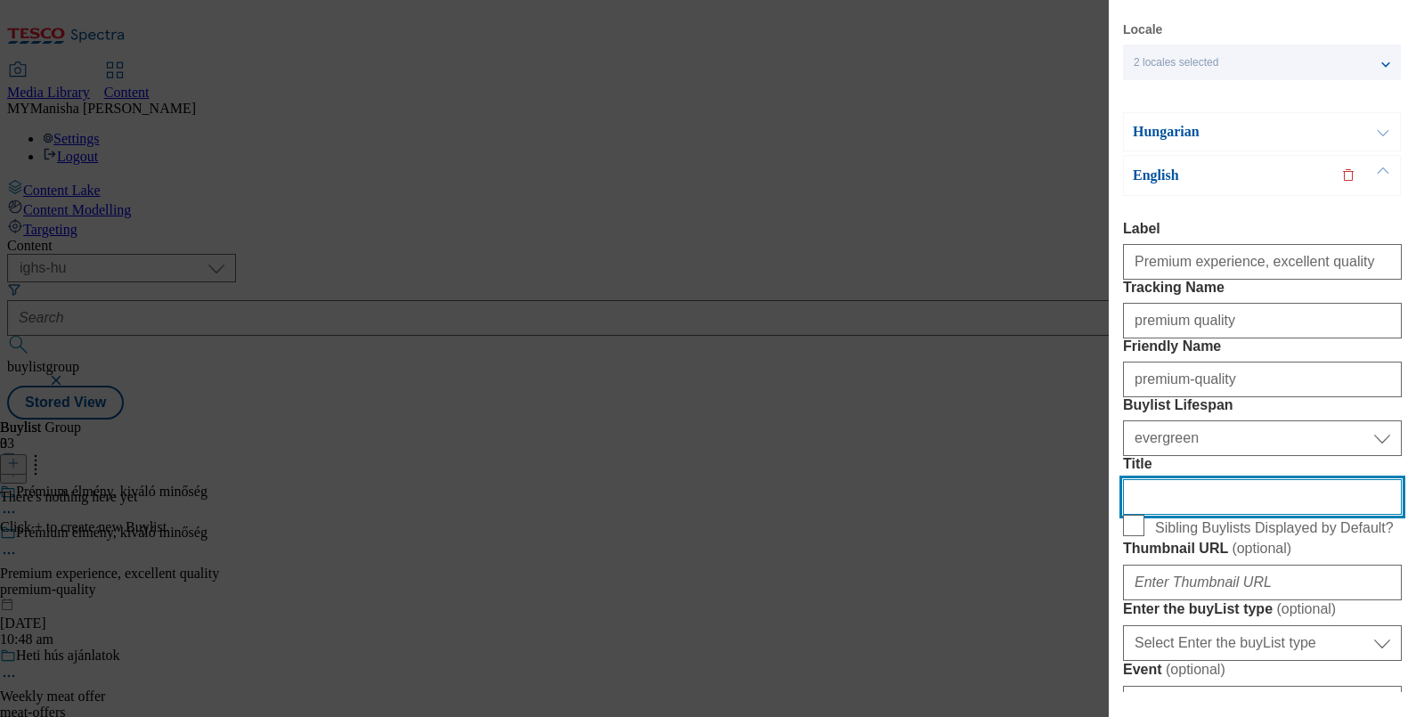
scroll to position [0, 4]
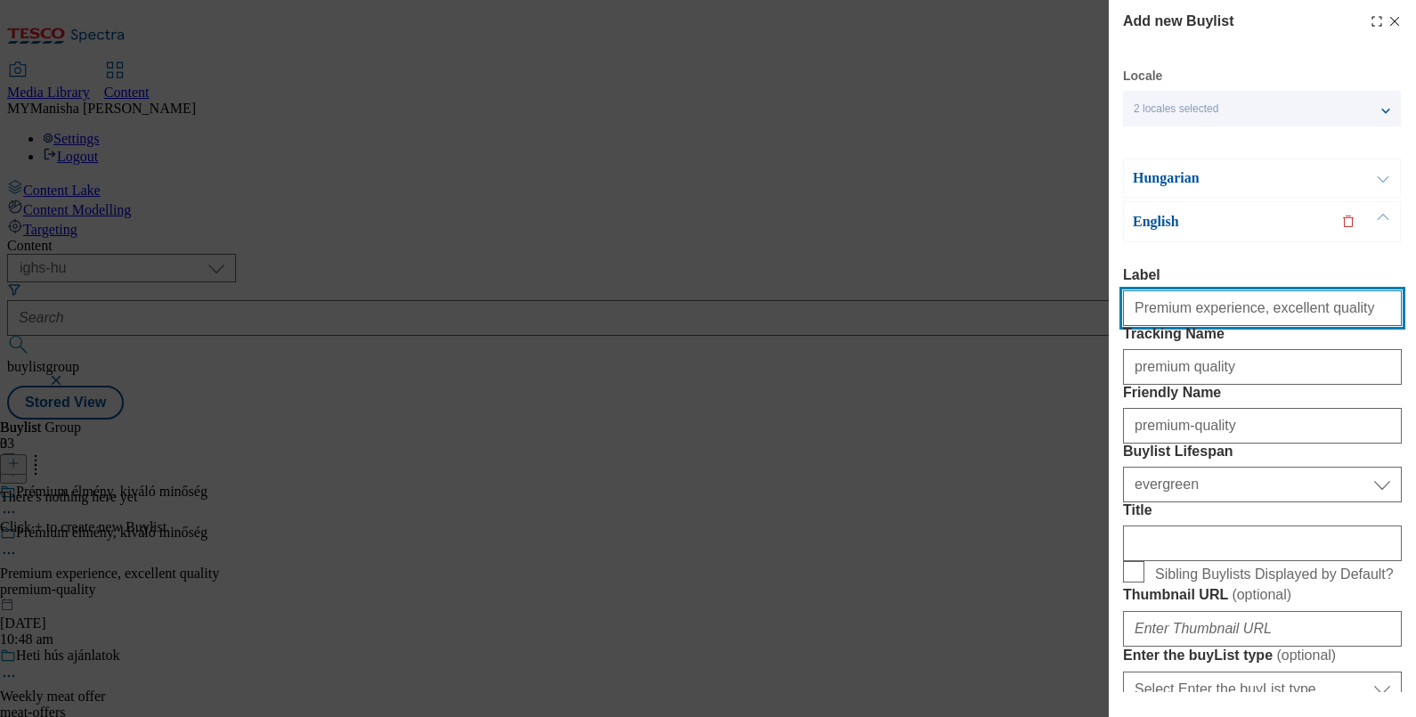
click at [1313, 322] on input "Premium experience, excellent quality" at bounding box center [1262, 308] width 279 height 36
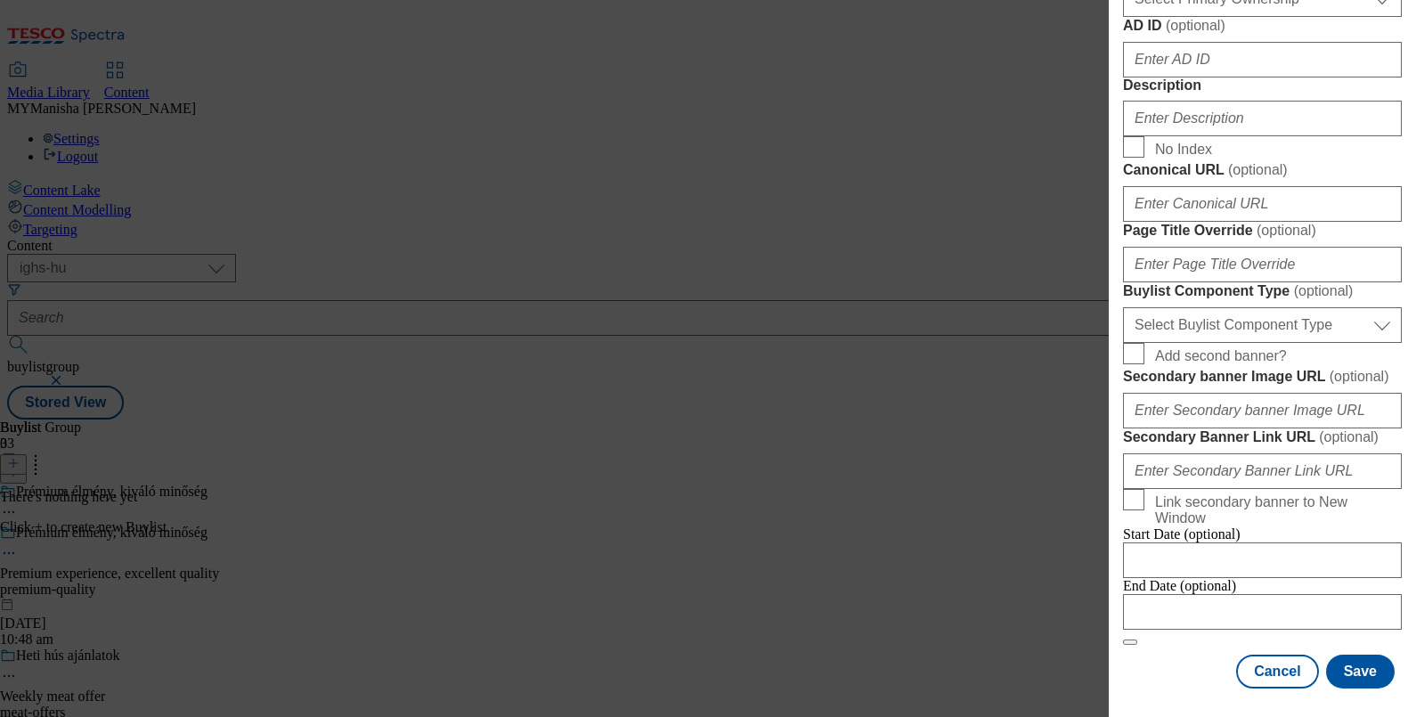
scroll to position [977, 4]
click at [1200, 136] on input "Description" at bounding box center [1262, 119] width 279 height 36
paste input "Premium experience, excellent quality"
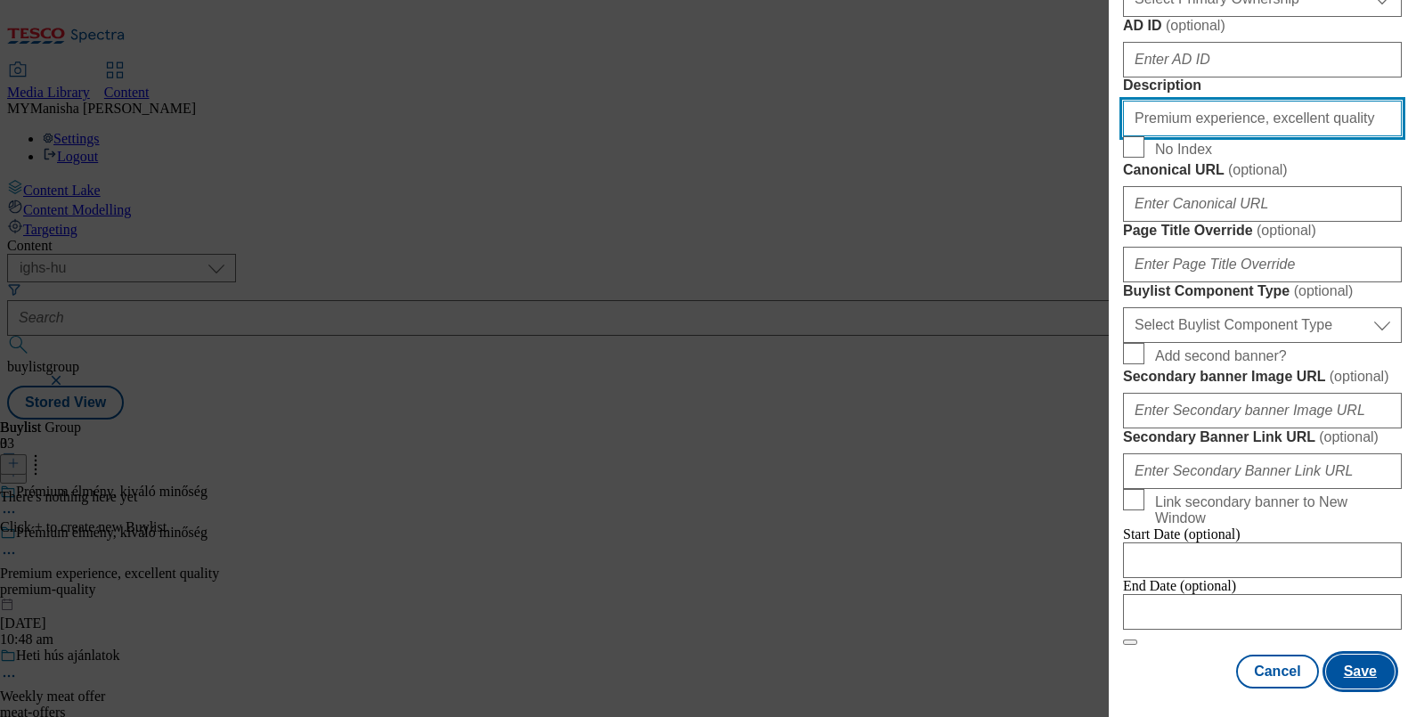
type input "Premium experience, excellent quality"
click at [1326, 655] on button "Save" at bounding box center [1360, 672] width 69 height 34
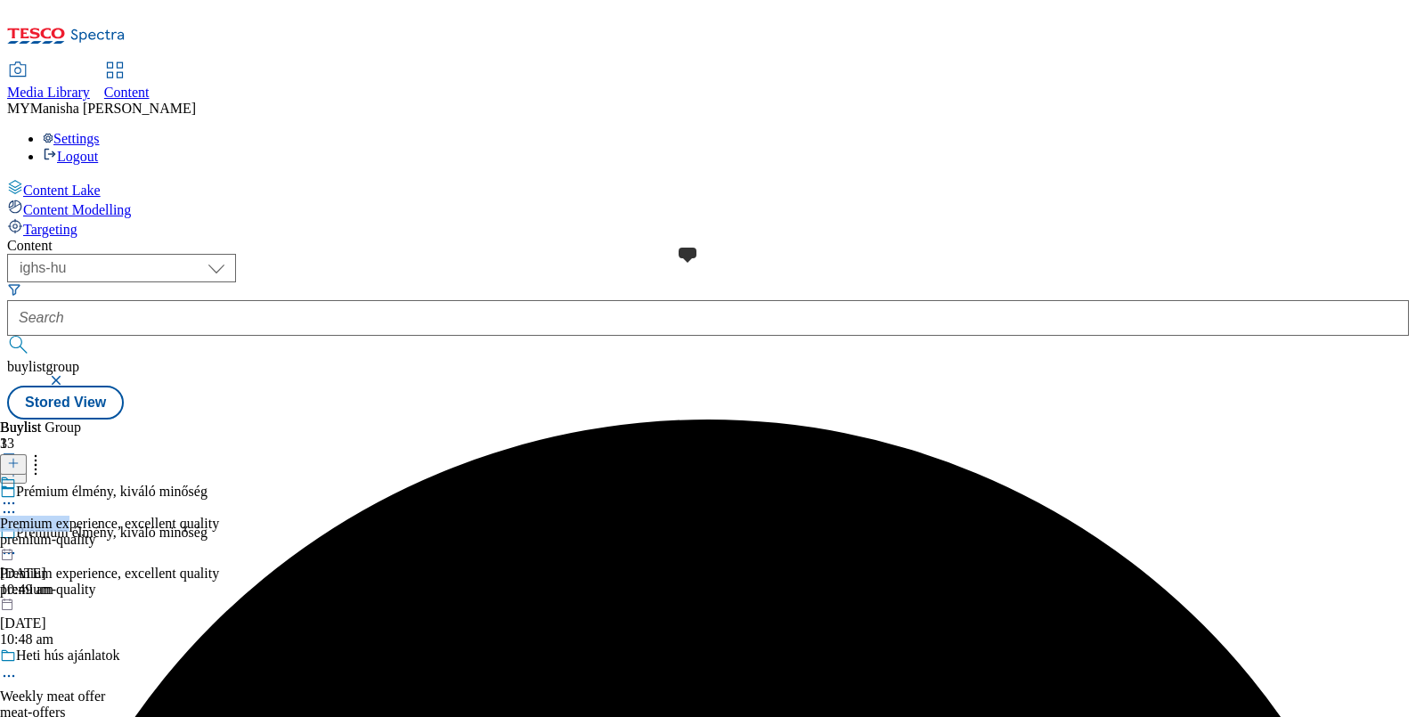
drag, startPoint x: 649, startPoint y: 284, endPoint x: 666, endPoint y: 294, distance: 19.5
click at [219, 475] on div "Premium experience, excellent quality premium-quality 15 Oct 2025 10:49 am" at bounding box center [109, 536] width 219 height 123
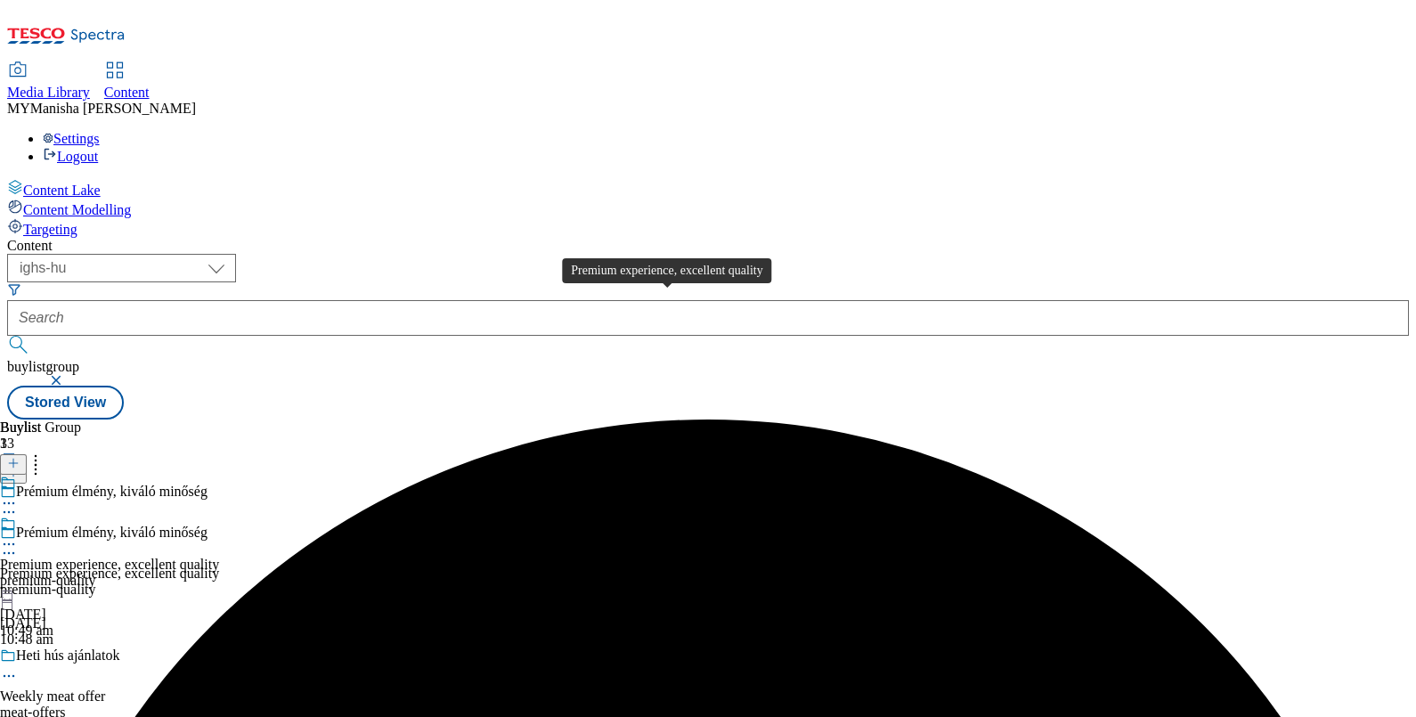
click at [219, 557] on div "Premium experience, excellent quality" at bounding box center [109, 565] width 219 height 16
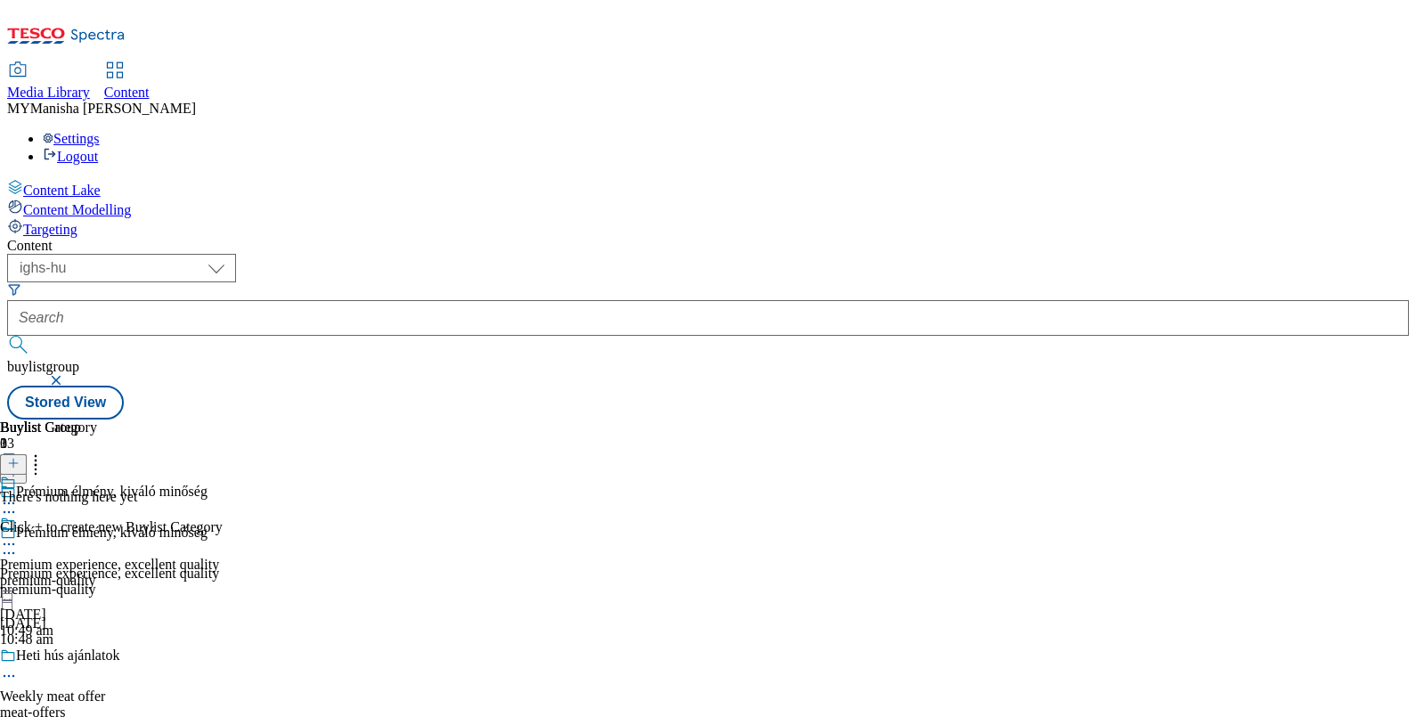
click at [20, 457] on icon at bounding box center [13, 463] width 12 height 12
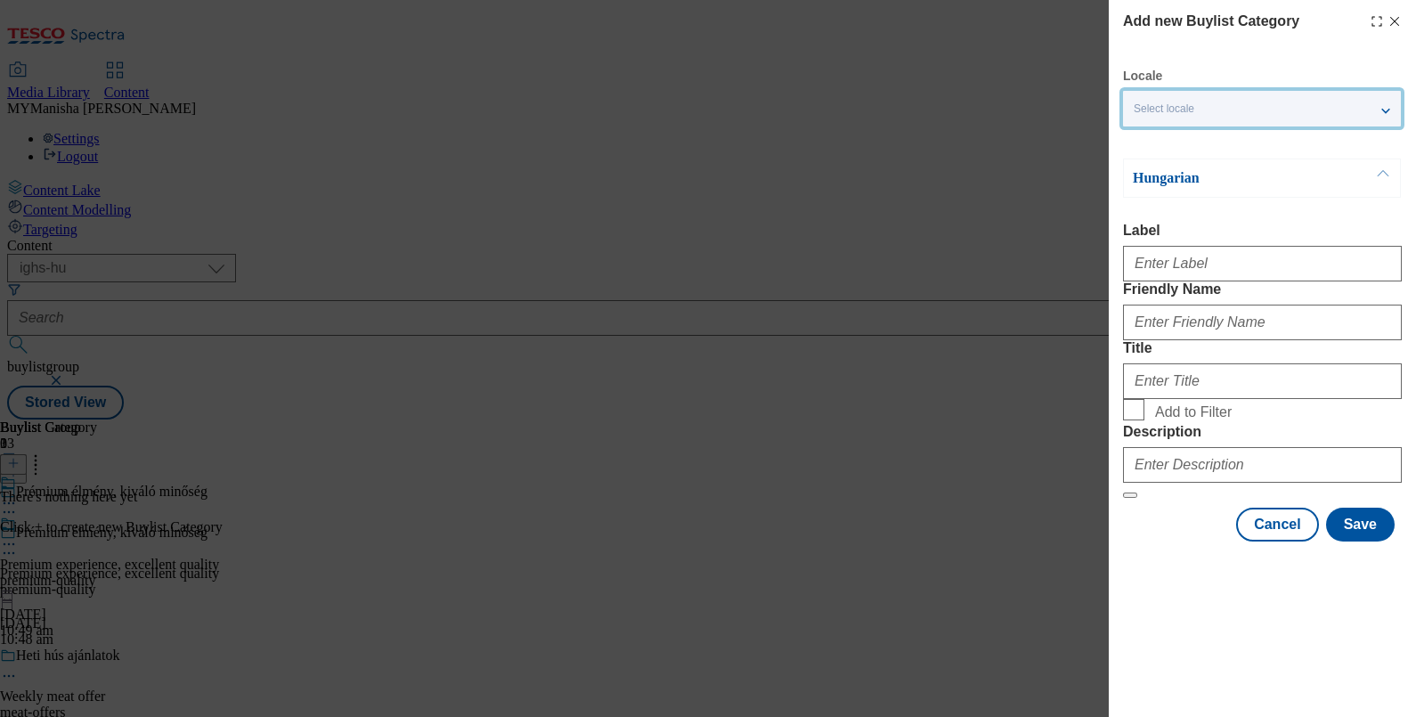
click at [1258, 102] on div "Select locale" at bounding box center [1262, 109] width 278 height 36
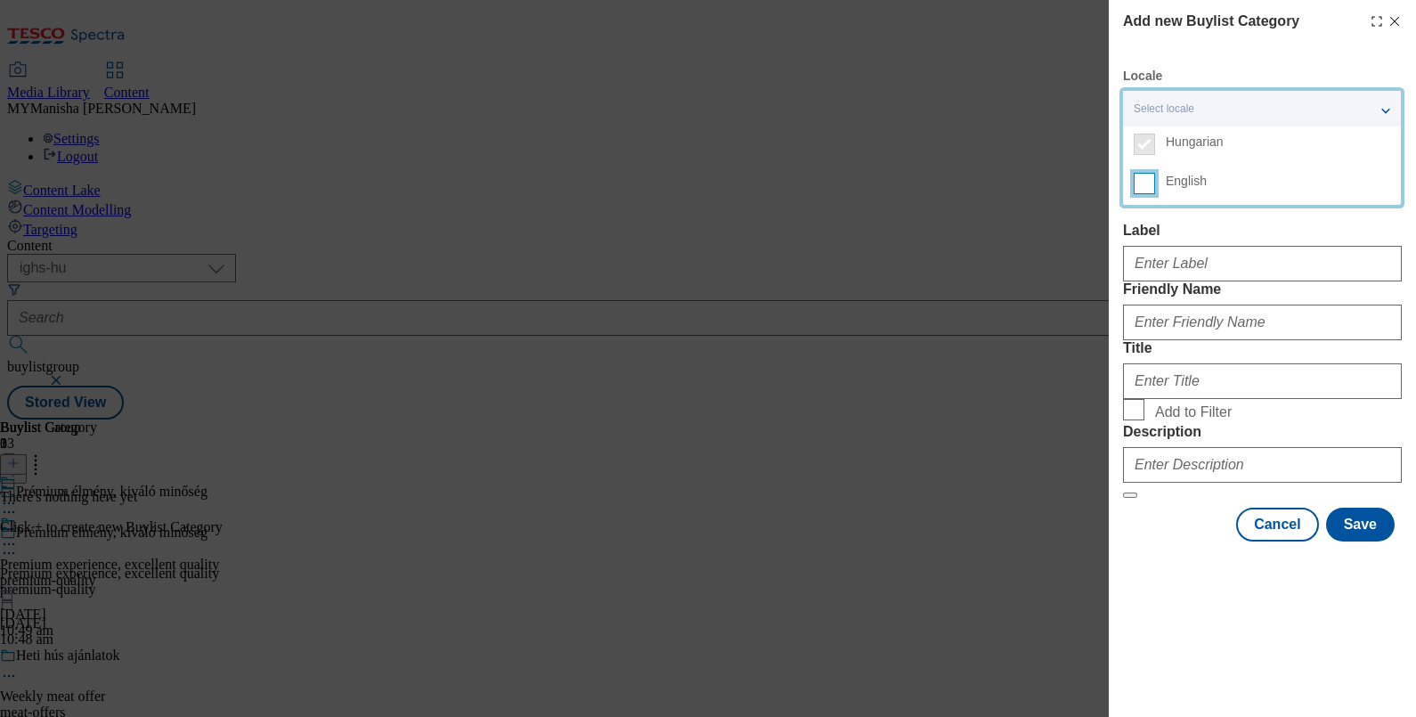
click at [1143, 191] on input "English" at bounding box center [1144, 183] width 21 height 21
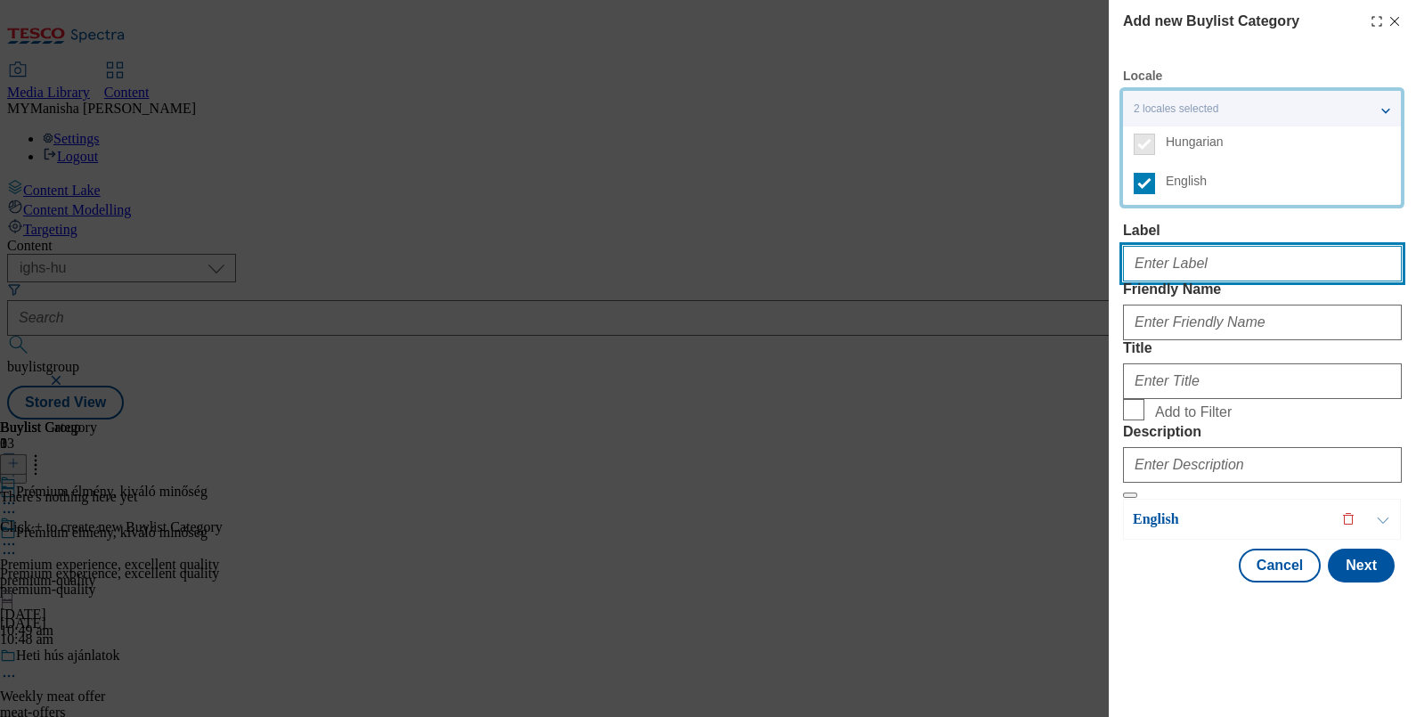
click at [1159, 263] on input "Label" at bounding box center [1262, 264] width 279 height 36
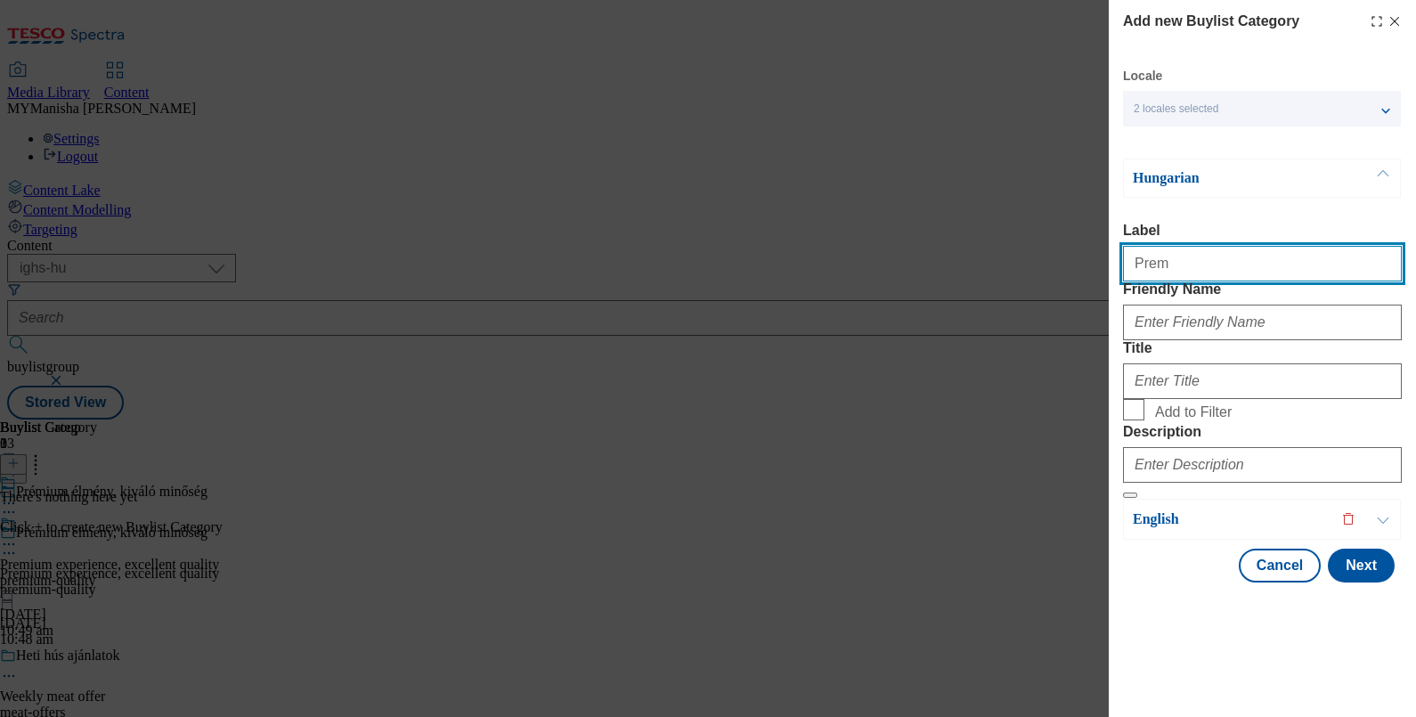
type input "Premium experience, excellent quality"
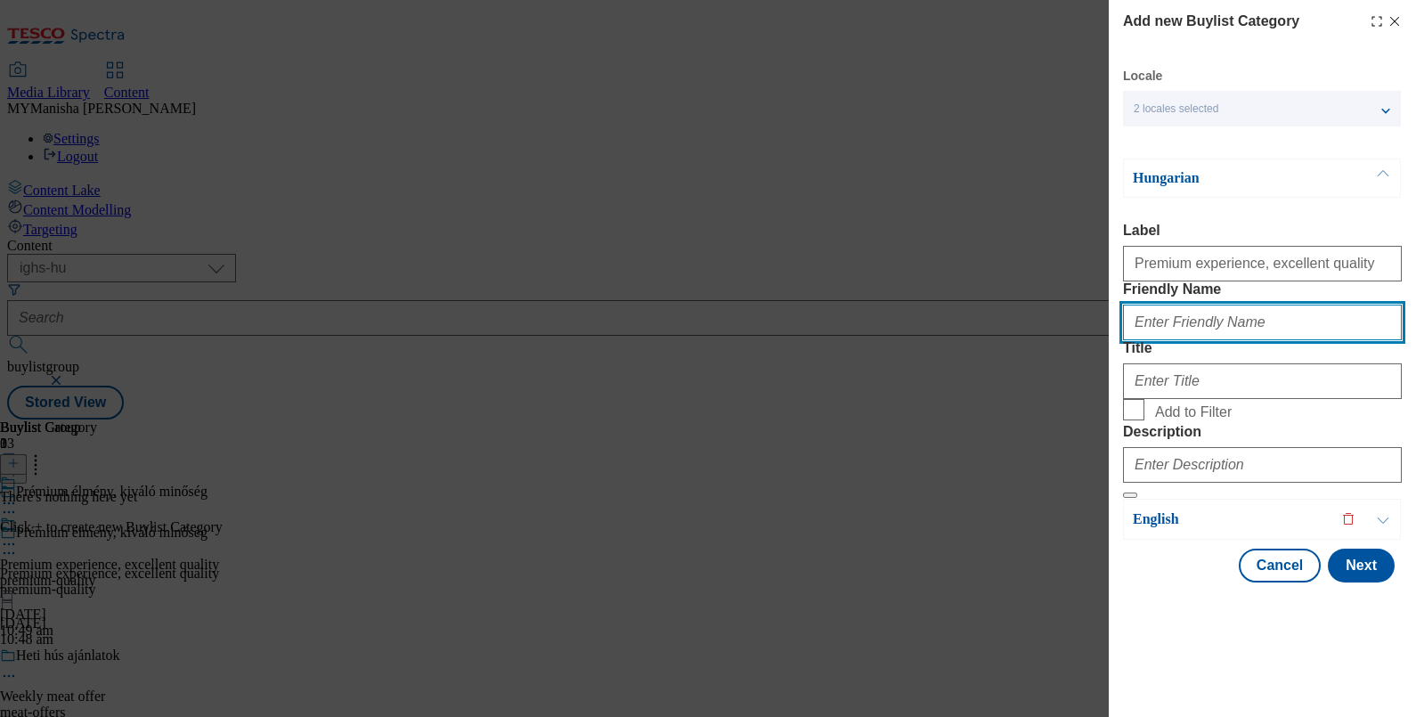
click at [1216, 340] on input "Friendly Name" at bounding box center [1262, 323] width 279 height 36
type input "premium-quality"
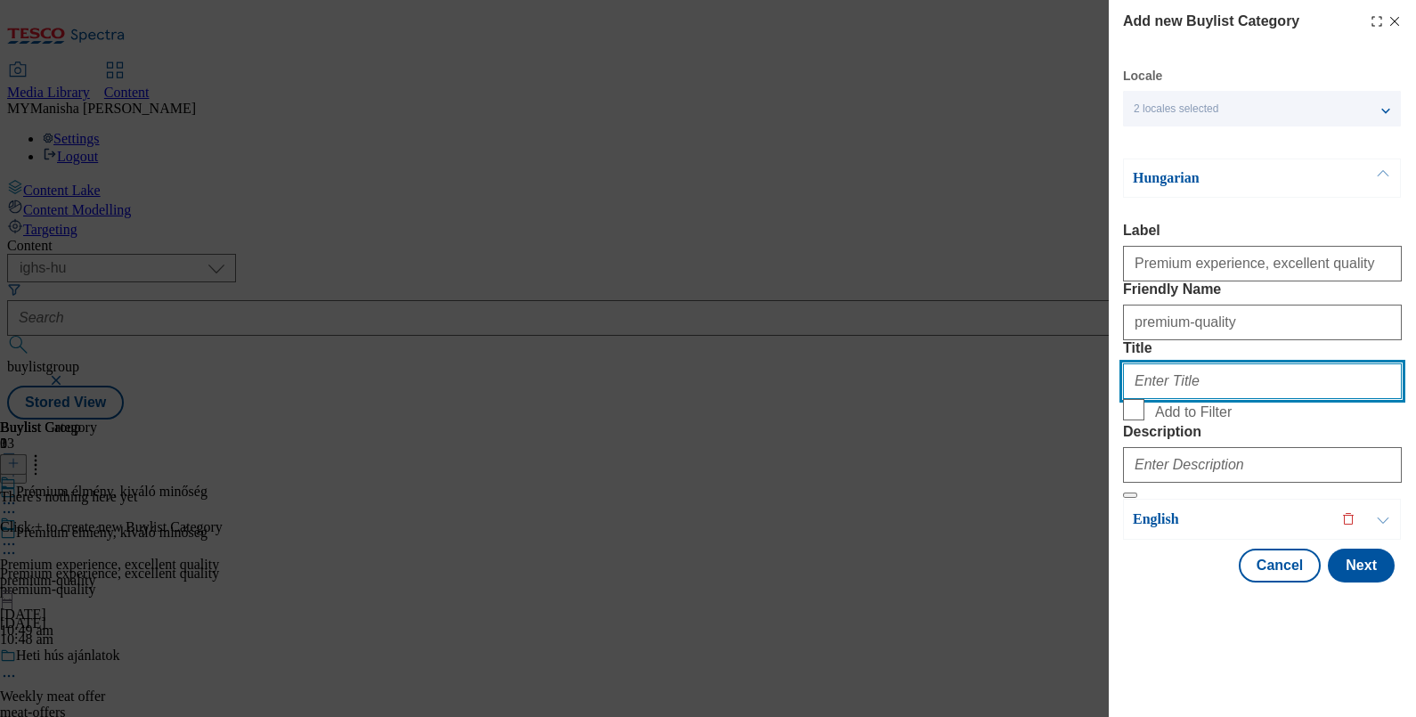
click at [1172, 399] on input "Title" at bounding box center [1262, 381] width 279 height 36
click at [1139, 420] on input "Add to Filter" at bounding box center [1133, 409] width 21 height 21
checkbox input "true"
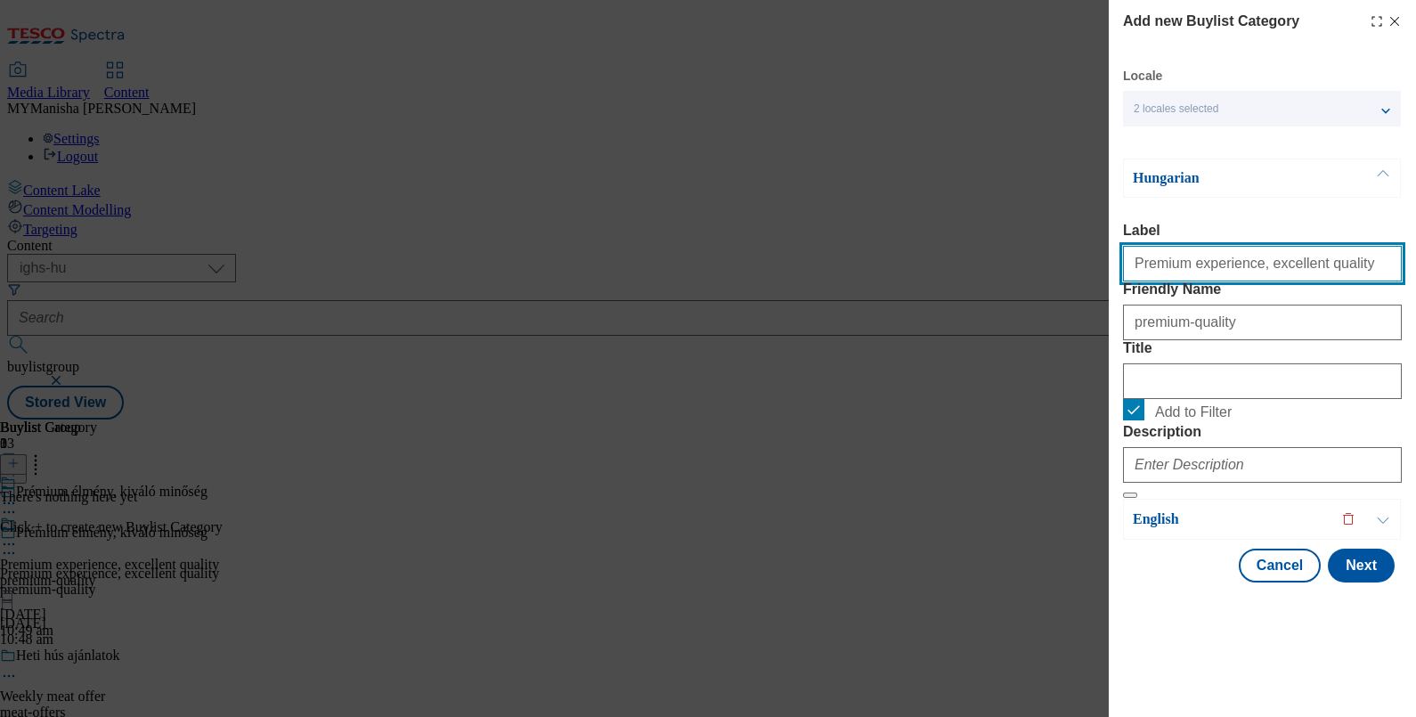
click at [1343, 268] on input "Premium experience, excellent quality" at bounding box center [1262, 264] width 279 height 36
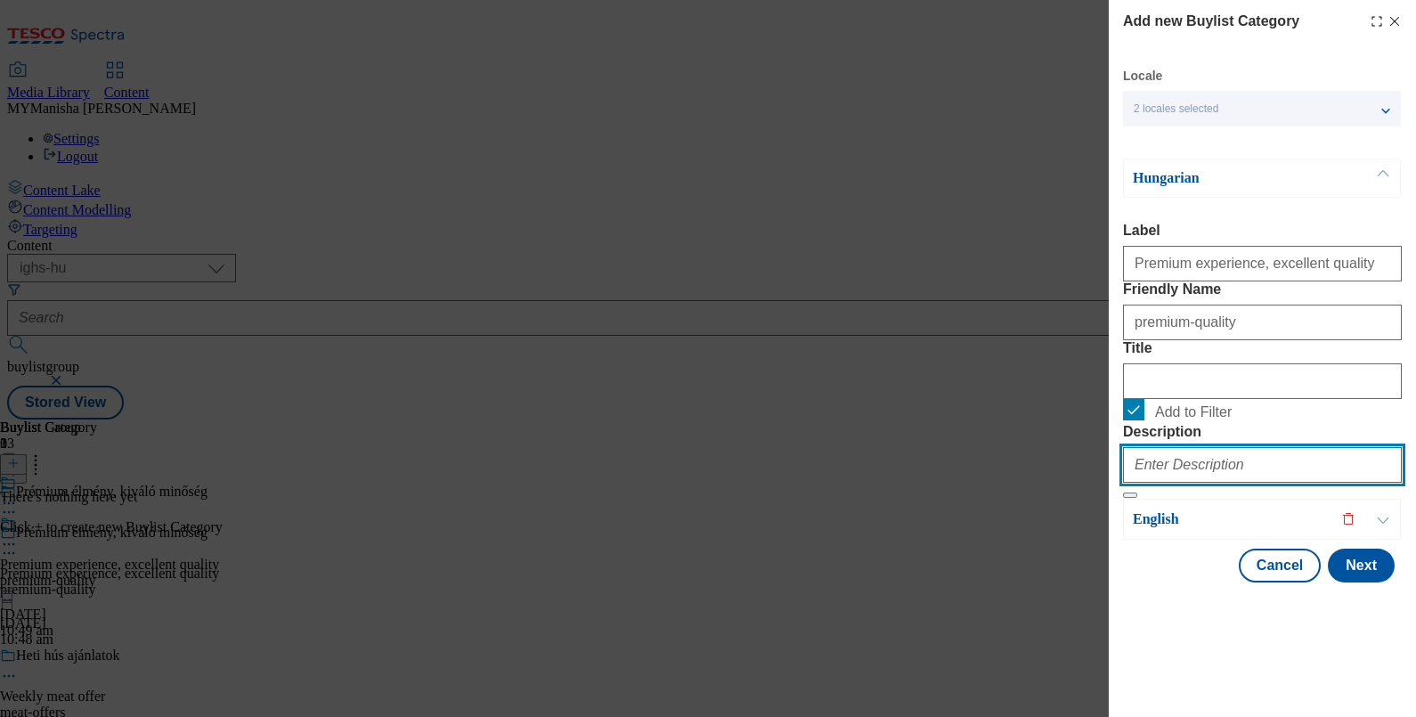
click at [1195, 483] on input "Description" at bounding box center [1262, 465] width 279 height 36
paste input "Premium experience, excellent quality"
type input "Premium experience, excellent quality"
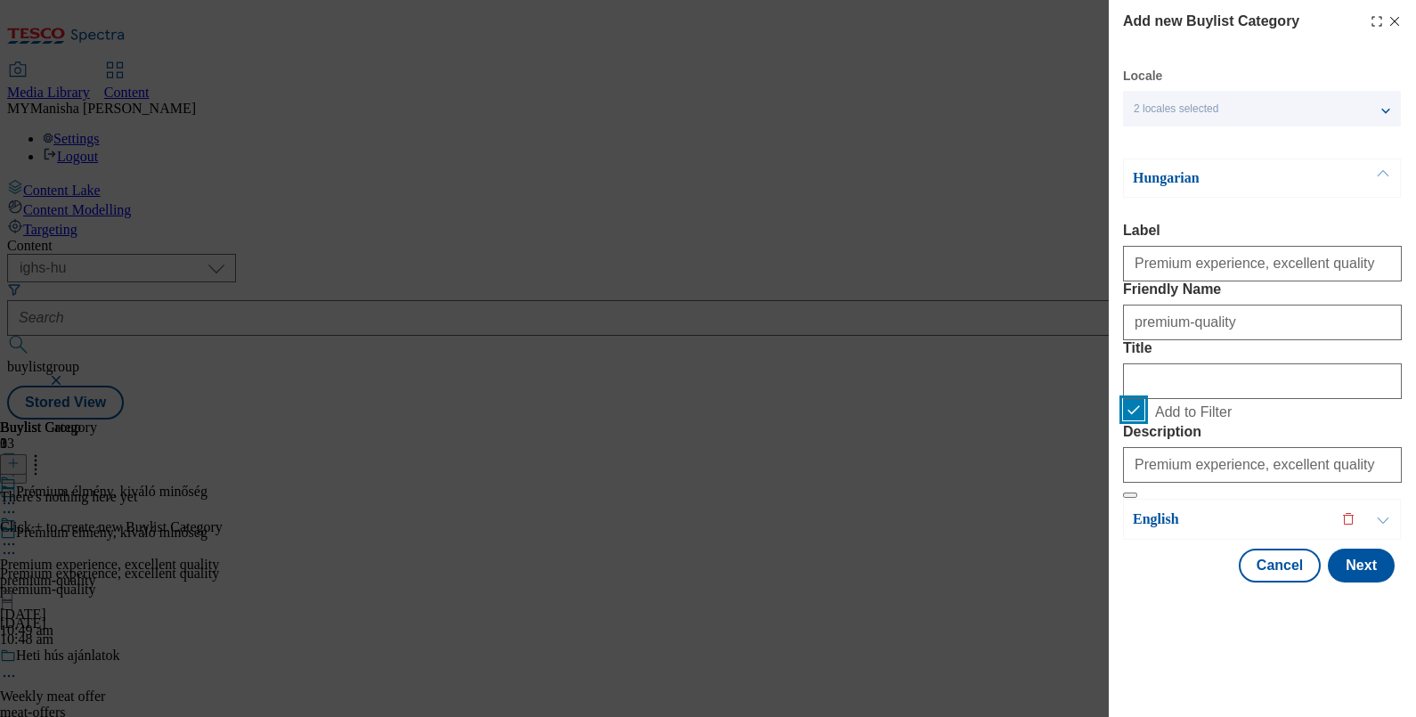
click at [1133, 420] on input "Add to Filter" at bounding box center [1133, 409] width 21 height 21
checkbox input "false"
click at [1336, 582] on button "Next" at bounding box center [1361, 566] width 67 height 34
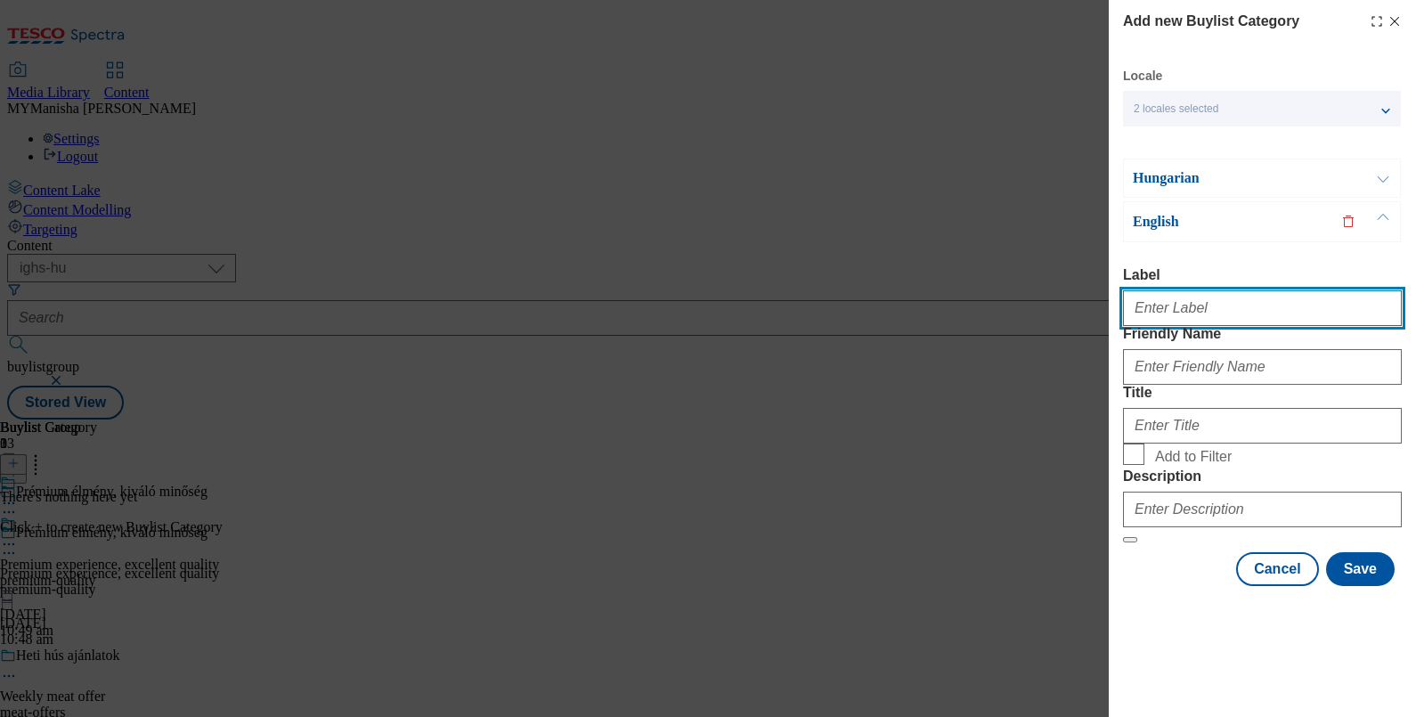
click at [1189, 290] on input "Label" at bounding box center [1262, 308] width 279 height 36
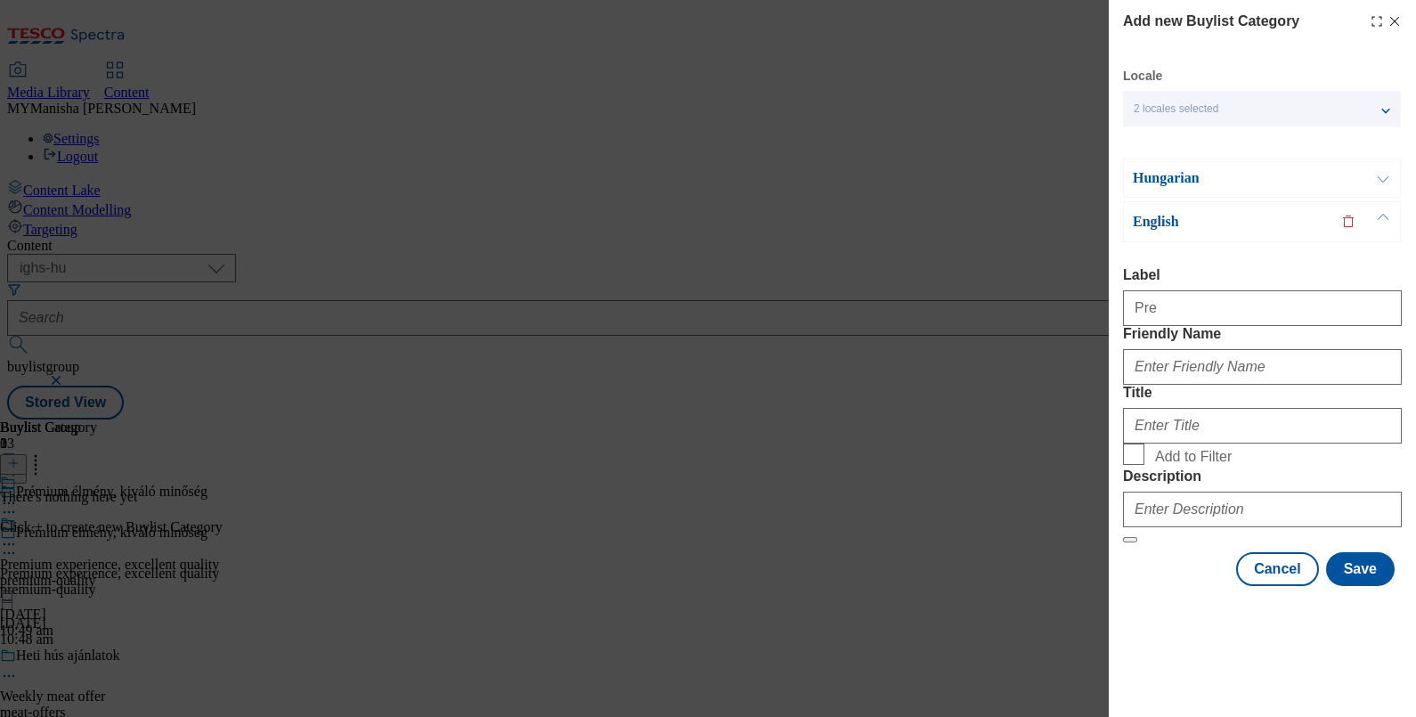
click at [1381, 159] on button "Modal" at bounding box center [1383, 177] width 34 height 37
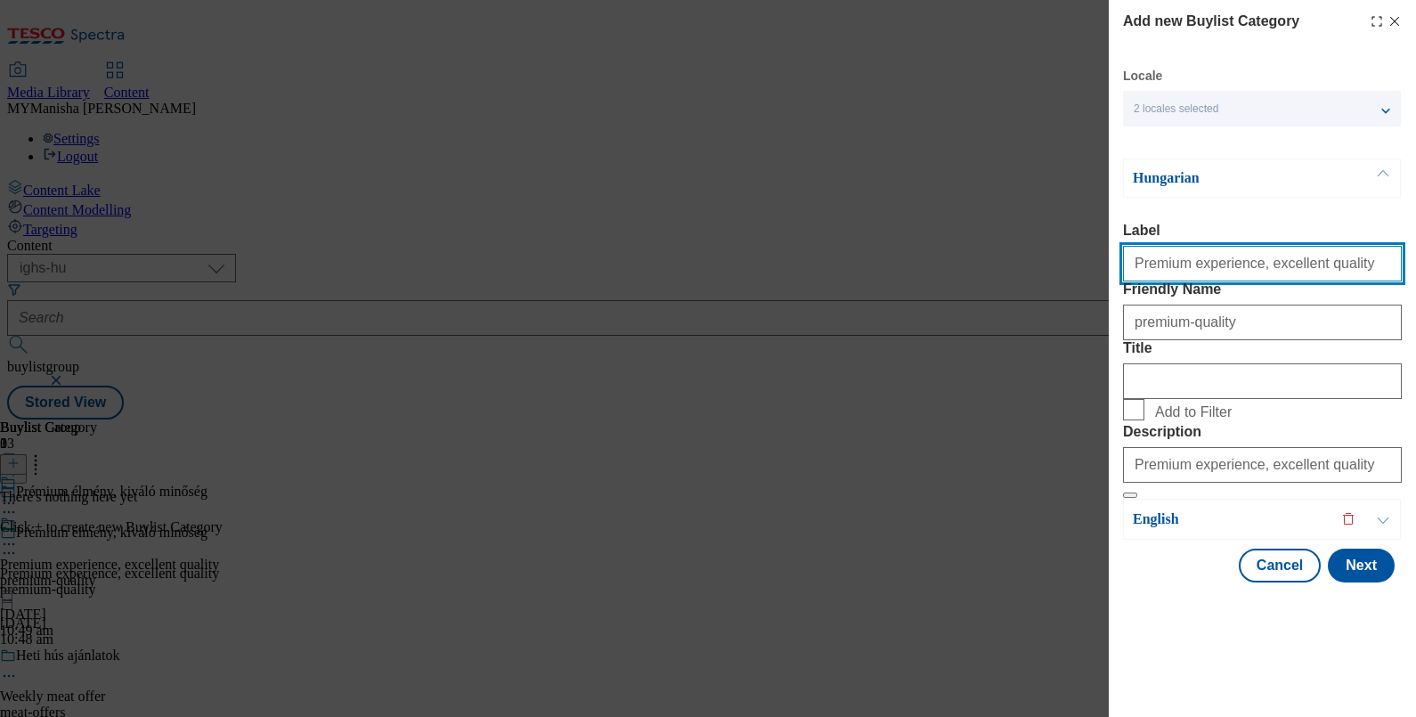
click at [1297, 246] on input "Premium experience, excellent quality" at bounding box center [1262, 264] width 279 height 36
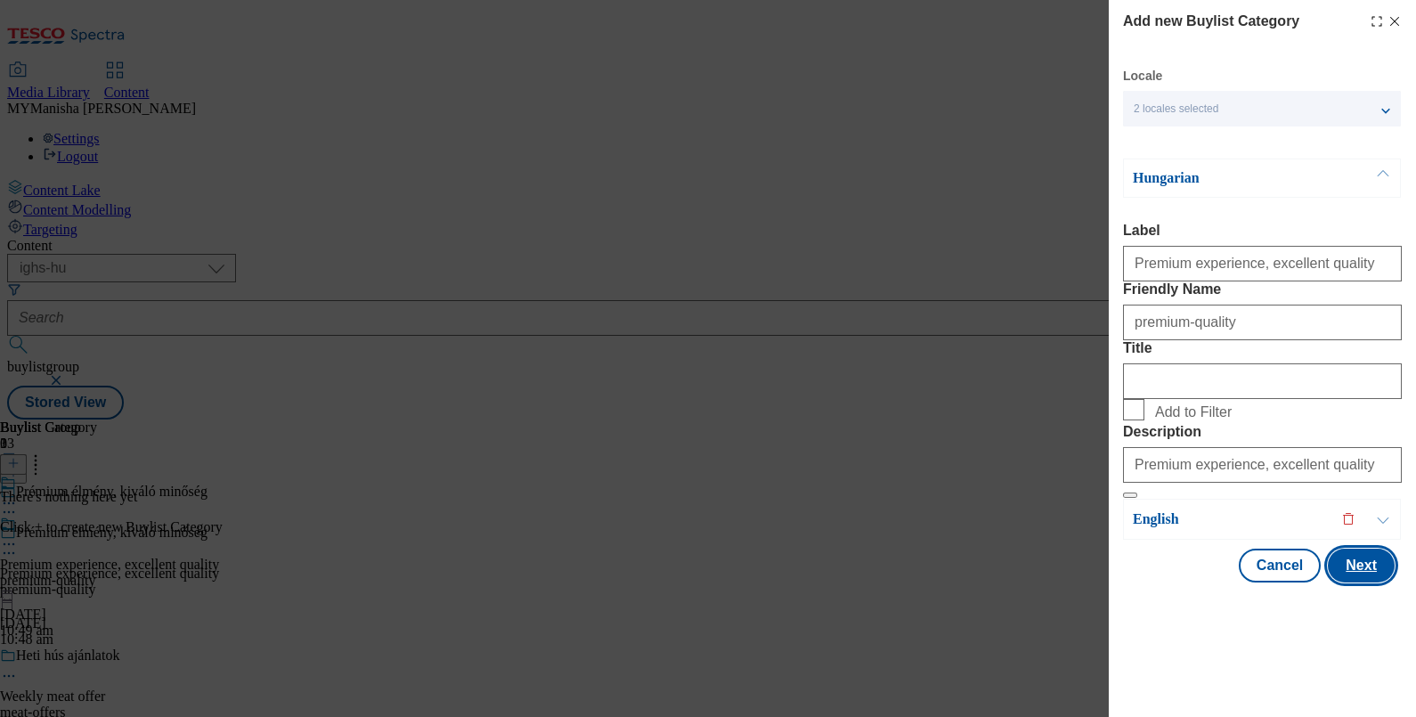
click at [1329, 582] on button "Next" at bounding box center [1361, 566] width 67 height 34
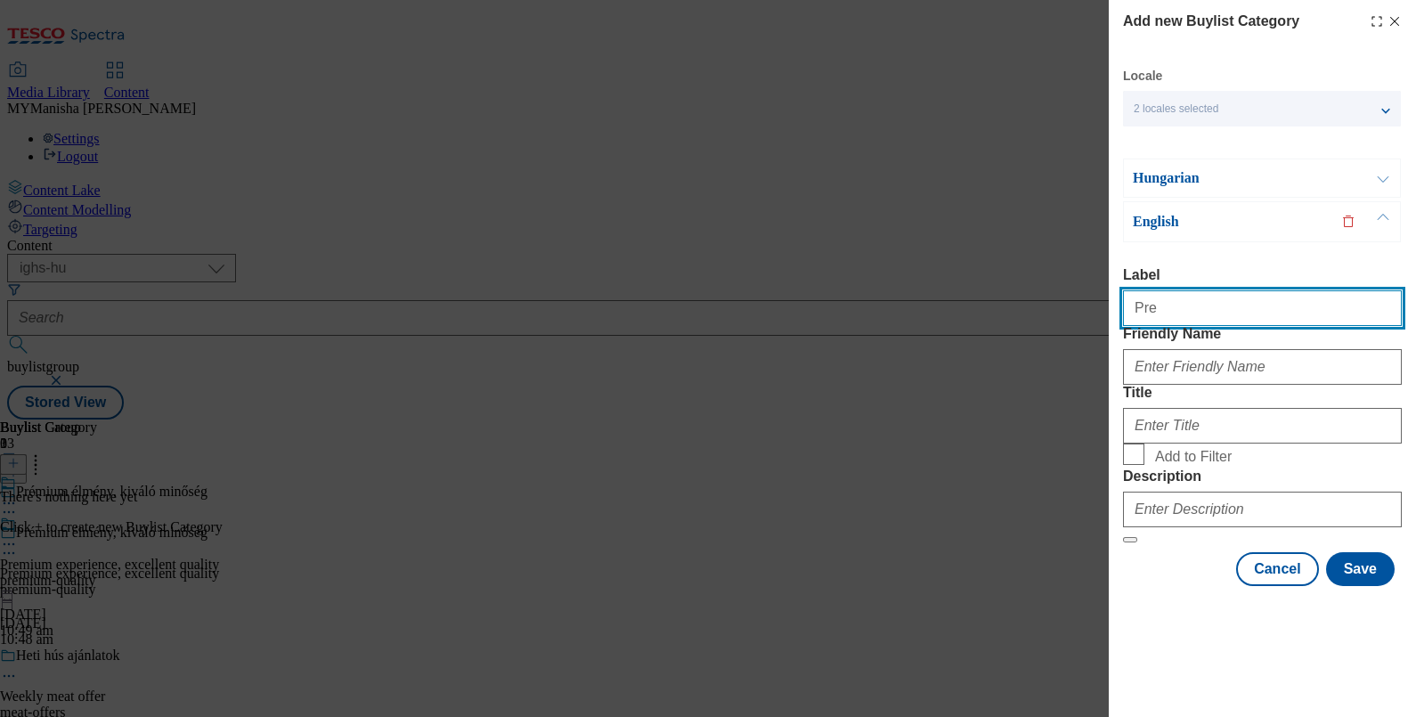
click at [1250, 290] on input "Pre" at bounding box center [1262, 308] width 279 height 36
paste input "mium experience, excellent quality"
type input "Premium experience, excellent quality"
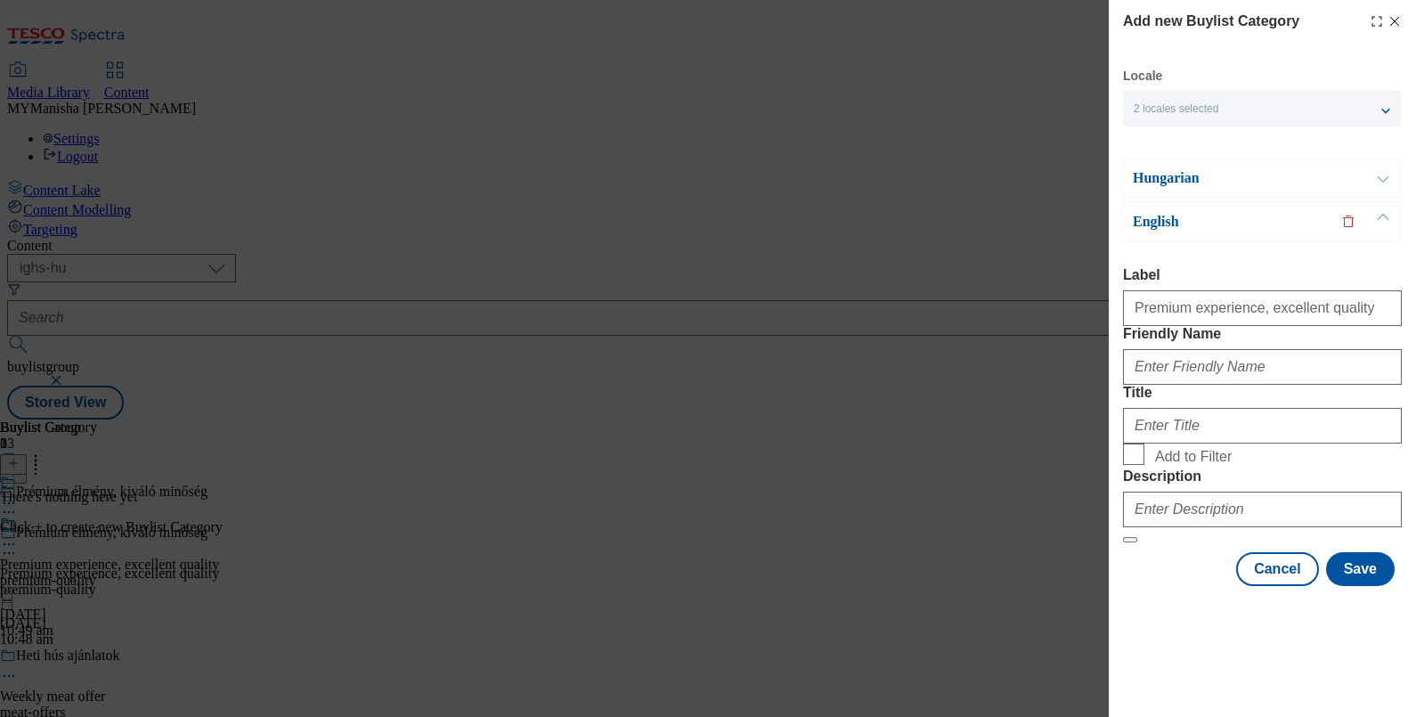
click at [1370, 159] on button "Modal" at bounding box center [1383, 177] width 34 height 37
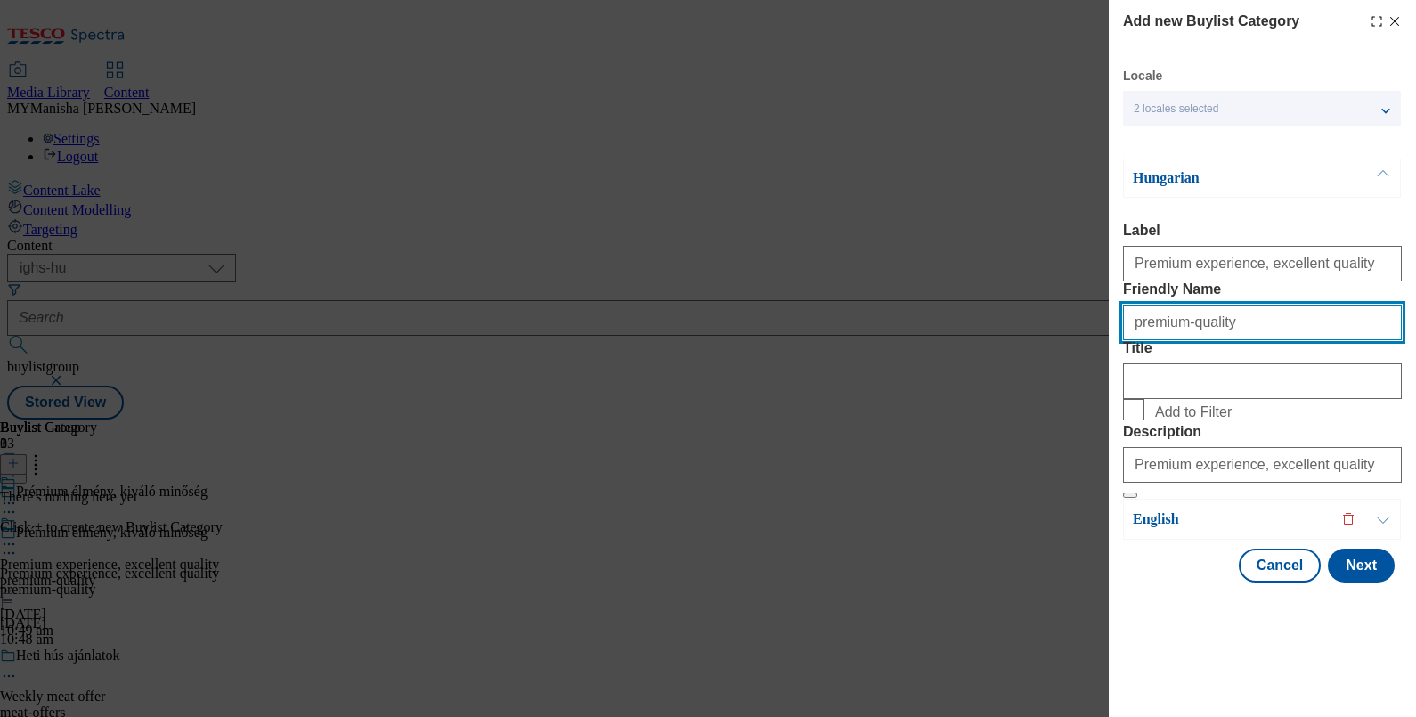
click at [1224, 321] on input "premium-quality" at bounding box center [1262, 323] width 279 height 36
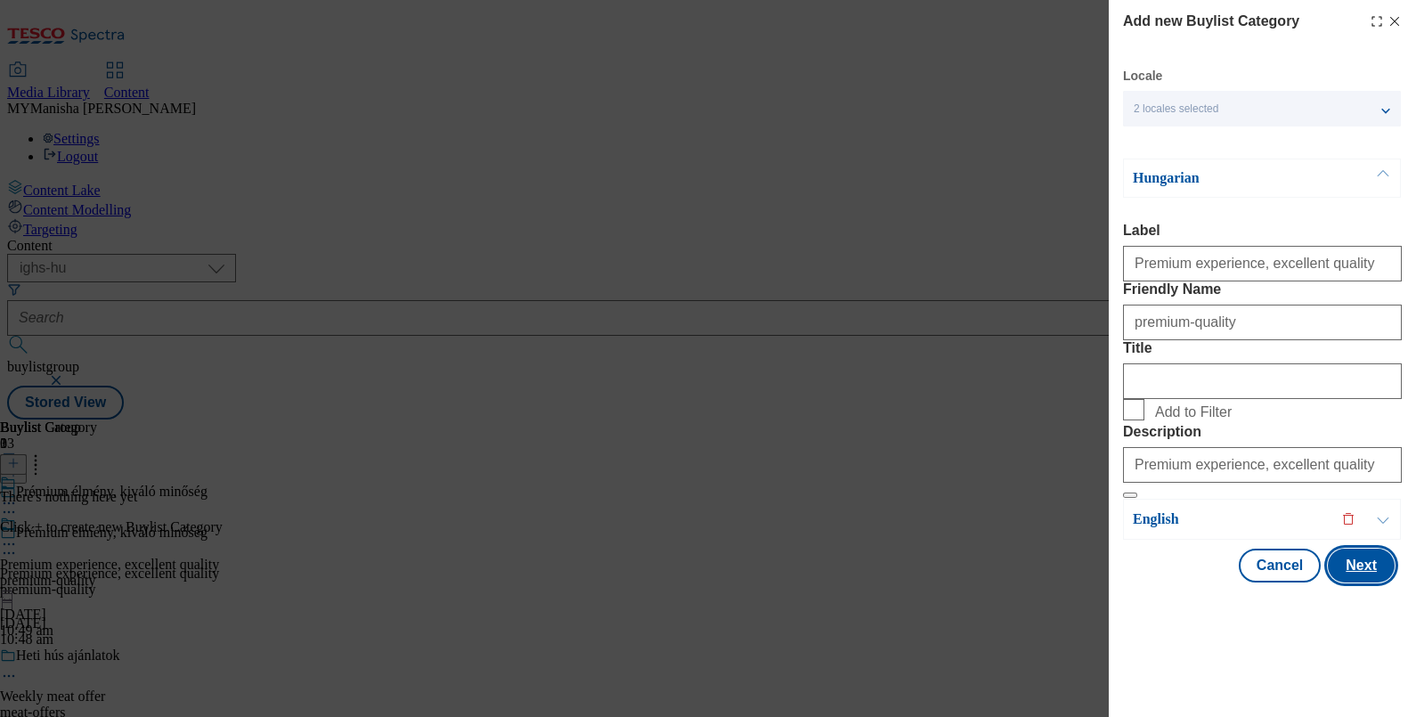
click at [1336, 582] on button "Next" at bounding box center [1361, 566] width 67 height 34
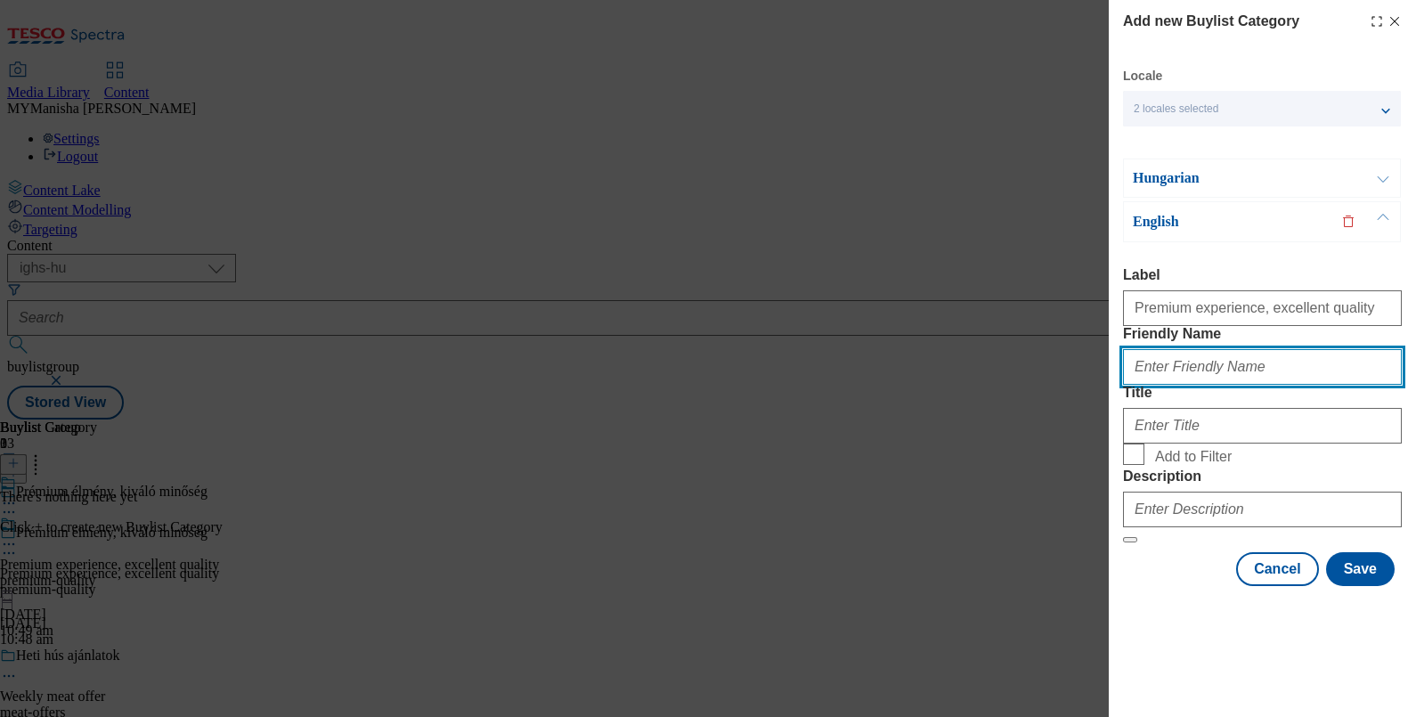
click at [1196, 365] on input "Friendly Name" at bounding box center [1262, 367] width 279 height 36
paste input "premium-quality"
type input "premium-quality"
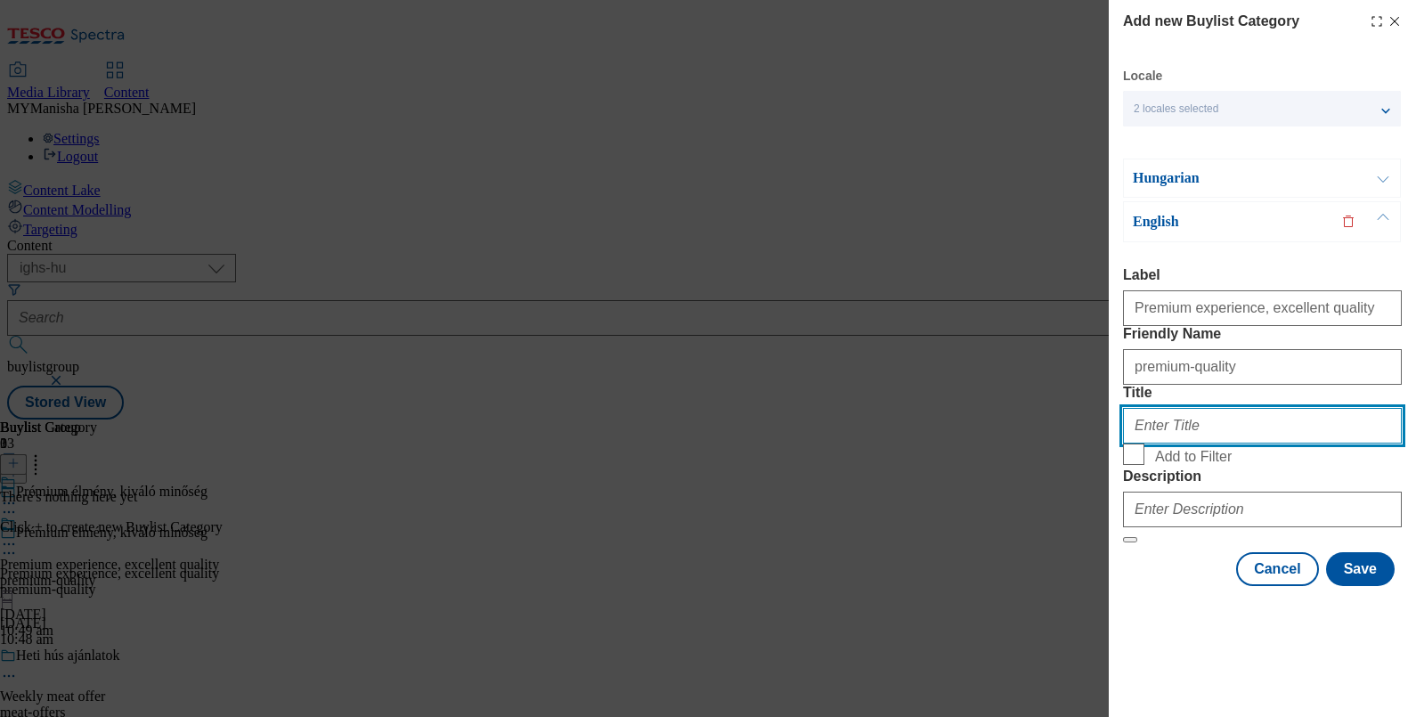
click at [1149, 443] on input "Title" at bounding box center [1262, 426] width 279 height 36
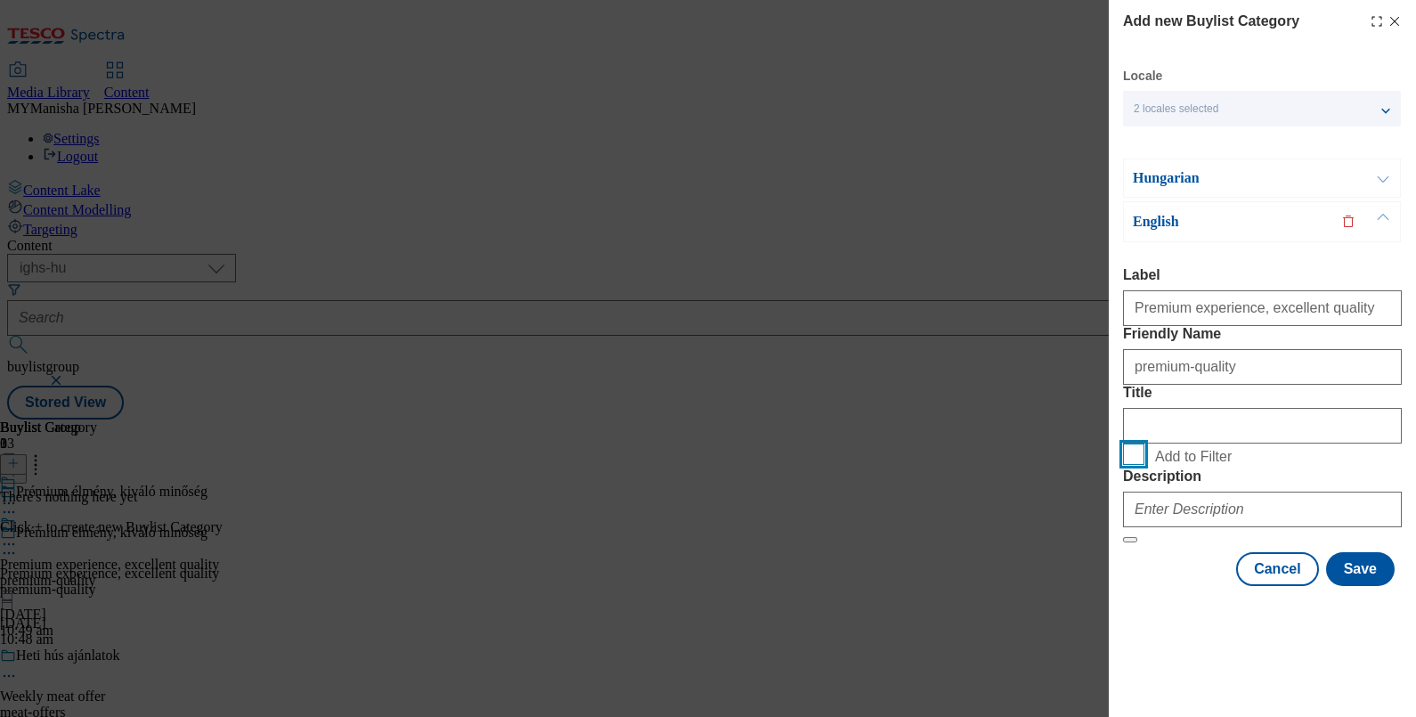
click at [1129, 465] on input "Add to Filter" at bounding box center [1133, 453] width 21 height 21
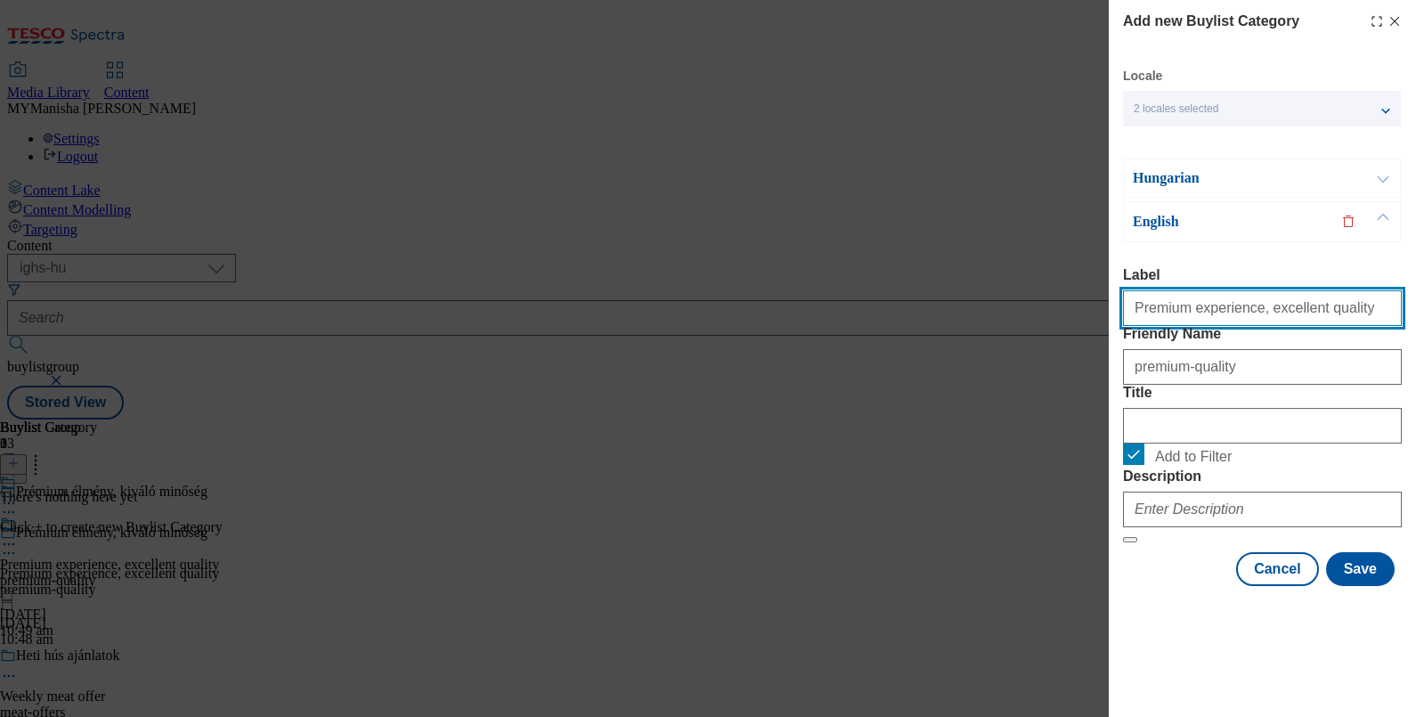
click at [1265, 290] on input "Premium experience, excellent quality" at bounding box center [1262, 308] width 279 height 36
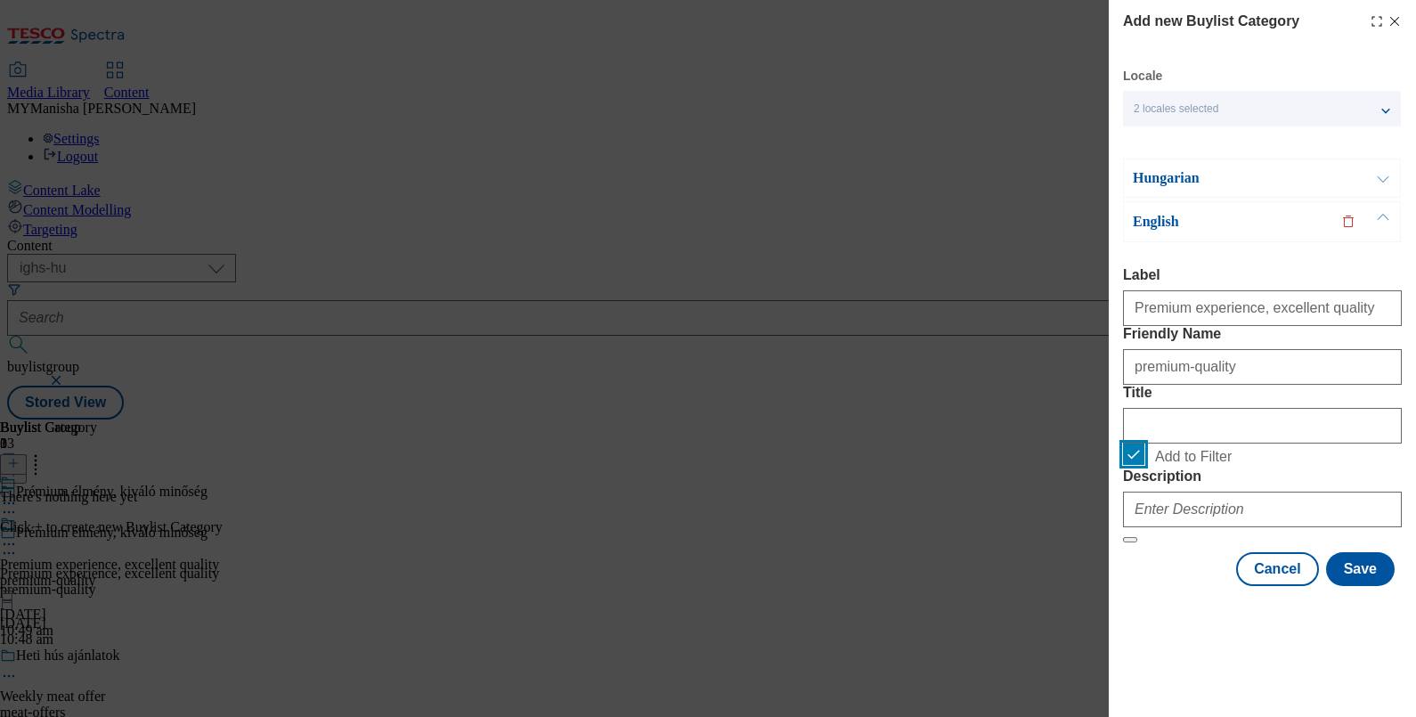
click at [1123, 443] on input "Add to Filter" at bounding box center [1133, 453] width 21 height 21
checkbox input "false"
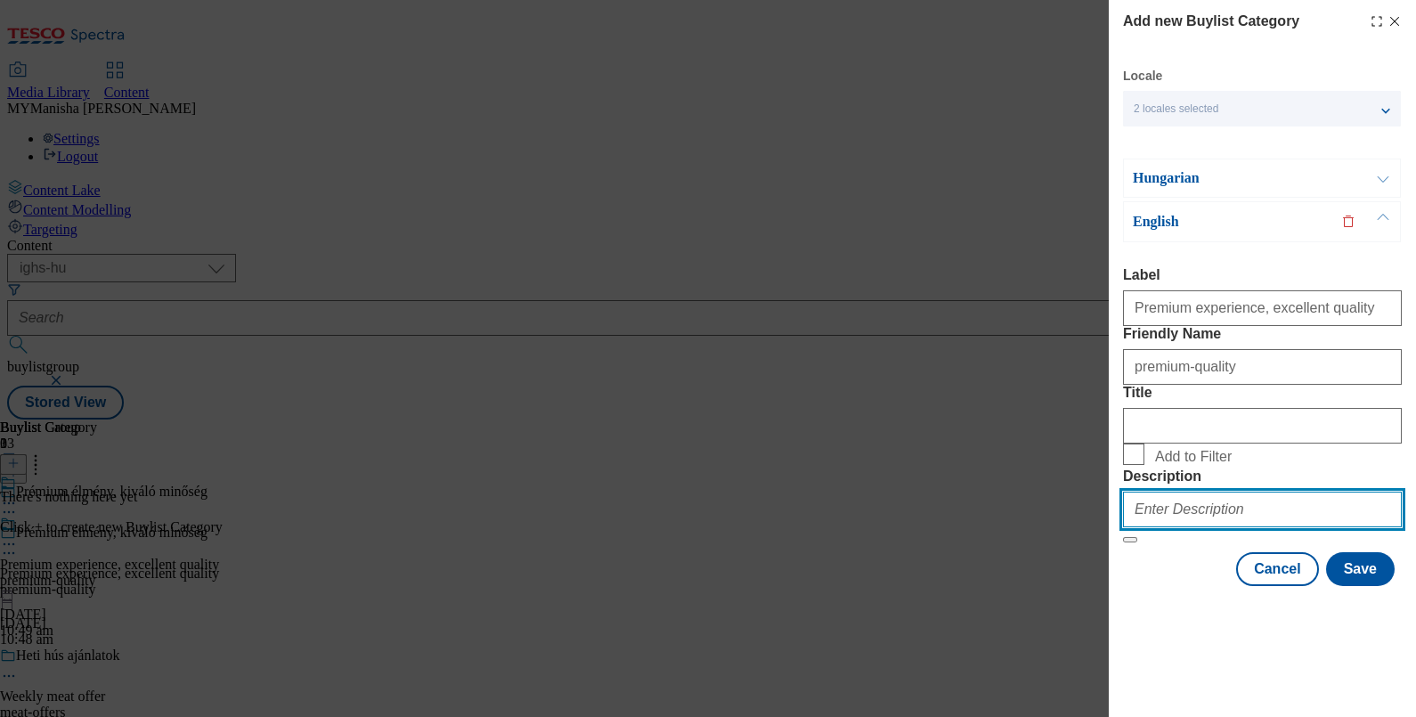
paste input "Premium experience, excellent quality"
type input "Premium experience, excellent quality"
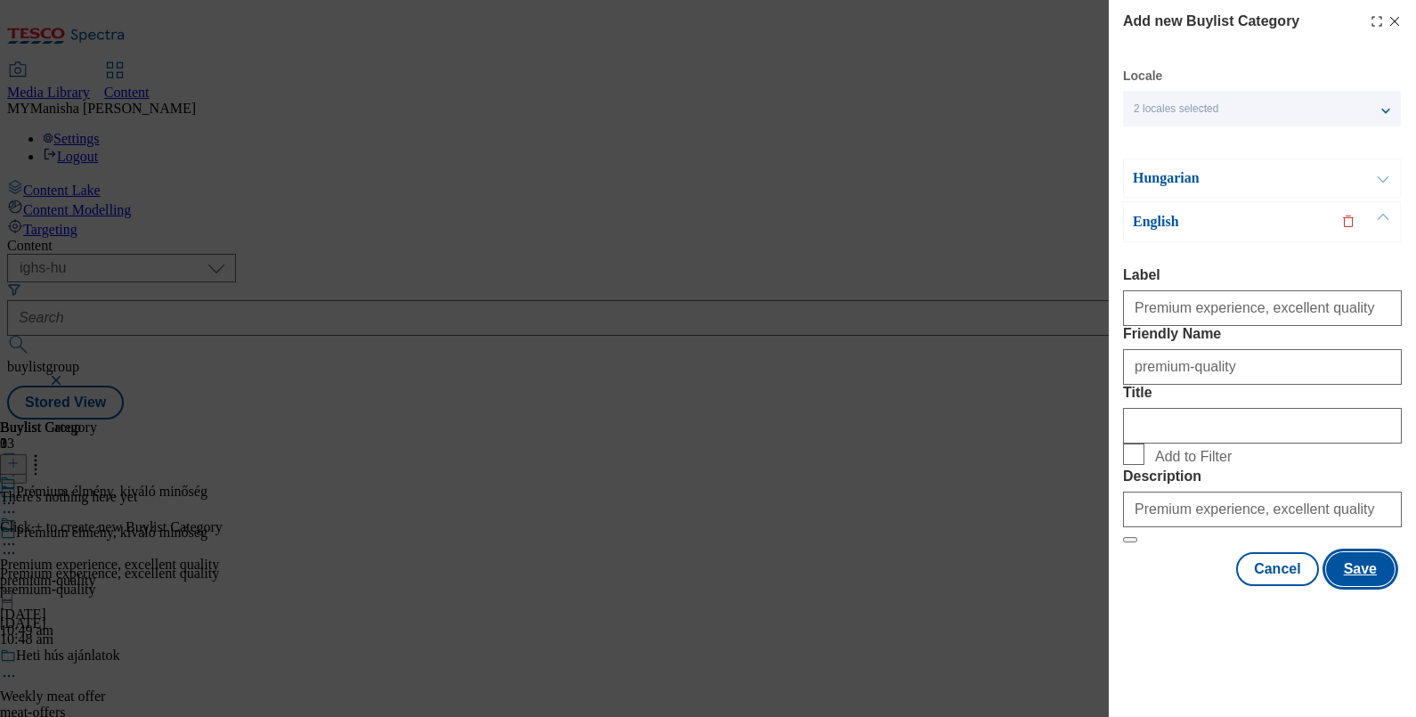
click at [1346, 586] on button "Save" at bounding box center [1360, 569] width 69 height 34
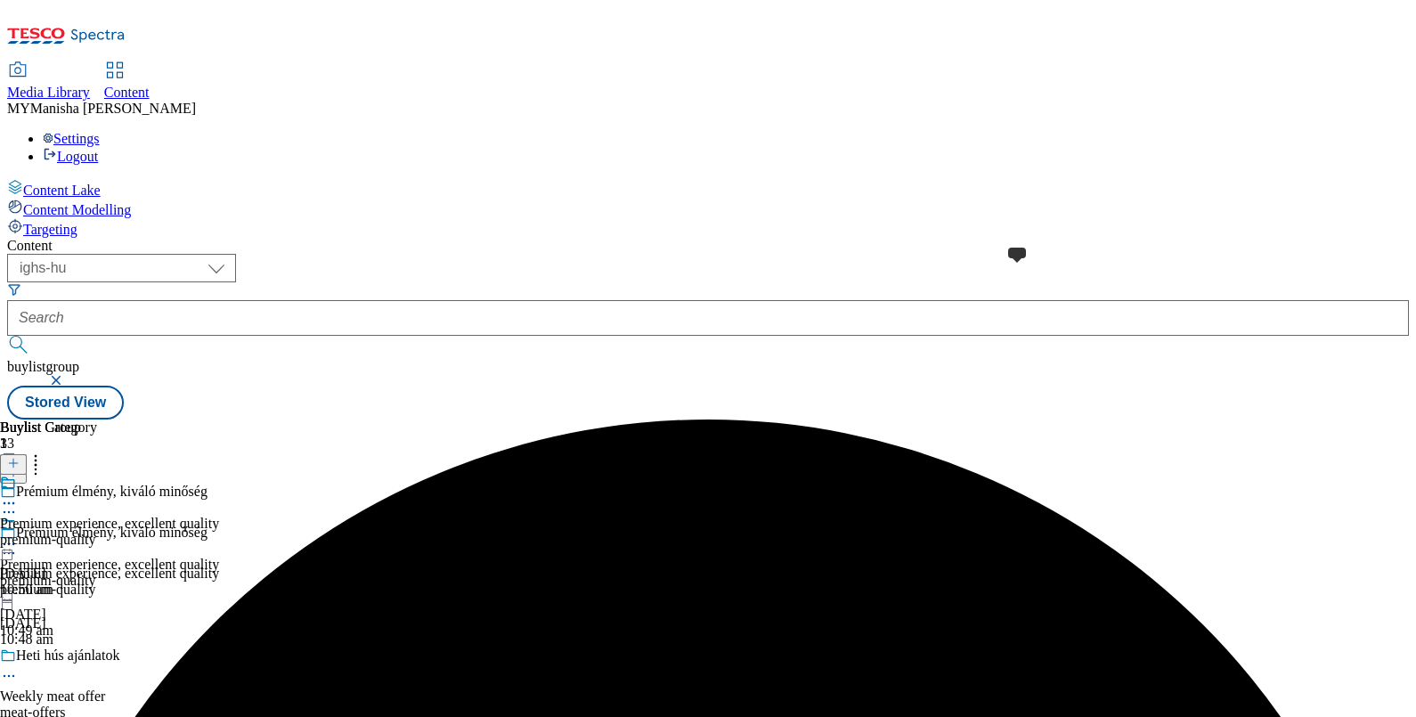
click at [16, 475] on span at bounding box center [16, 485] width 0 height 20
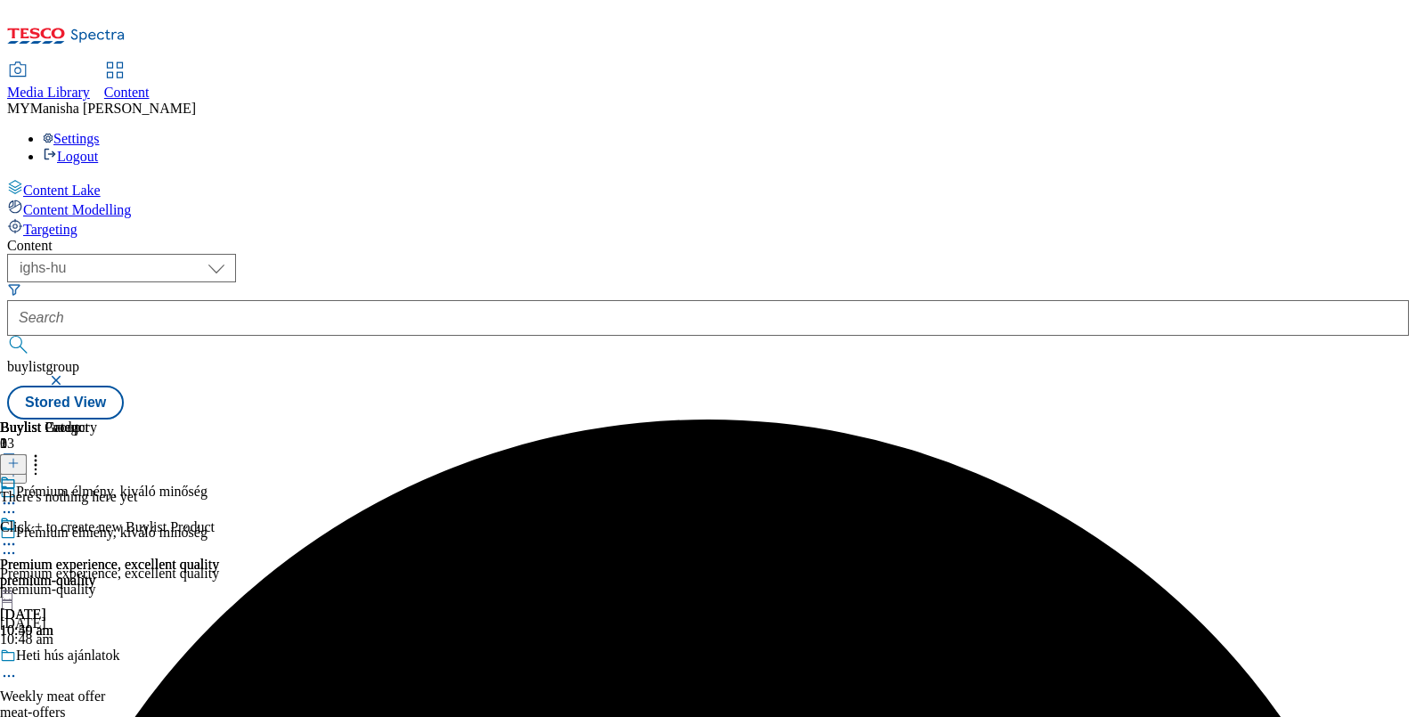
scroll to position [0, 165]
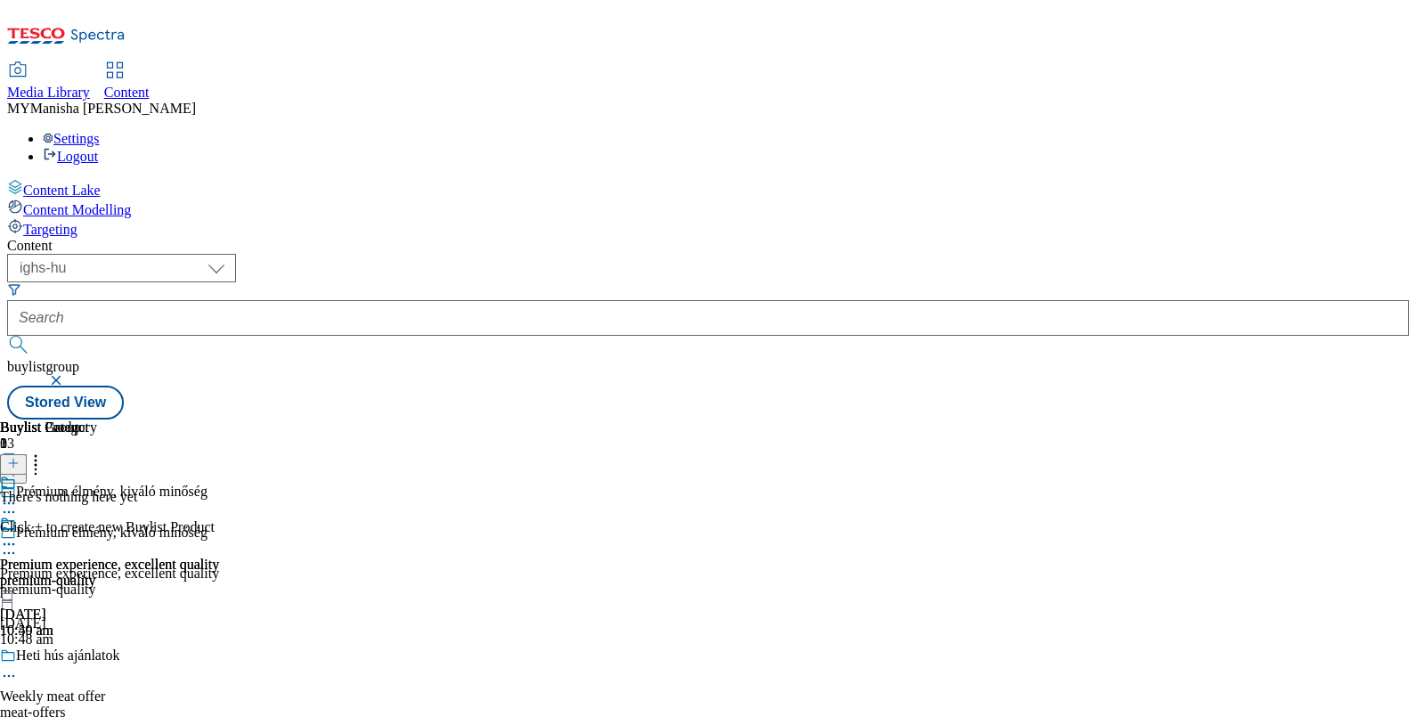
click at [20, 457] on icon at bounding box center [13, 463] width 12 height 12
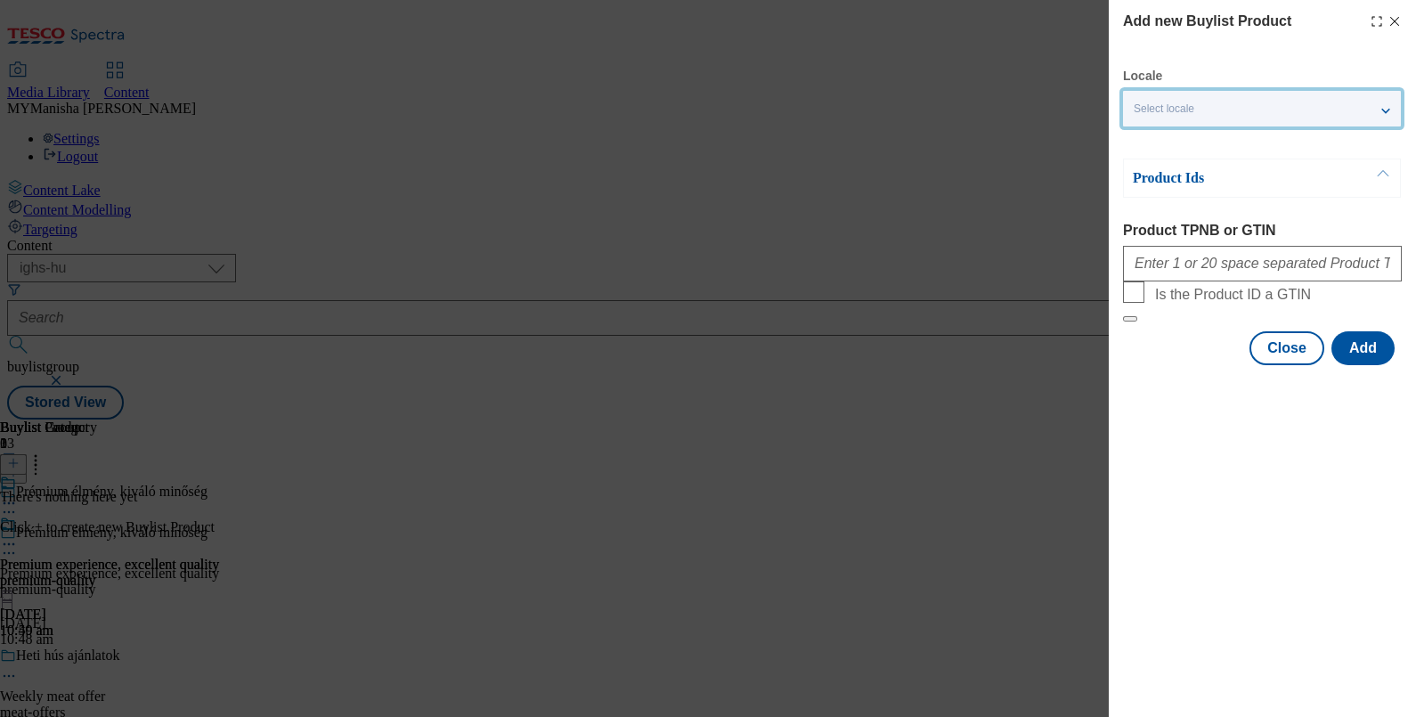
click at [1337, 98] on div "Select locale" at bounding box center [1262, 109] width 278 height 36
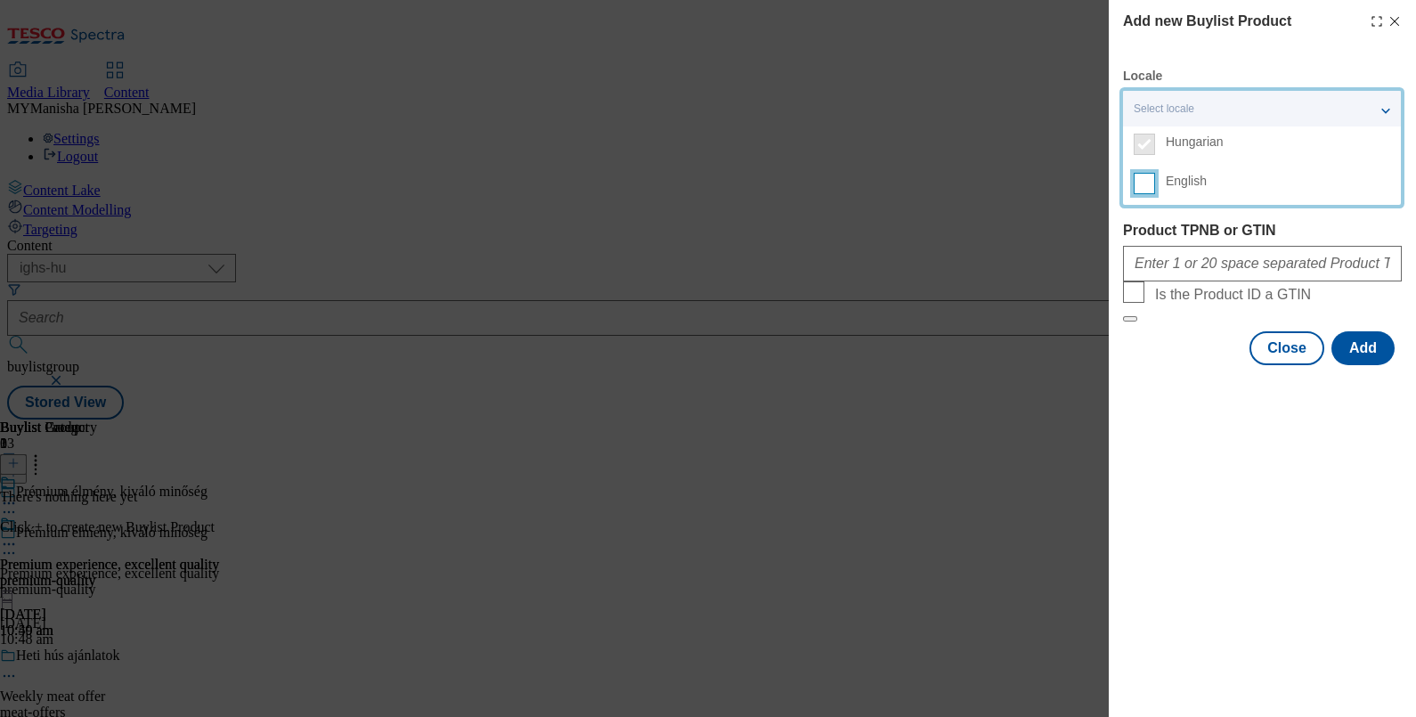
click at [1144, 191] on input "English" at bounding box center [1144, 183] width 21 height 21
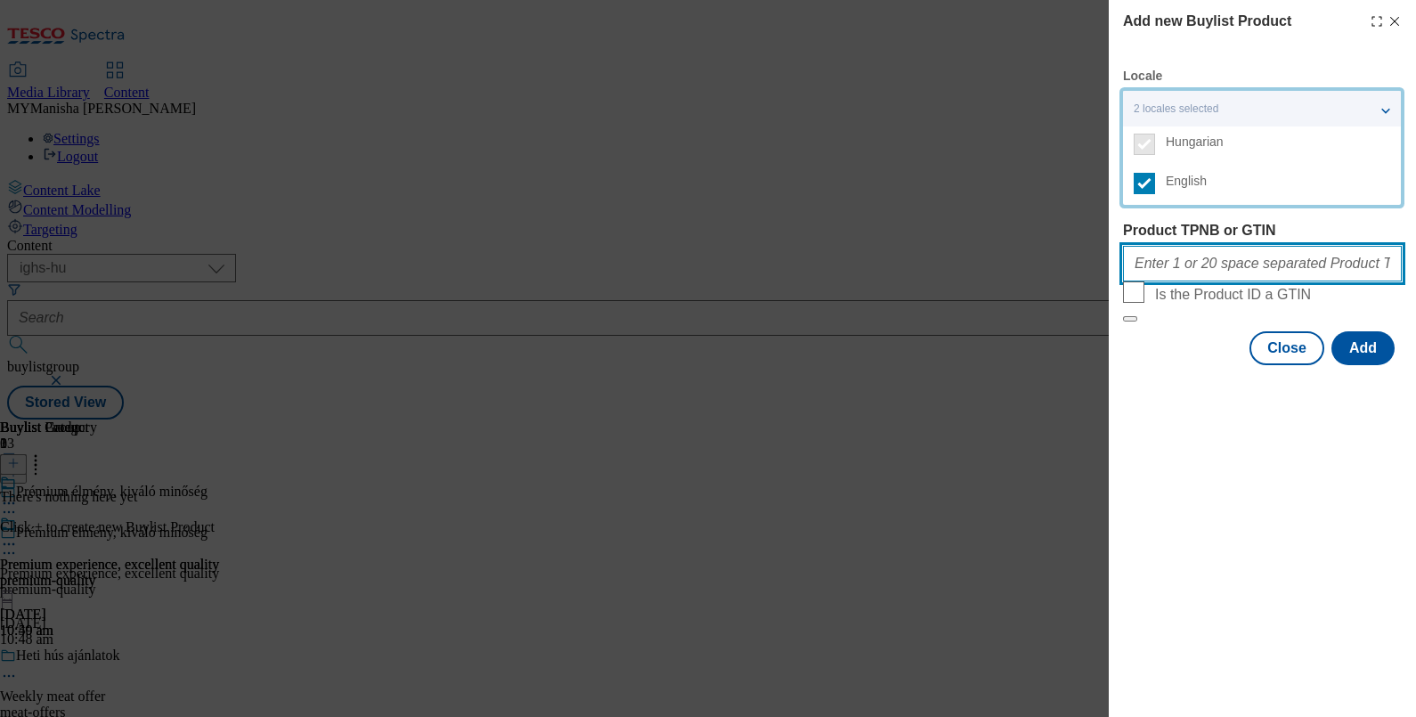
click at [1175, 265] on input "Product TPNB or GTIN" at bounding box center [1262, 264] width 279 height 36
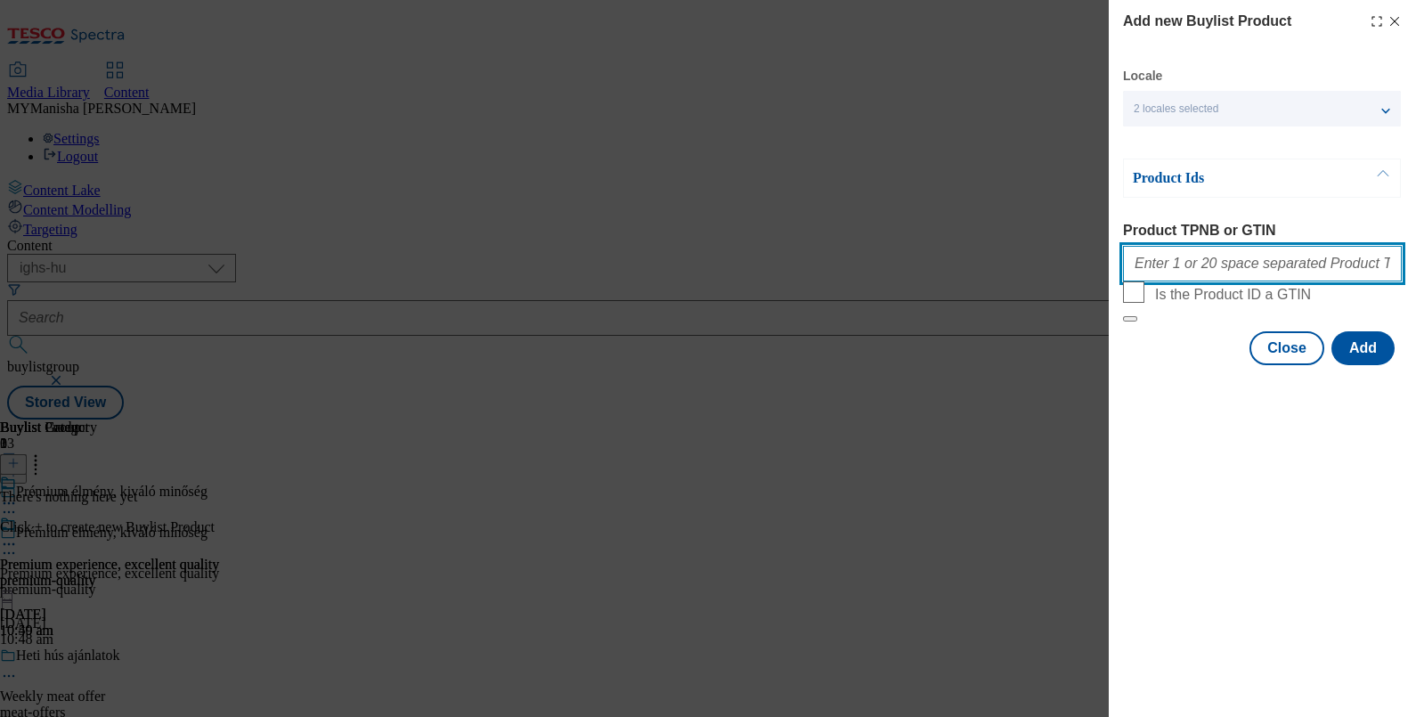
paste input "111268646 105031222 111268636 111268738 220207515 220275602 120658865 105000346…"
type input "111268646 105031222 111268636 111268738 220207515 220275602 120658865 105000346…"
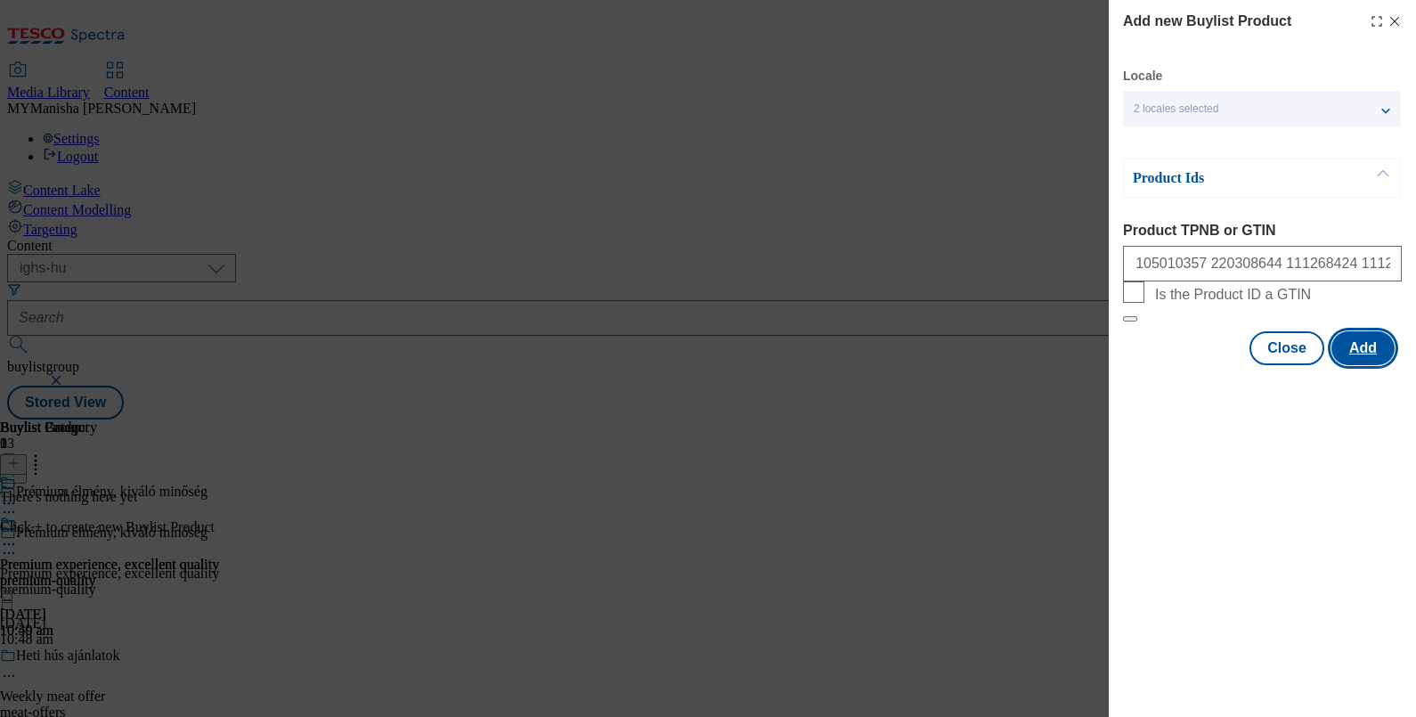
scroll to position [0, 0]
click at [1365, 365] on button "Add" at bounding box center [1362, 348] width 63 height 34
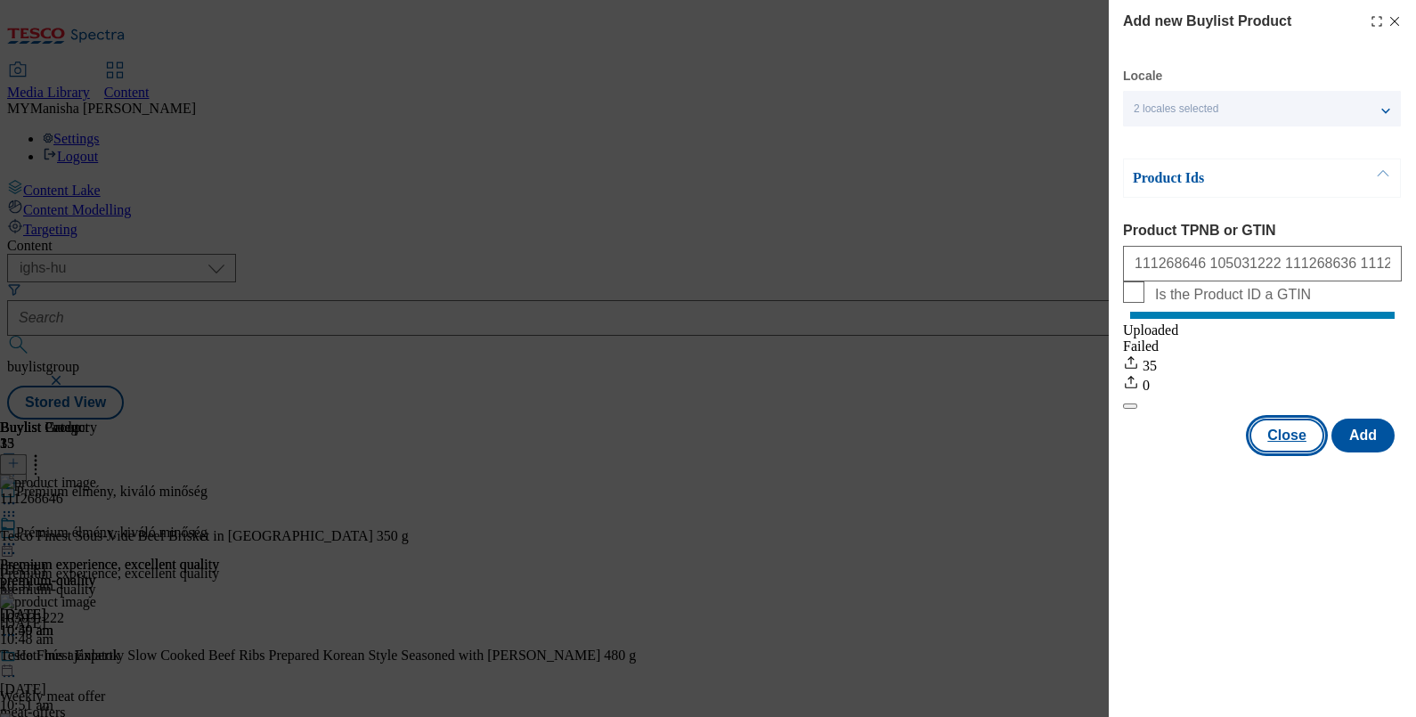
click at [1271, 452] on button "Close" at bounding box center [1286, 436] width 75 height 34
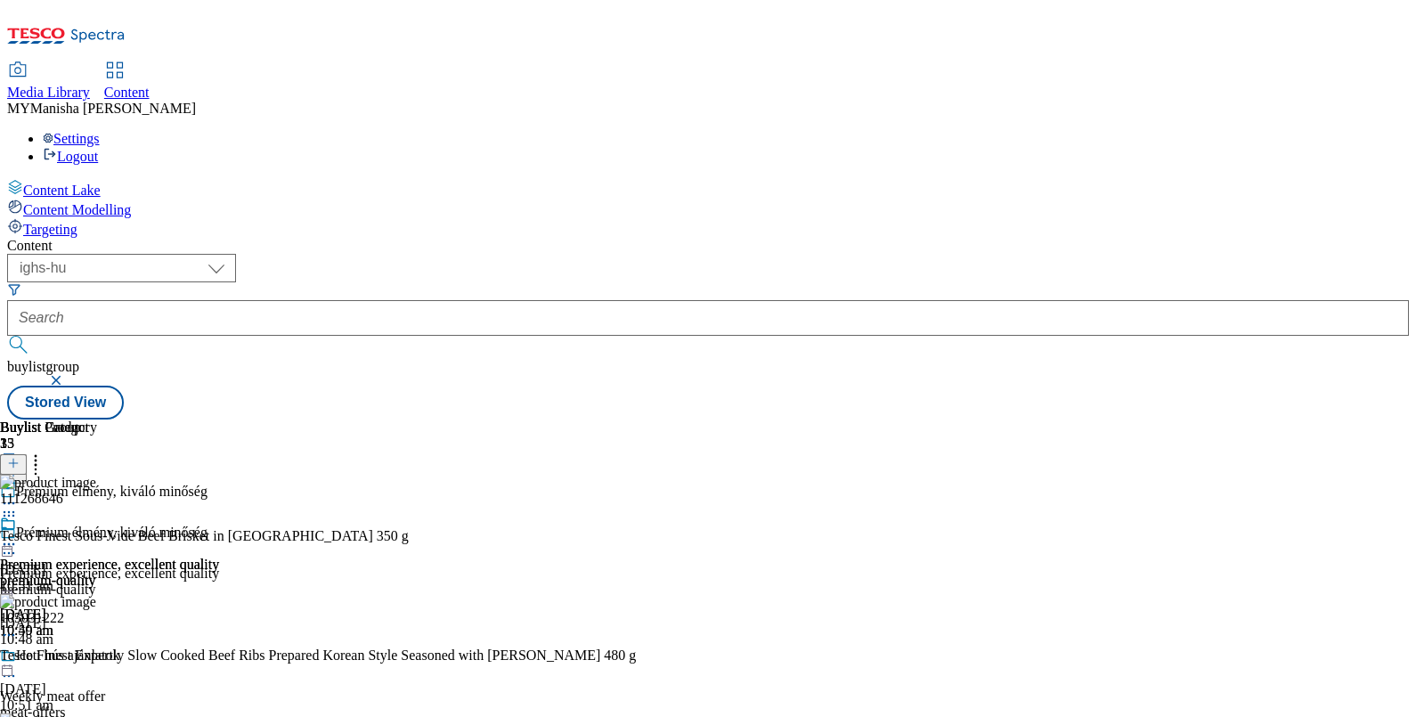
scroll to position [0, 165]
click at [219, 535] on div at bounding box center [109, 545] width 219 height 21
click at [104, 653] on button "Preview" at bounding box center [70, 663] width 69 height 20
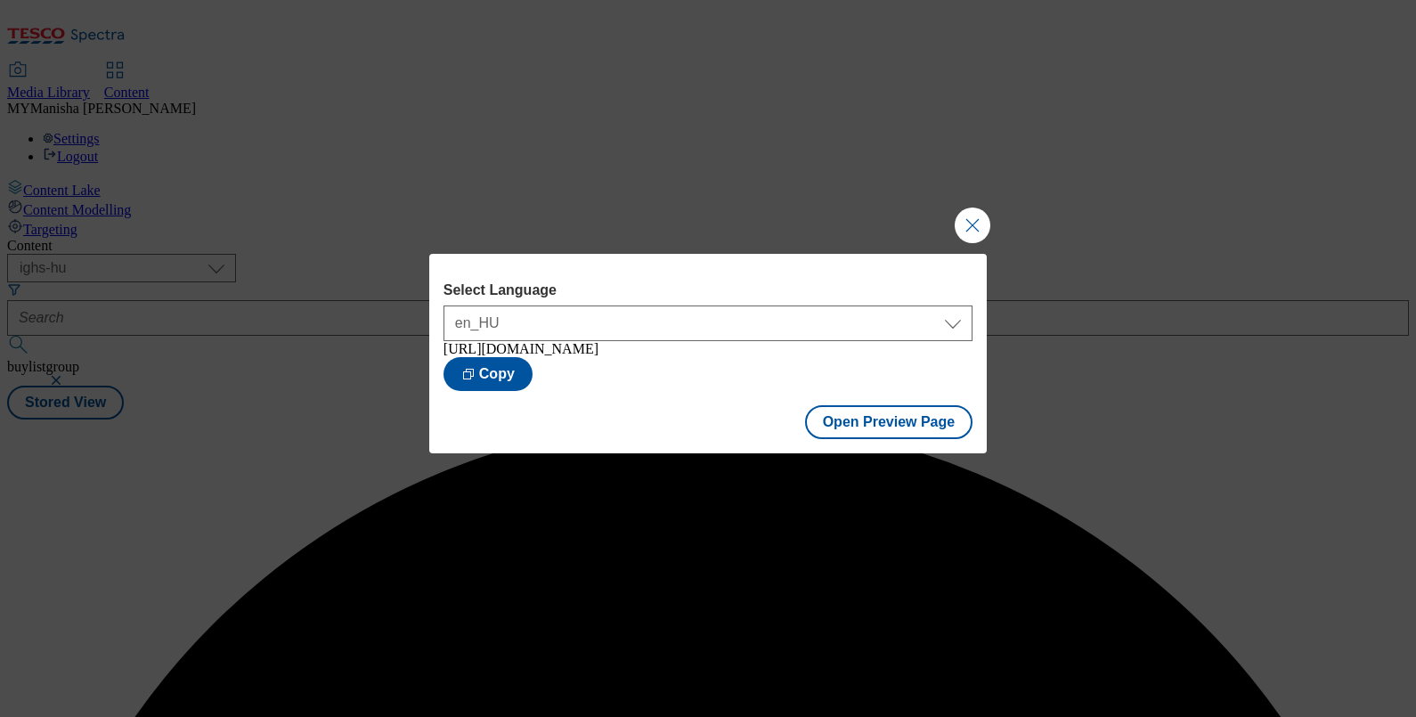
scroll to position [0, 0]
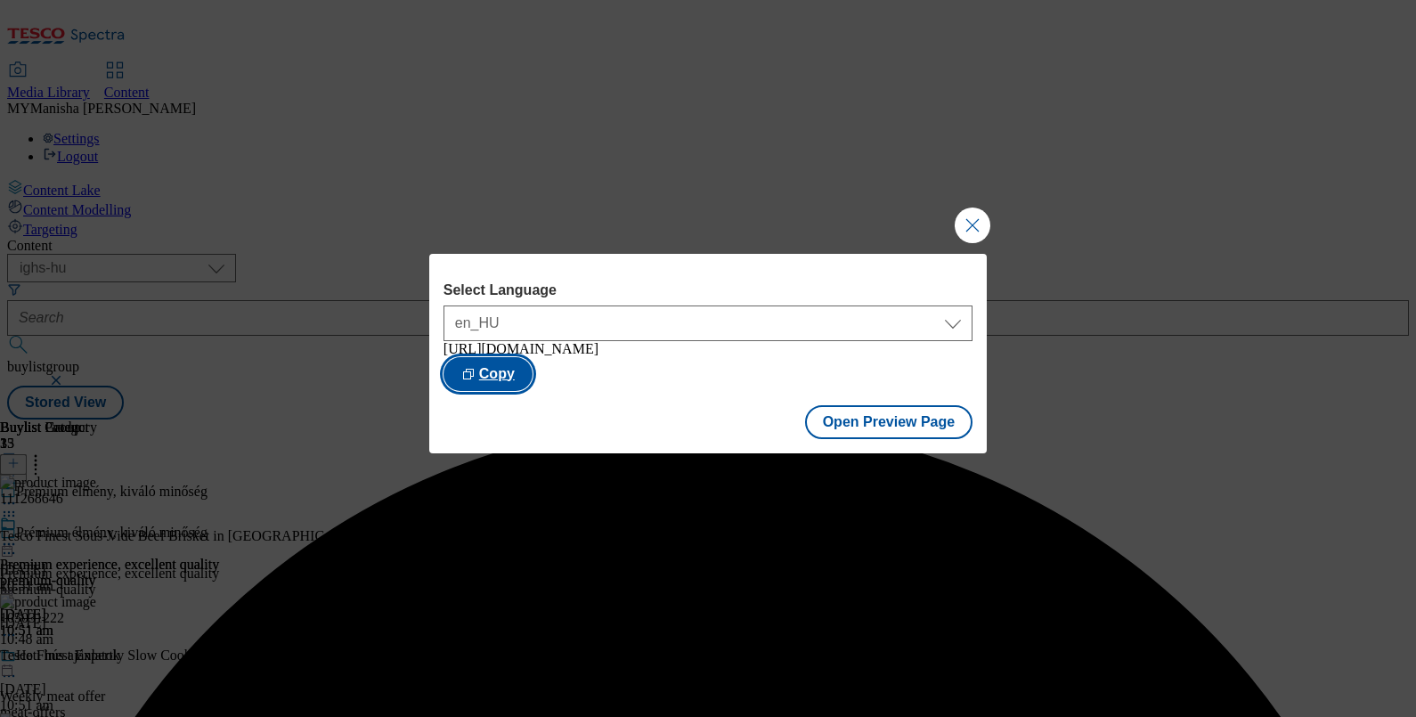
click at [533, 378] on button "Copy" at bounding box center [487, 374] width 89 height 34
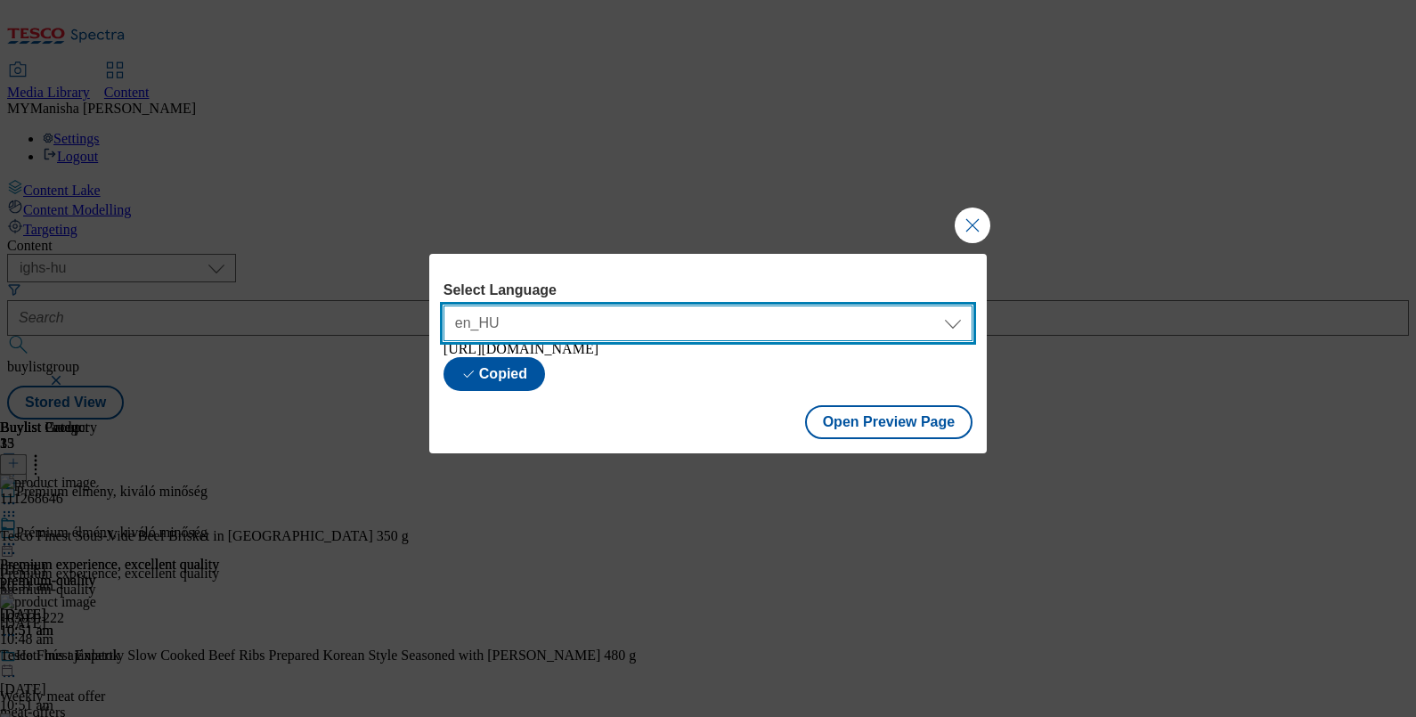
click at [752, 319] on select "en_HU hu_HU" at bounding box center [707, 323] width 529 height 36
click at [443, 305] on select "en_HU hu_HU" at bounding box center [707, 323] width 529 height 36
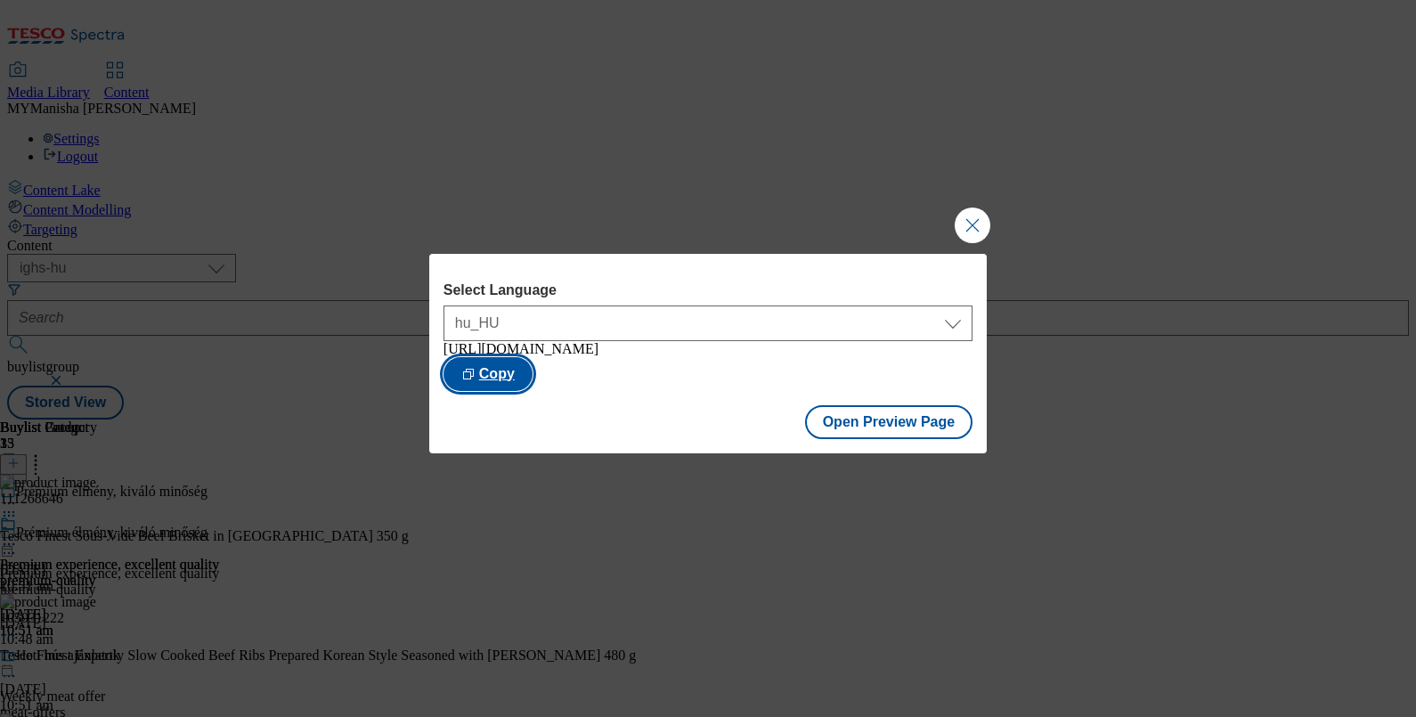
click at [533, 378] on button "Copy" at bounding box center [487, 374] width 89 height 34
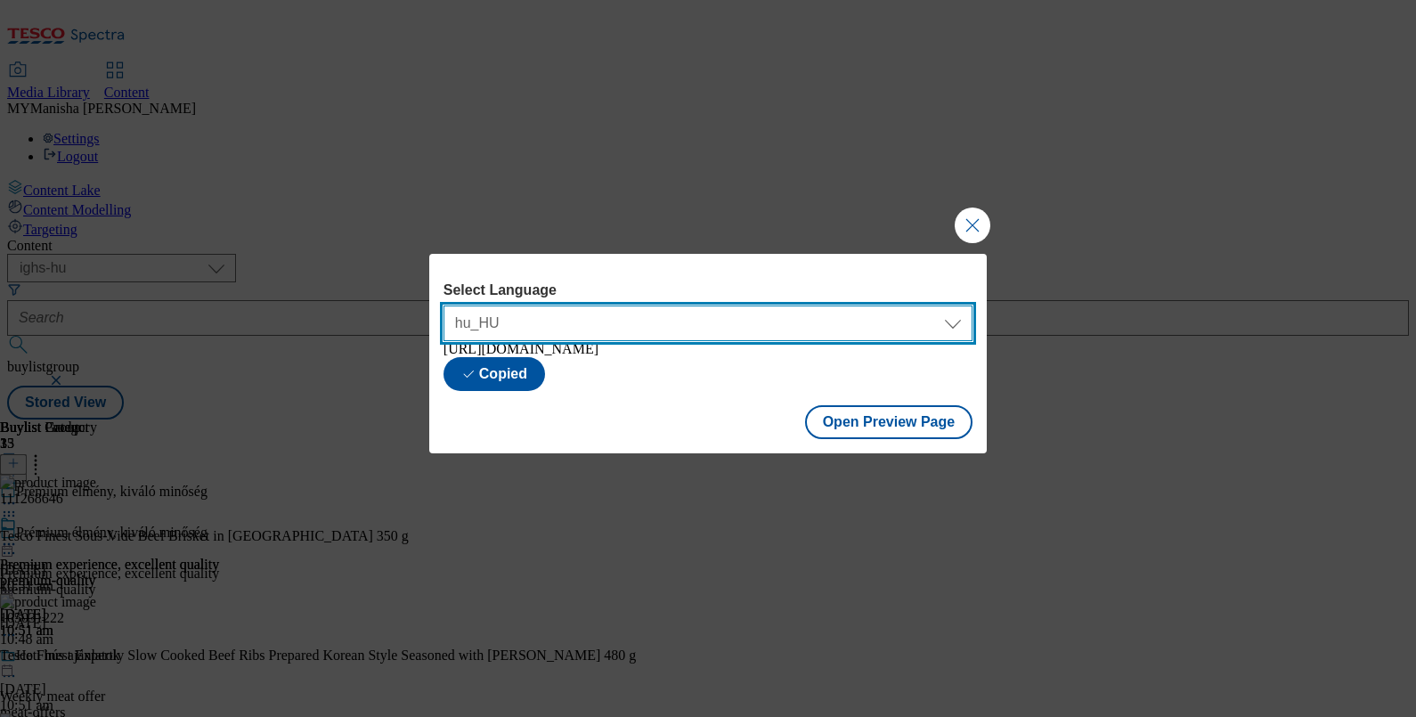
click at [765, 329] on select "en_HU hu_HU" at bounding box center [707, 323] width 529 height 36
select select "https://bevasarlas.tesco.hu/groceries/en-HU/buylists/premium-quality/premium-qu…"
click at [443, 305] on select "en_HU hu_HU" at bounding box center [707, 323] width 529 height 36
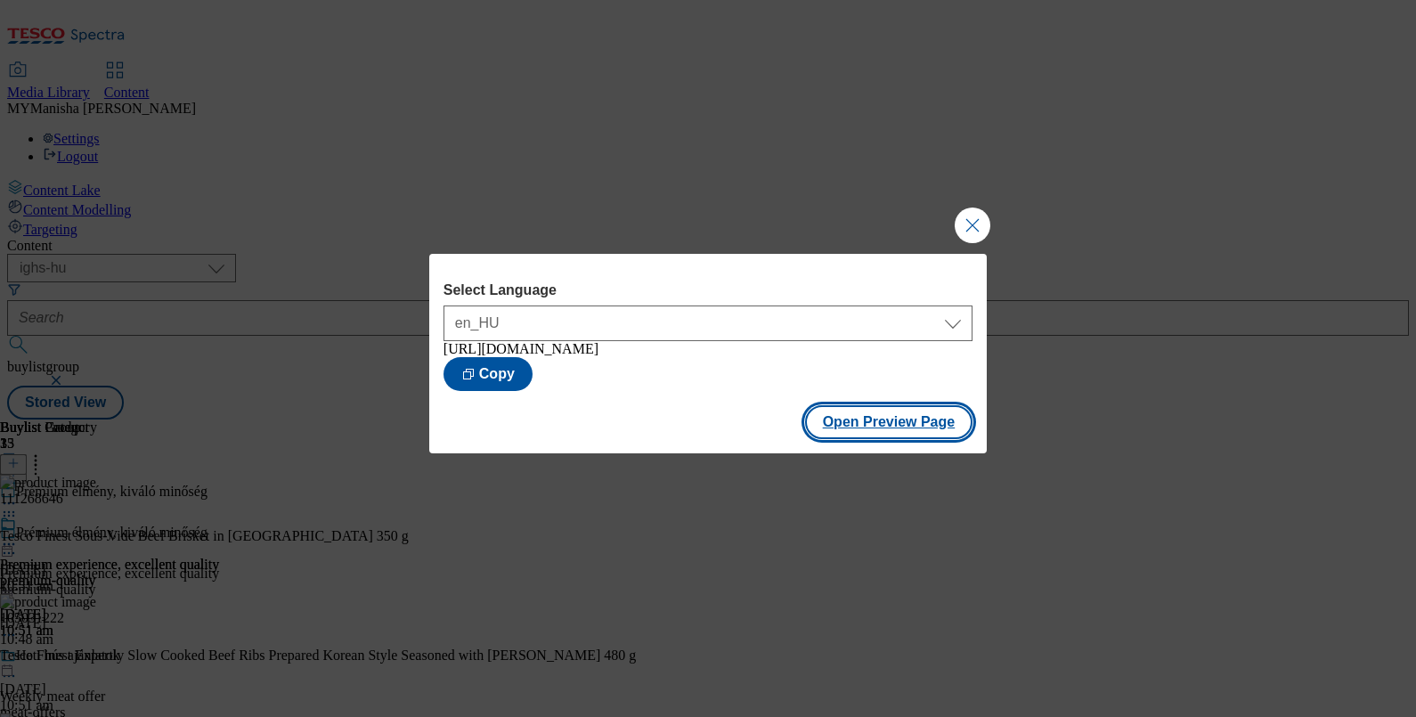
click at [887, 436] on button "Open Preview Page" at bounding box center [889, 422] width 168 height 34
